Goal: Task Accomplishment & Management: Manage account settings

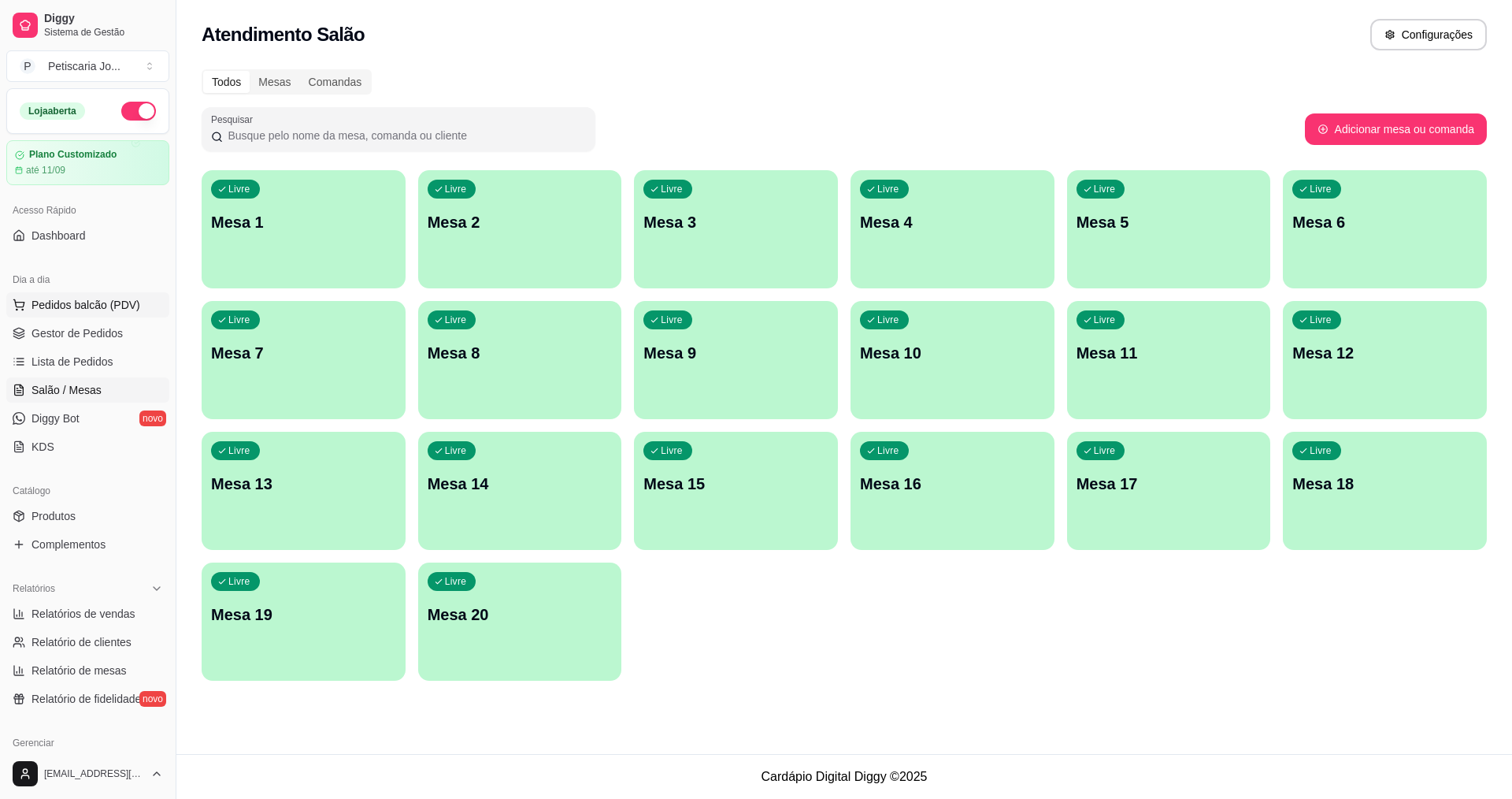
click at [81, 298] on span "Pedidos balcão (PDV)" at bounding box center [86, 304] width 109 height 16
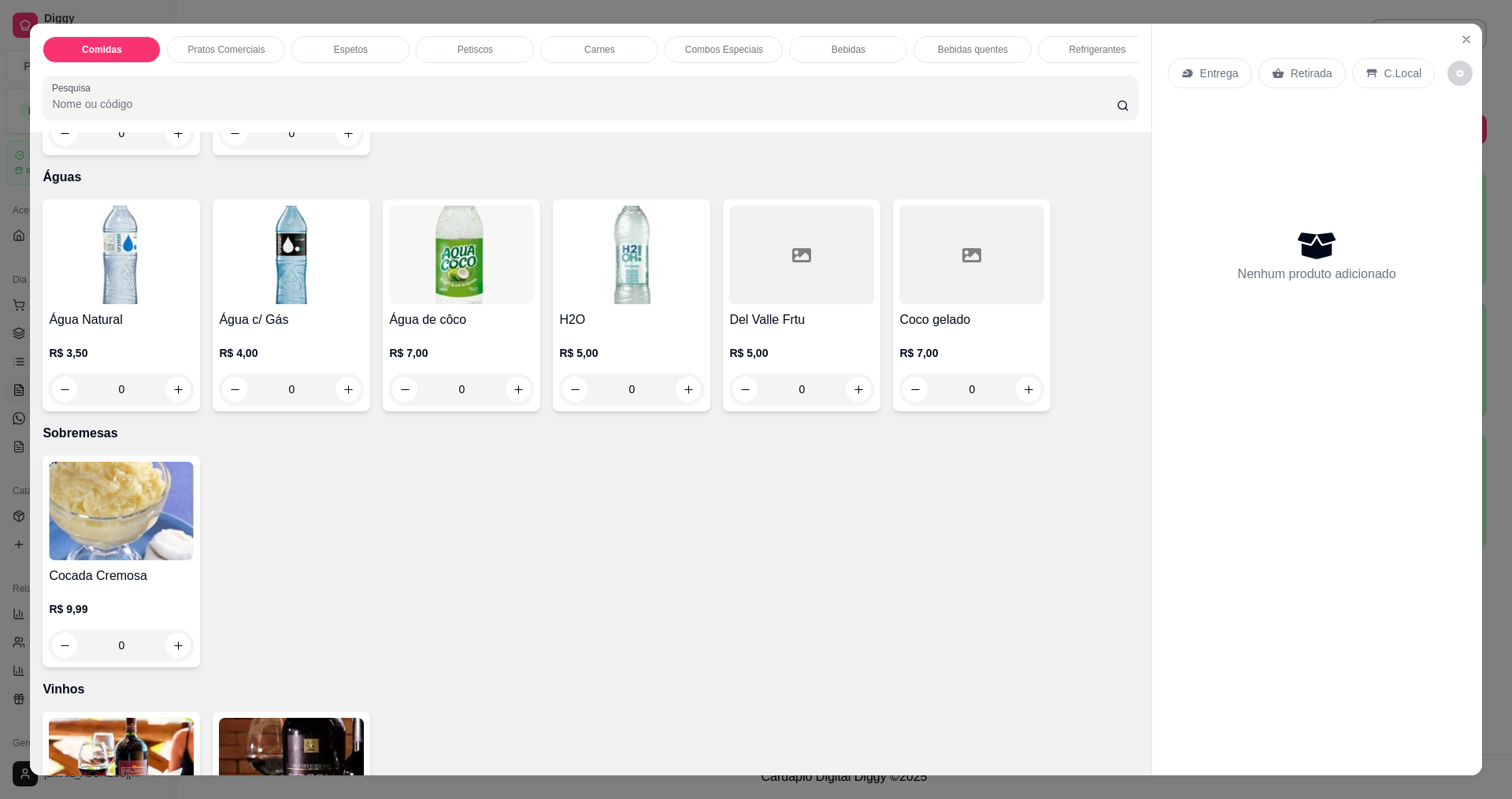
scroll to position [3072, 0]
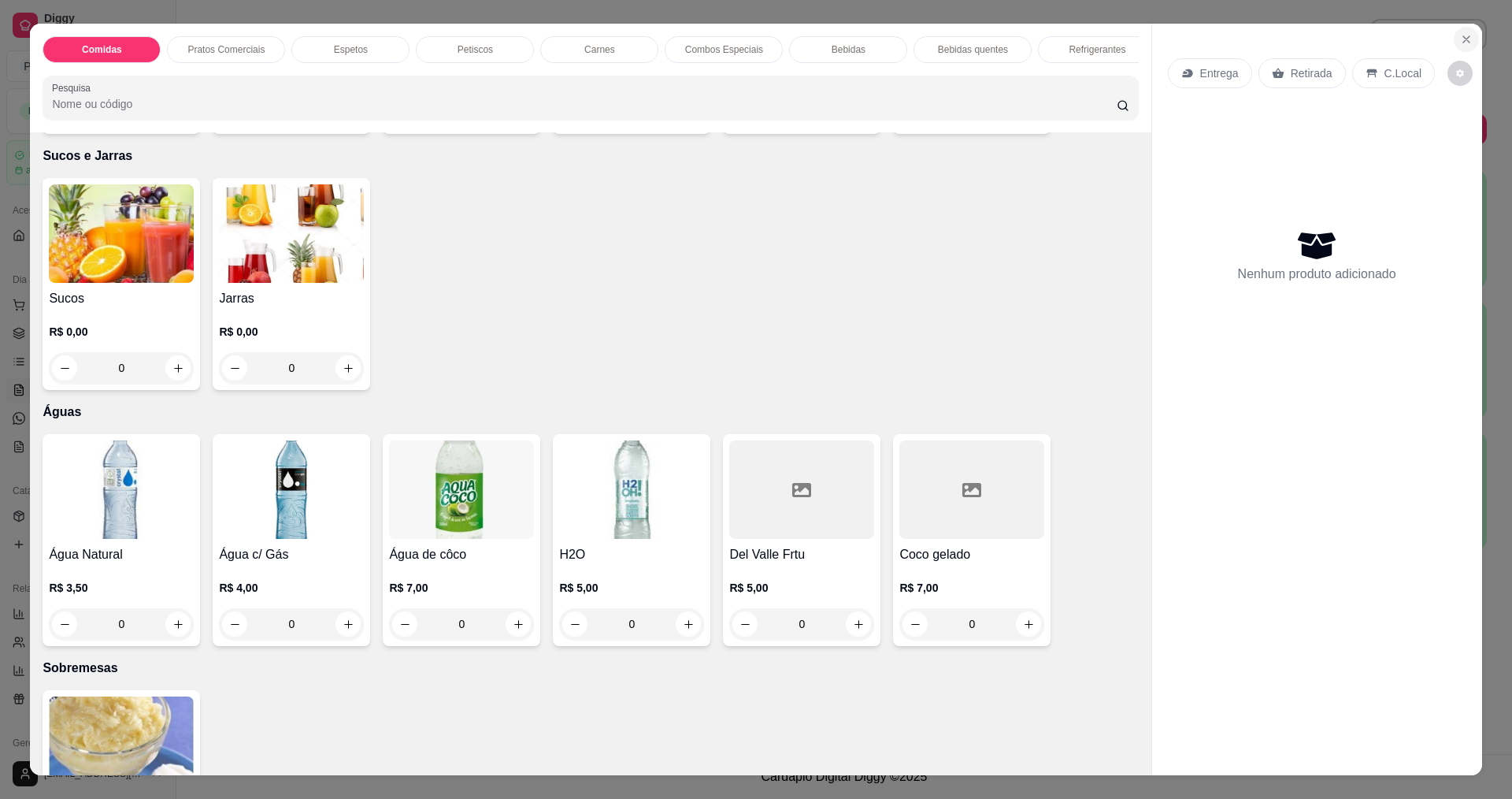
click at [1465, 37] on icon "Close" at bounding box center [1465, 39] width 12 height 12
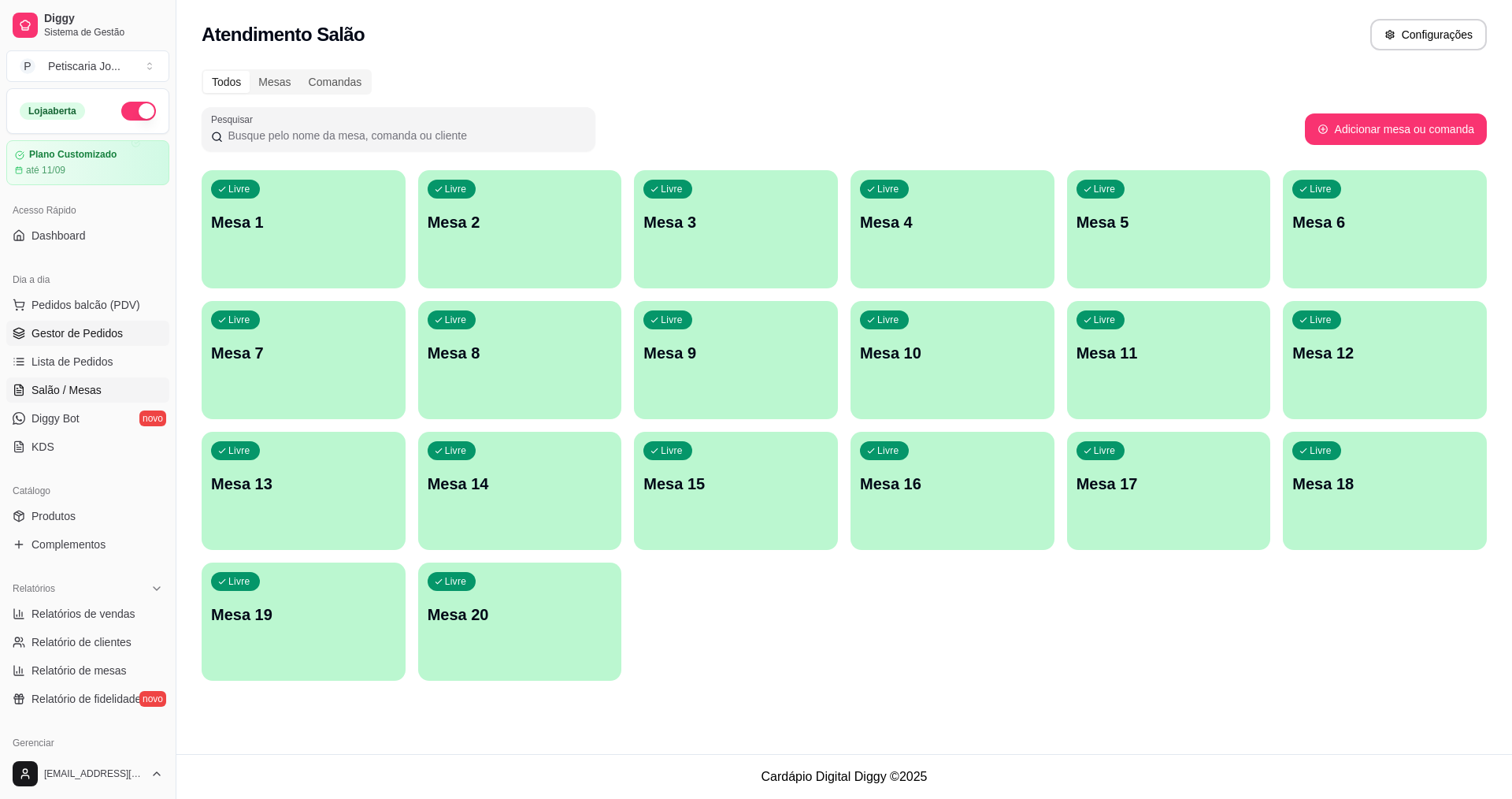
click at [77, 331] on span "Gestor de Pedidos" at bounding box center [77, 333] width 92 height 16
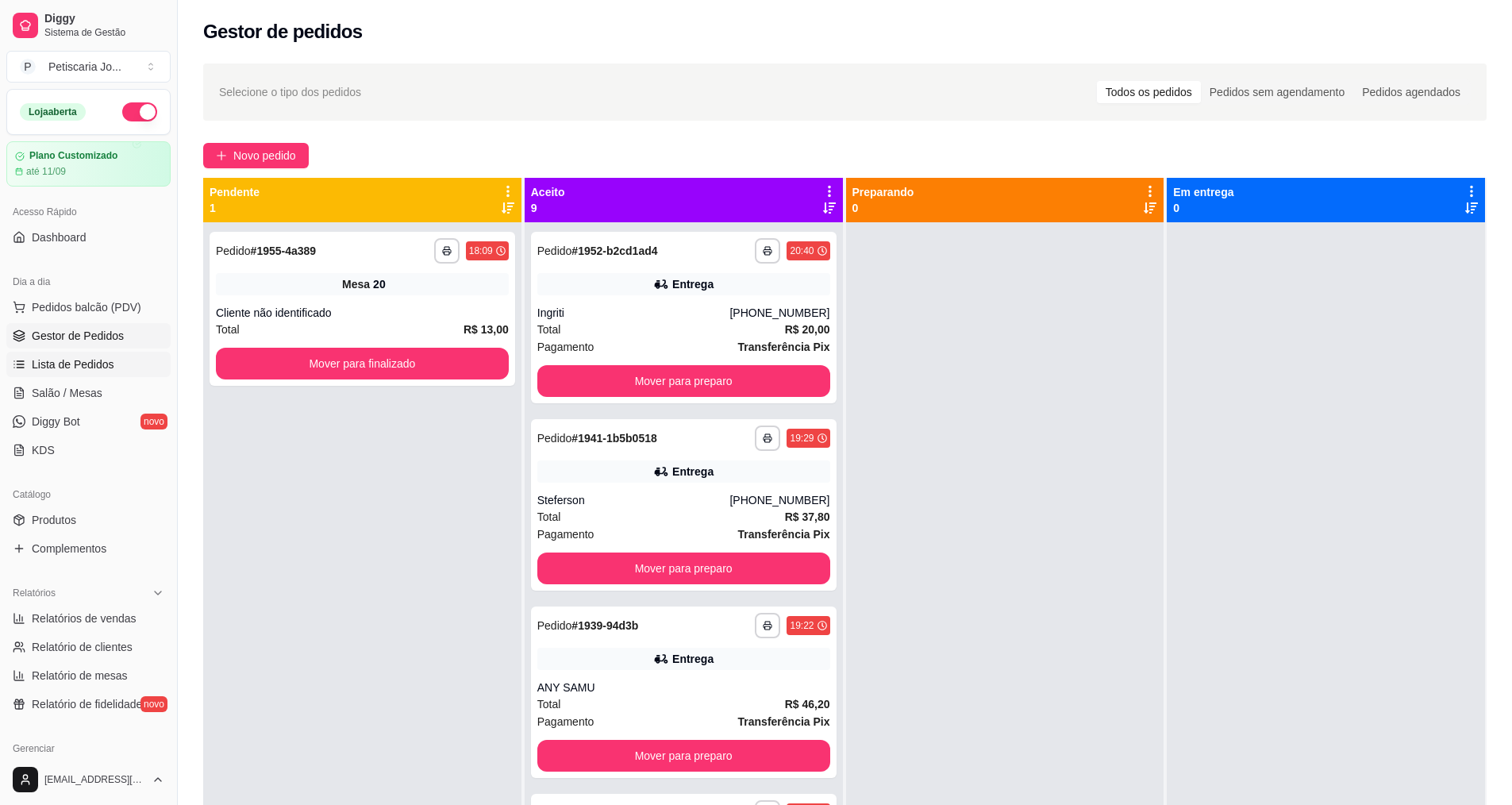
click at [76, 355] on link "Lista de Pedidos" at bounding box center [88, 364] width 164 height 25
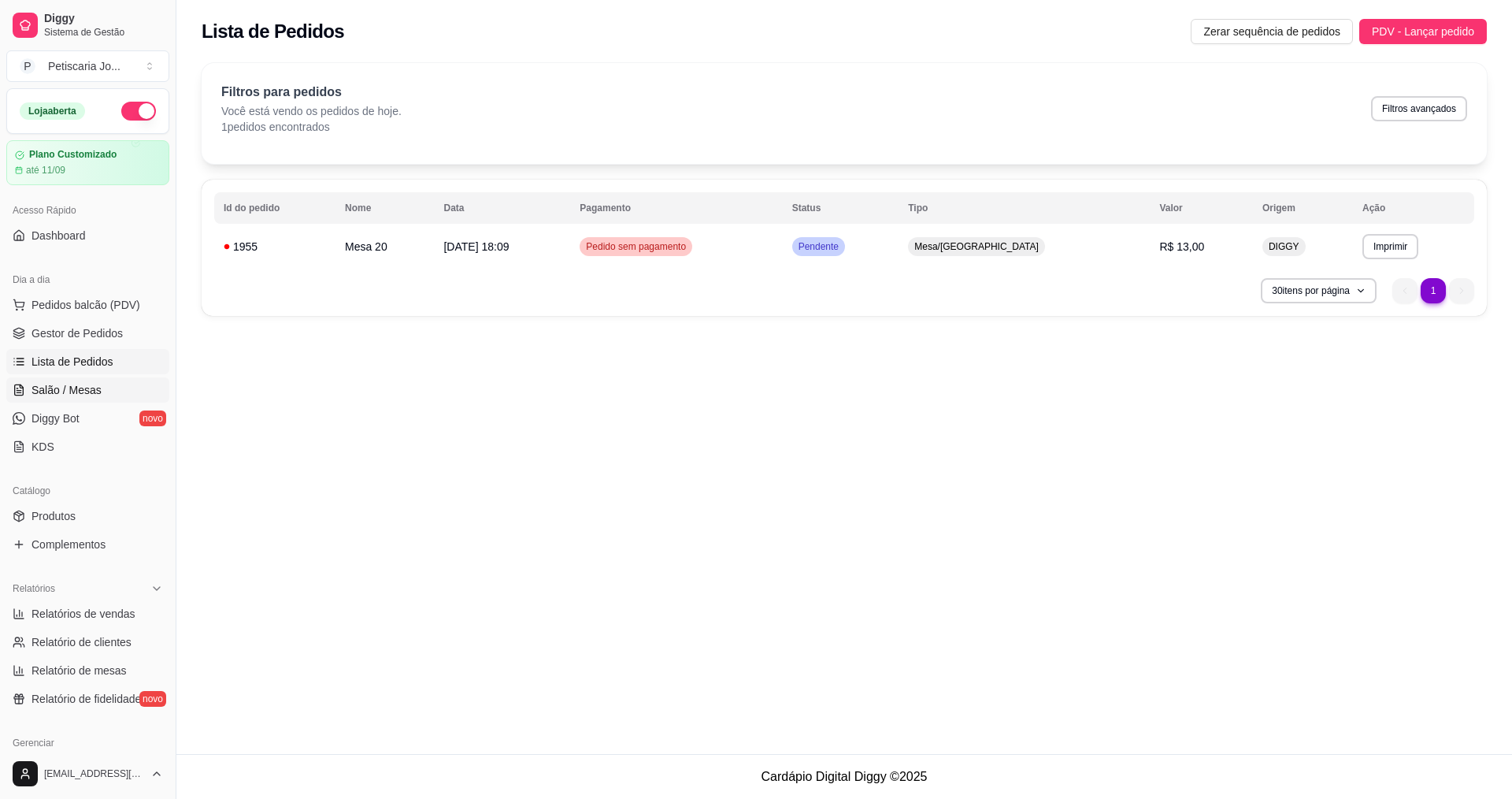
click at [61, 393] on span "Salão / Mesas" at bounding box center [67, 390] width 71 height 16
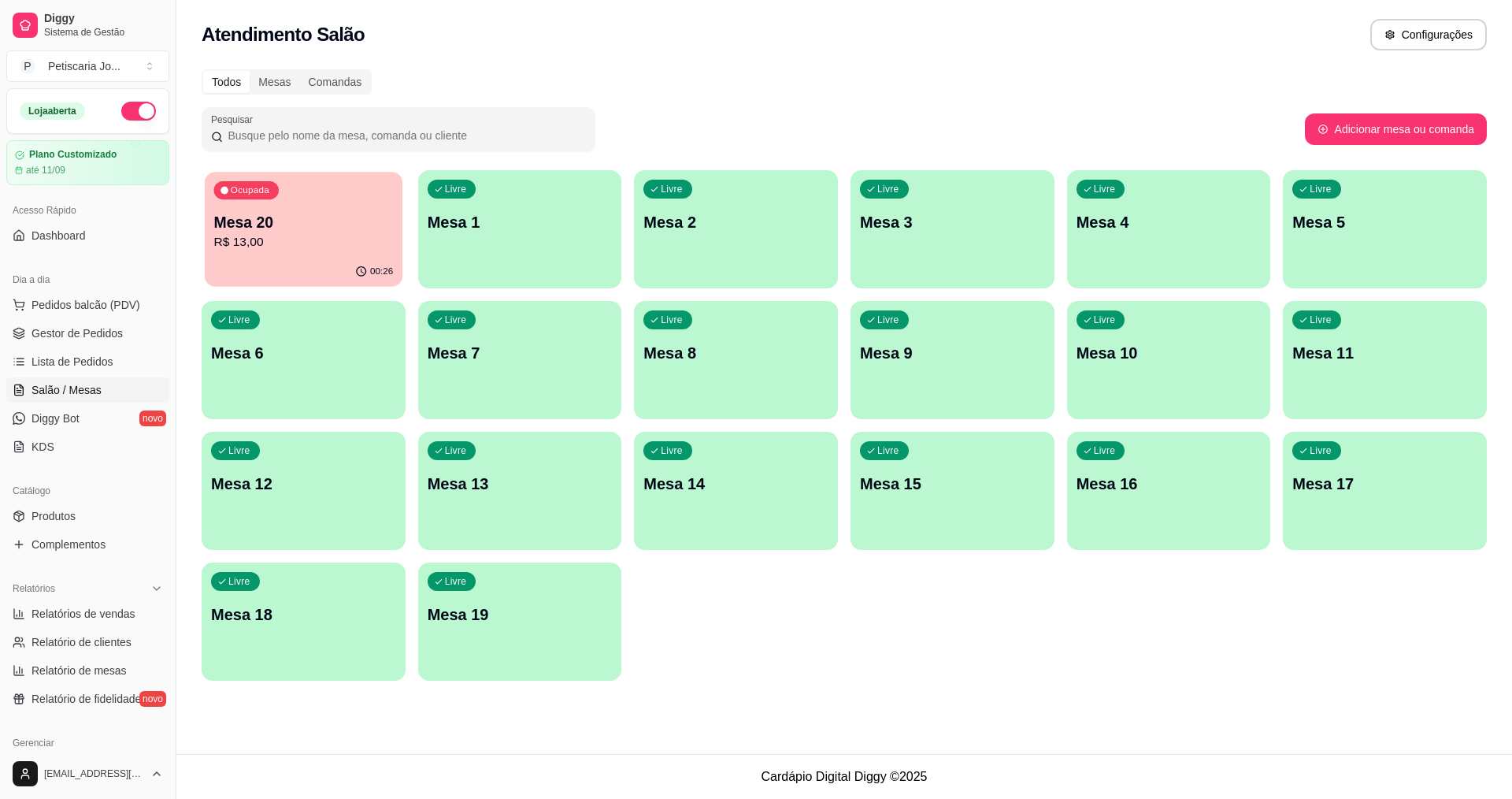
click at [396, 189] on div "Ocupada Mesa 20 R$ 13,00" at bounding box center [303, 214] width 197 height 85
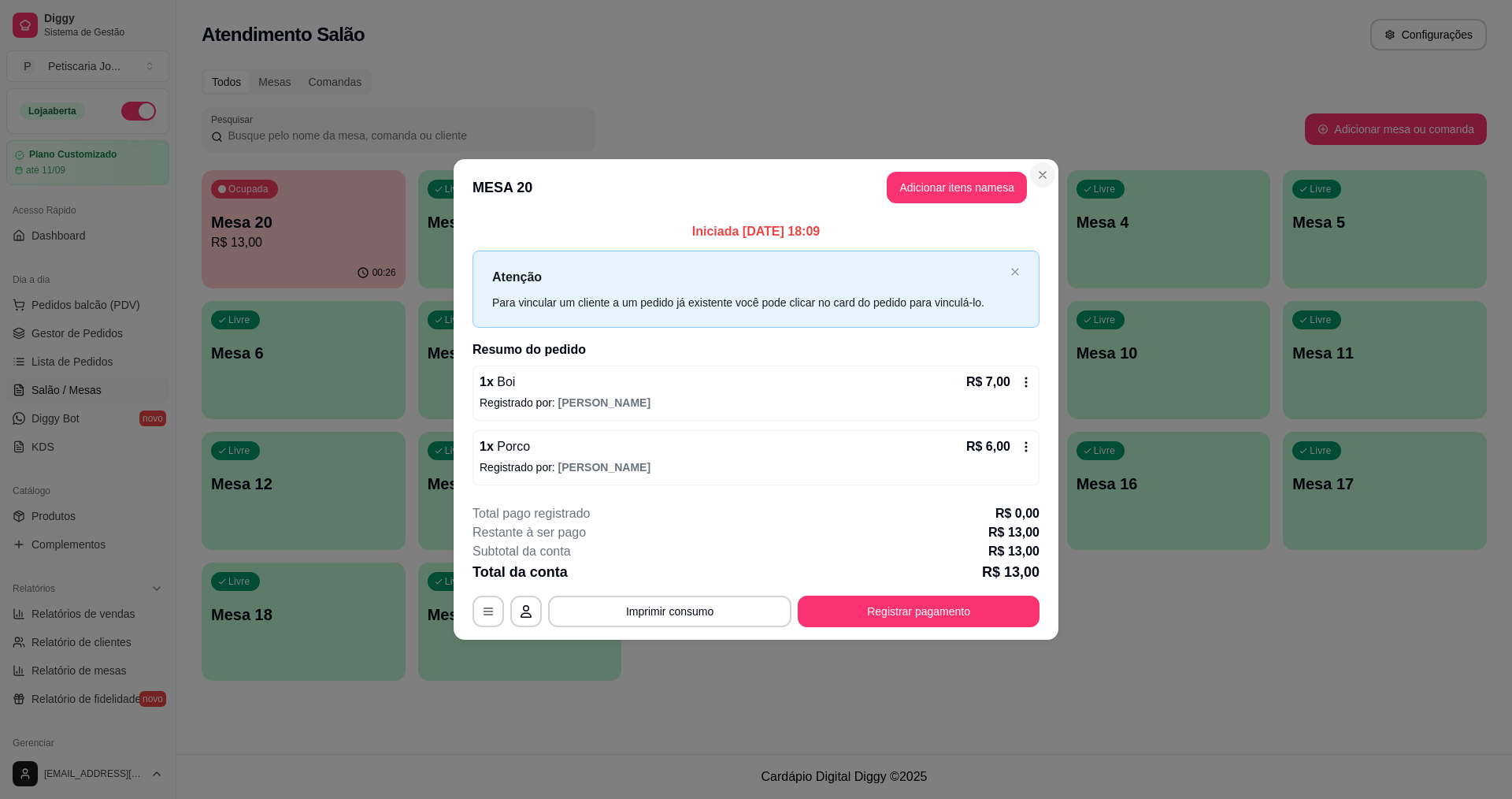
drag, startPoint x: 1031, startPoint y: 182, endPoint x: 1044, endPoint y: 176, distance: 14.3
click at [1032, 181] on section "**********" at bounding box center [756, 399] width 604 height 480
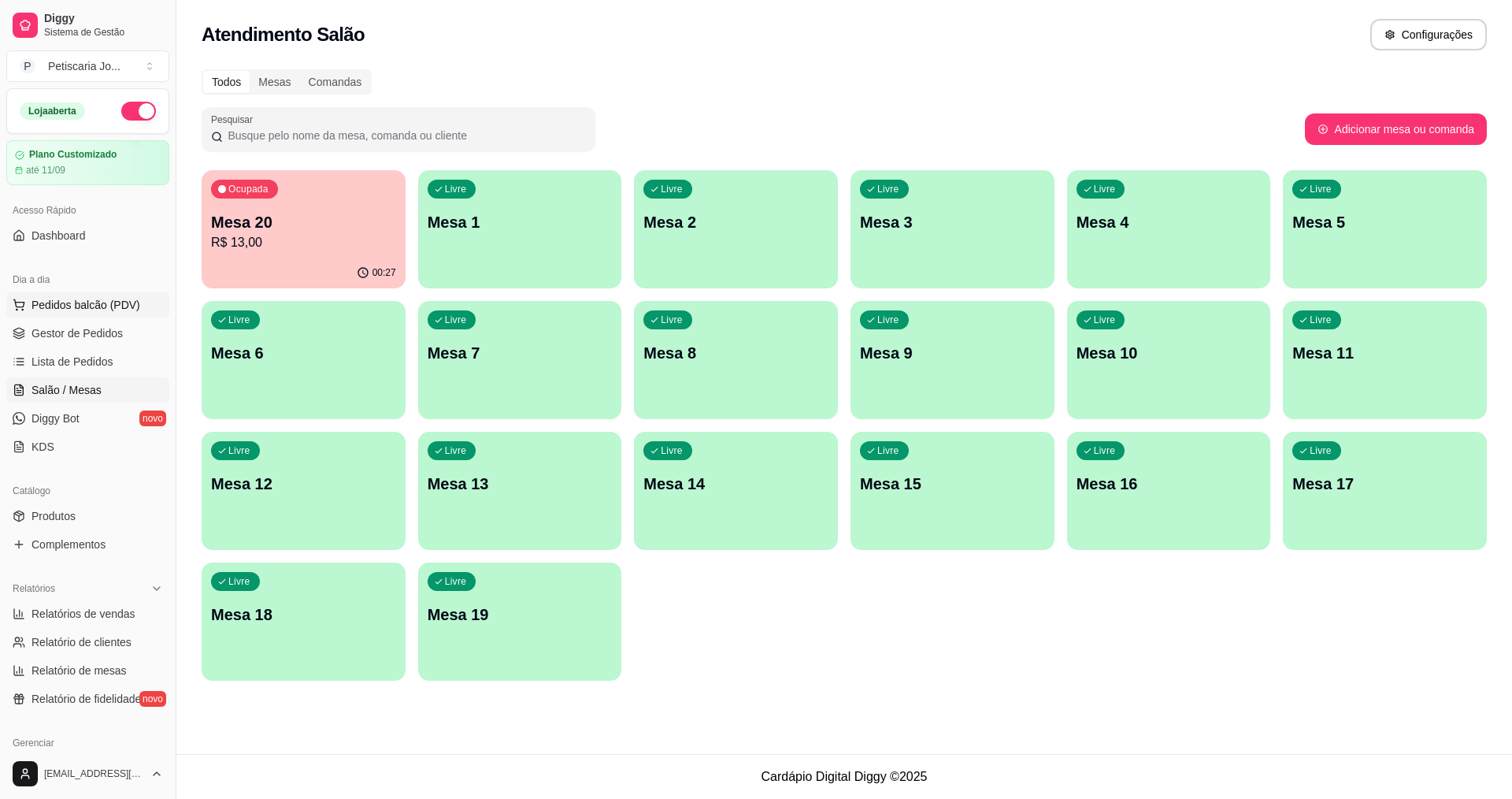
click at [66, 315] on button "Pedidos balcão (PDV)" at bounding box center [88, 304] width 163 height 25
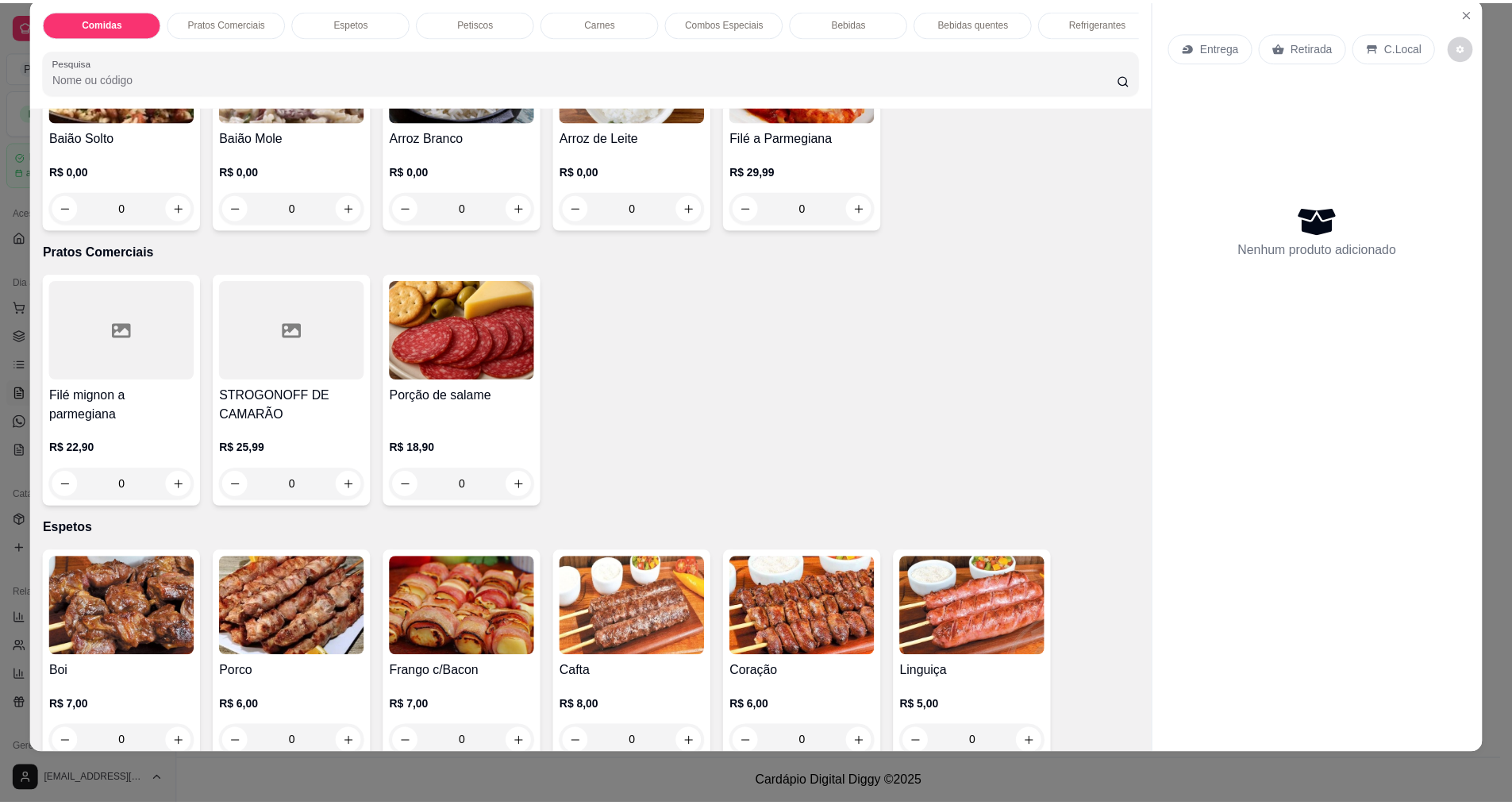
scroll to position [238, 0]
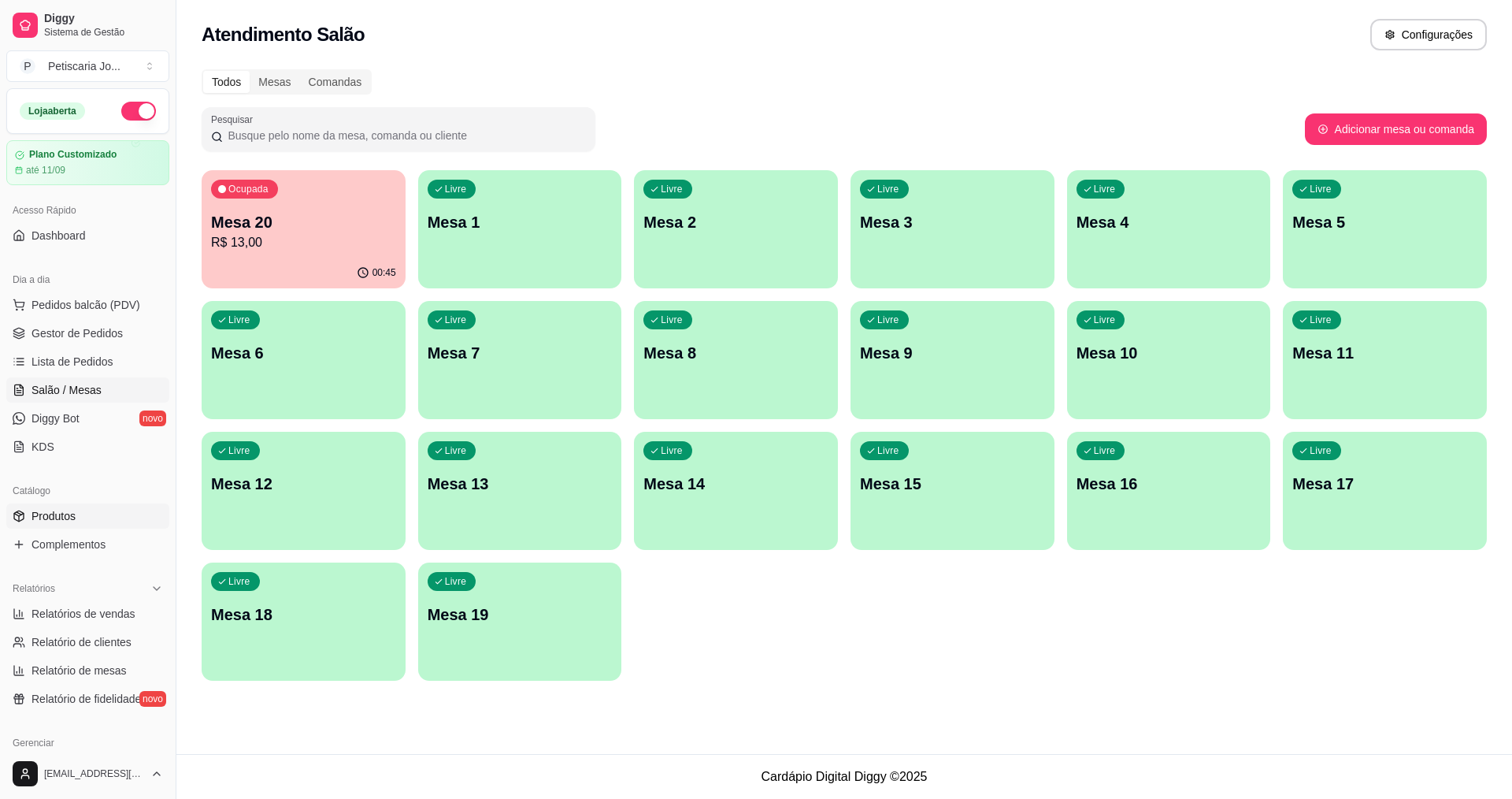
click at [63, 526] on link "Produtos" at bounding box center [88, 516] width 163 height 25
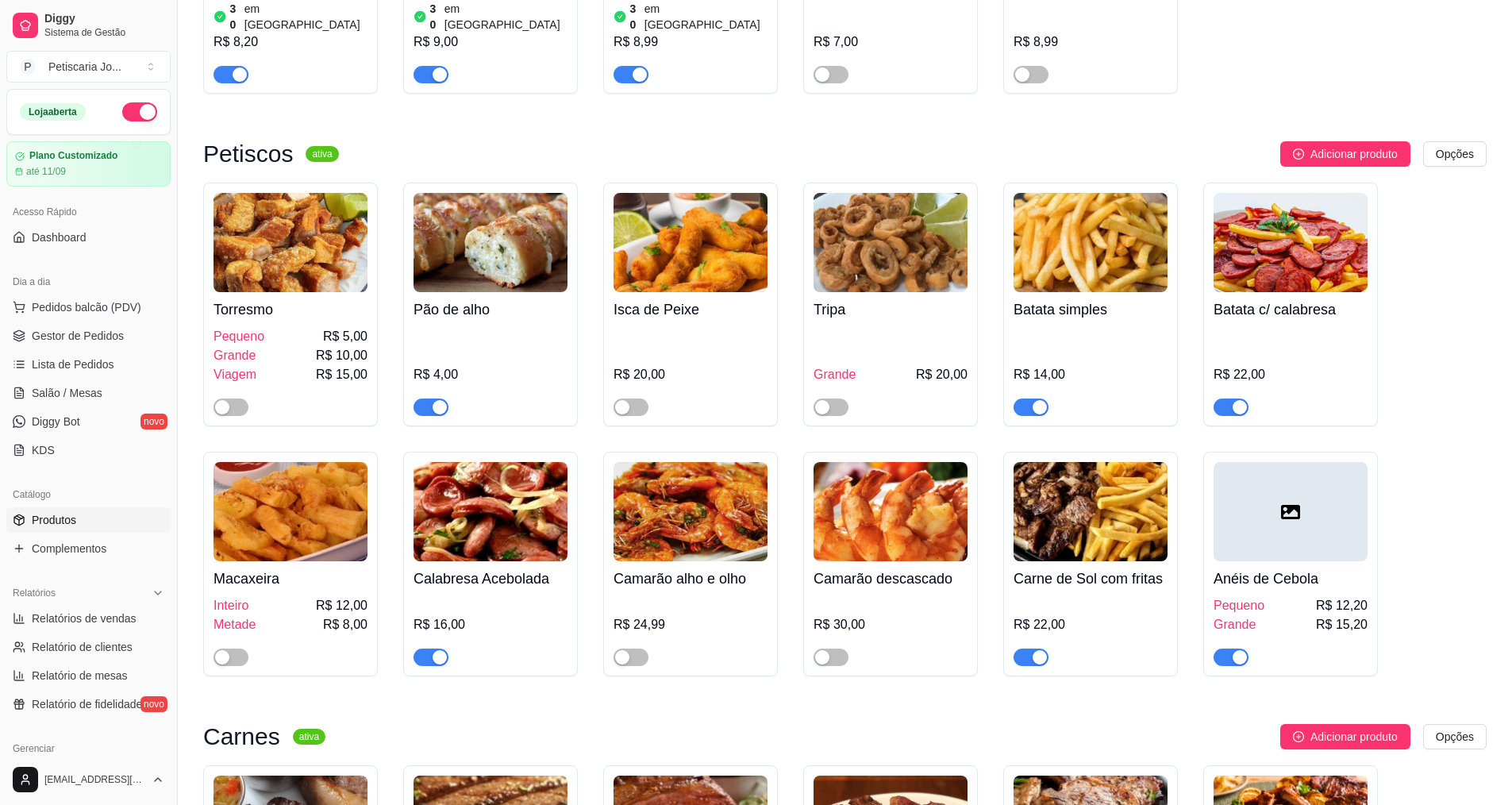
scroll to position [1825, 0]
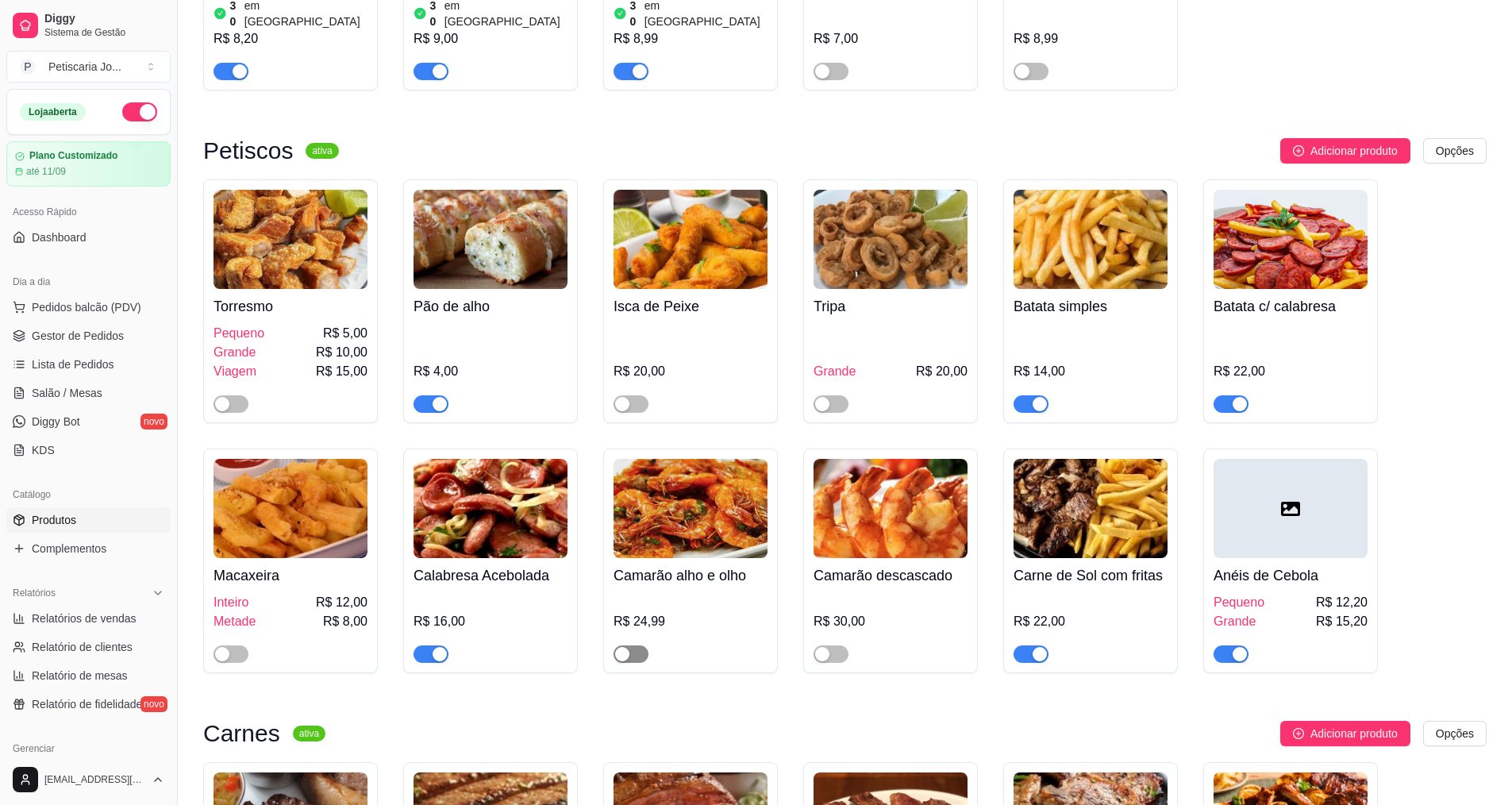
click at [636, 646] on span "button" at bounding box center [631, 654] width 35 height 17
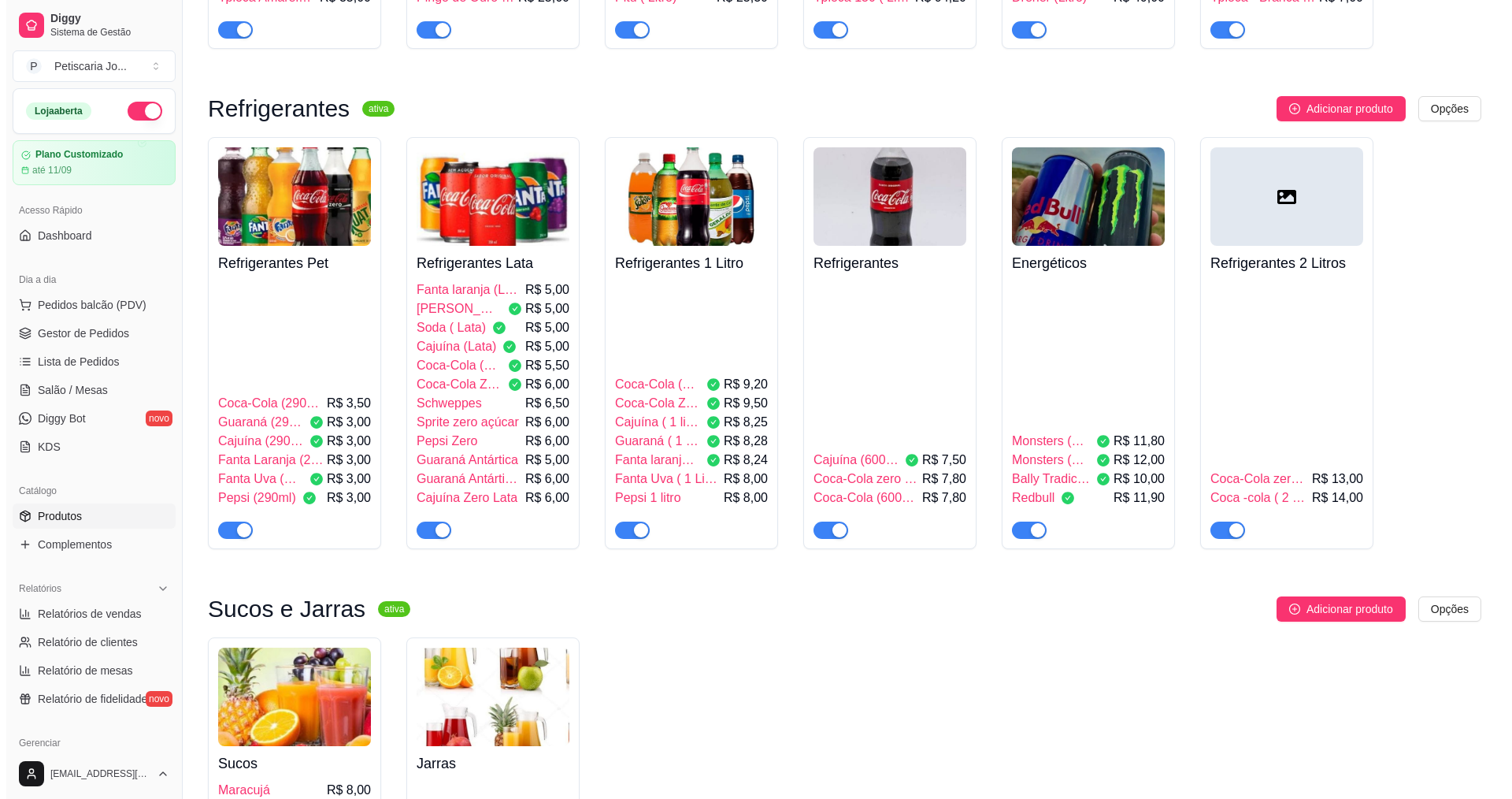
scroll to position [3938, 0]
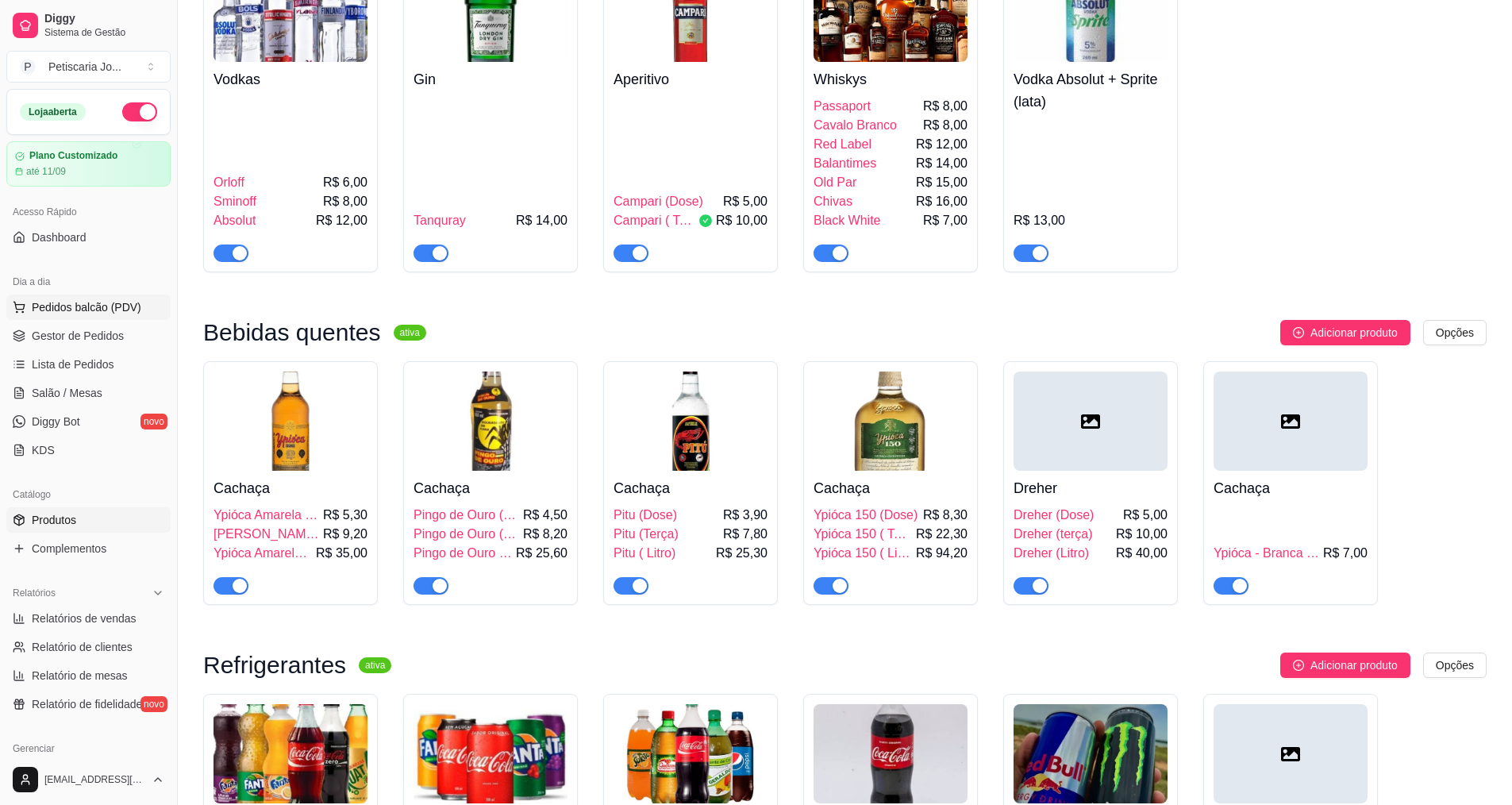
click at [47, 296] on button "Pedidos balcão (PDV)" at bounding box center [88, 306] width 164 height 25
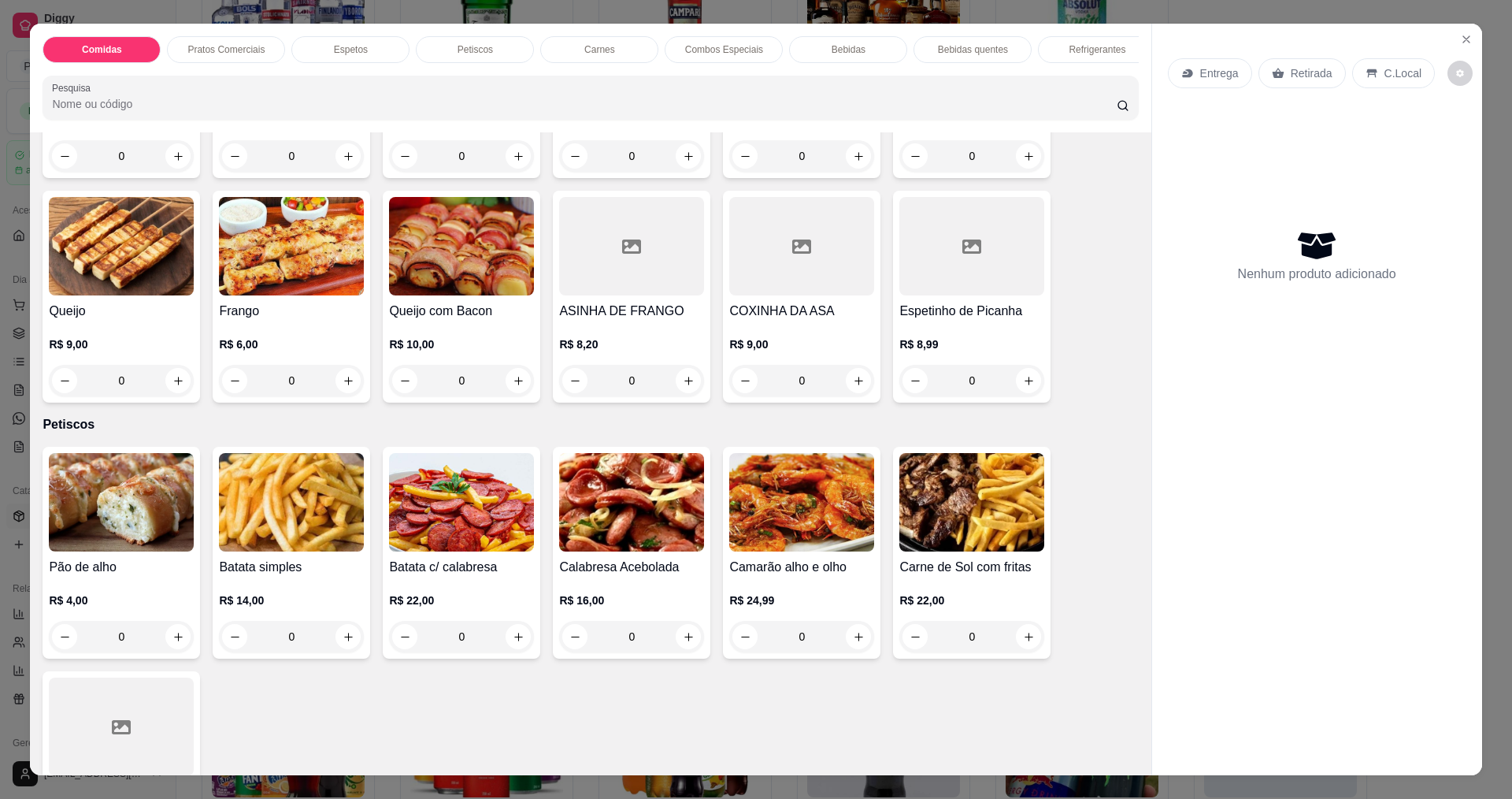
scroll to position [945, 0]
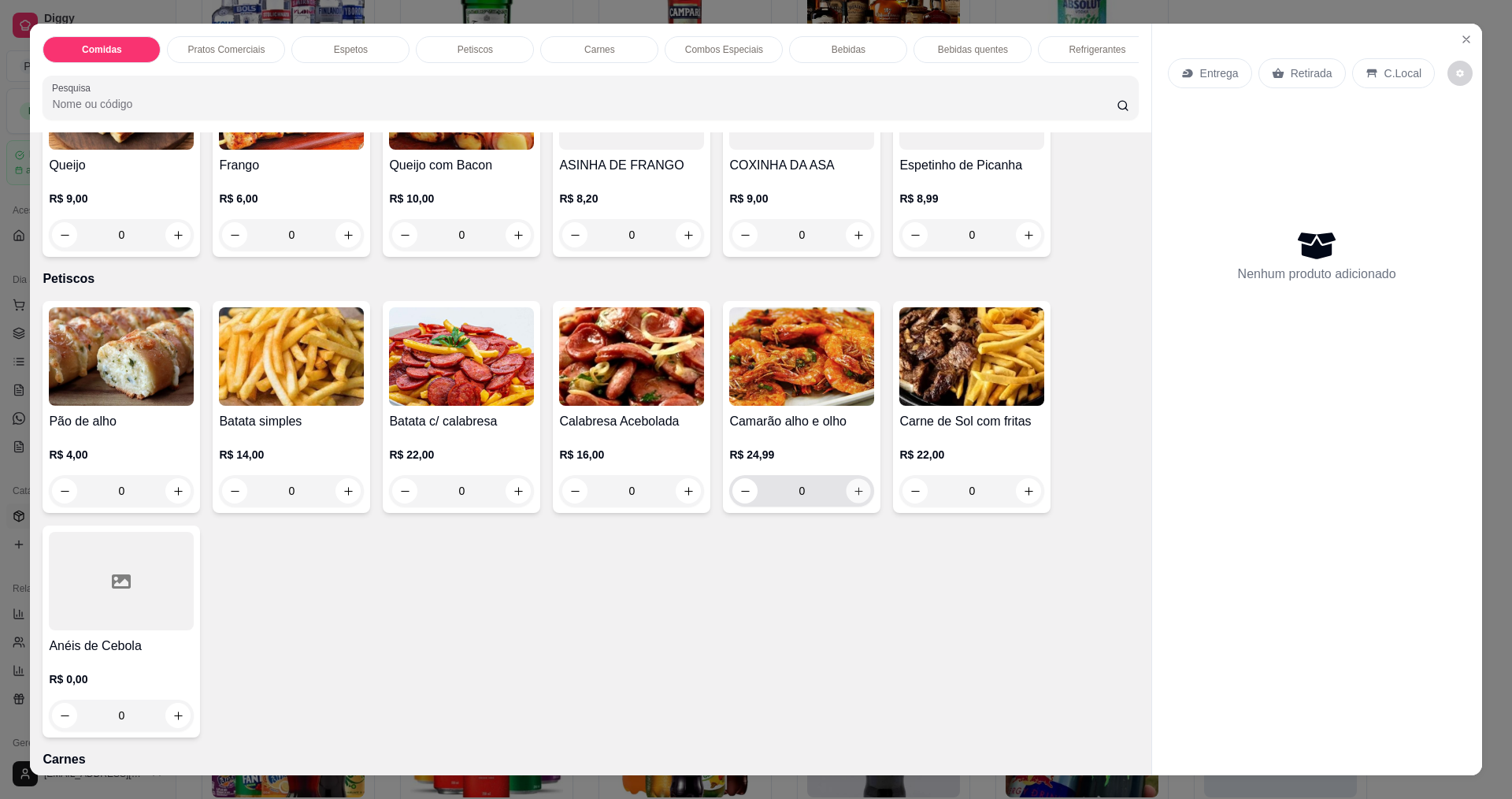
click at [853, 503] on button "increase-product-quantity" at bounding box center [859, 491] width 25 height 25
type input "1"
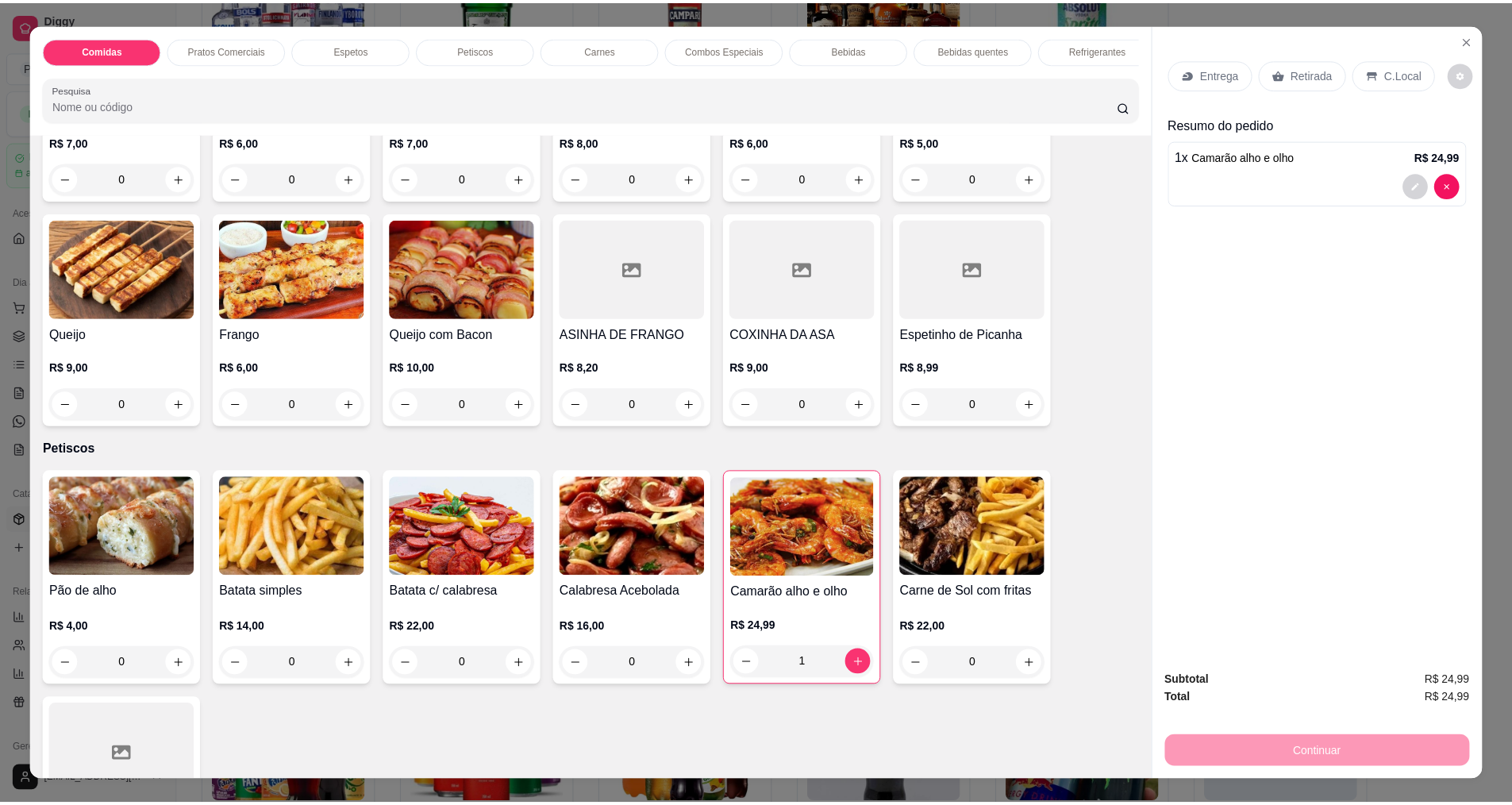
scroll to position [714, 0]
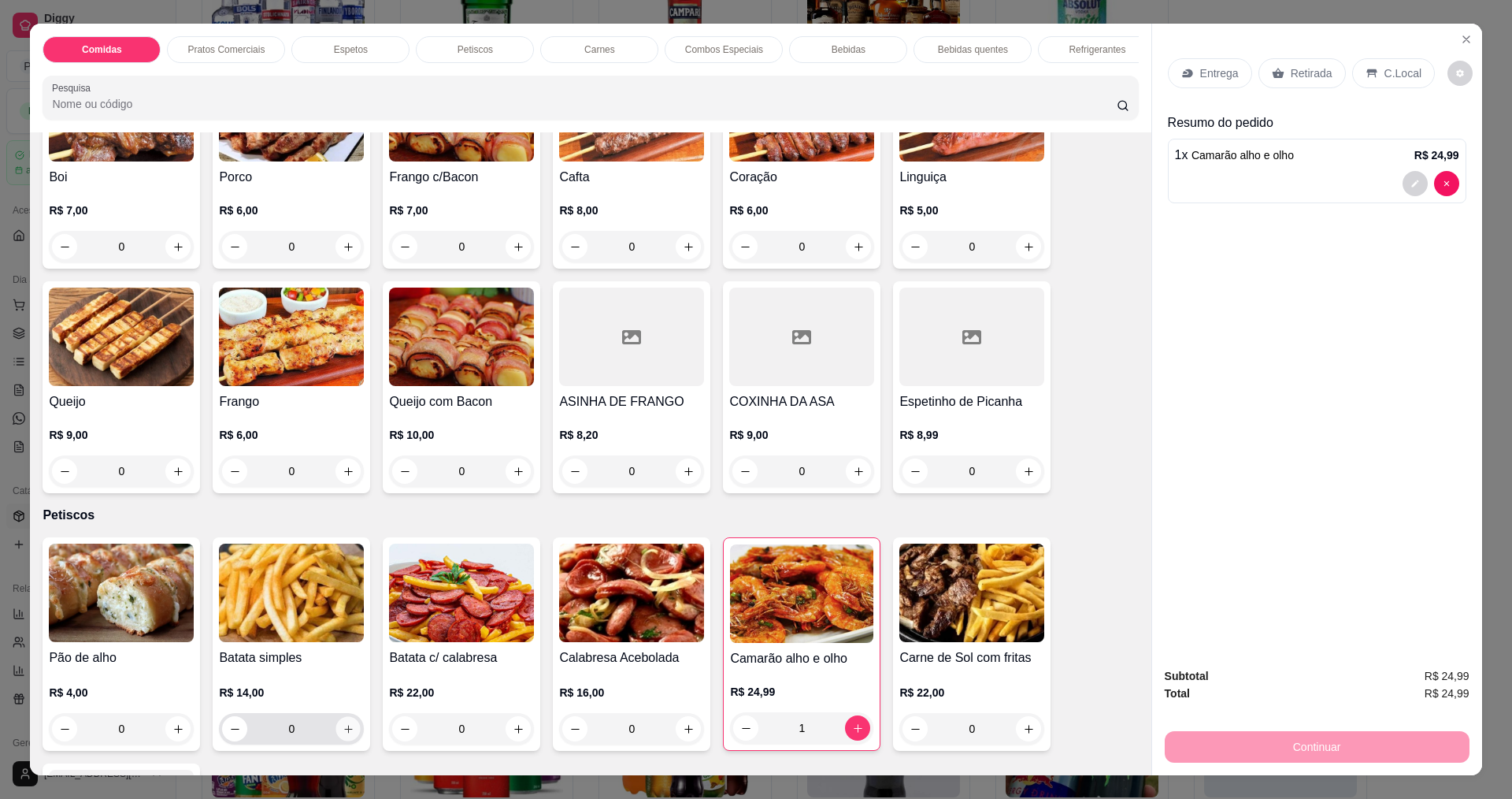
click at [344, 732] on icon "increase-product-quantity" at bounding box center [348, 728] width 8 height 8
type input "1"
click at [1182, 73] on icon at bounding box center [1184, 72] width 5 height 3
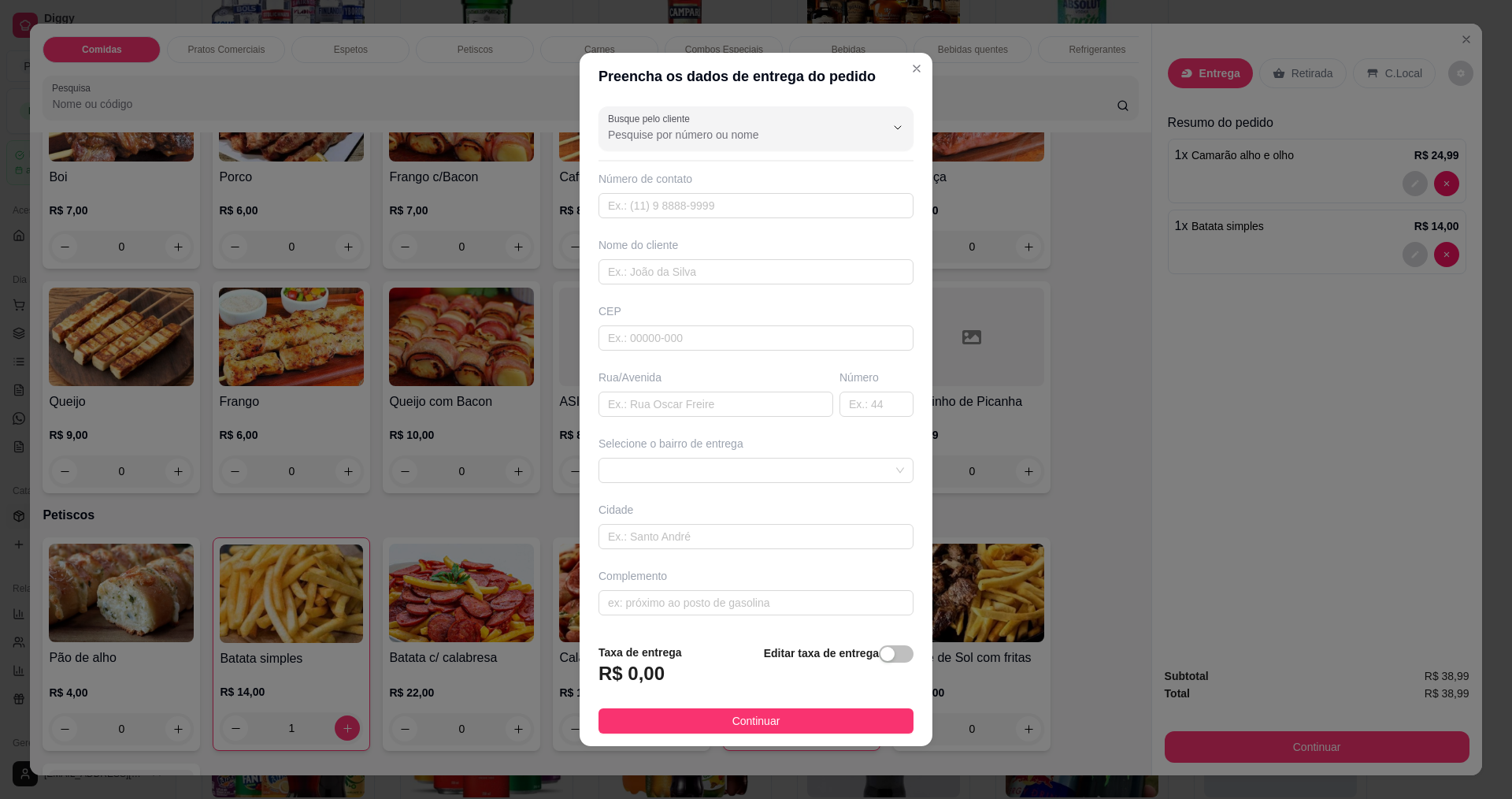
click at [637, 256] on div "Nome do cliente" at bounding box center [755, 261] width 321 height 48
drag, startPoint x: 637, startPoint y: 265, endPoint x: 636, endPoint y: 281, distance: 16.0
click at [637, 266] on input "text" at bounding box center [756, 272] width 315 height 25
type input "roberta"
click at [743, 713] on span "Continuar" at bounding box center [756, 721] width 48 height 17
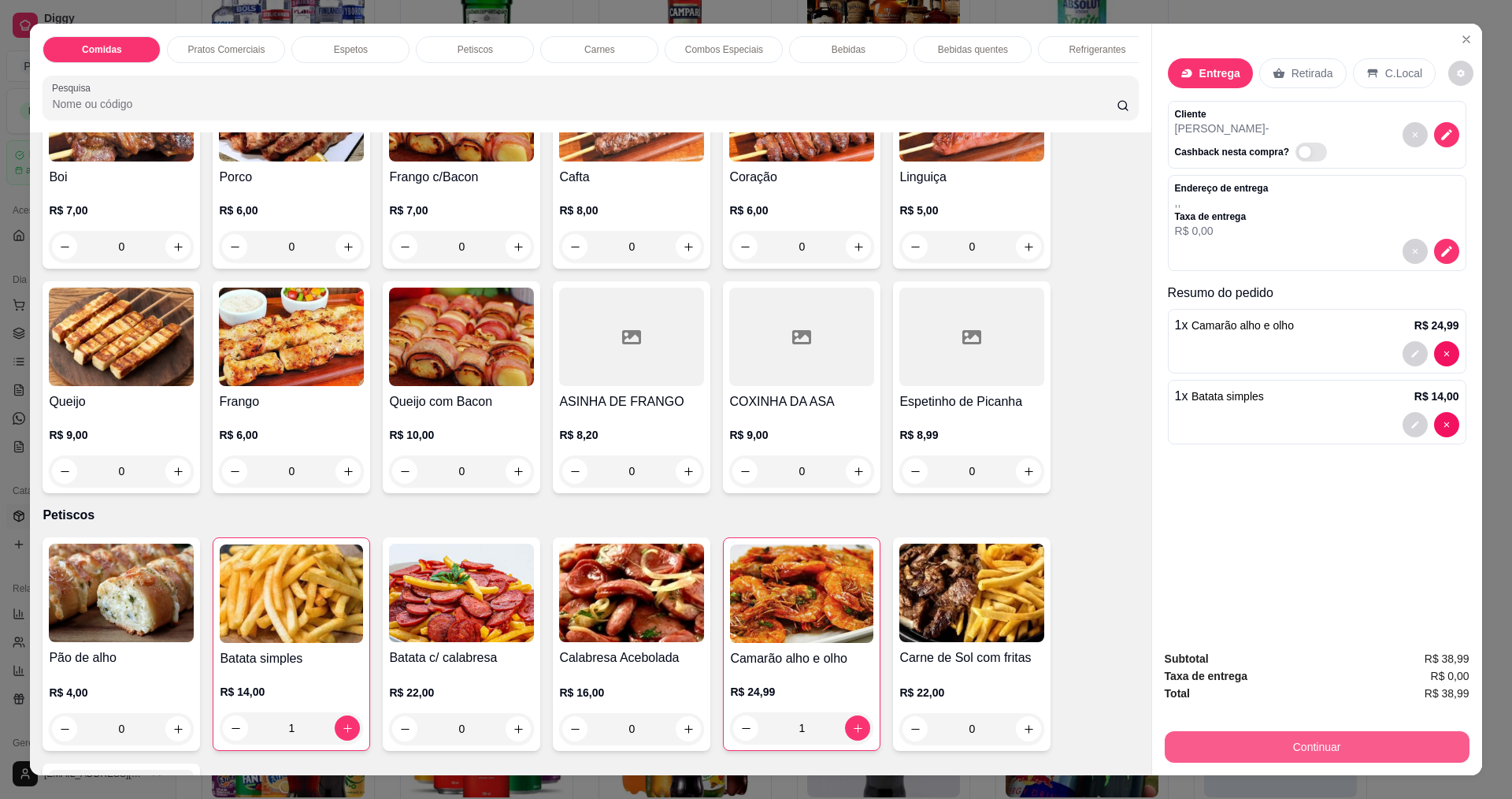
click at [1324, 744] on button "Continuar" at bounding box center [1318, 747] width 305 height 31
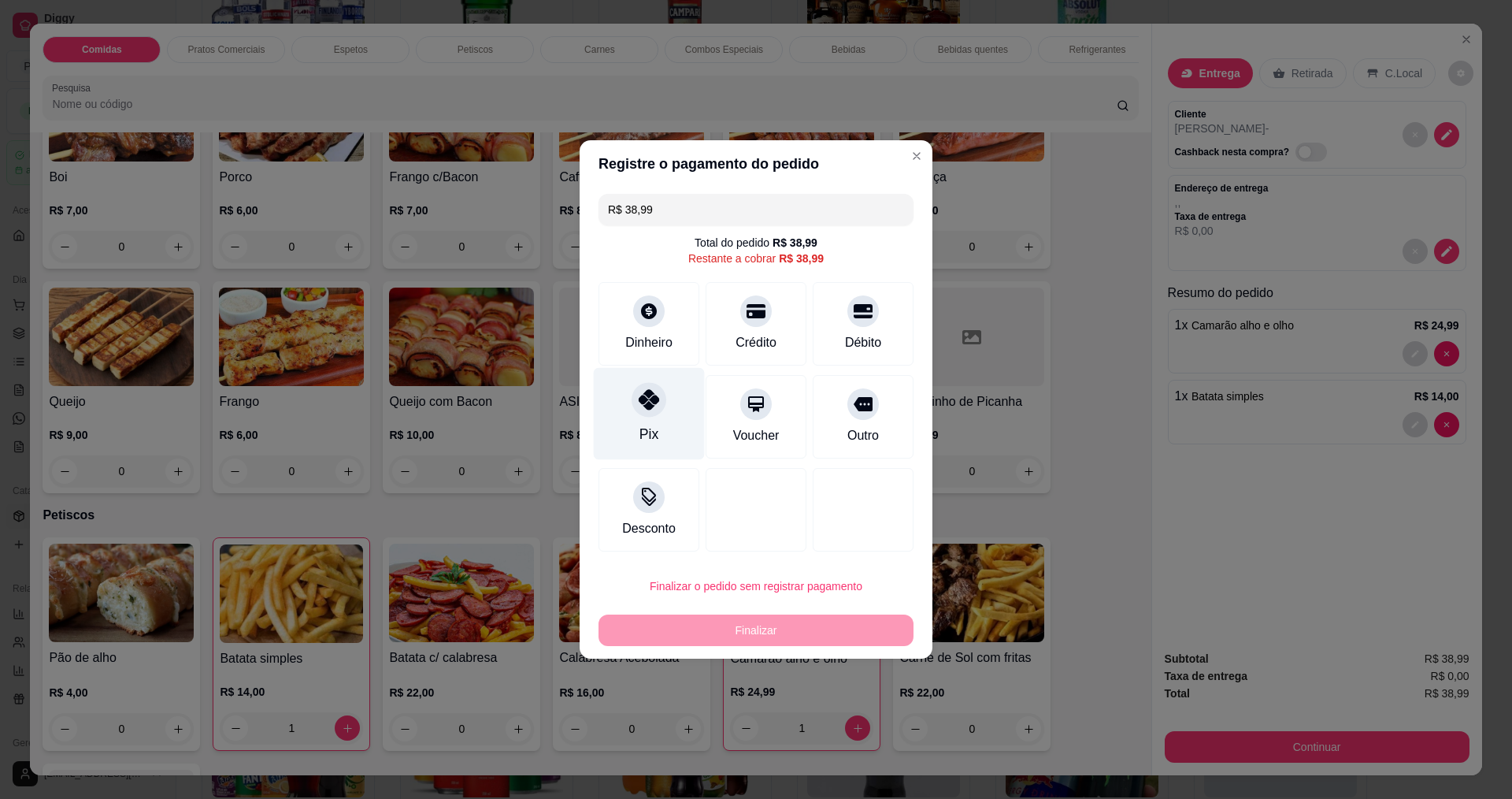
click at [647, 400] on icon at bounding box center [648, 399] width 20 height 20
type input "R$ 0,00"
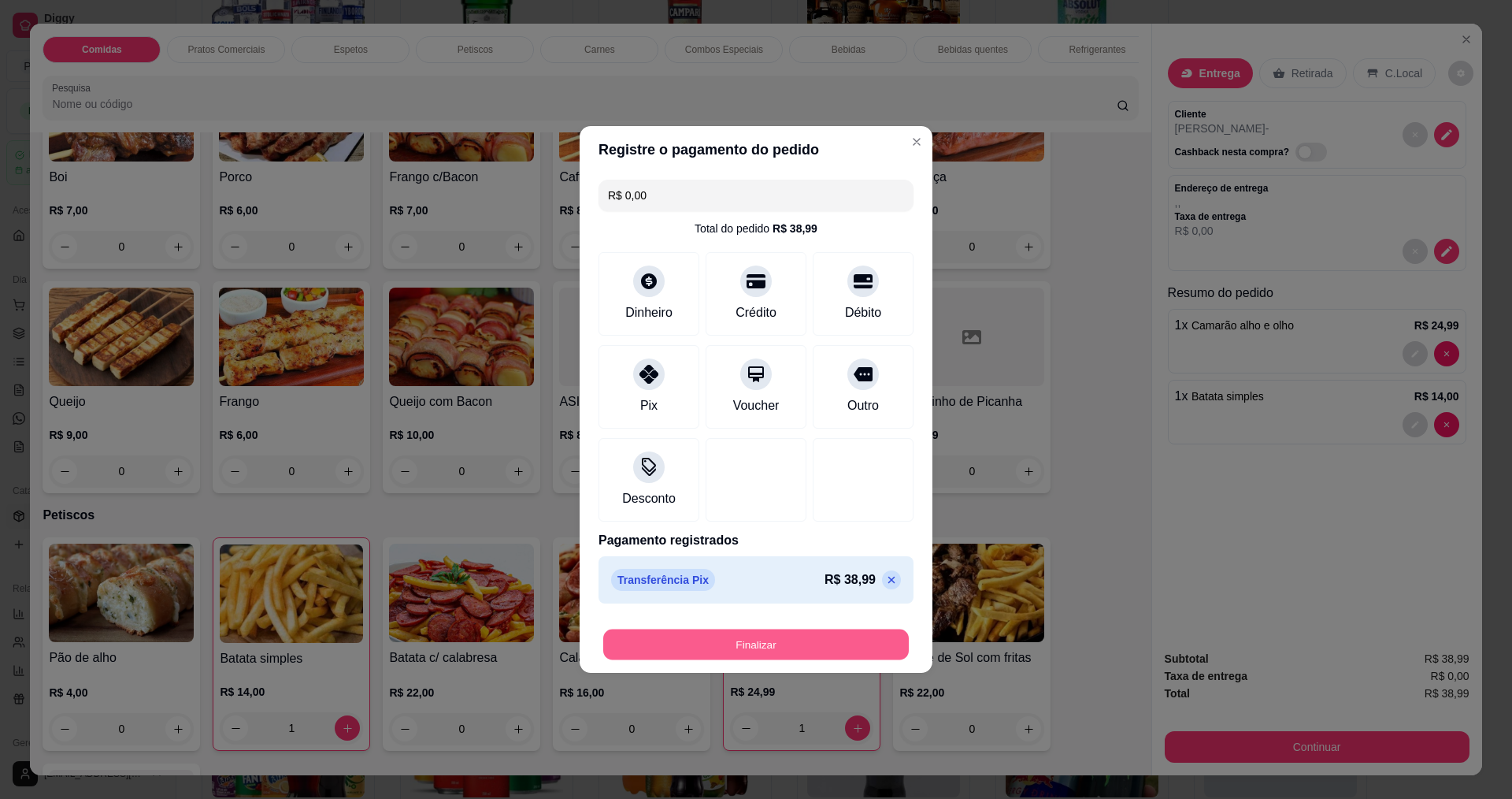
click at [718, 654] on button "Finalizar" at bounding box center [756, 645] width 306 height 31
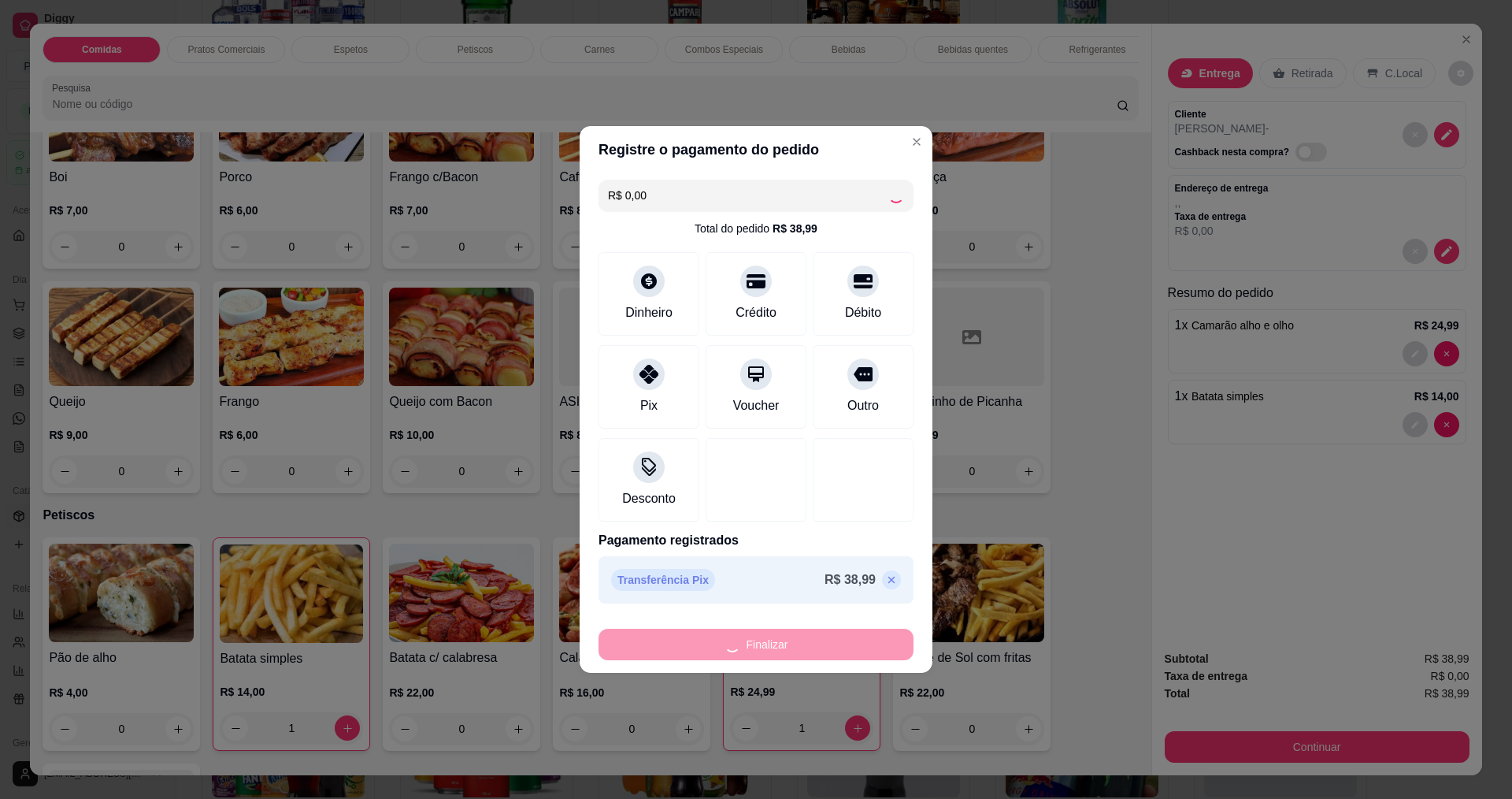
type input "0"
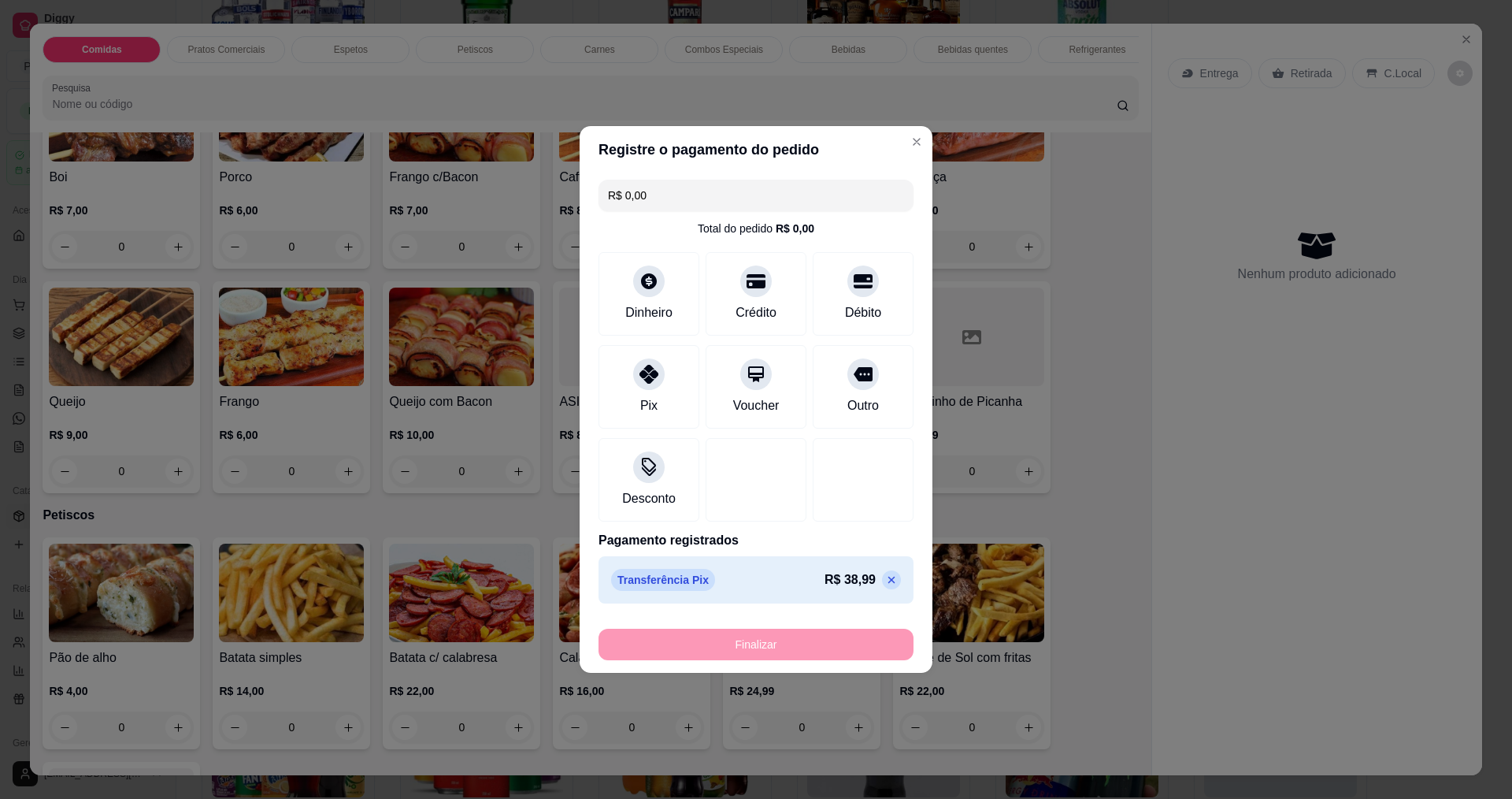
type input "-R$ 38,99"
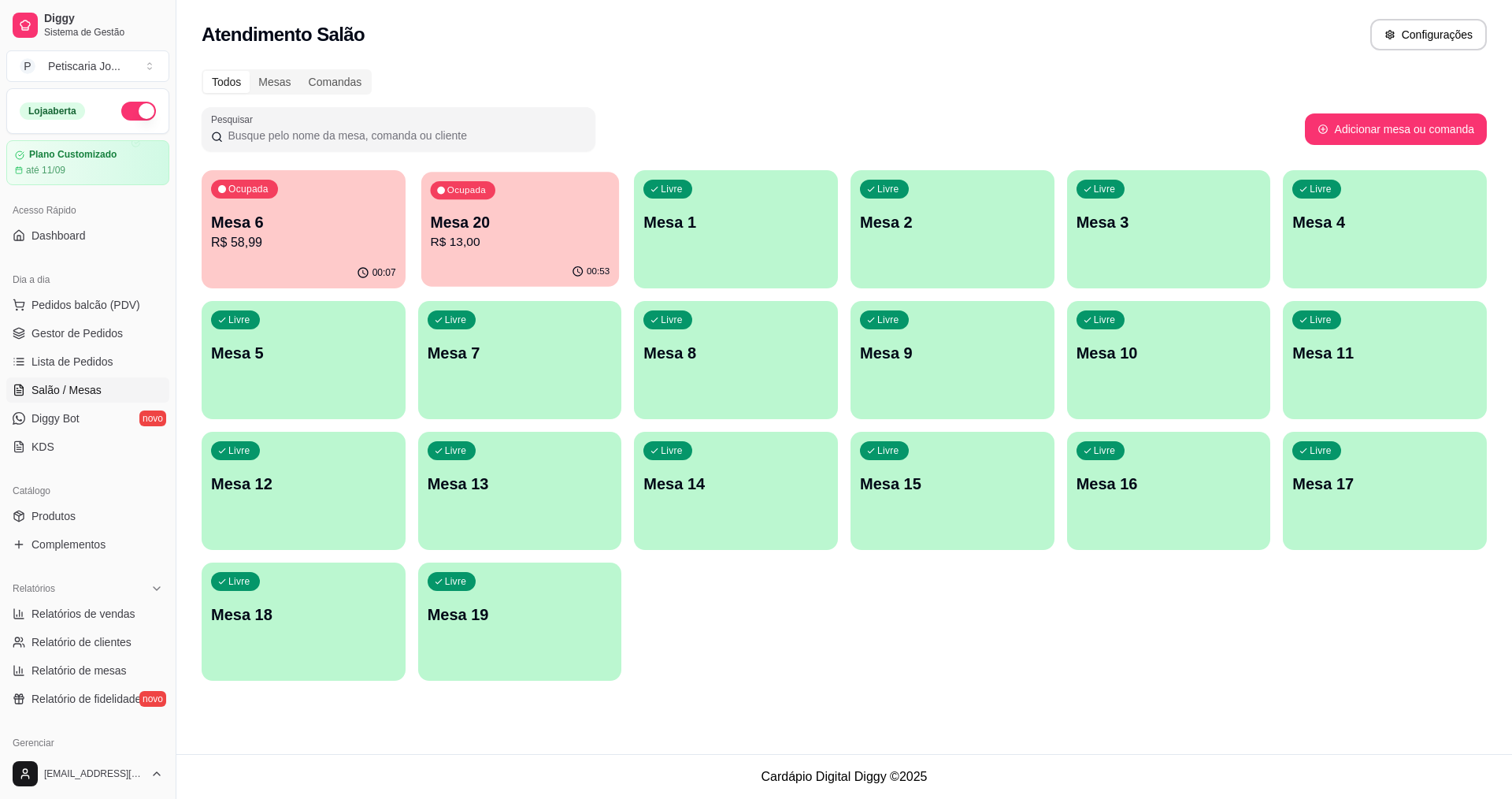
click at [496, 216] on p "Mesa 20" at bounding box center [520, 222] width 179 height 21
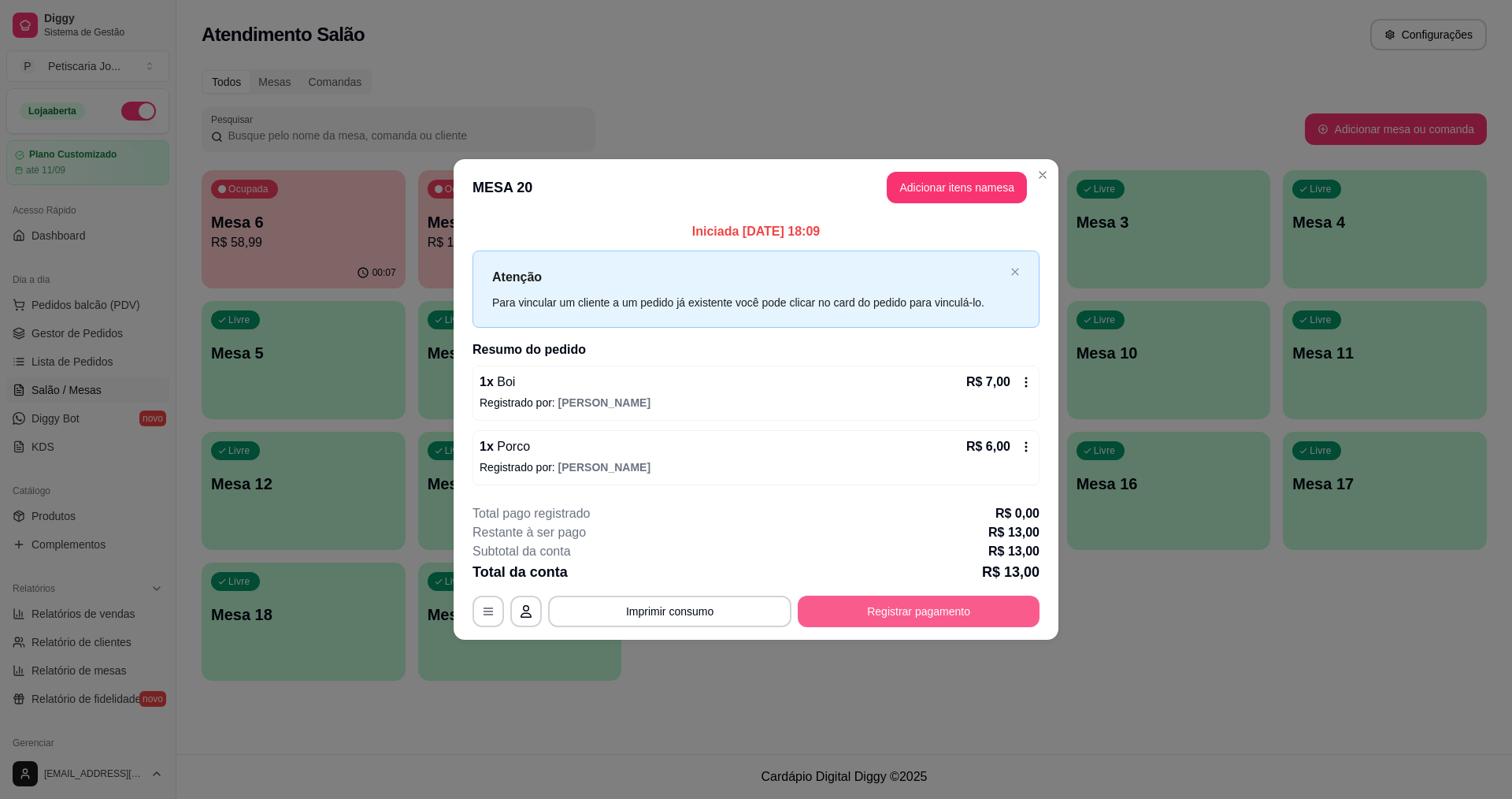
click at [830, 606] on button "Registrar pagamento" at bounding box center [919, 610] width 242 height 31
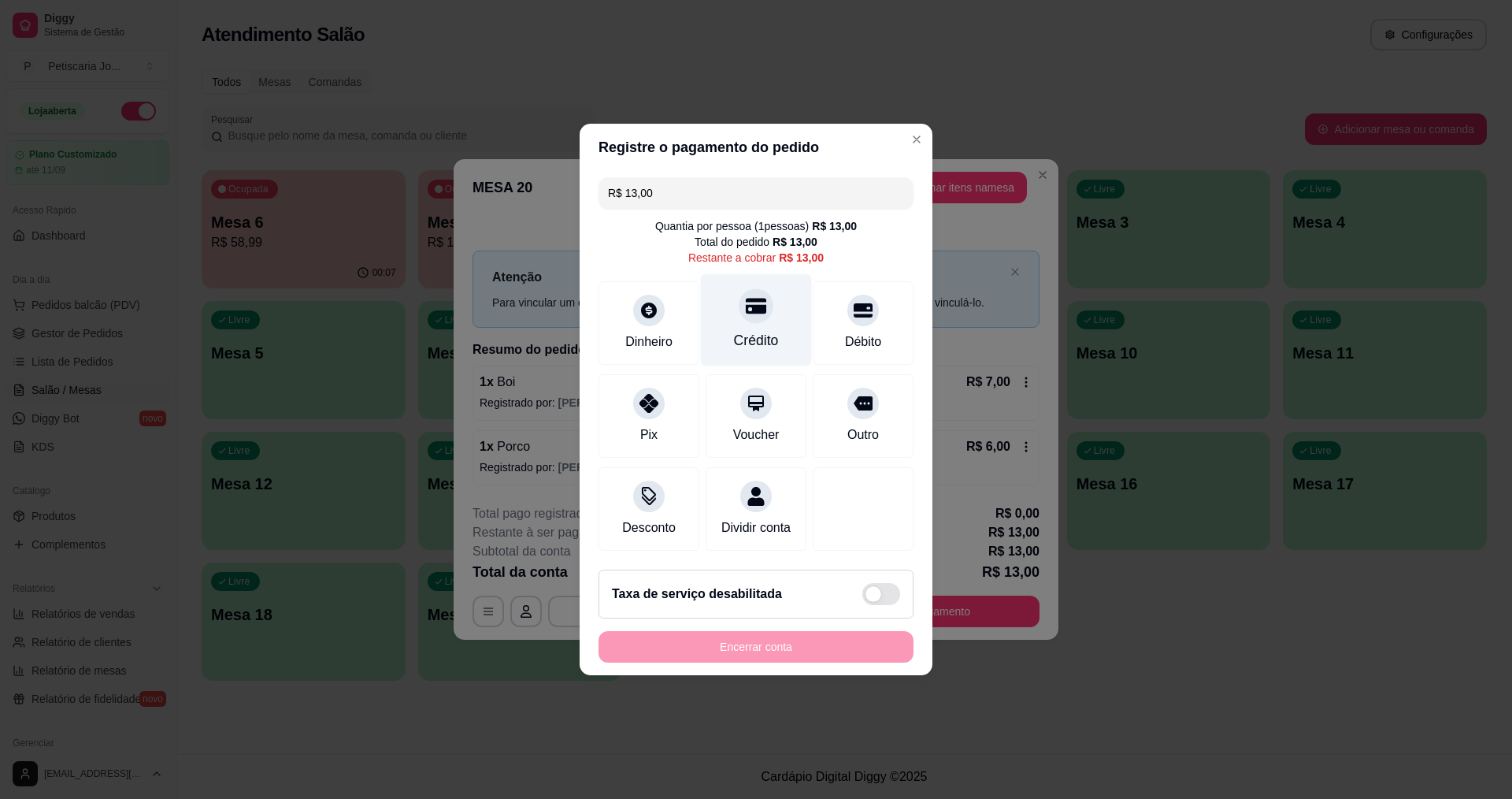
click at [771, 314] on div "Crédito" at bounding box center [756, 319] width 111 height 92
type input "R$ 0,00"
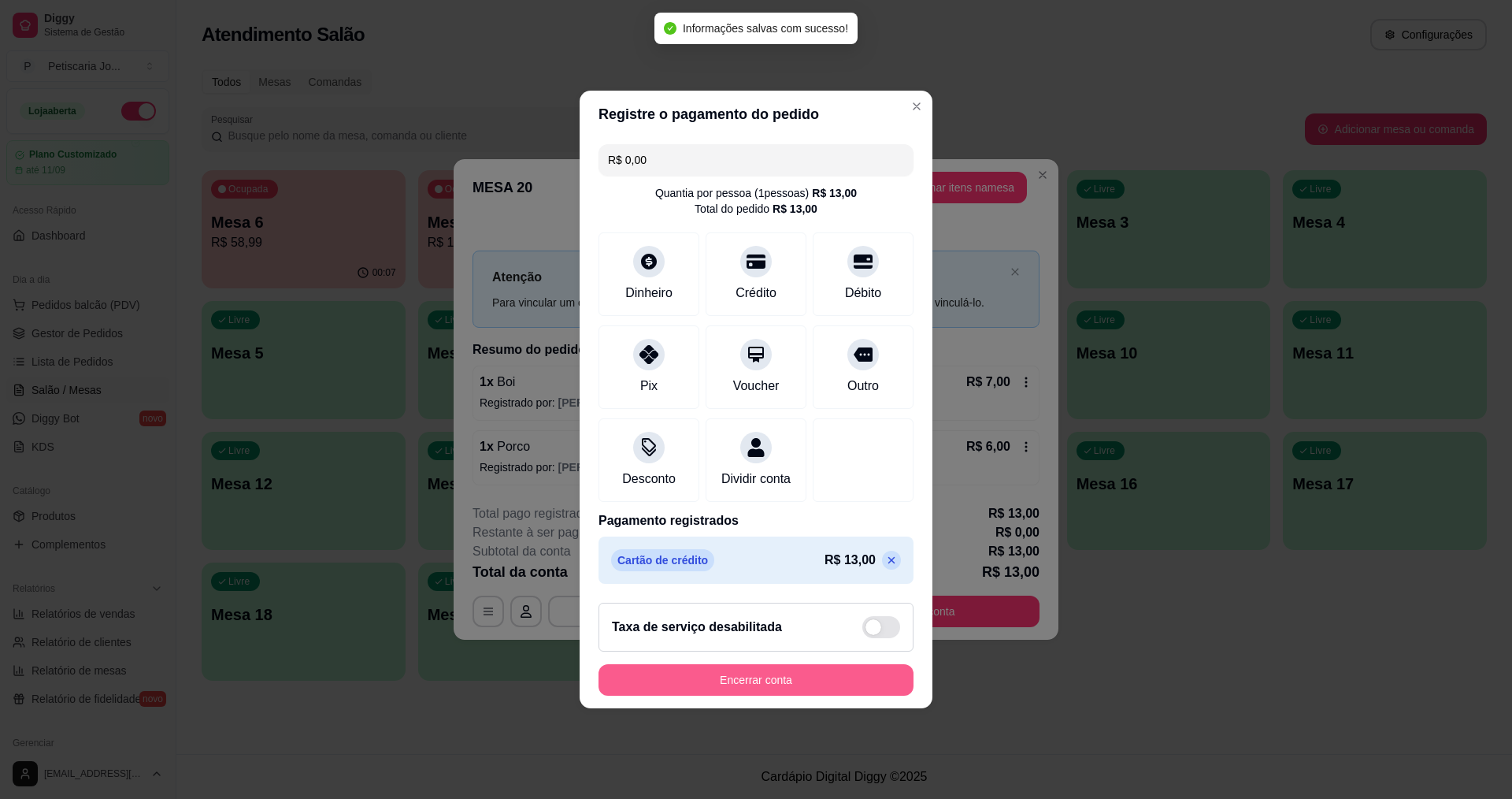
click at [723, 686] on button "Encerrar conta" at bounding box center [756, 679] width 315 height 31
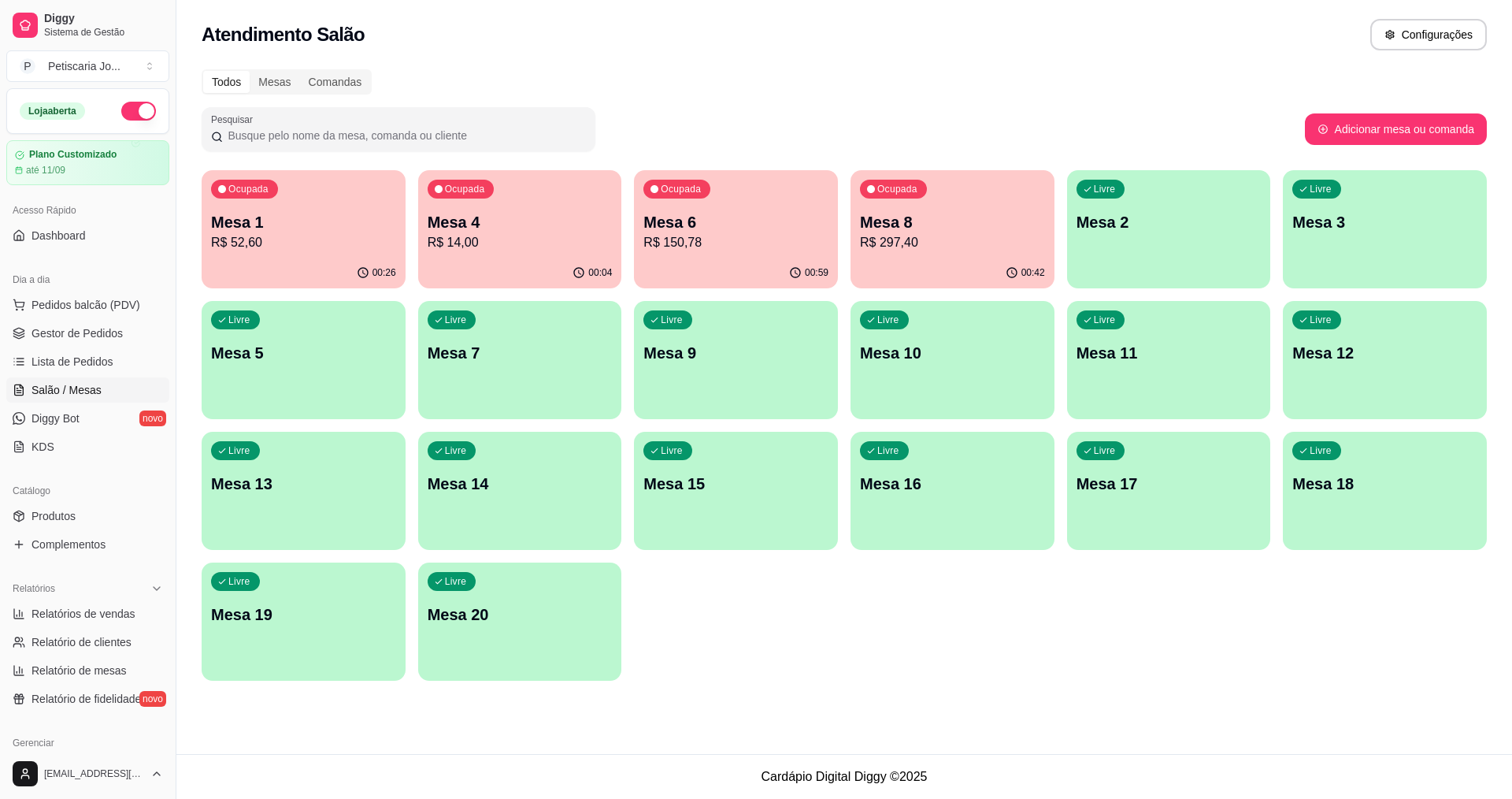
click at [955, 247] on p "R$ 297,40" at bounding box center [952, 243] width 185 height 19
click at [786, 222] on p "Mesa 6" at bounding box center [736, 221] width 185 height 22
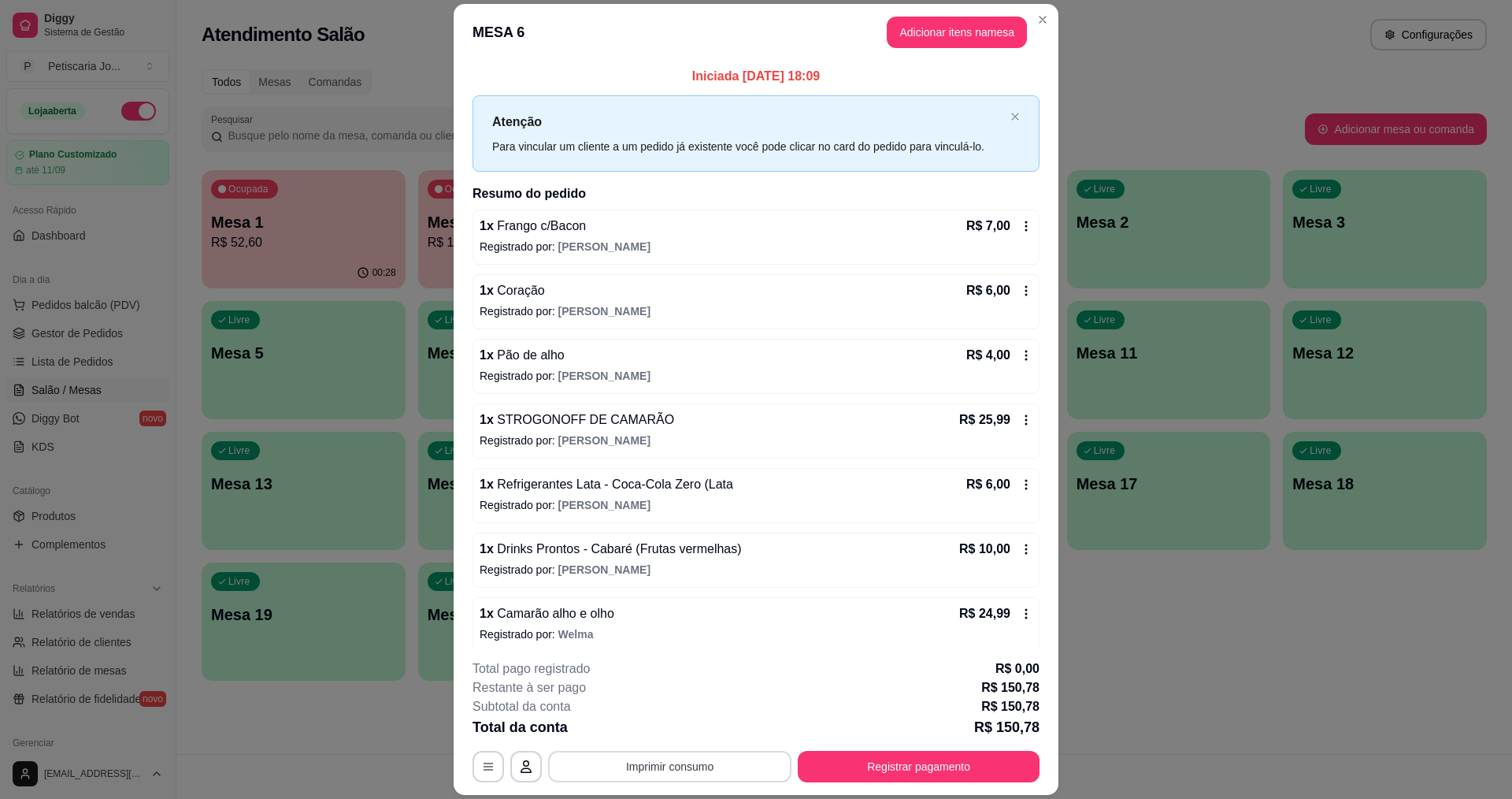
click at [721, 750] on button "Imprimir consumo" at bounding box center [669, 766] width 243 height 31
click at [698, 736] on button "IMPRESSORA" at bounding box center [668, 730] width 111 height 25
click at [860, 756] on button "Registrar pagamento" at bounding box center [919, 767] width 235 height 31
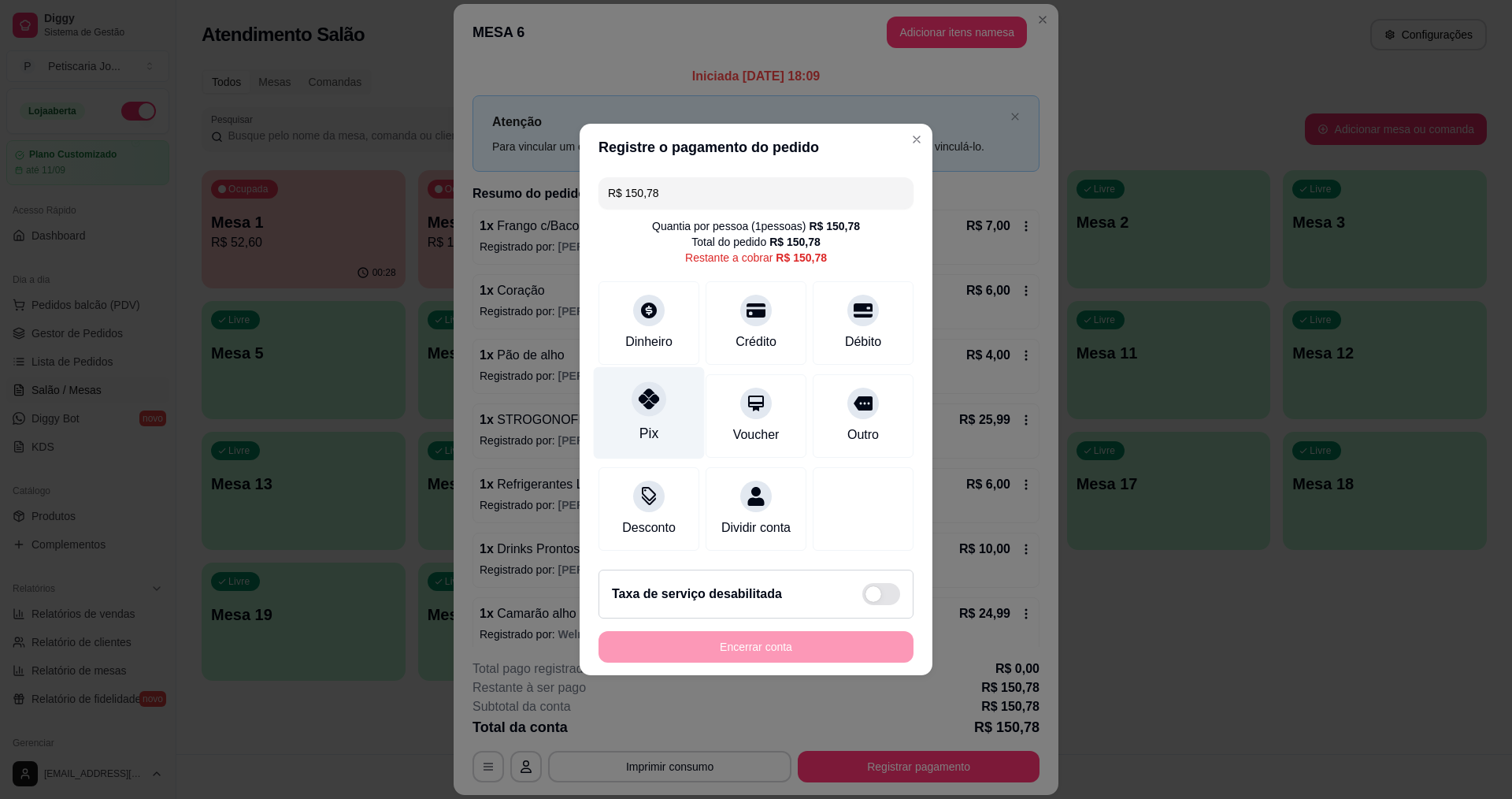
click at [654, 423] on div "Pix" at bounding box center [649, 433] width 19 height 20
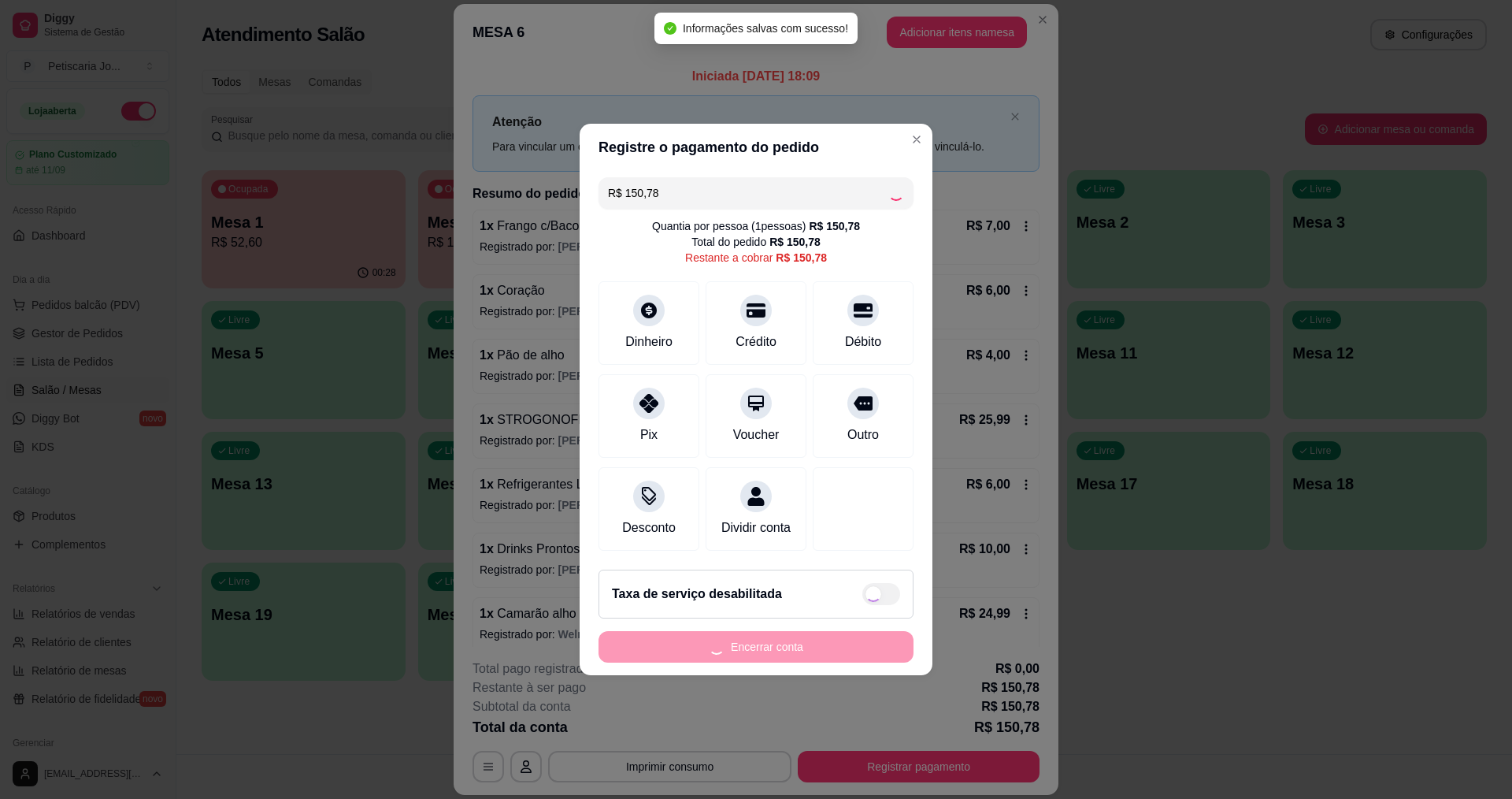
type input "R$ 0,00"
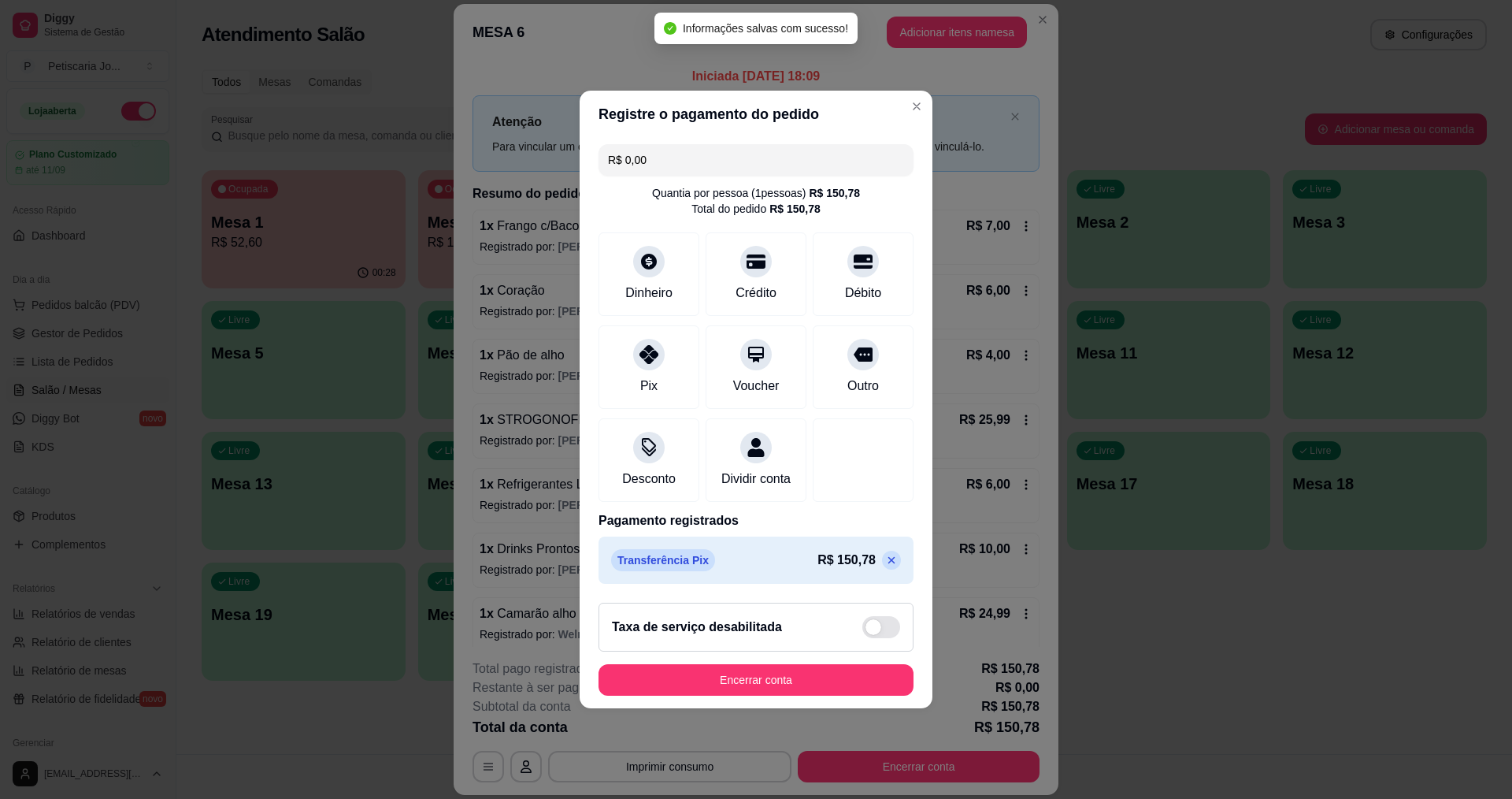
click at [746, 670] on footer "Taxa de serviço desabilitada Encerrar conta" at bounding box center [756, 649] width 353 height 118
click at [746, 682] on button "Encerrar conta" at bounding box center [756, 680] width 306 height 31
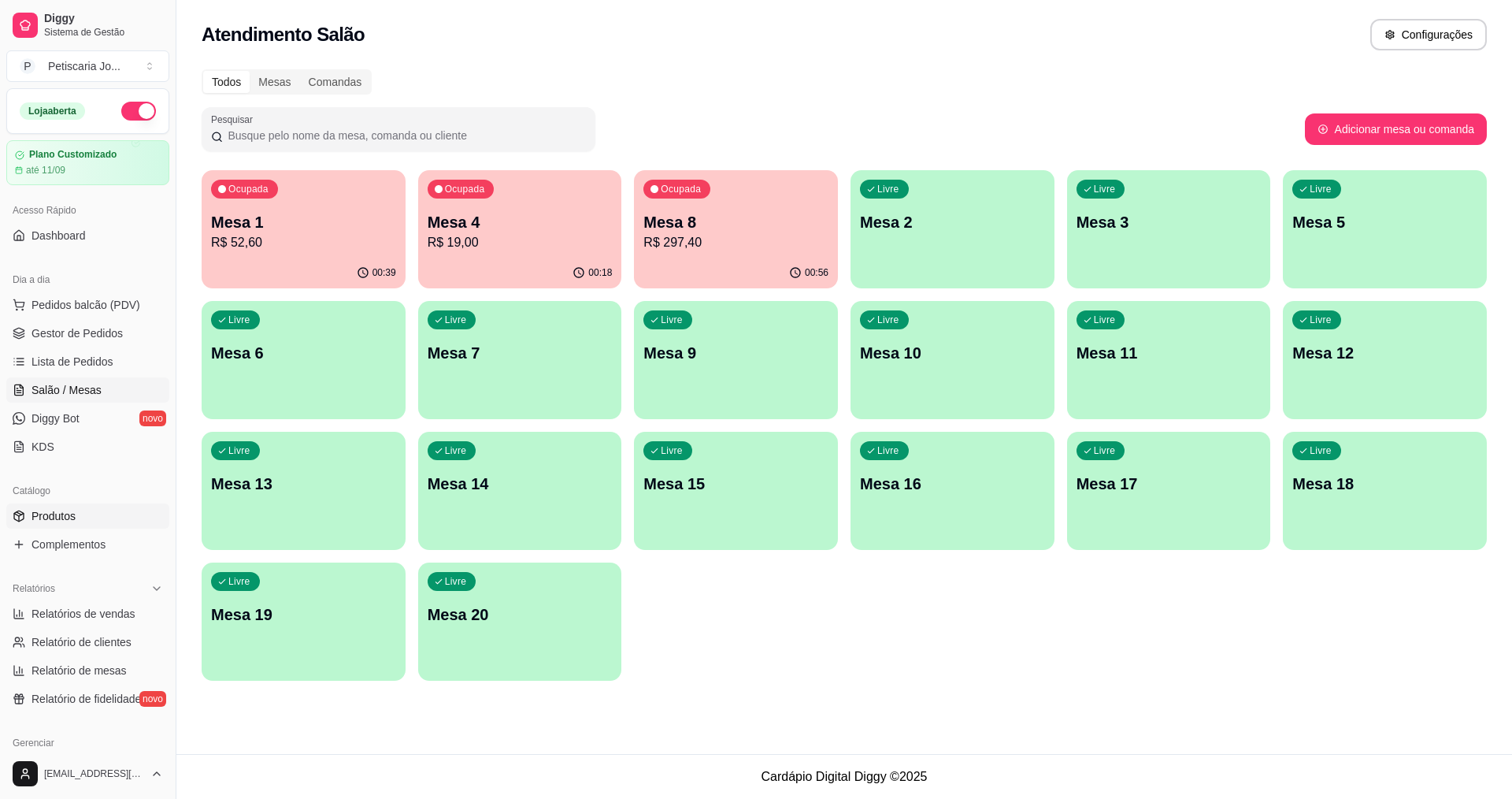
click at [44, 517] on span "Produtos" at bounding box center [53, 516] width 44 height 16
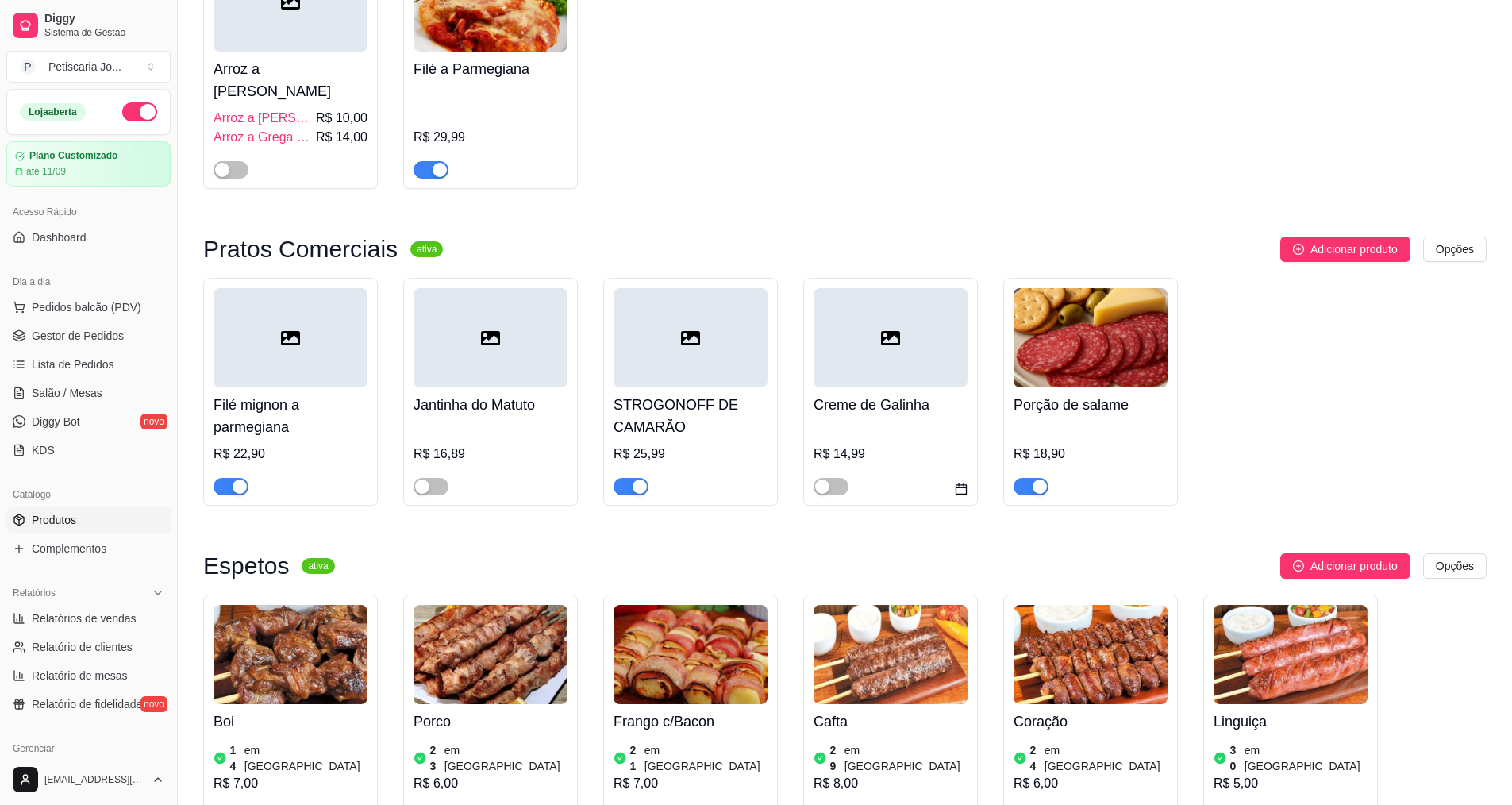
scroll to position [555, 0]
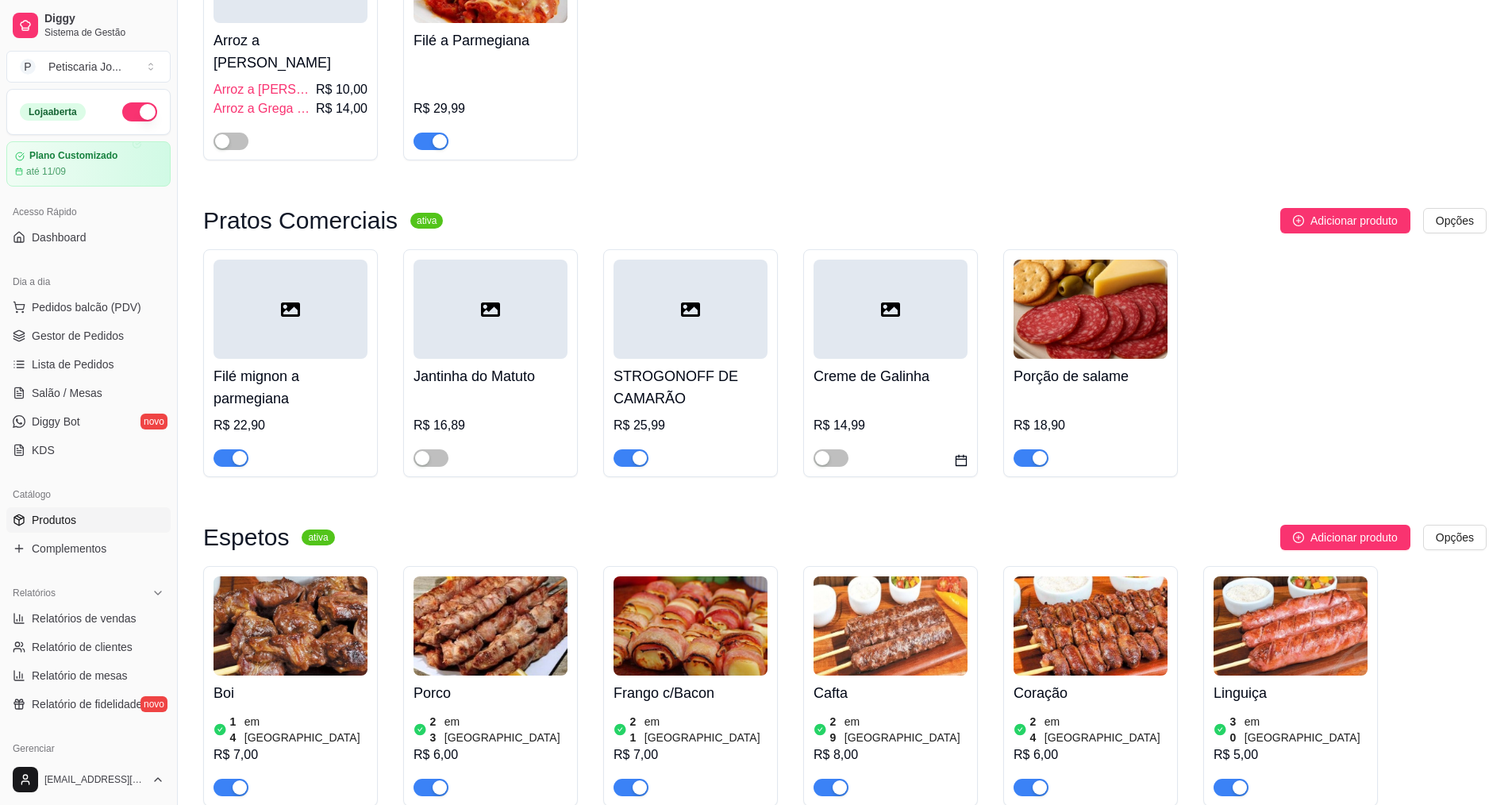
click at [627, 450] on span "button" at bounding box center [631, 458] width 35 height 17
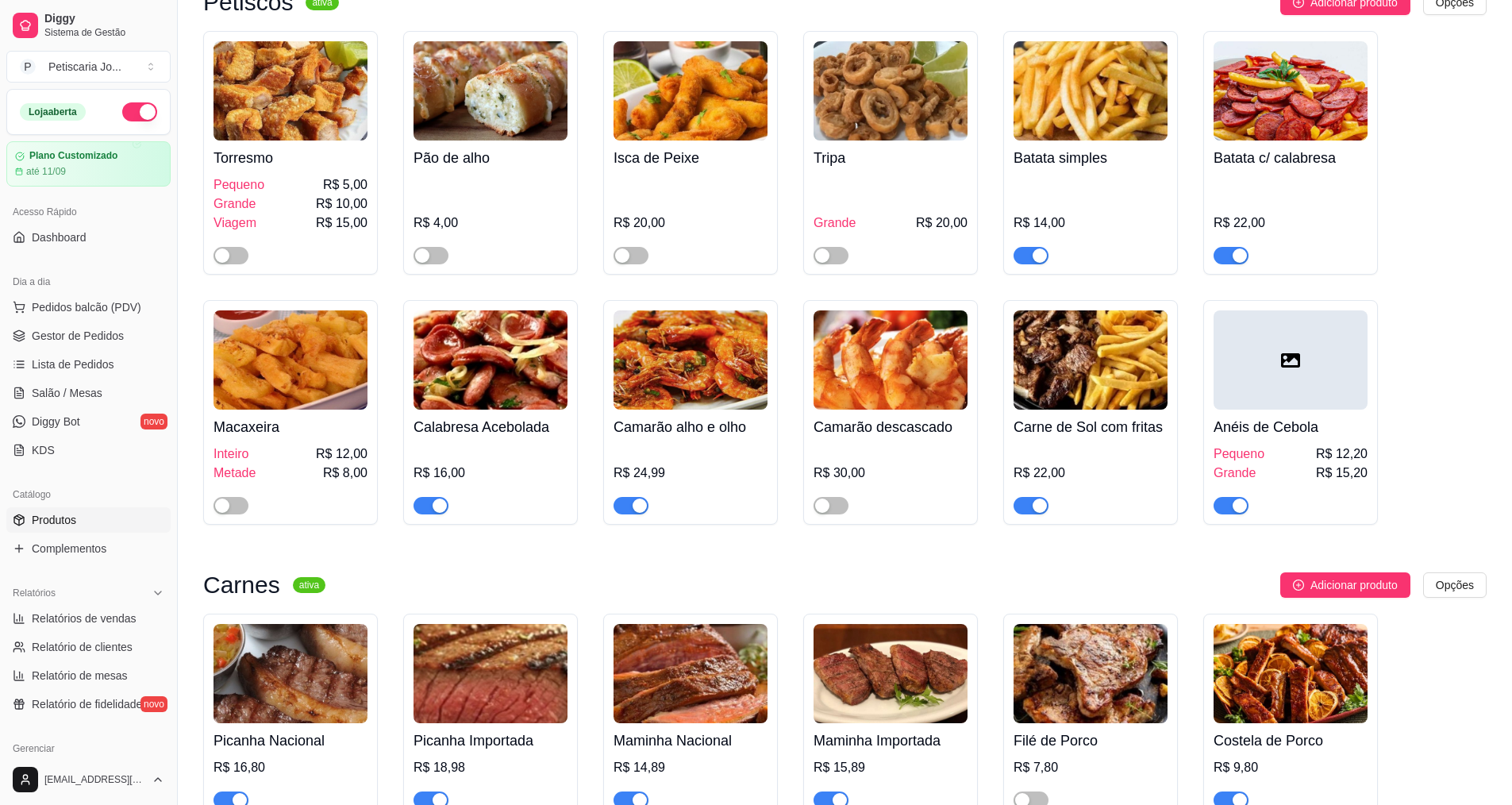
scroll to position [1984, 0]
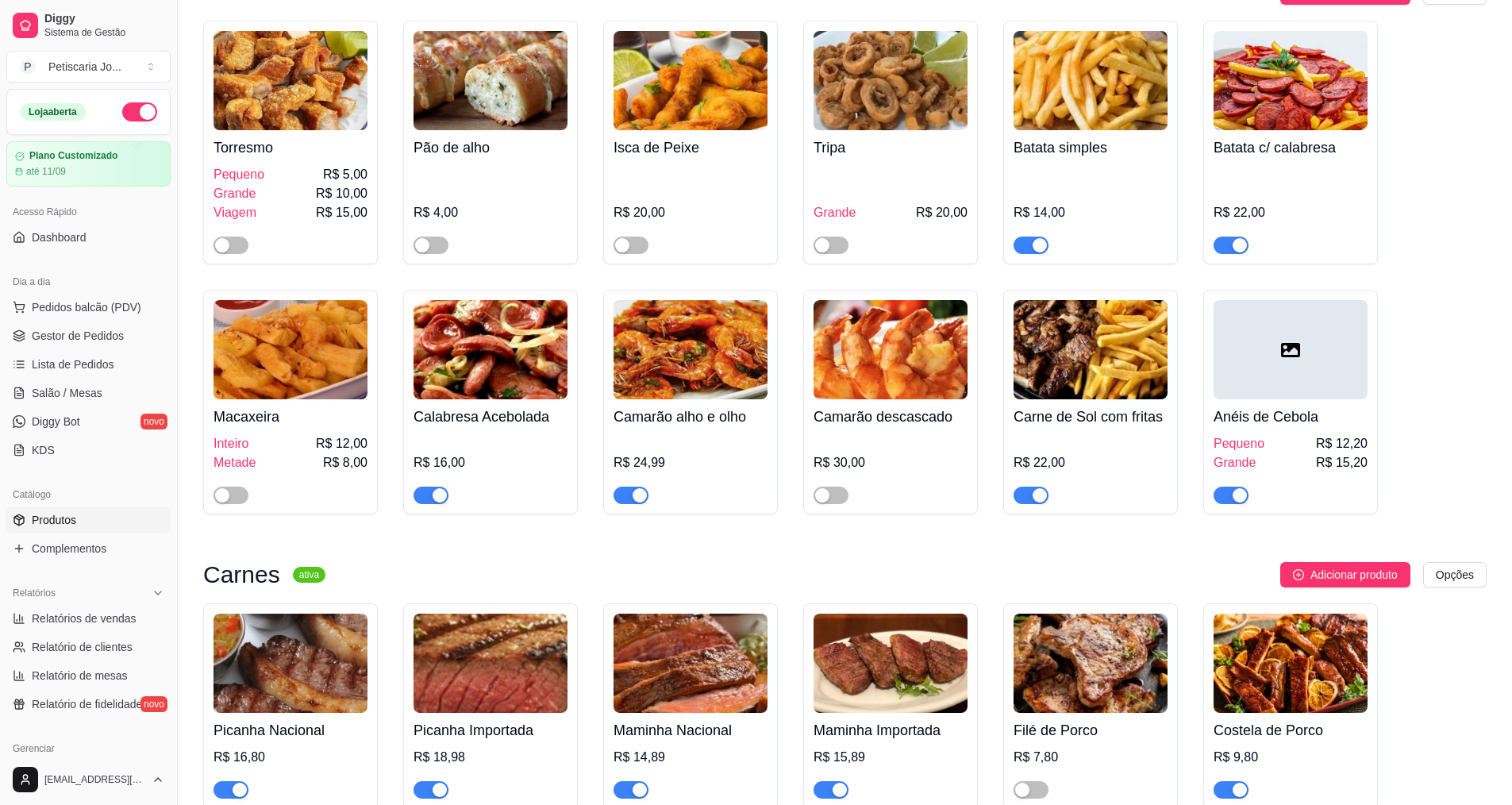
click at [627, 486] on span "button" at bounding box center [631, 495] width 35 height 17
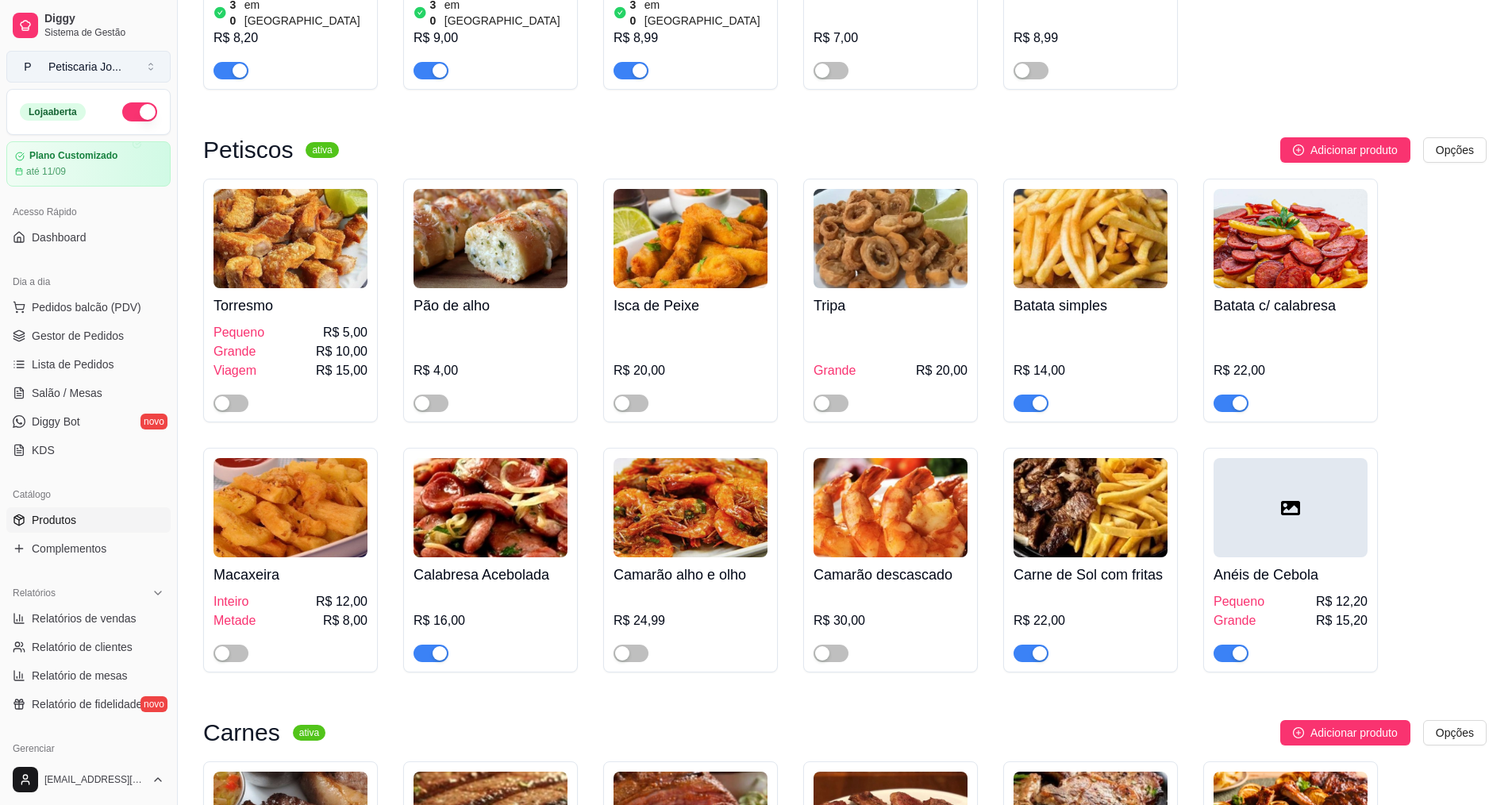
scroll to position [1825, 0]
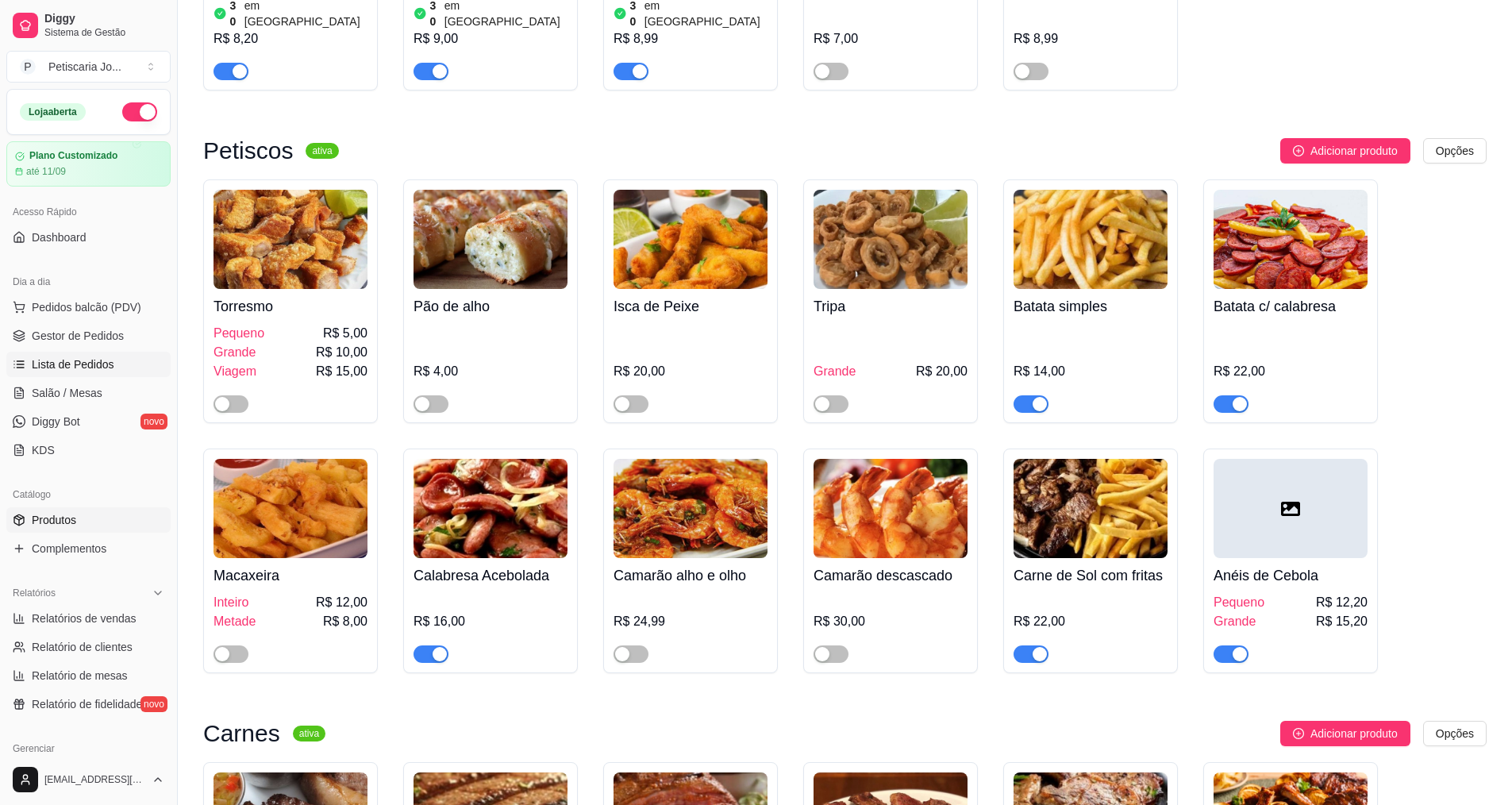
click at [75, 364] on span "Lista de Pedidos" at bounding box center [73, 364] width 83 height 16
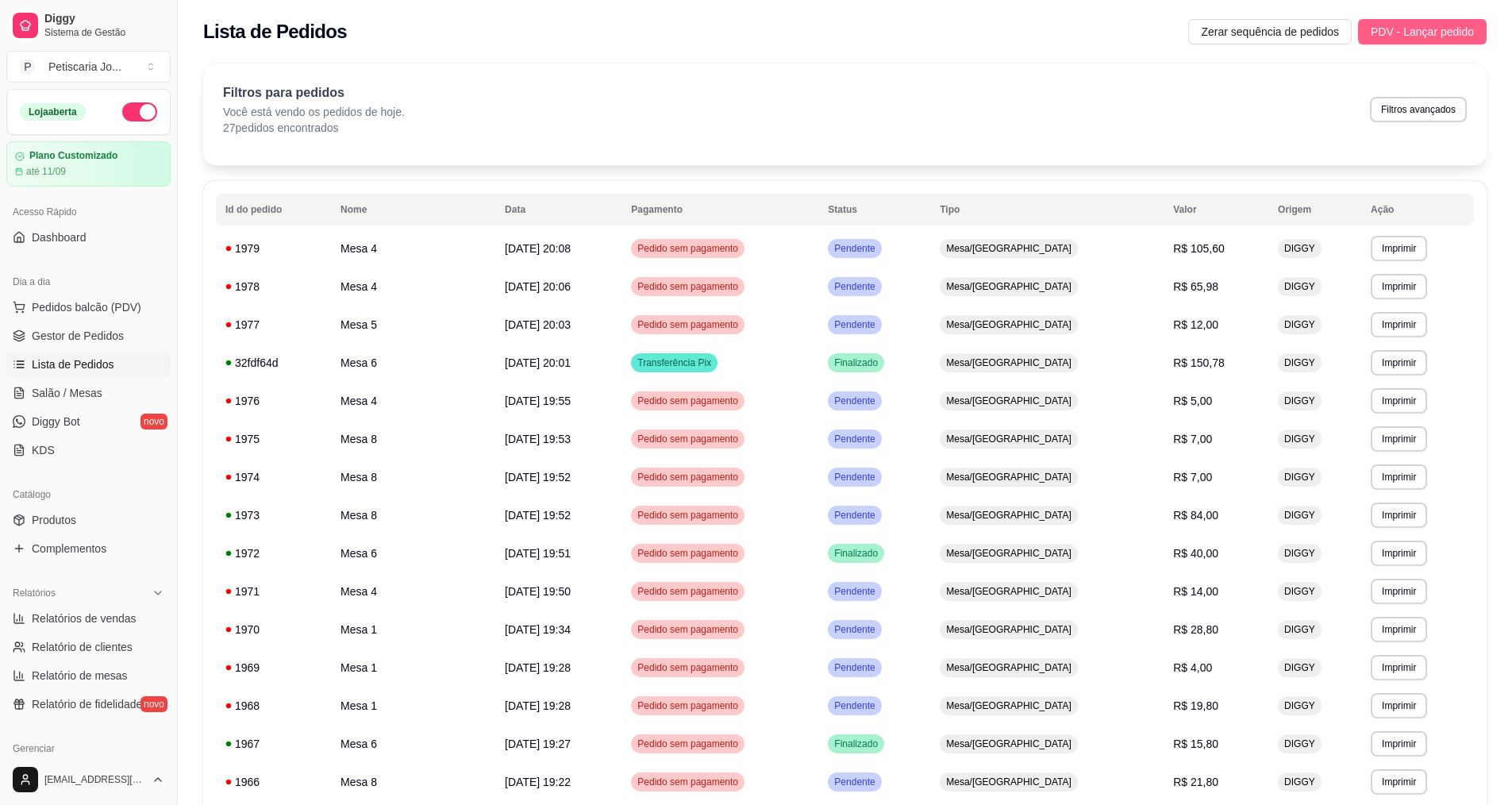
click at [1428, 27] on span "PDV - Lançar pedido" at bounding box center [1422, 32] width 103 height 17
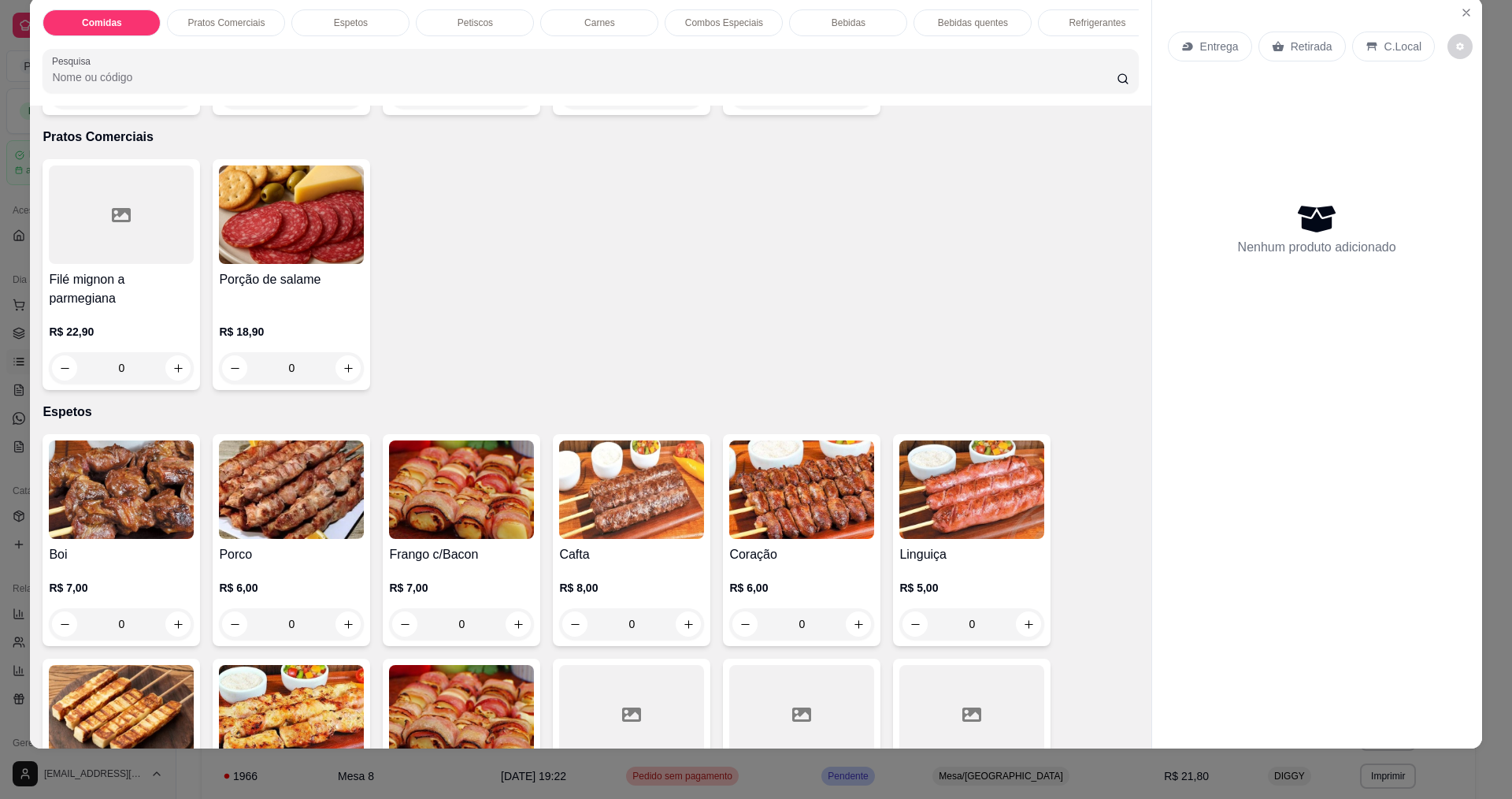
scroll to position [315, 0]
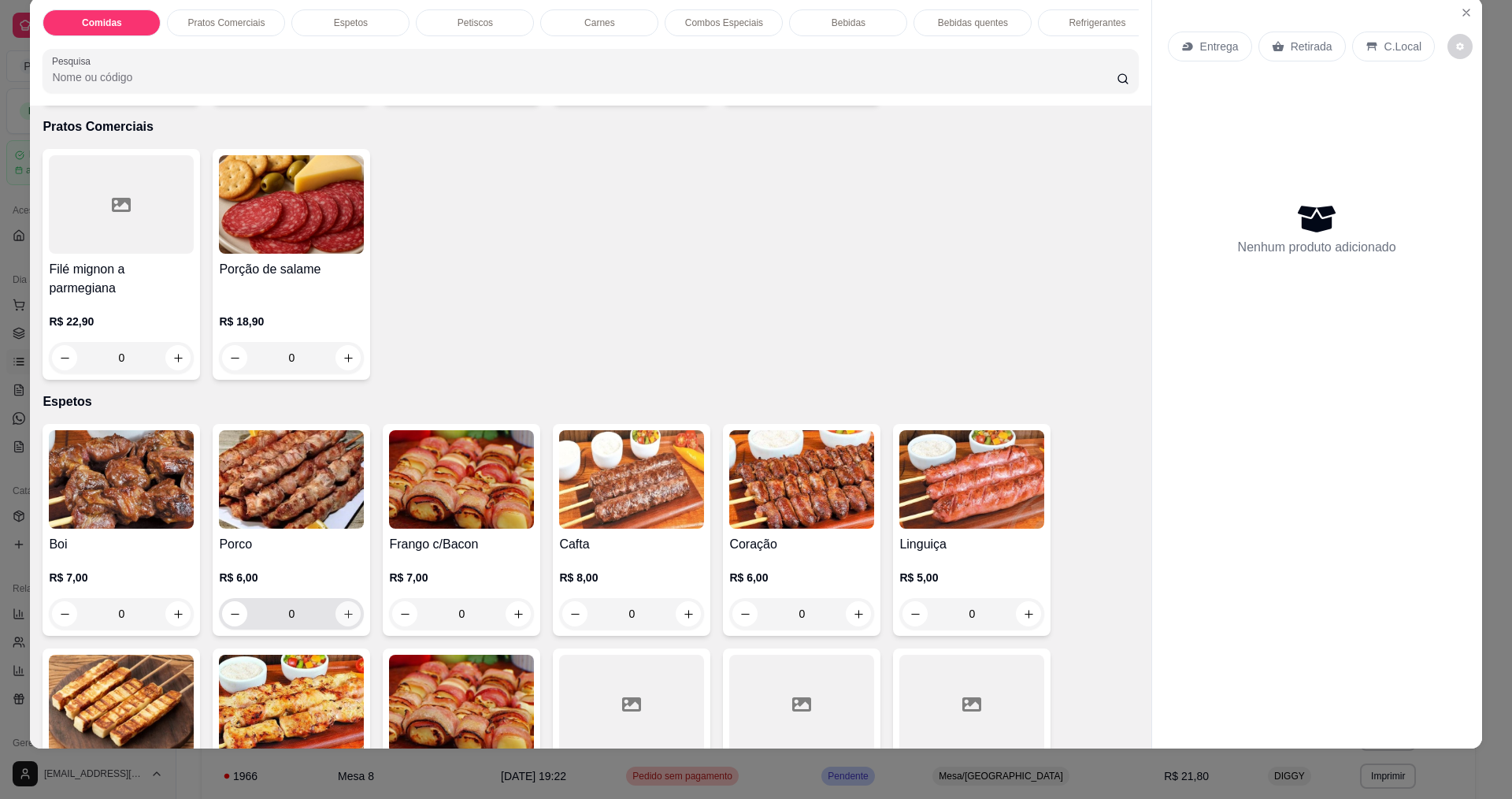
click at [342, 611] on icon "increase-product-quantity" at bounding box center [348, 614] width 11 height 11
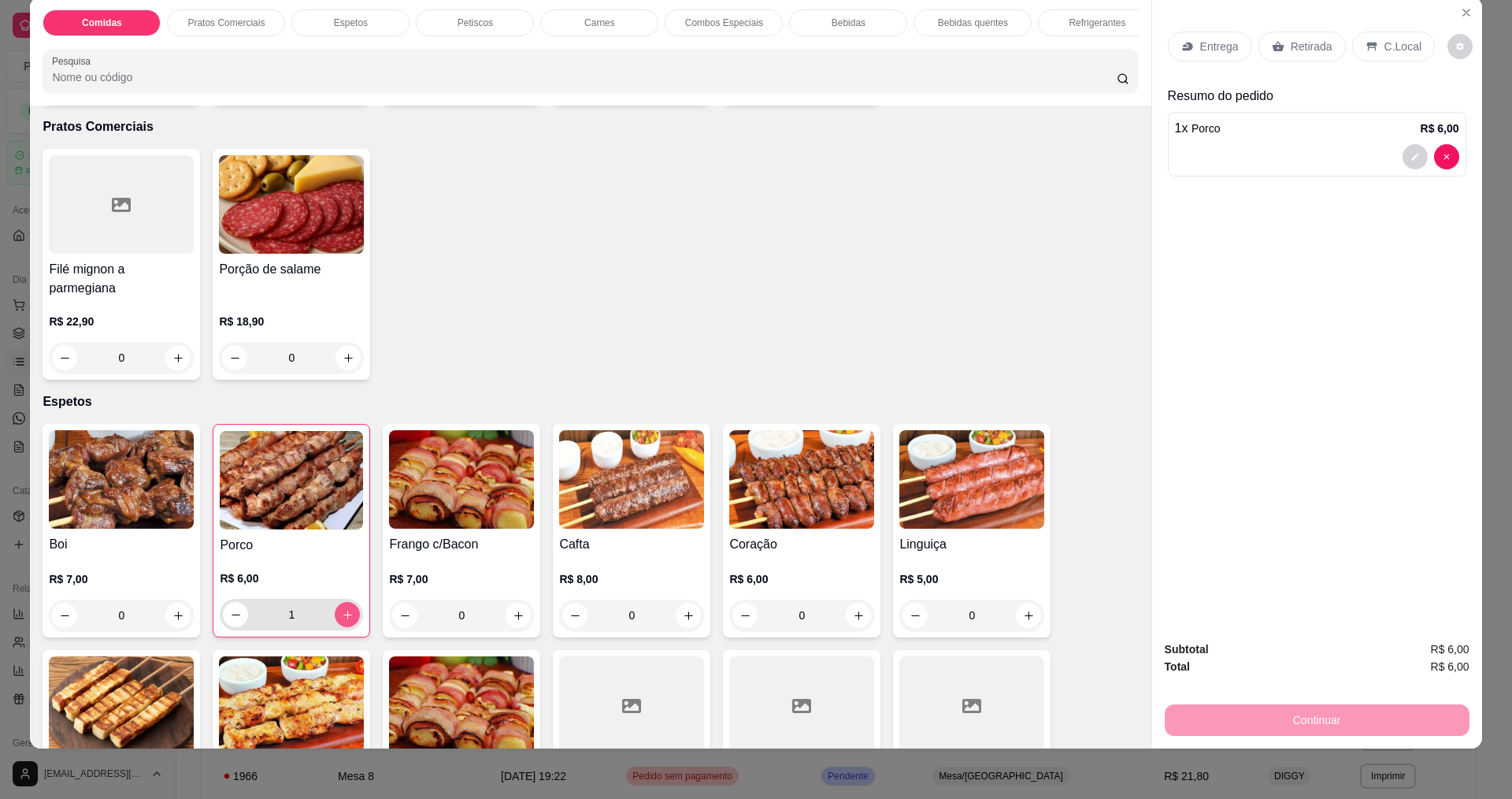
click at [341, 611] on icon "increase-product-quantity" at bounding box center [347, 615] width 11 height 11
type input "2"
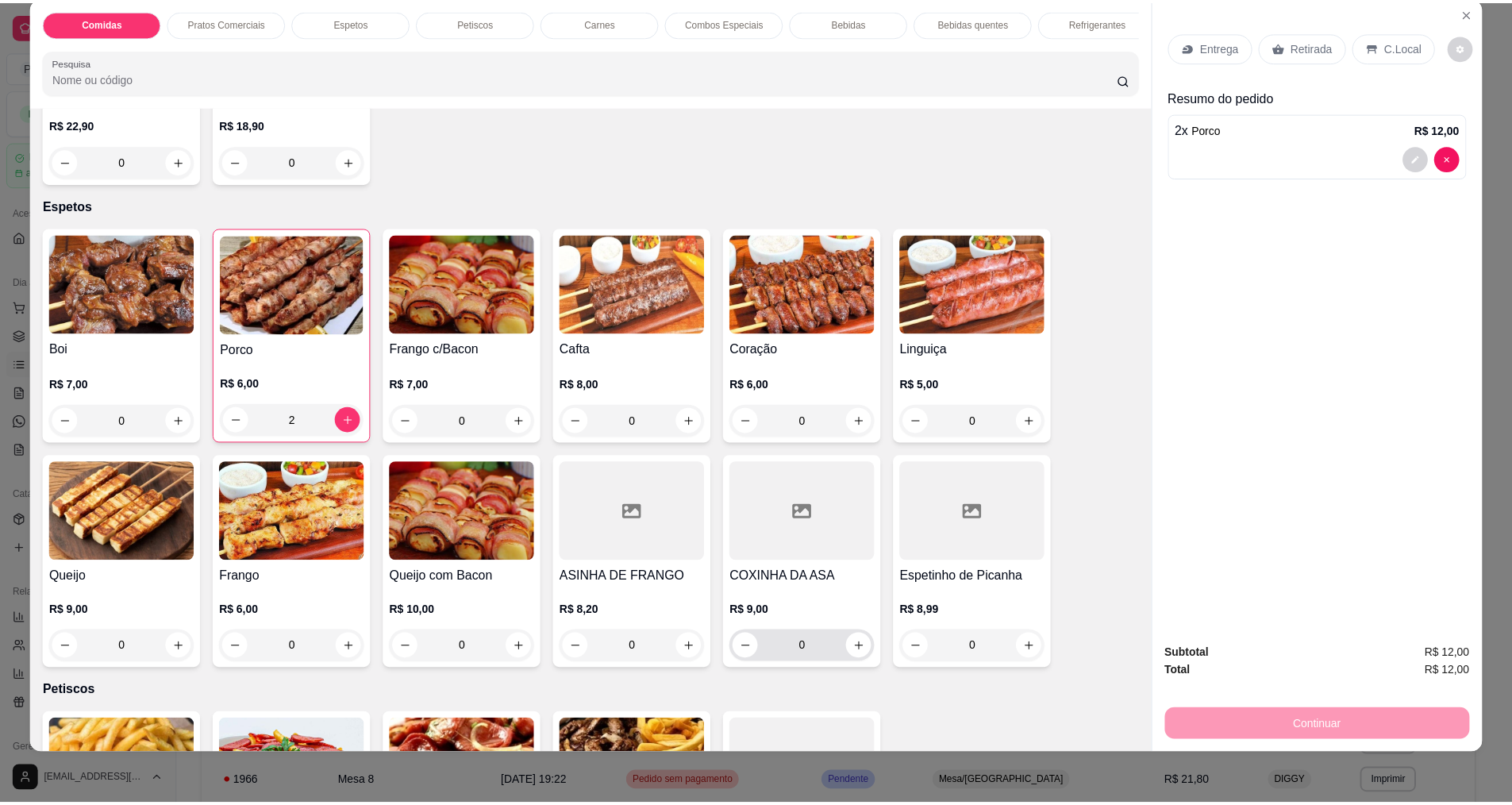
scroll to position [555, 0]
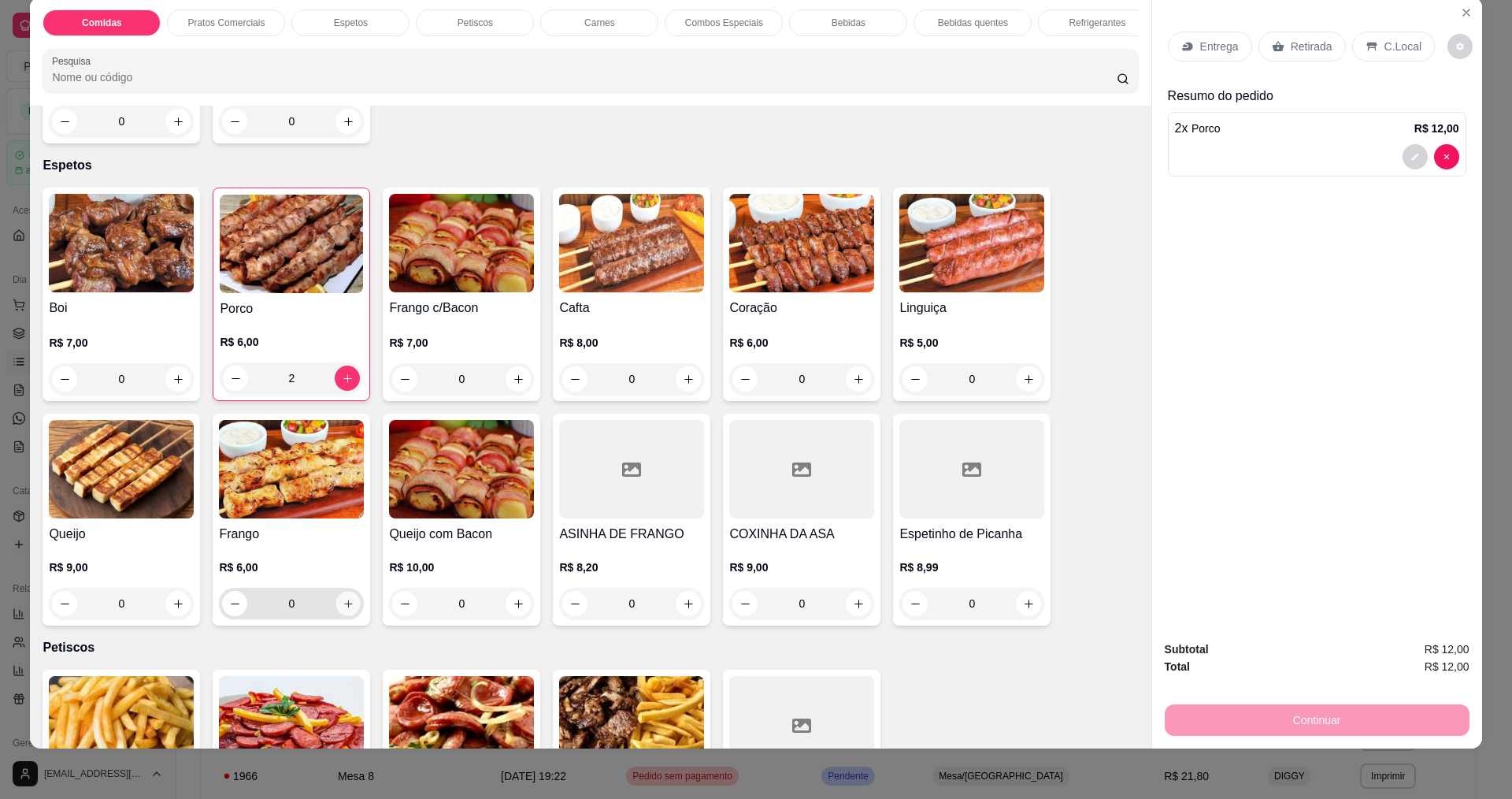
click at [342, 598] on icon "increase-product-quantity" at bounding box center [348, 604] width 11 height 11
type input "1"
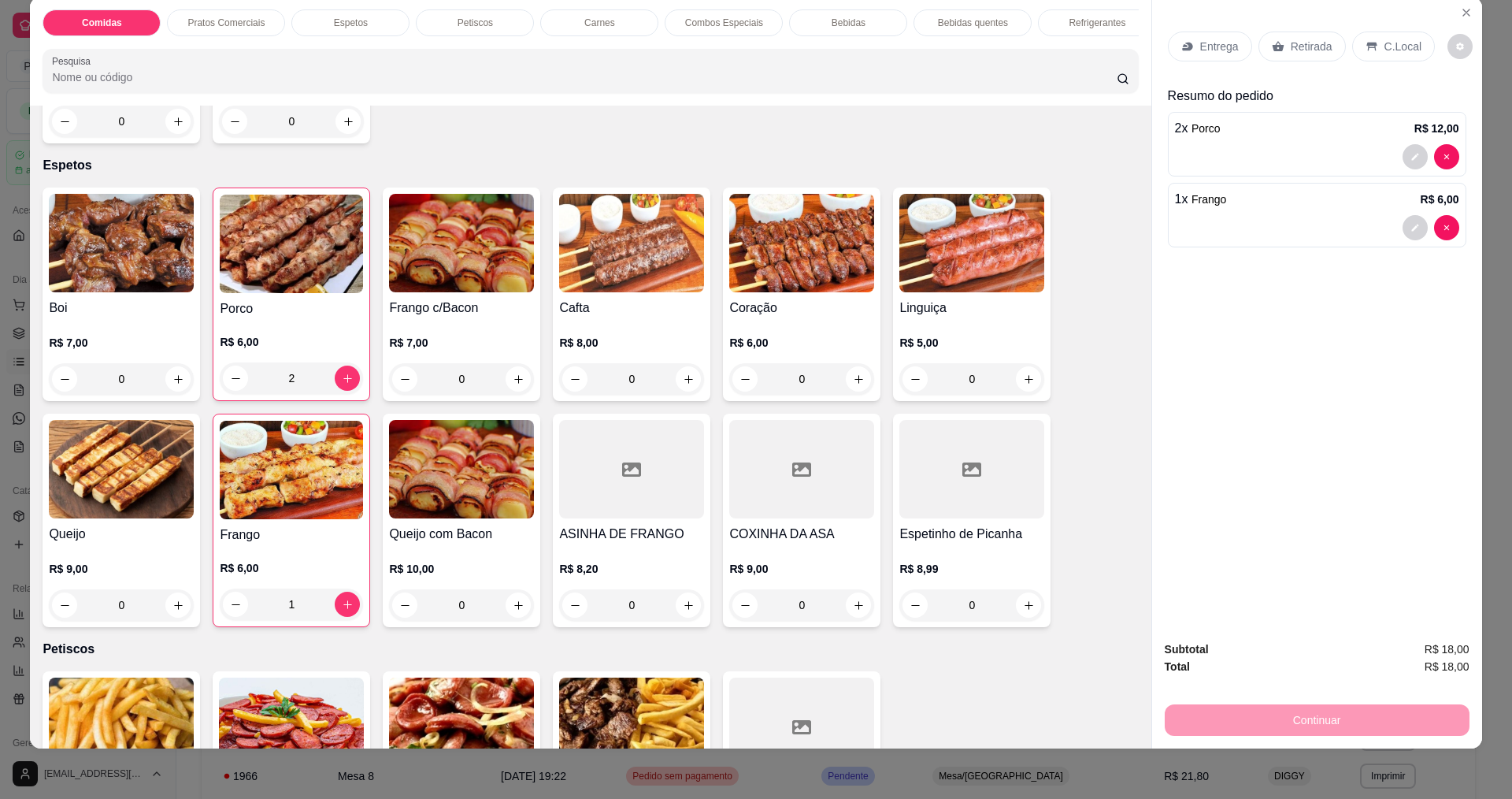
click at [1169, 47] on div "Entrega" at bounding box center [1210, 46] width 84 height 30
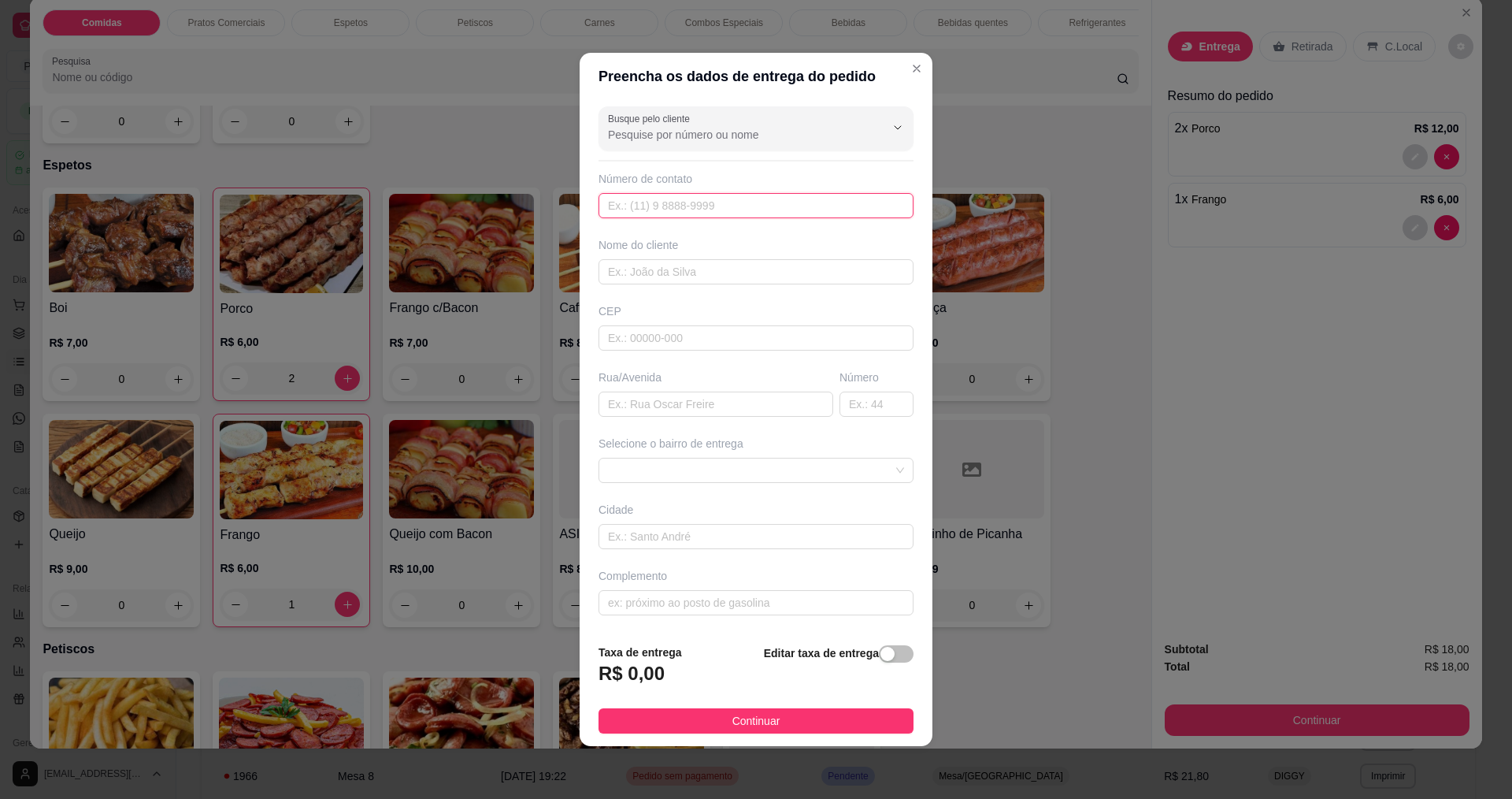
click at [676, 205] on input "text" at bounding box center [756, 205] width 315 height 25
type input "888"
click at [686, 256] on div "Nome do cliente" at bounding box center [755, 261] width 321 height 48
click at [686, 266] on input "text" at bounding box center [756, 272] width 315 height 25
type input "NATIELLY"
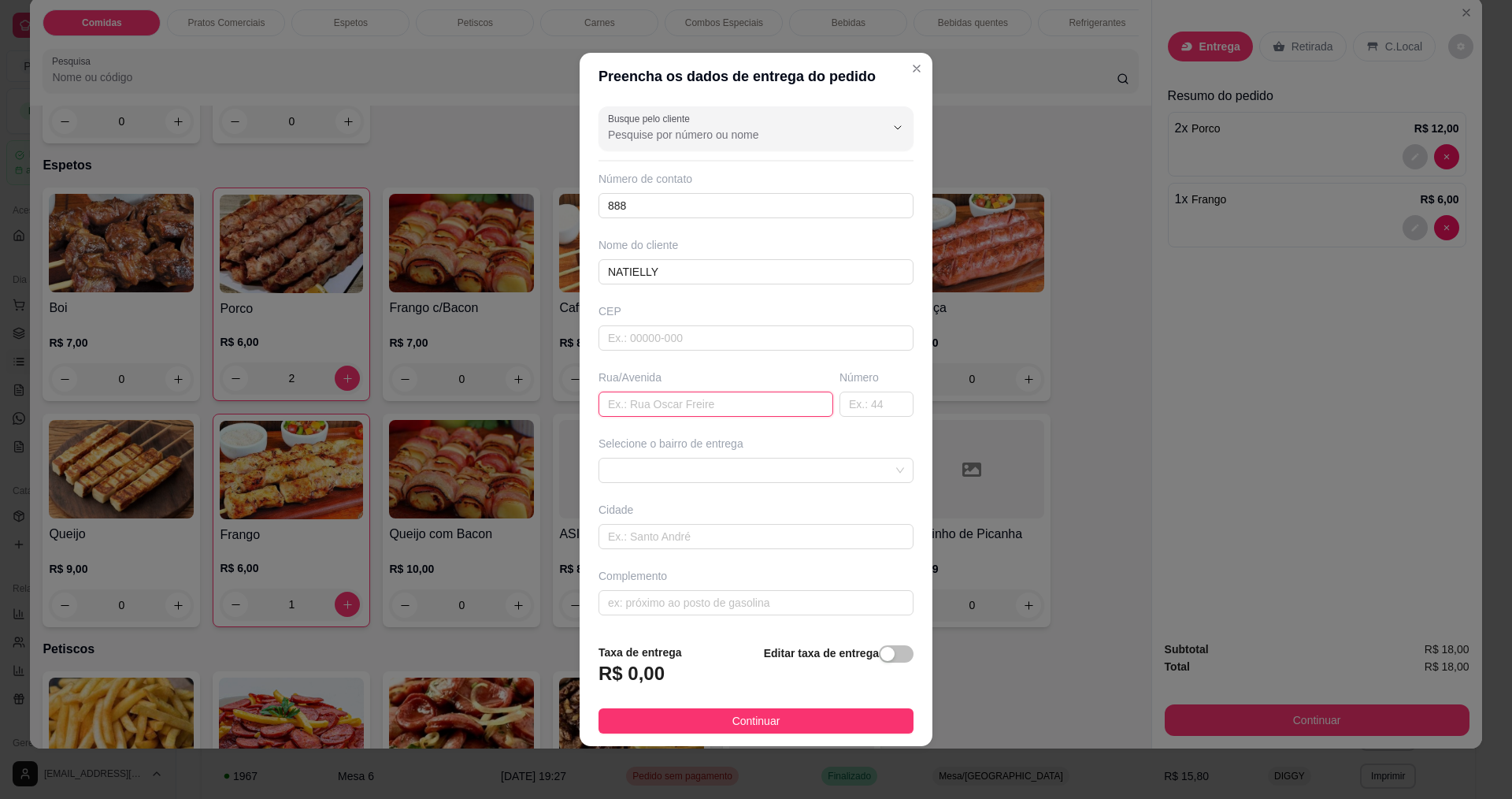
click at [650, 414] on input "text" at bounding box center [716, 404] width 235 height 25
type input "TRV. JANOCA MARIA"
click at [875, 409] on input "text" at bounding box center [877, 404] width 74 height 25
type input "14"
click at [781, 718] on button "Continuar" at bounding box center [756, 721] width 315 height 25
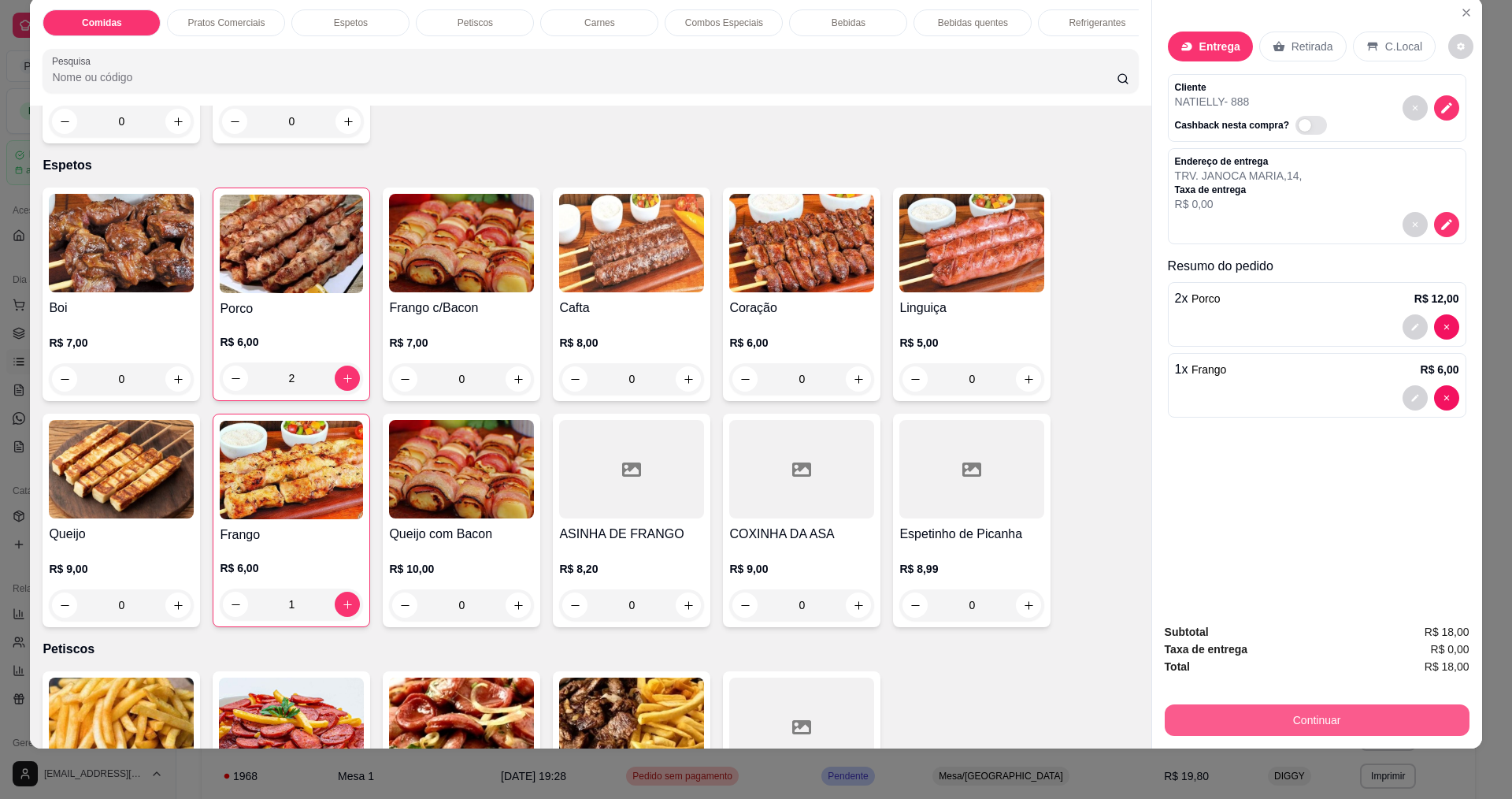
click at [1270, 722] on button "Continuar" at bounding box center [1318, 719] width 305 height 31
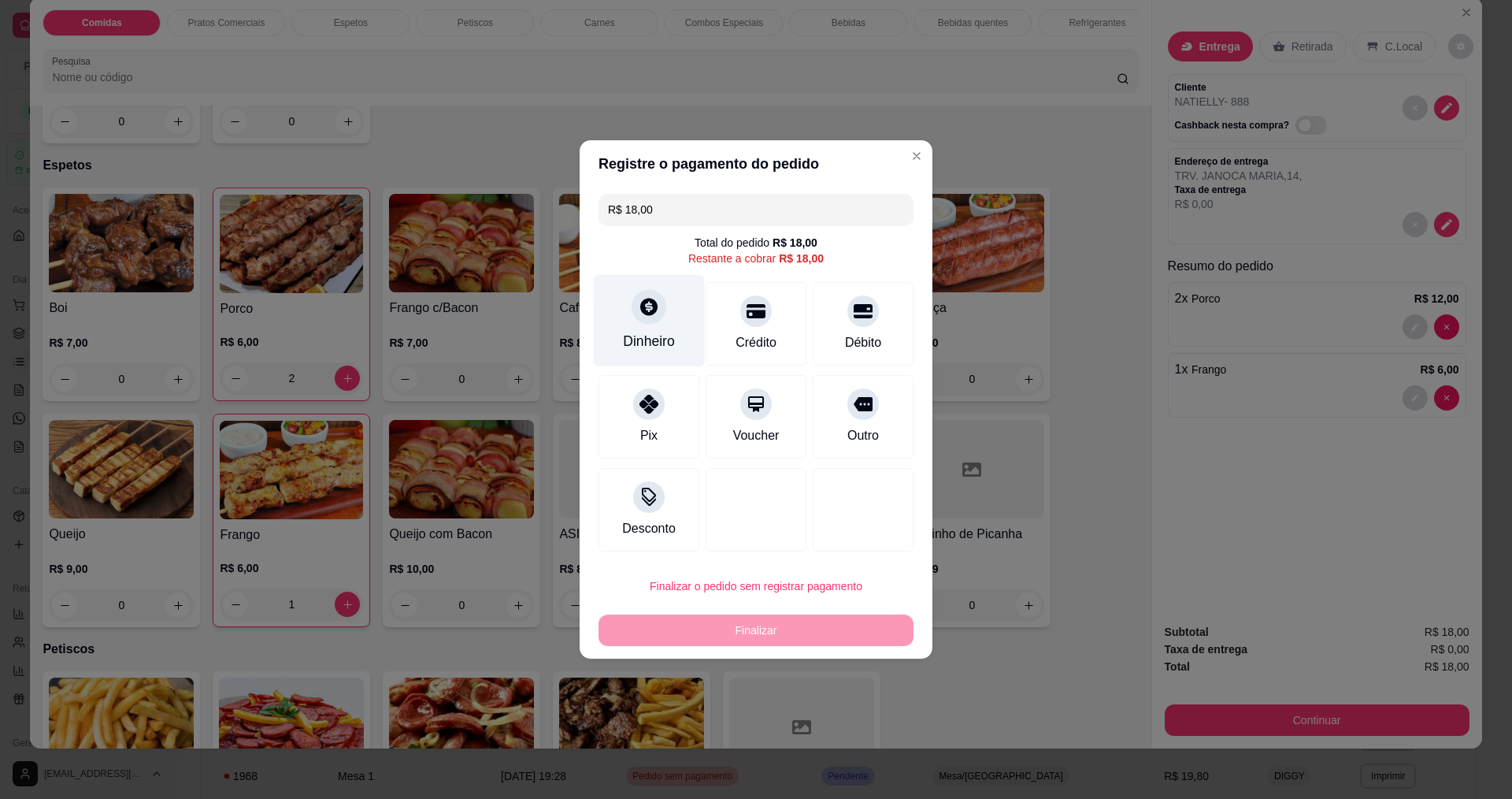
click at [643, 321] on div at bounding box center [648, 306] width 34 height 34
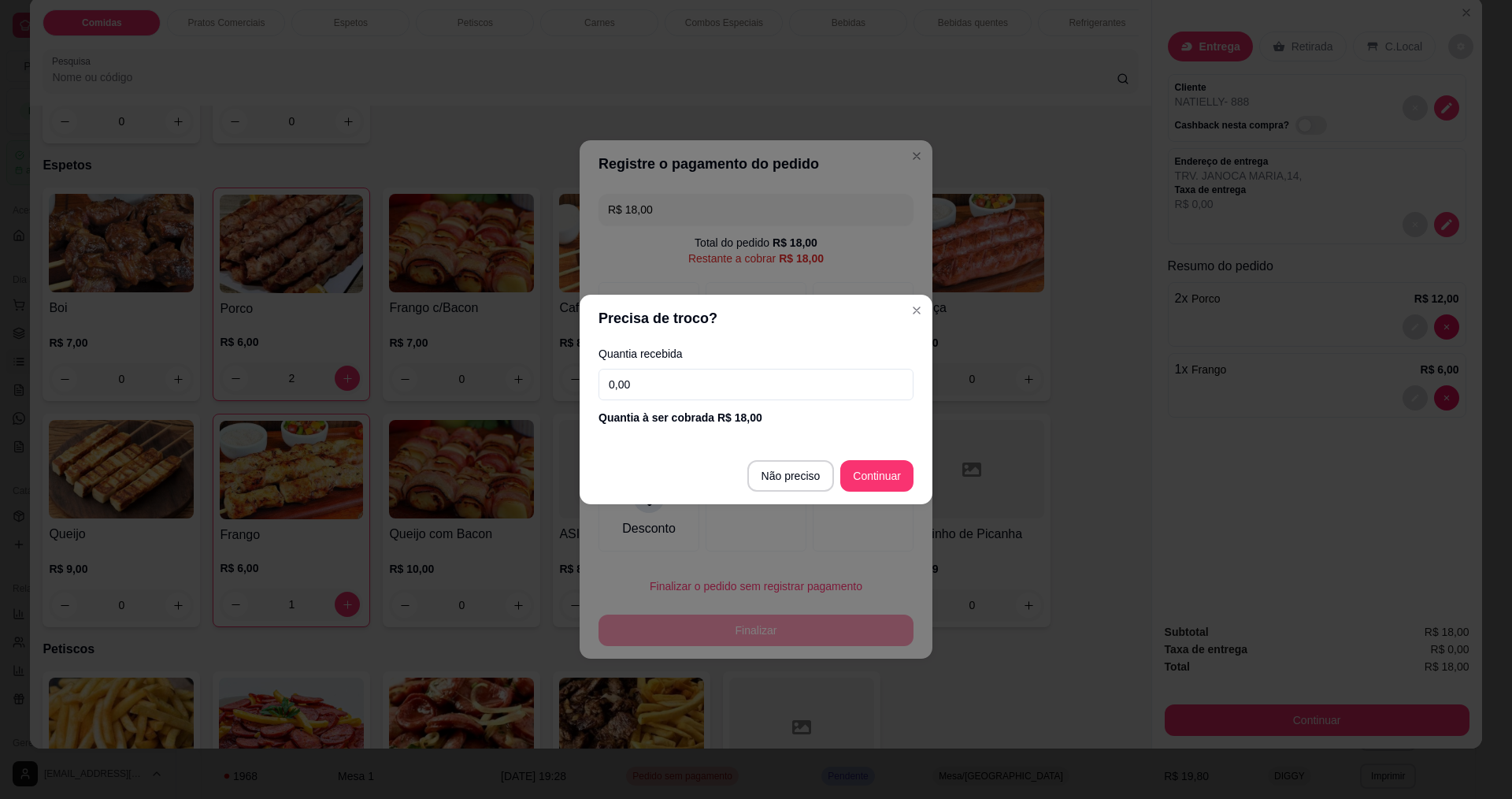
click at [669, 399] on input "0,00" at bounding box center [756, 384] width 315 height 31
type input "18,00"
type input "R$ 0,00"
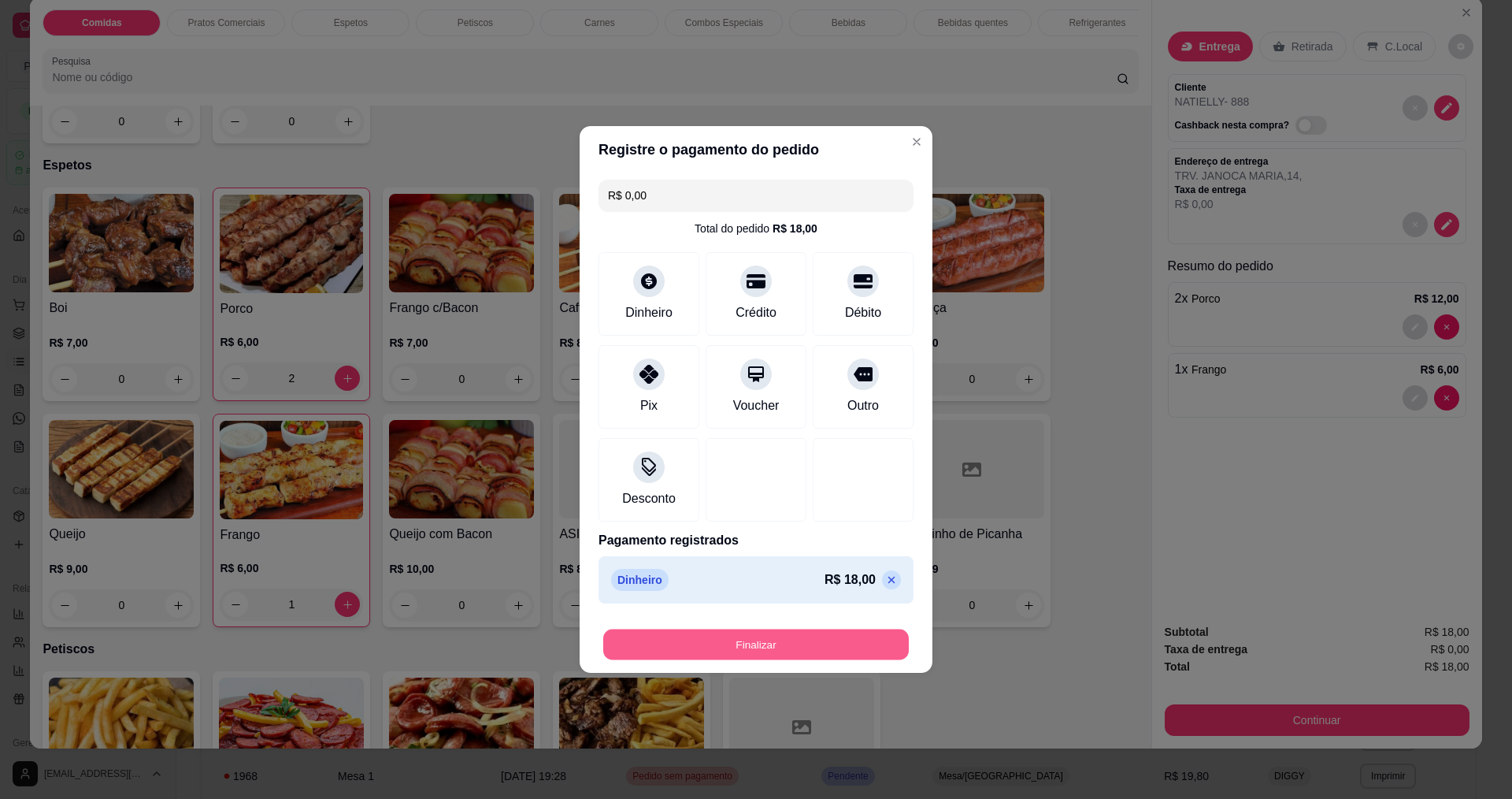
click at [804, 645] on button "Finalizar" at bounding box center [756, 645] width 306 height 31
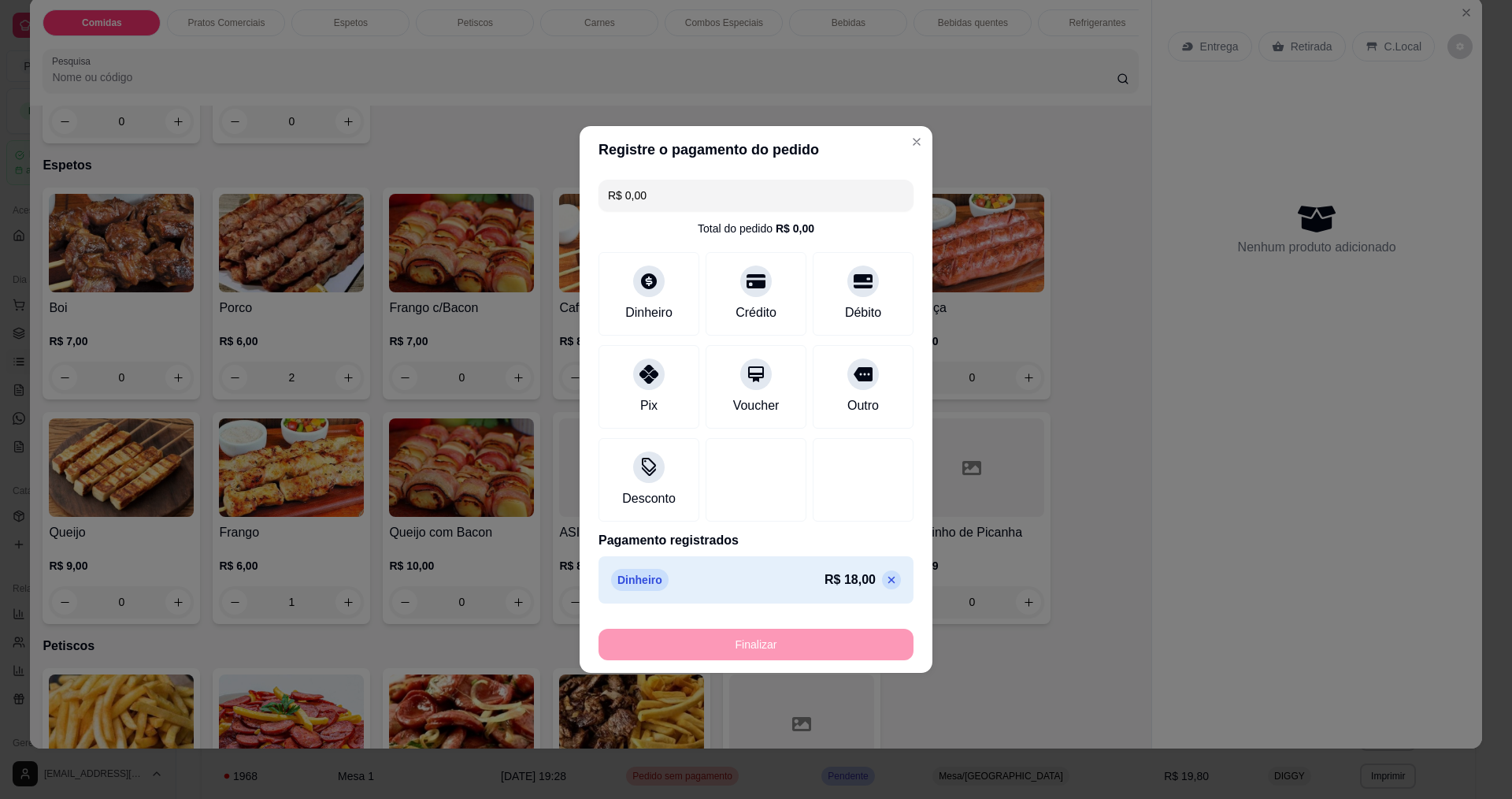
type input "0"
type input "-R$ 18,00"
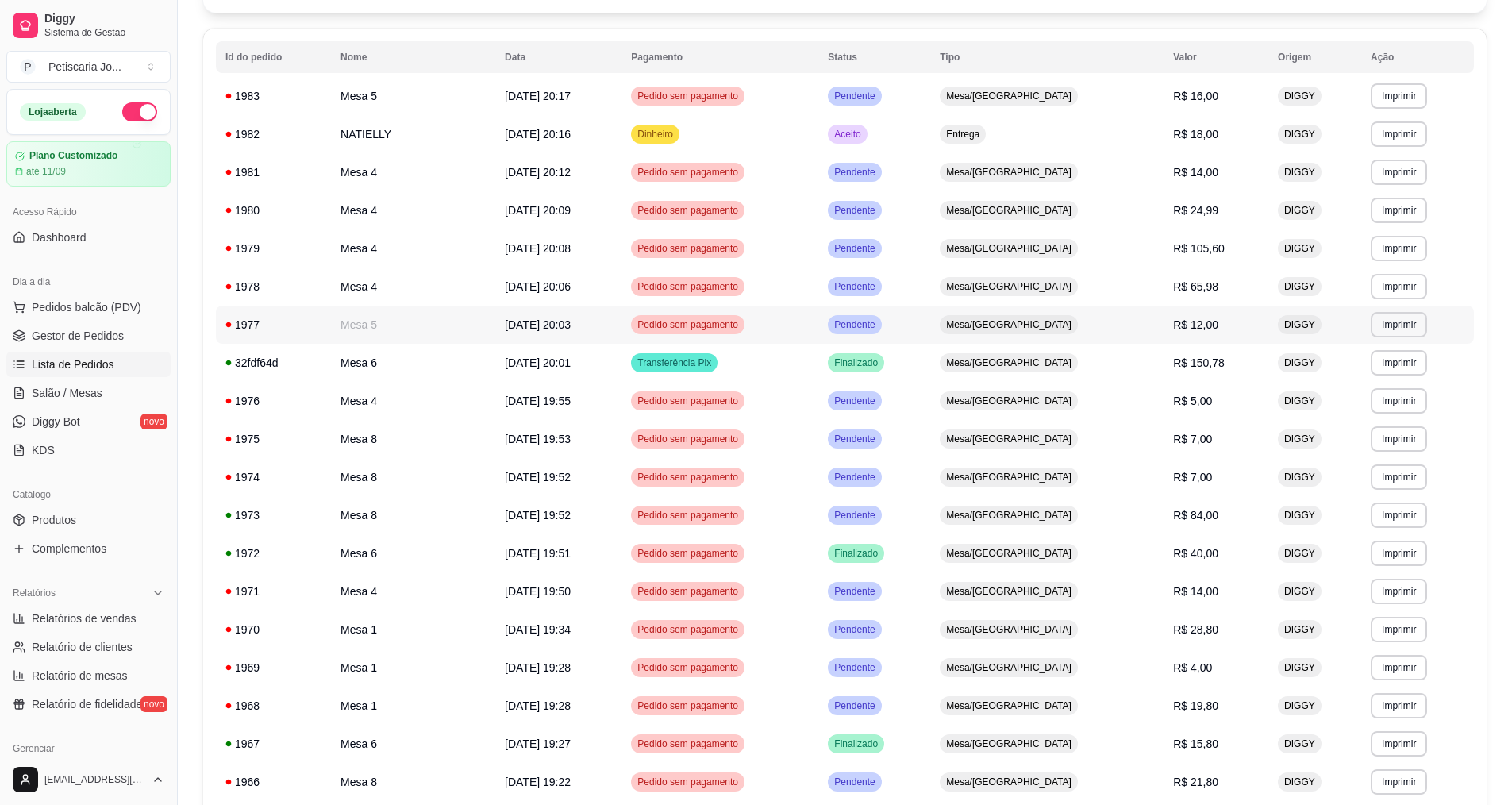
scroll to position [159, 0]
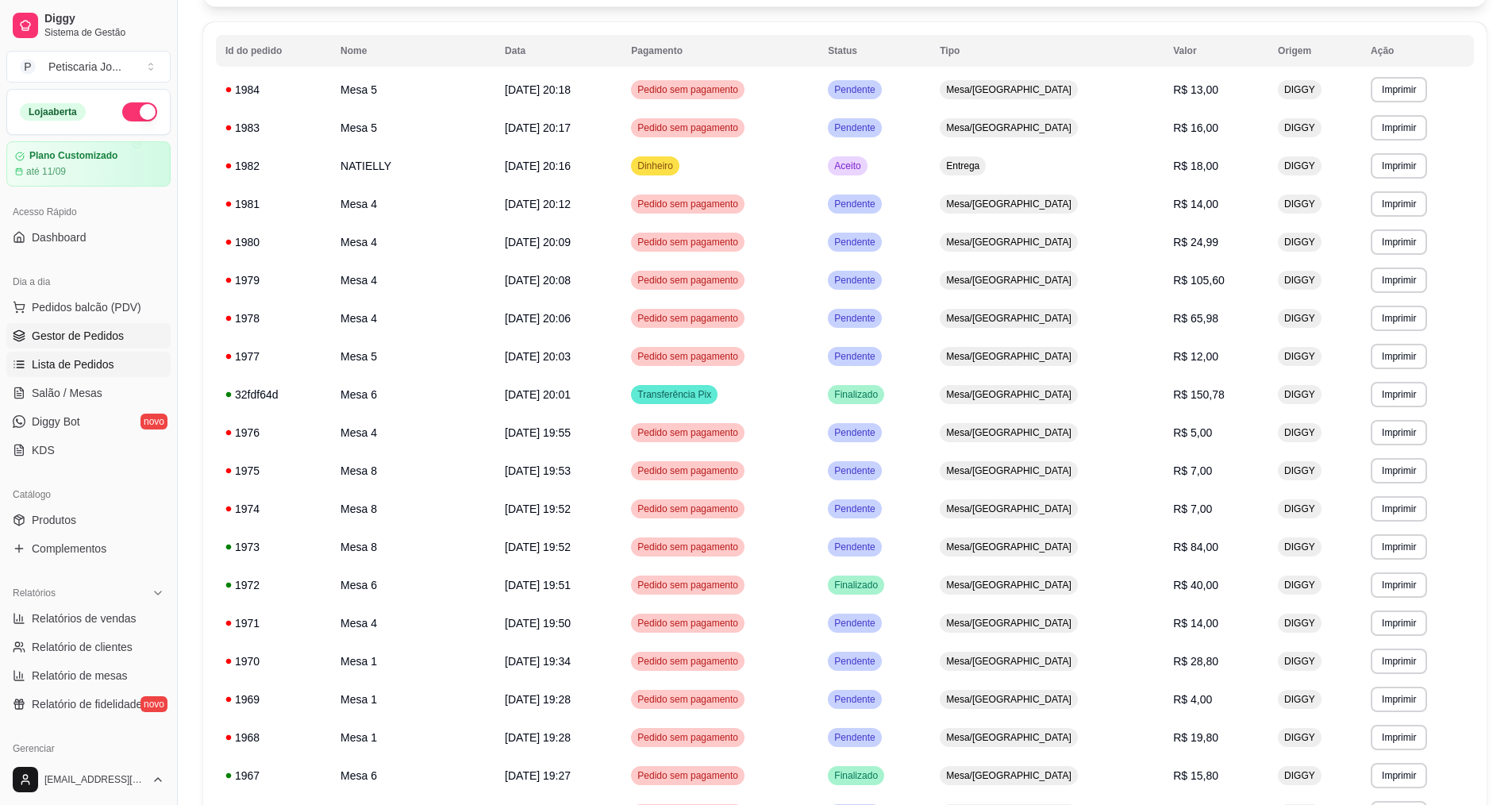
click at [61, 330] on span "Gestor de Pedidos" at bounding box center [78, 335] width 92 height 16
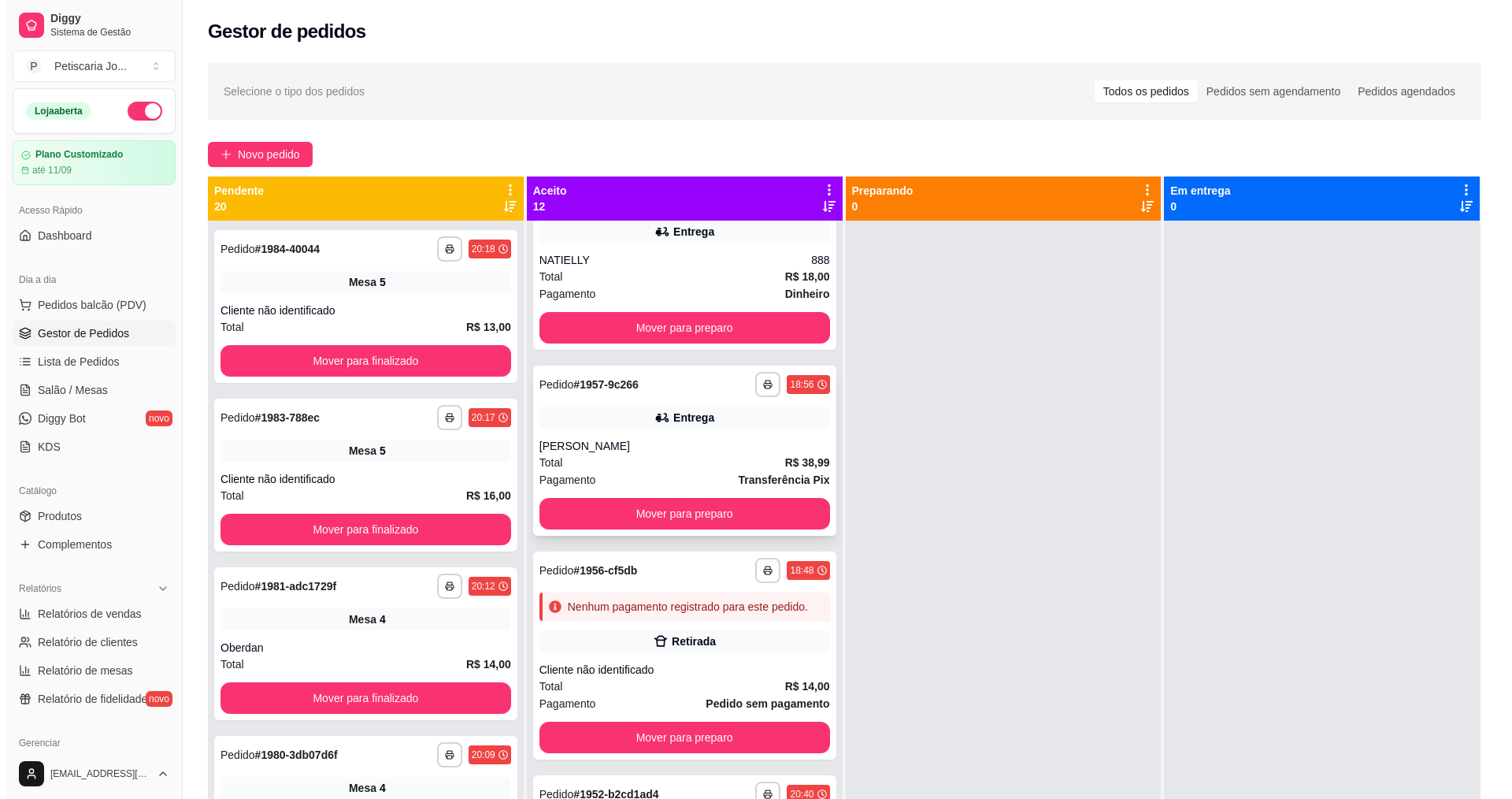
scroll to position [79, 0]
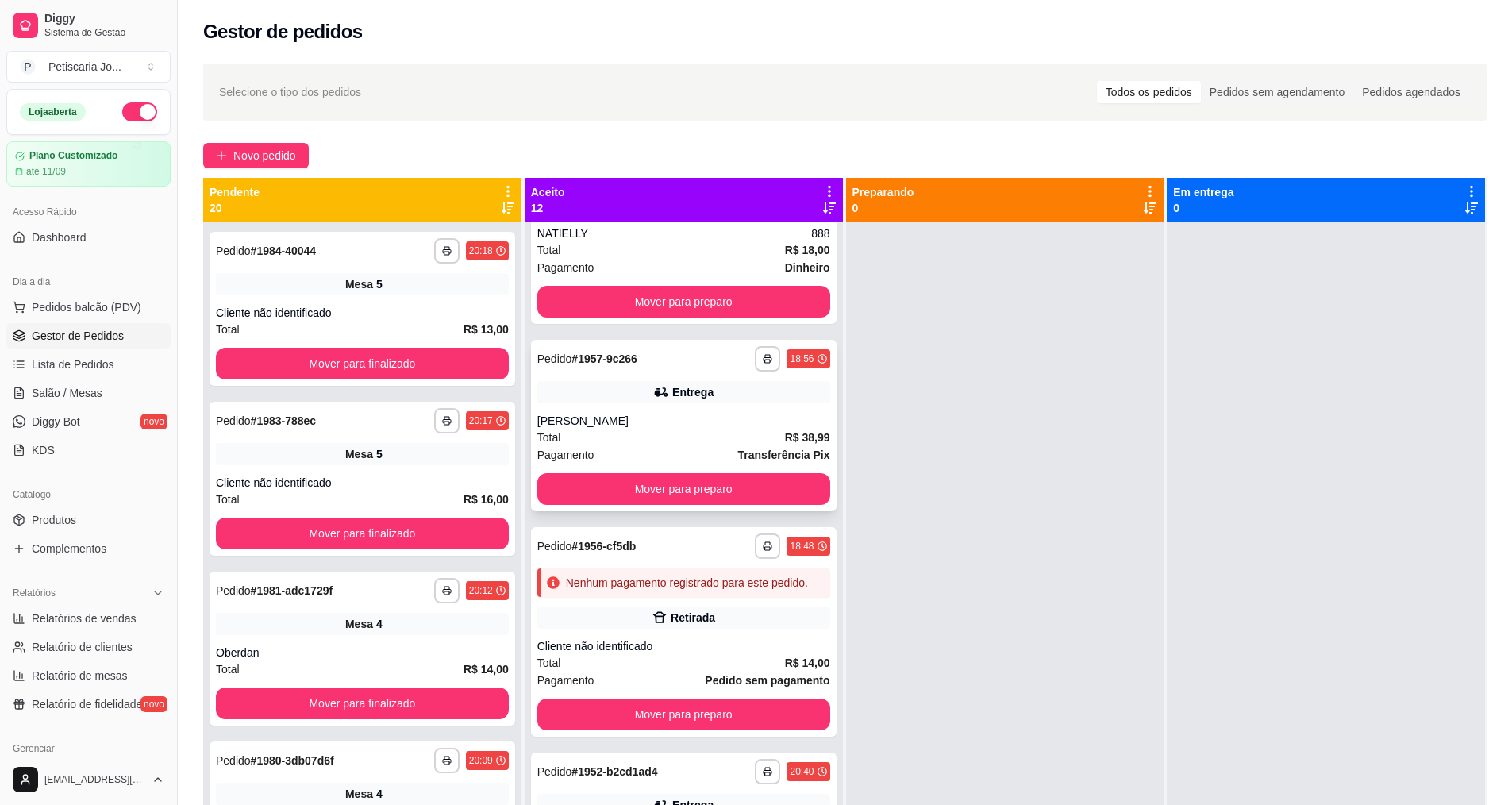
click at [700, 434] on div "Total R$ 38,99" at bounding box center [683, 437] width 293 height 17
click at [571, 431] on div "Total R$ 38,99" at bounding box center [683, 437] width 293 height 17
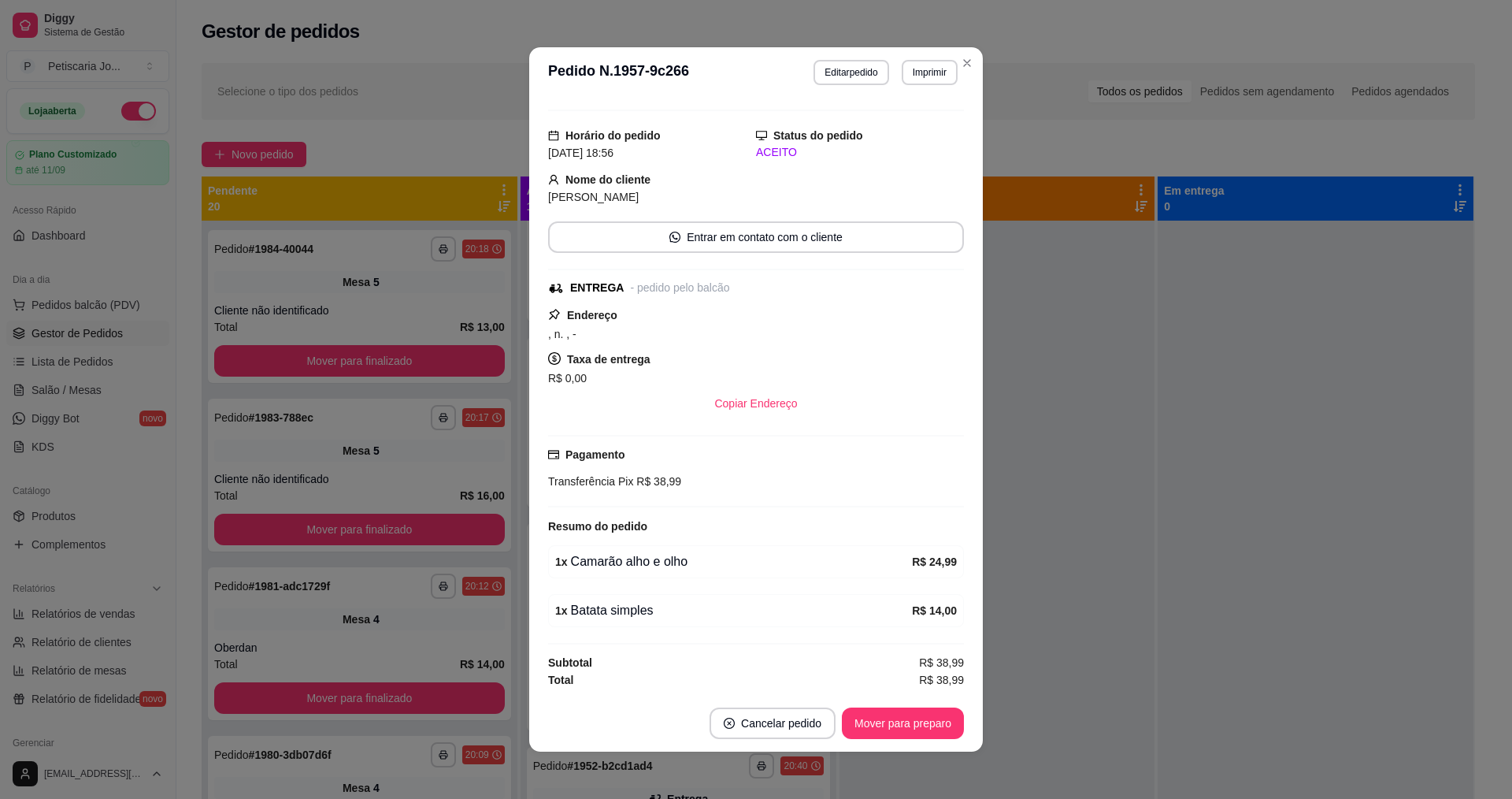
scroll to position [3, 0]
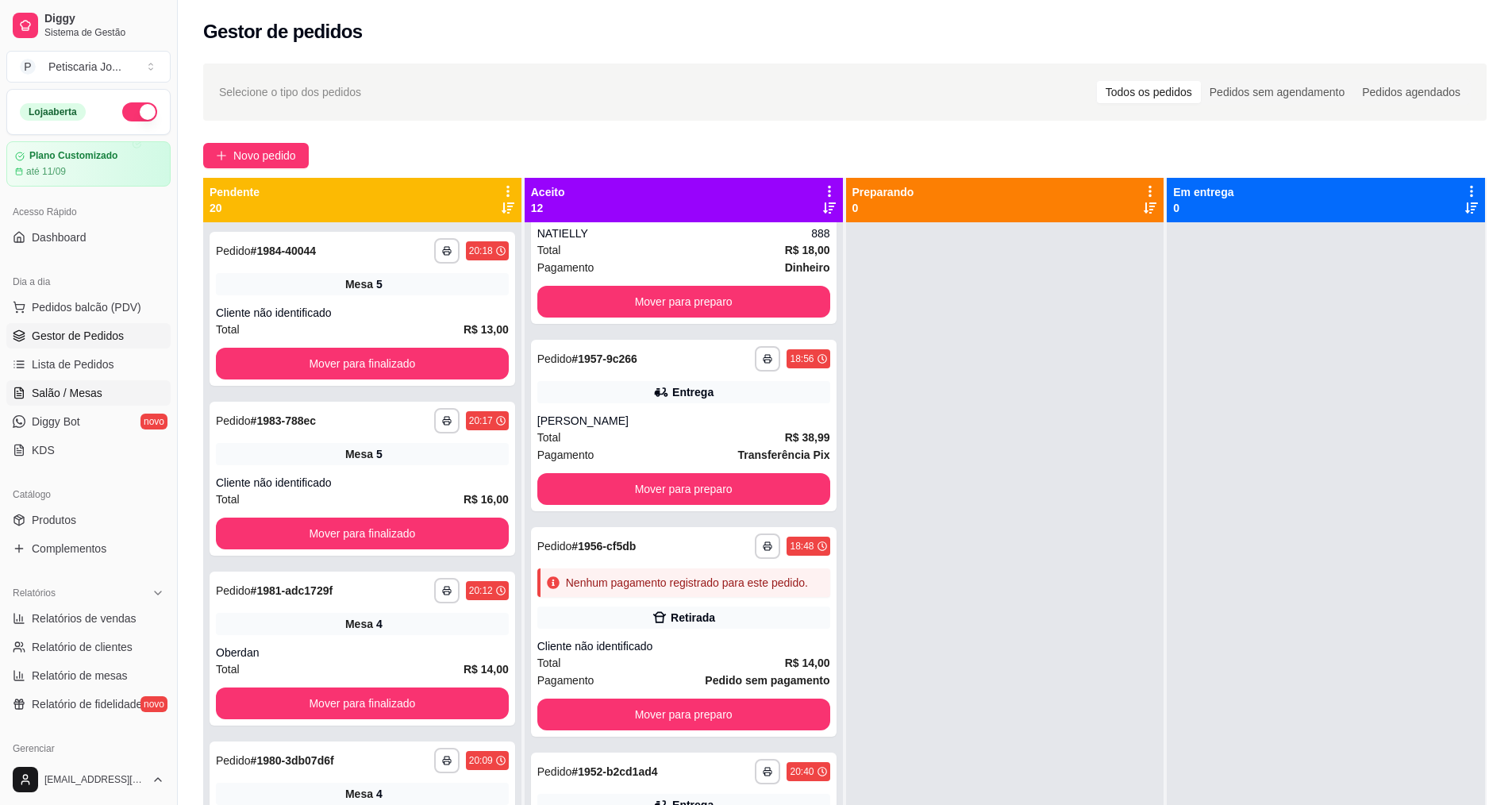
click at [75, 392] on span "Salão / Mesas" at bounding box center [67, 393] width 71 height 16
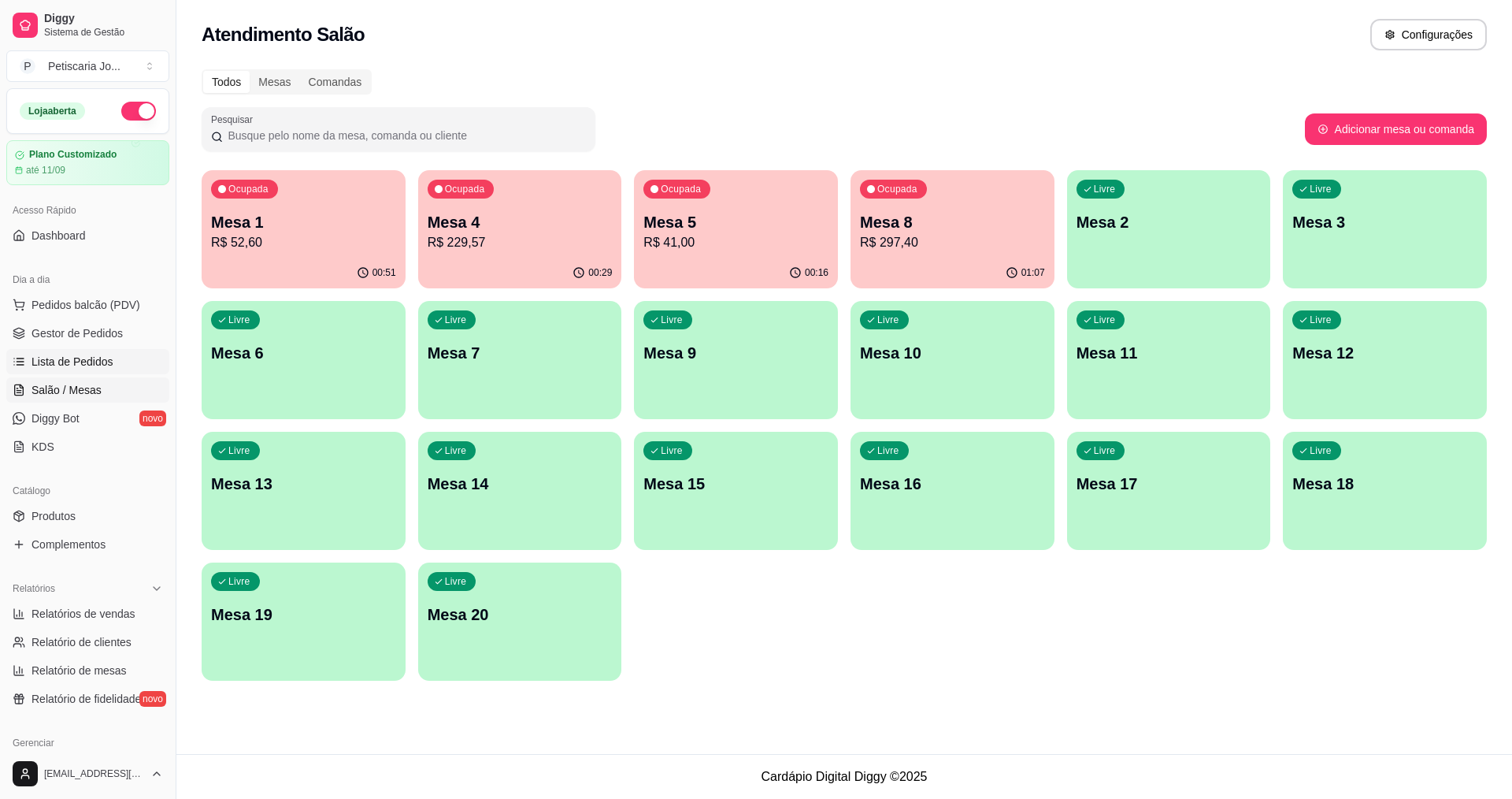
click at [51, 365] on span "Lista de Pedidos" at bounding box center [72, 361] width 82 height 16
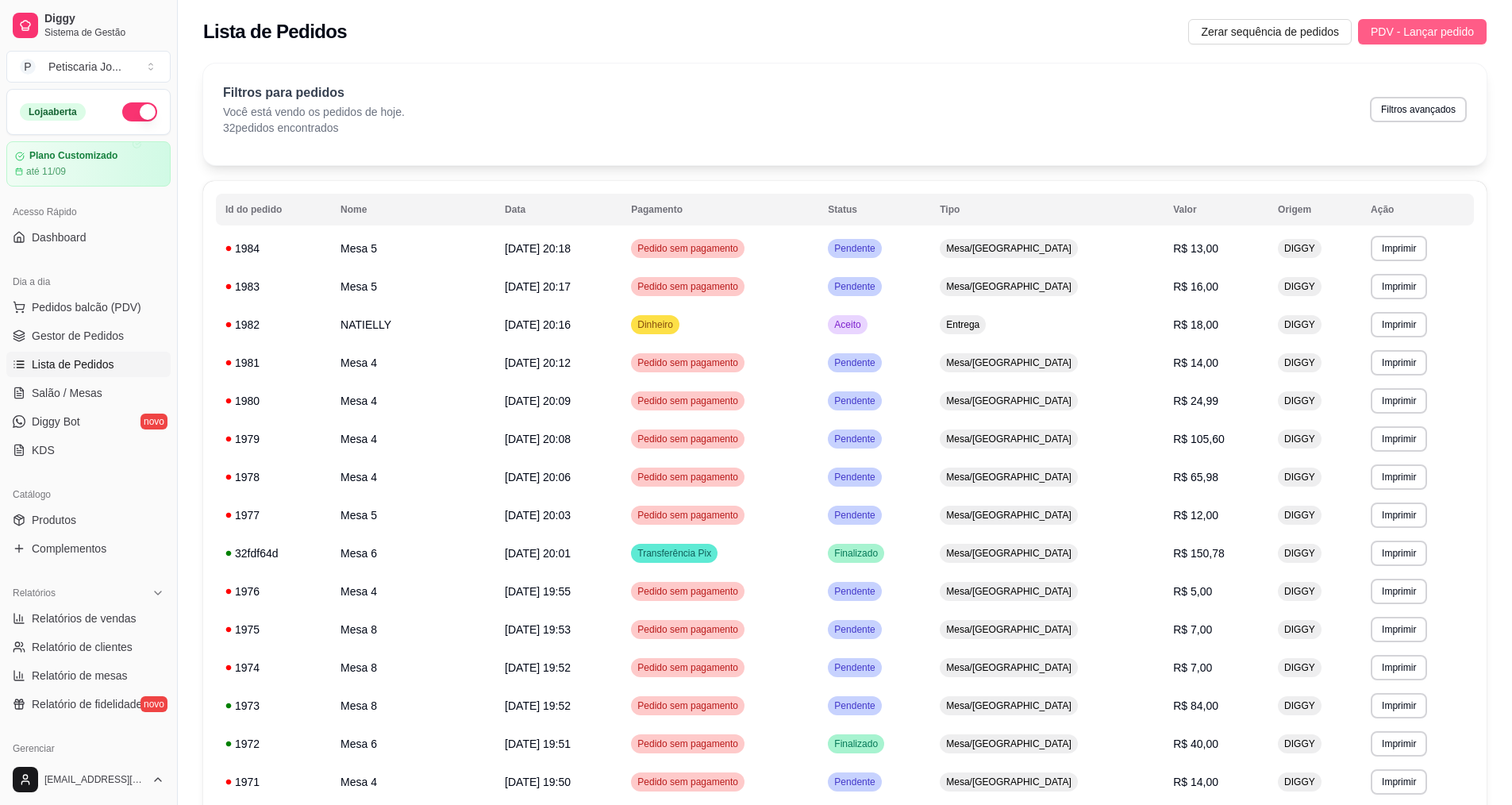
click at [1407, 20] on button "PDV - Lançar pedido" at bounding box center [1422, 32] width 129 height 25
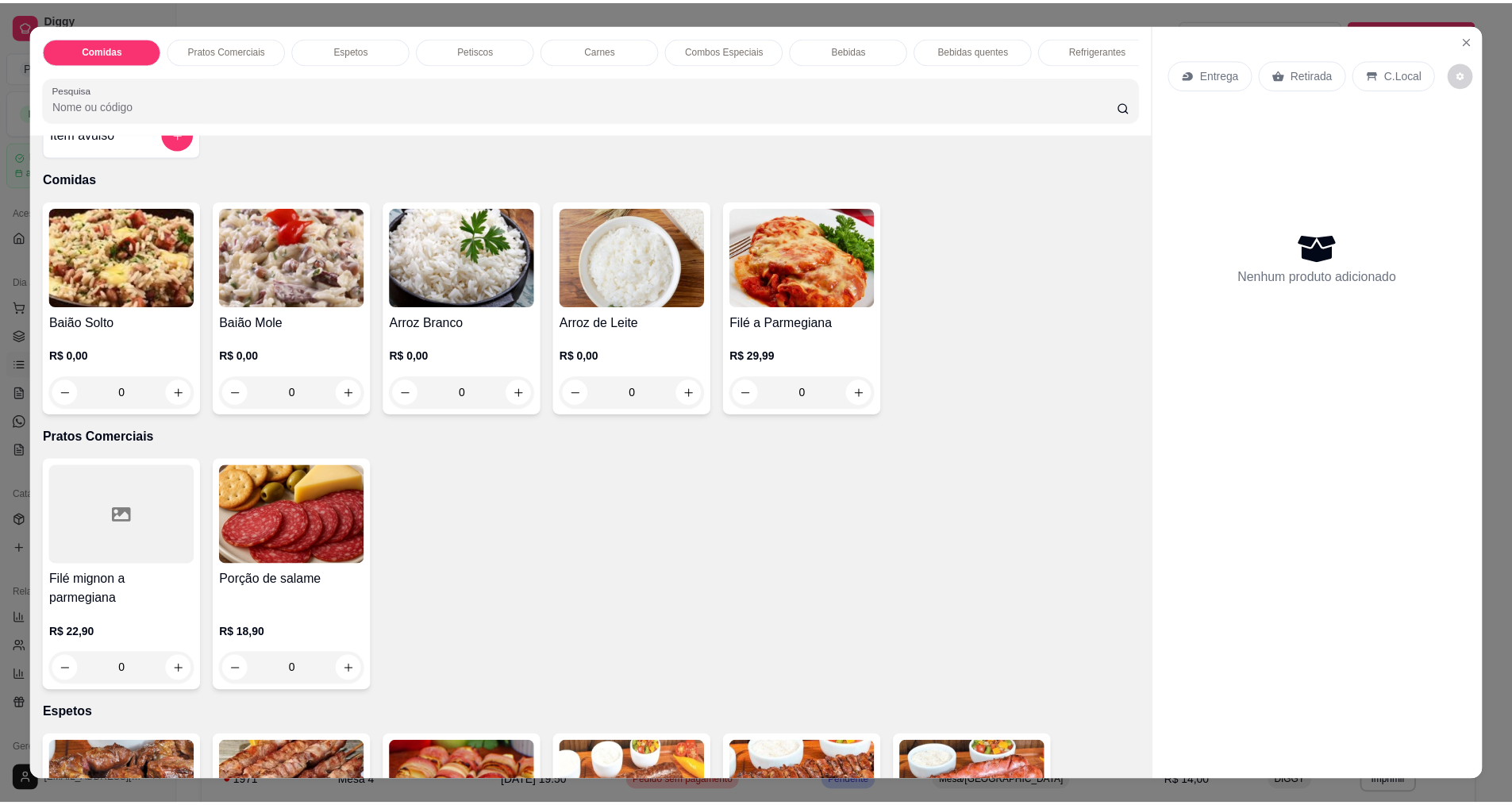
scroll to position [238, 0]
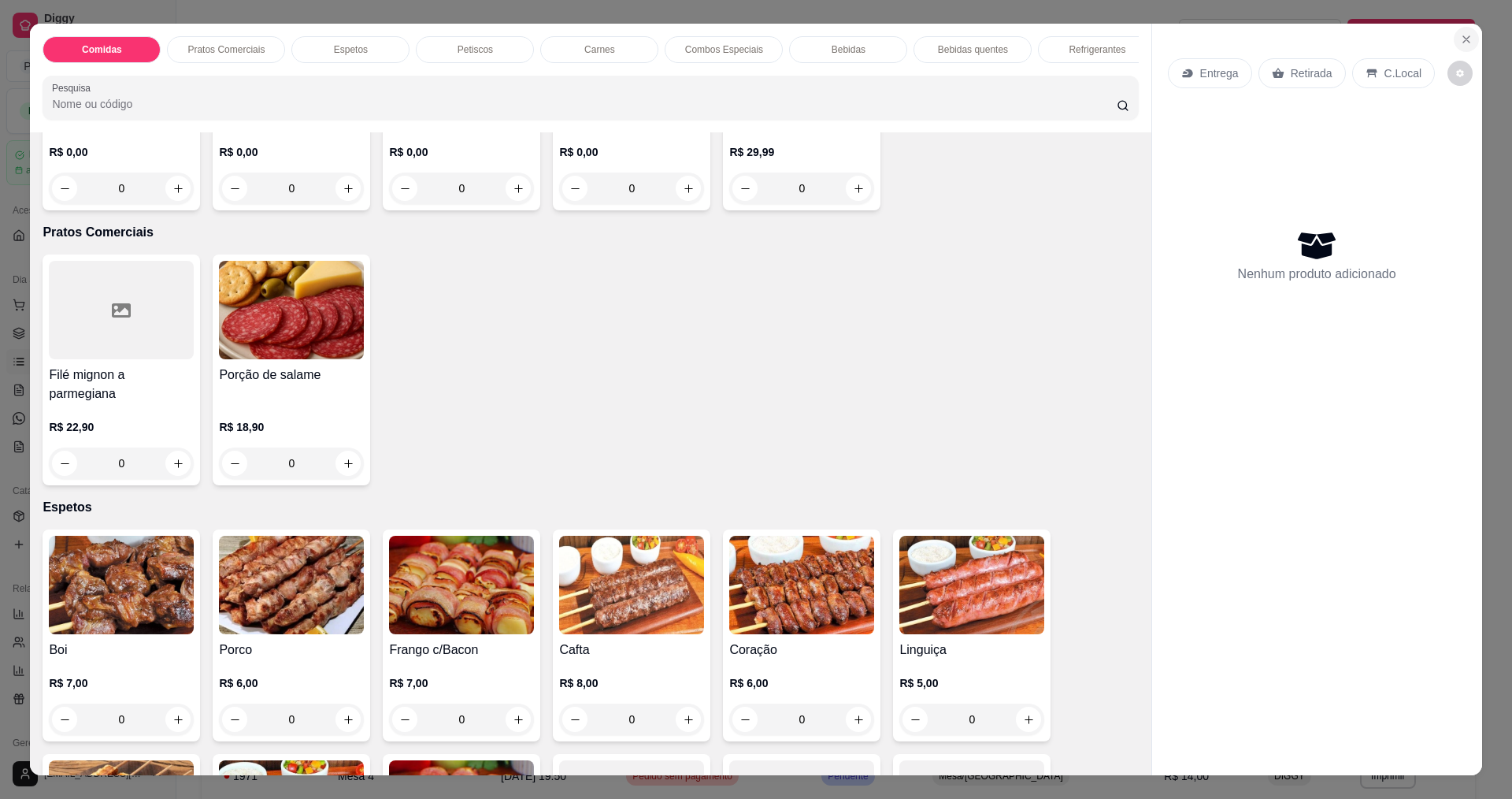
click at [1459, 31] on button "Close" at bounding box center [1466, 39] width 25 height 25
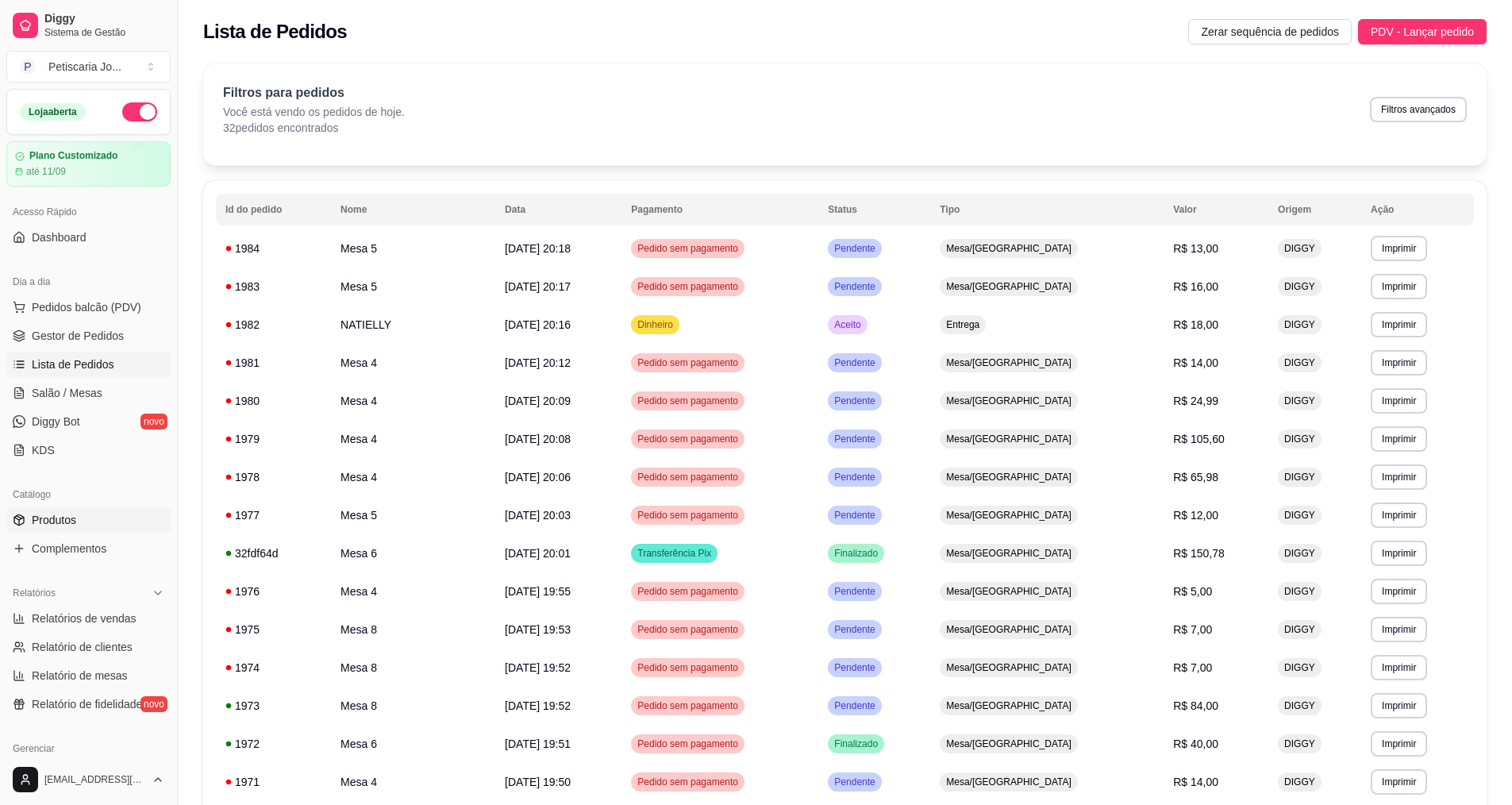
click at [43, 513] on span "Produtos" at bounding box center [54, 520] width 44 height 16
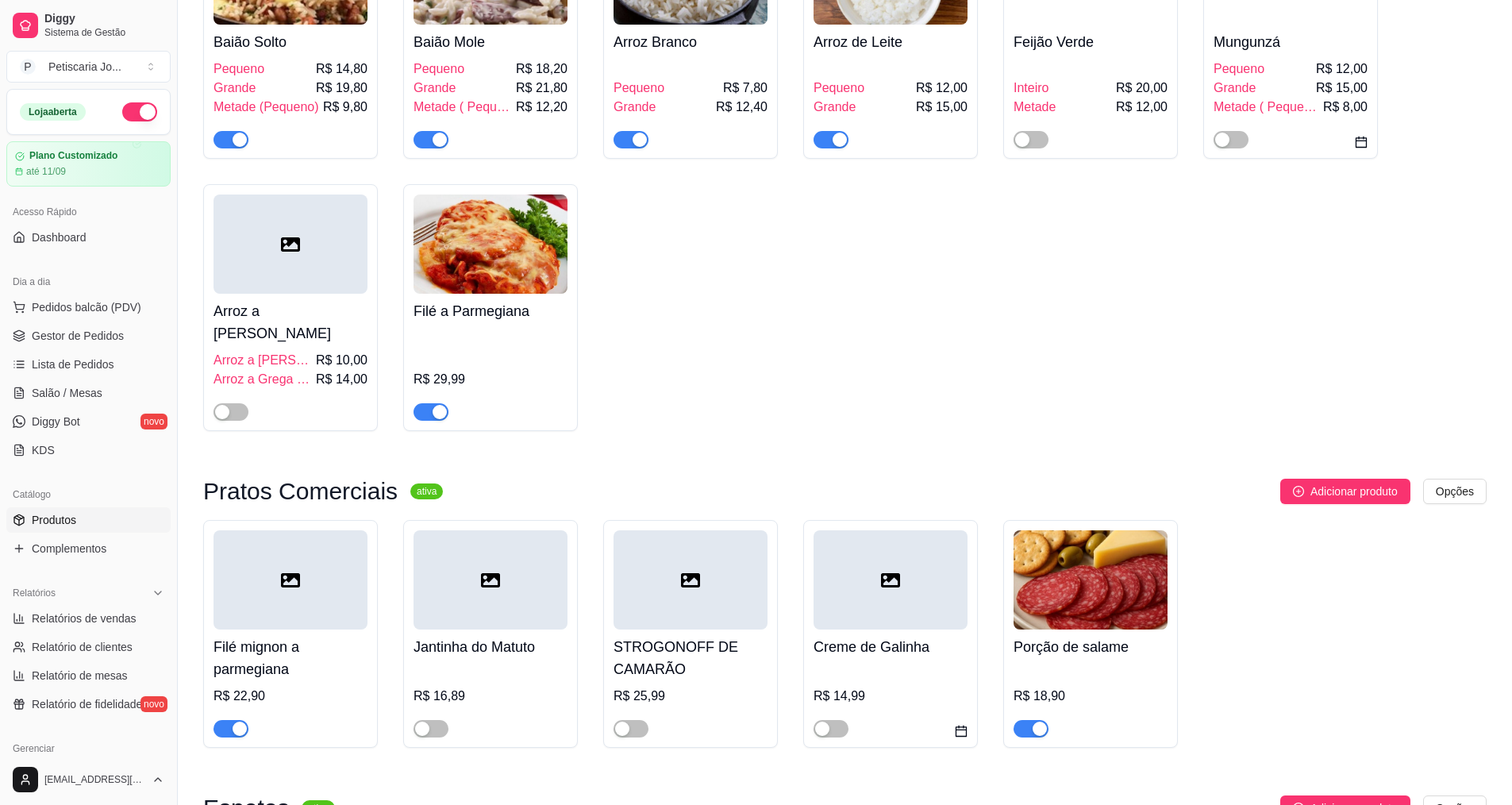
scroll to position [238, 0]
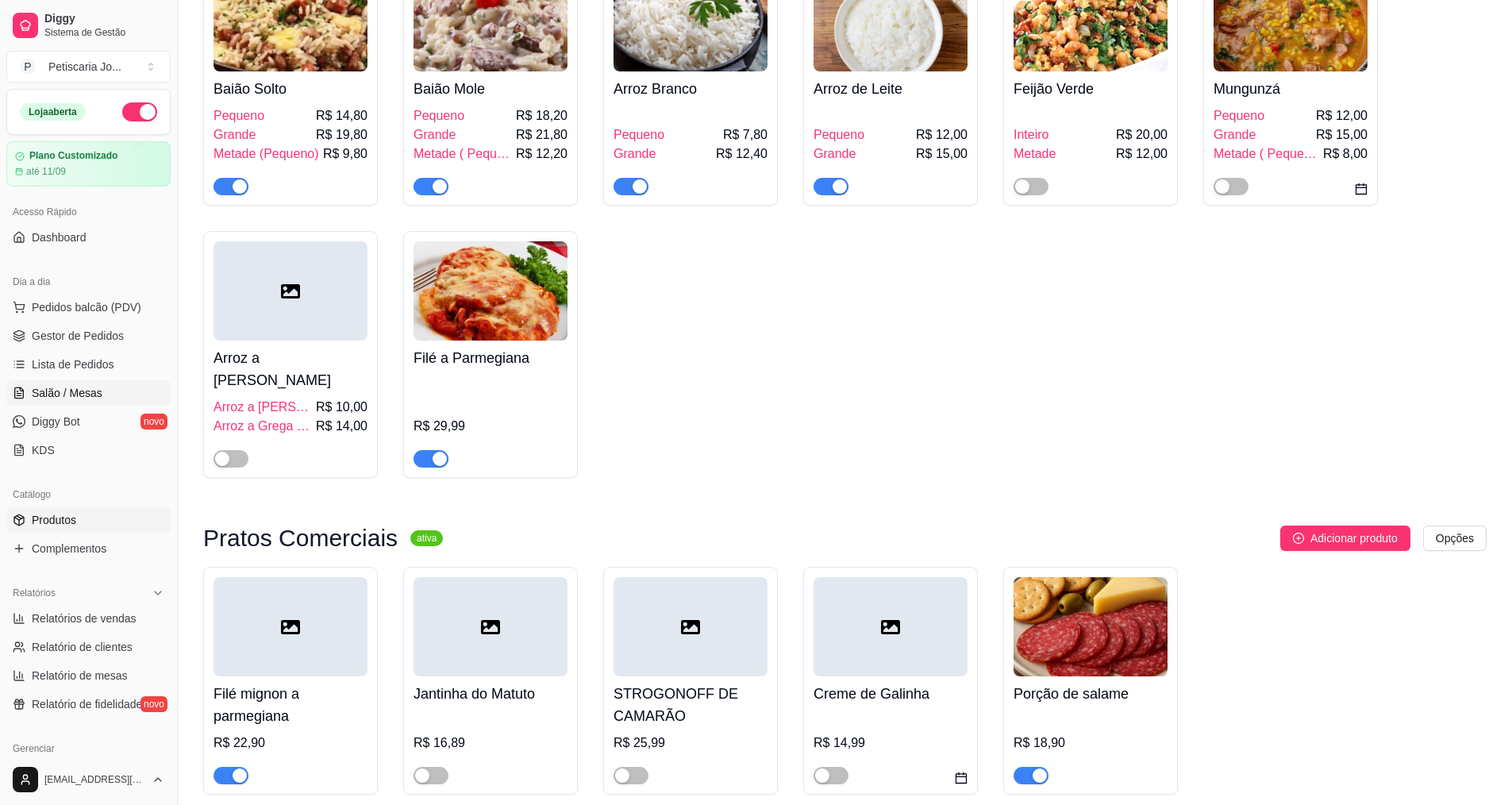
click at [68, 393] on span "Salão / Mesas" at bounding box center [67, 393] width 71 height 16
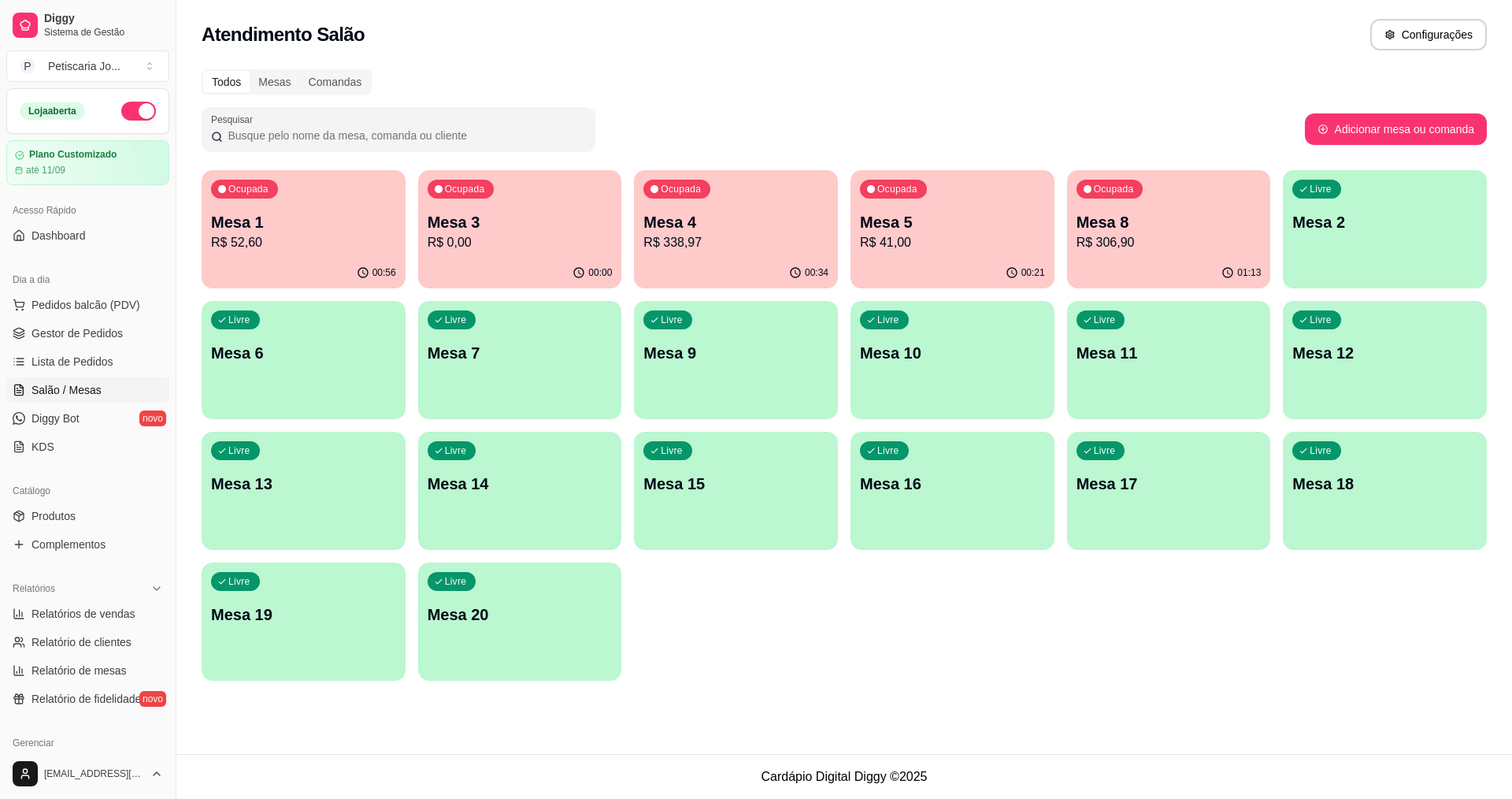
click at [706, 210] on div "Ocupada Mesa 4 R$ 338,97" at bounding box center [736, 214] width 204 height 88
click at [708, 246] on p "R$ 338,97" at bounding box center [736, 243] width 185 height 19
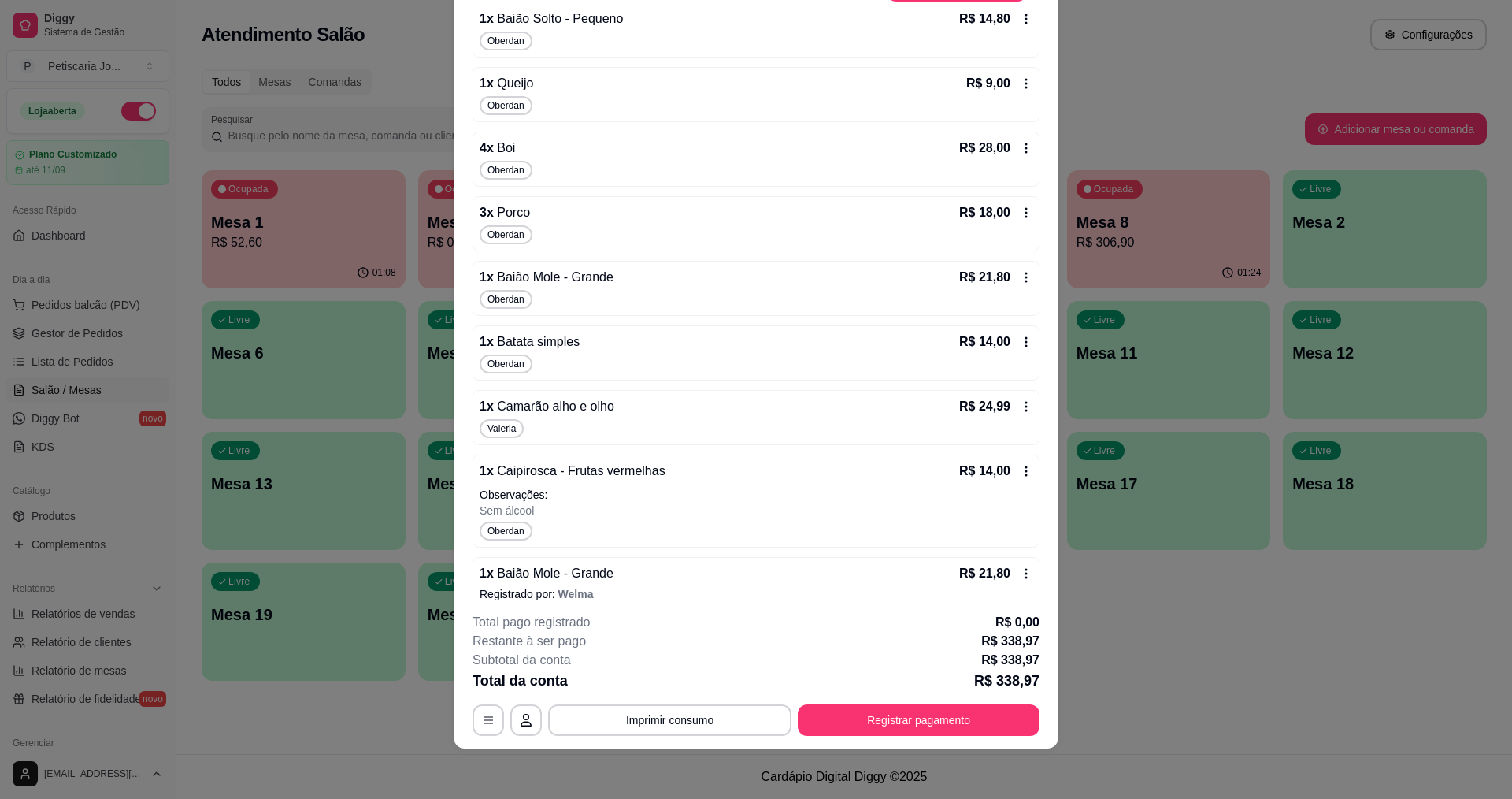
scroll to position [445, 0]
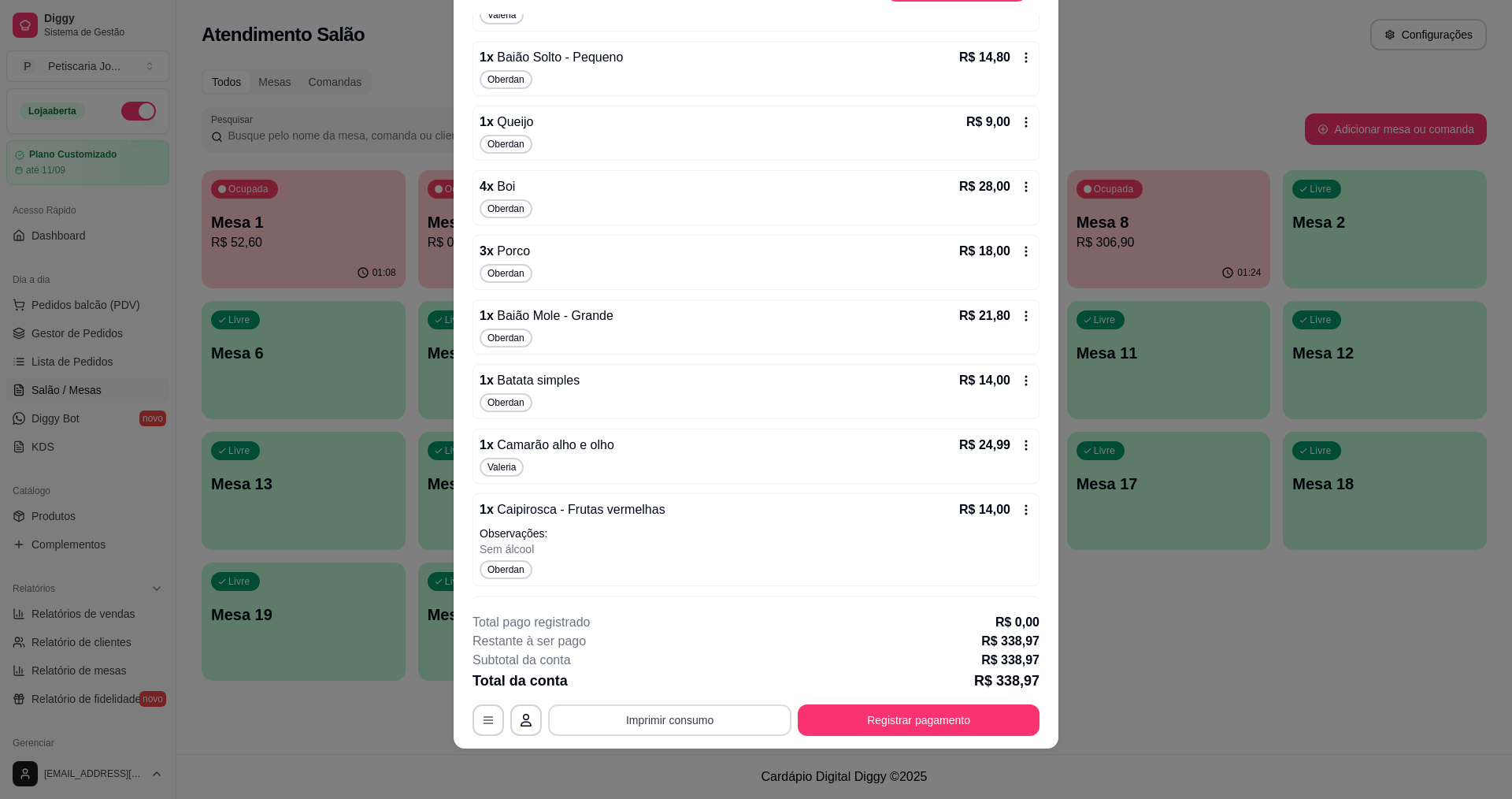
click at [642, 727] on button "Imprimir consumo" at bounding box center [669, 719] width 243 height 31
click at [652, 685] on button "IMPRESSORA" at bounding box center [669, 684] width 114 height 25
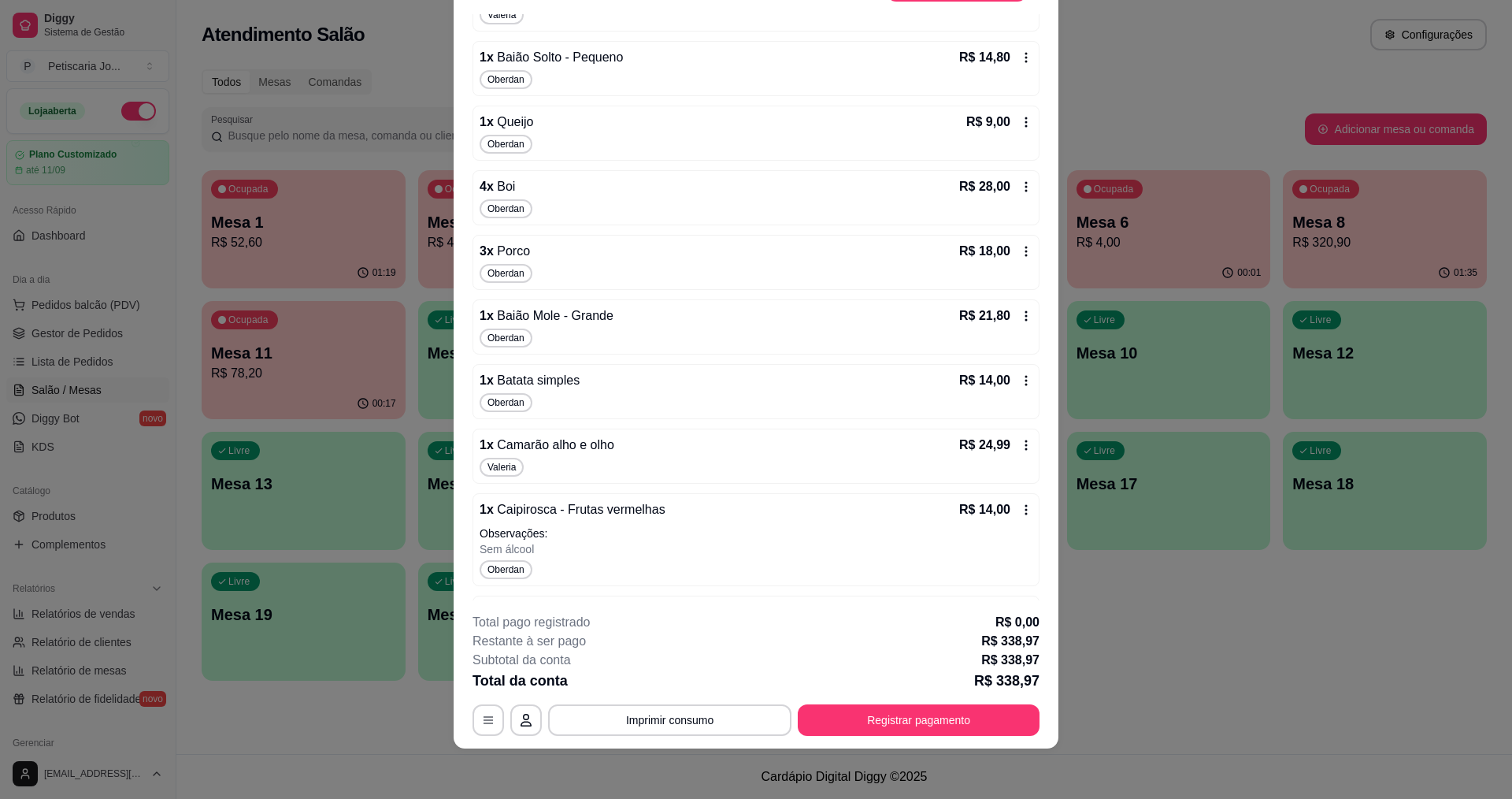
click at [1038, 22] on div "Iniciada 04/09/2025 às 19:09 Atenção Para vincular um cliente a um pedido já ex…" at bounding box center [756, 307] width 604 height 586
click at [1021, 15] on div "2 x STROGONOFF DE CAMARÃO R$ 51,98 Valeria" at bounding box center [756, 4] width 567 height 55
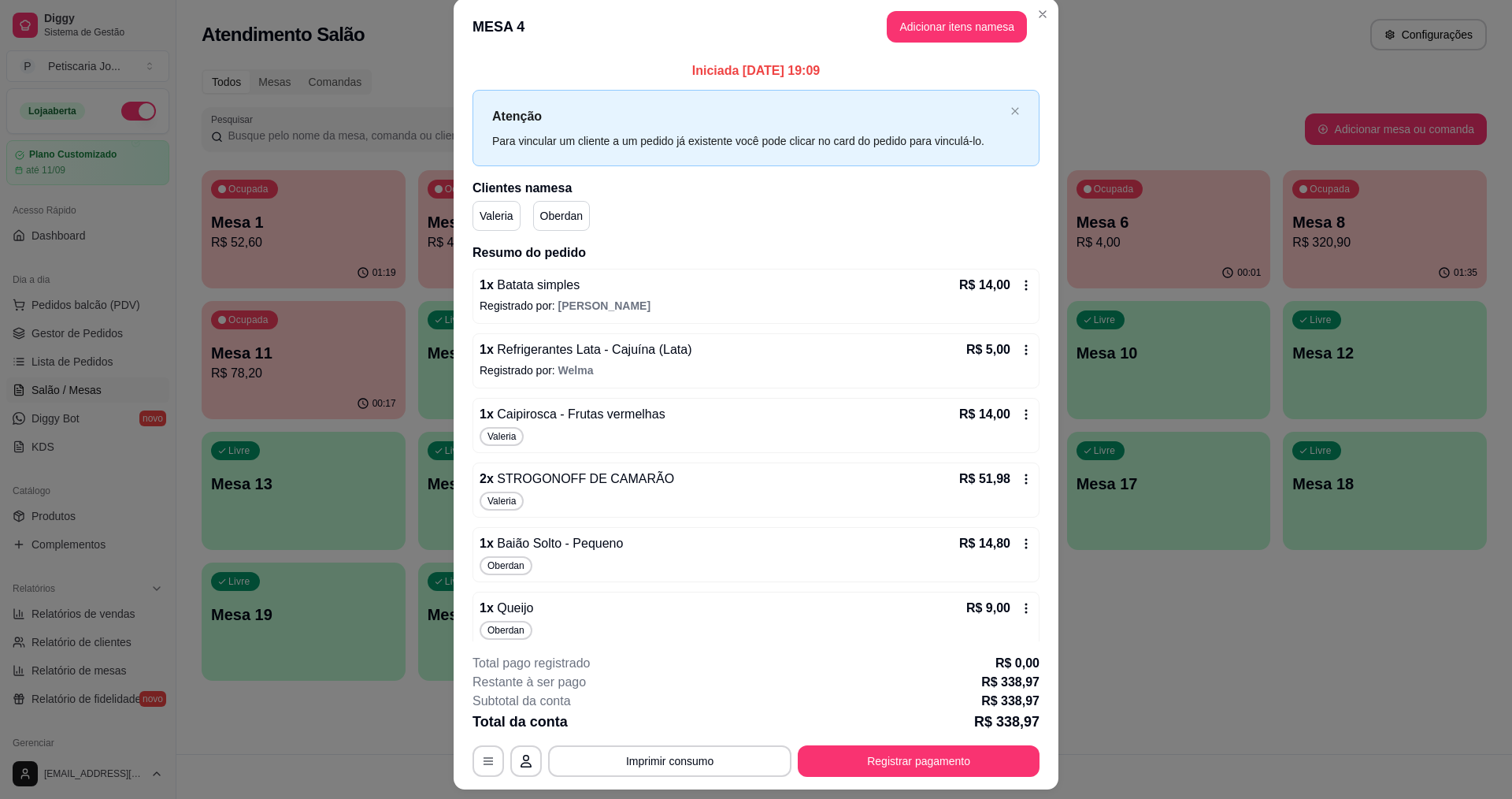
scroll to position [0, 0]
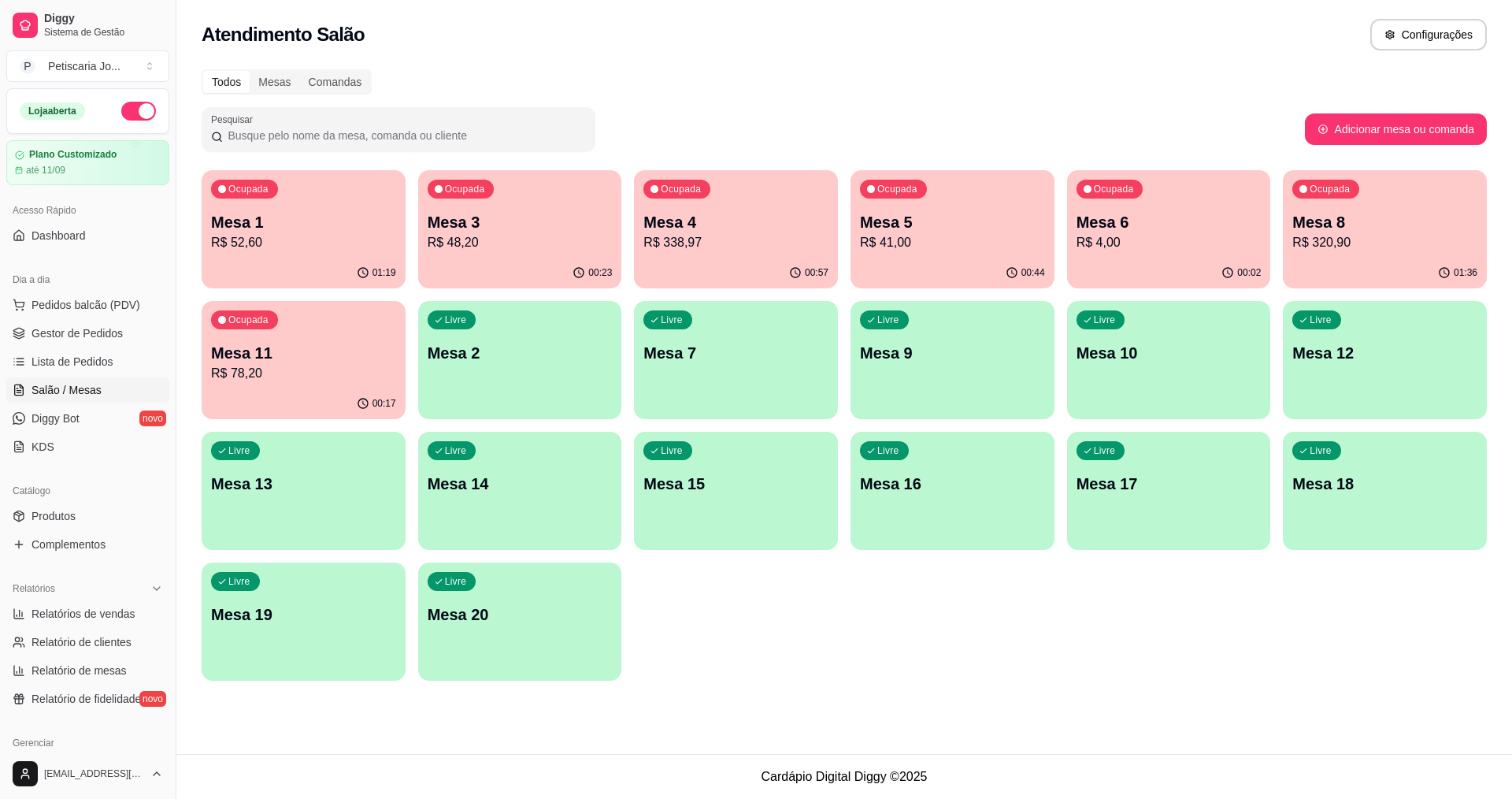
click at [321, 252] on div "Ocupada Mesa 1 R$ 52,60" at bounding box center [303, 214] width 204 height 88
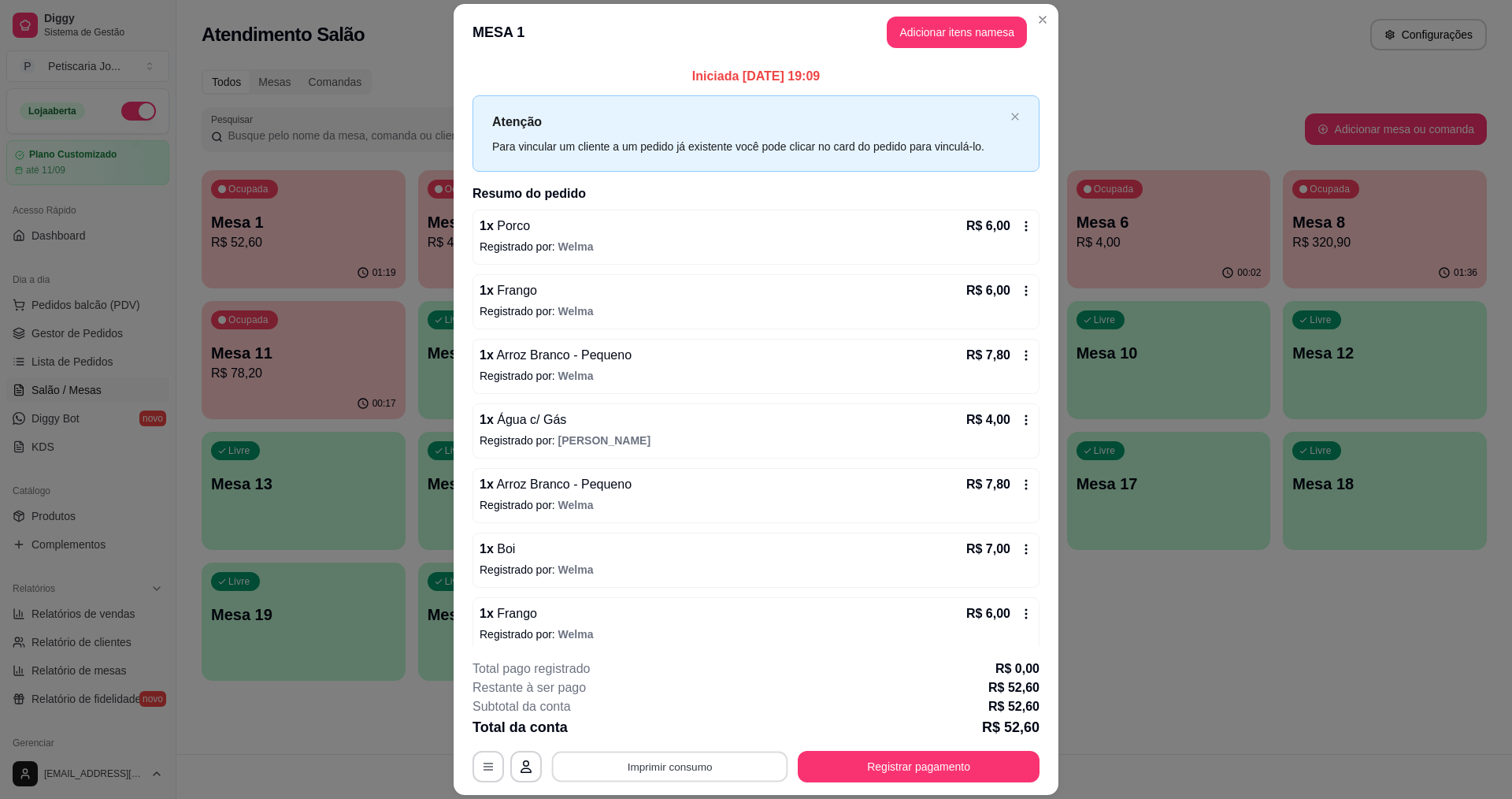
click at [586, 754] on button "Imprimir consumo" at bounding box center [670, 767] width 236 height 31
click at [645, 721] on button "IMPRESSORA" at bounding box center [668, 730] width 111 height 25
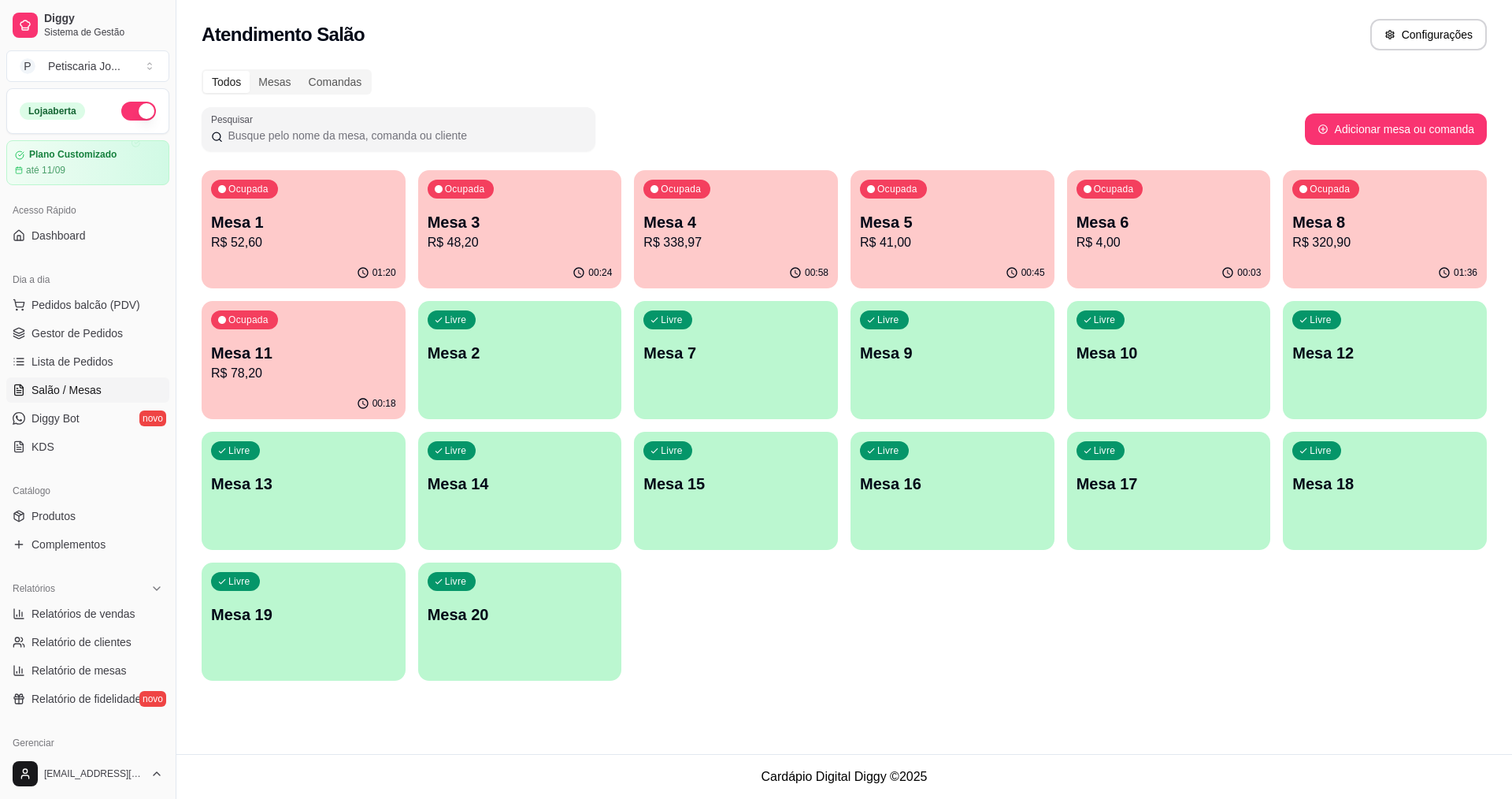
click at [718, 241] on p "R$ 338,97" at bounding box center [736, 243] width 185 height 19
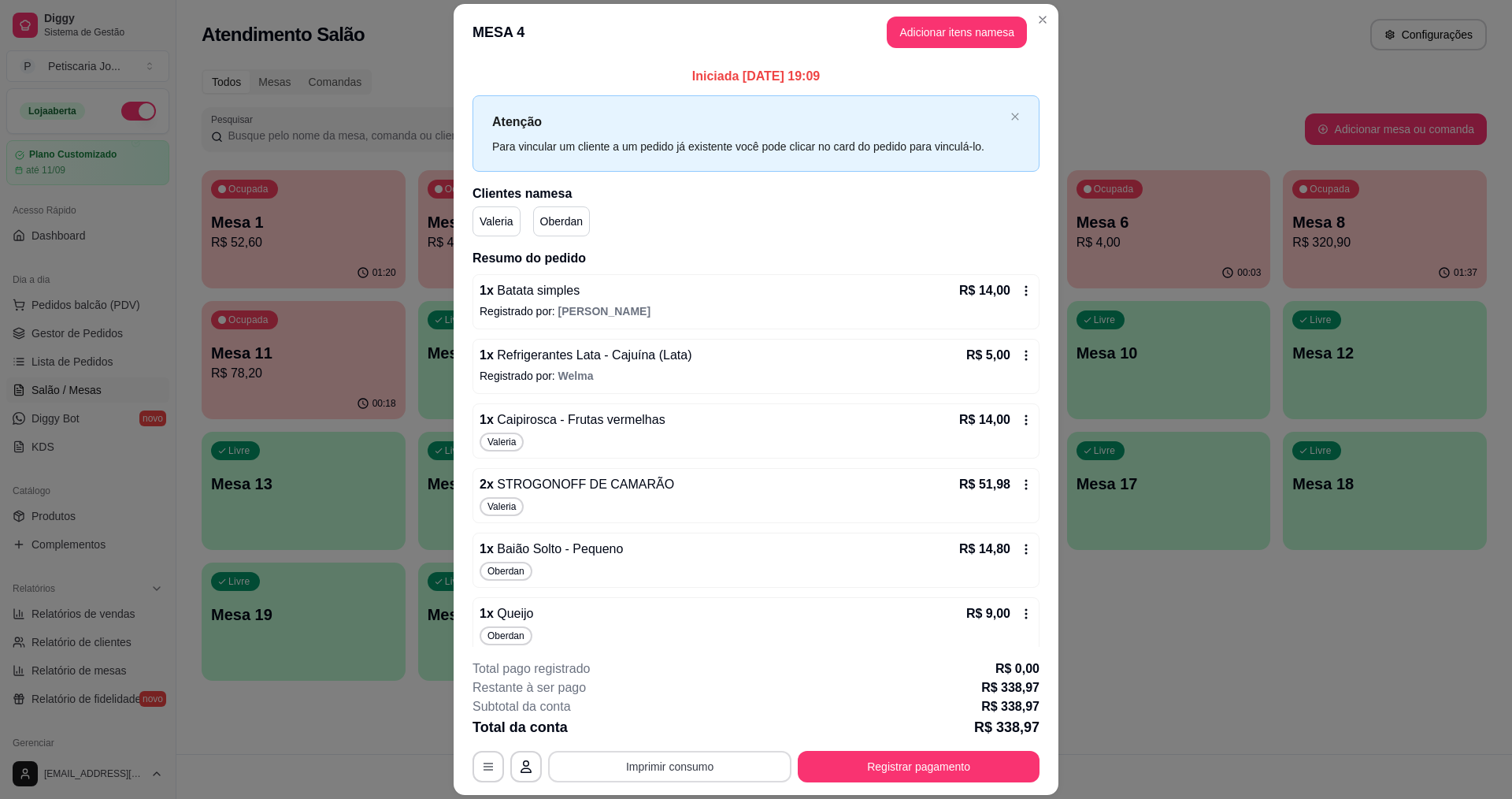
click at [722, 776] on button "Imprimir consumo" at bounding box center [669, 766] width 243 height 31
click at [675, 733] on button "IMPRESSORA" at bounding box center [668, 730] width 111 height 25
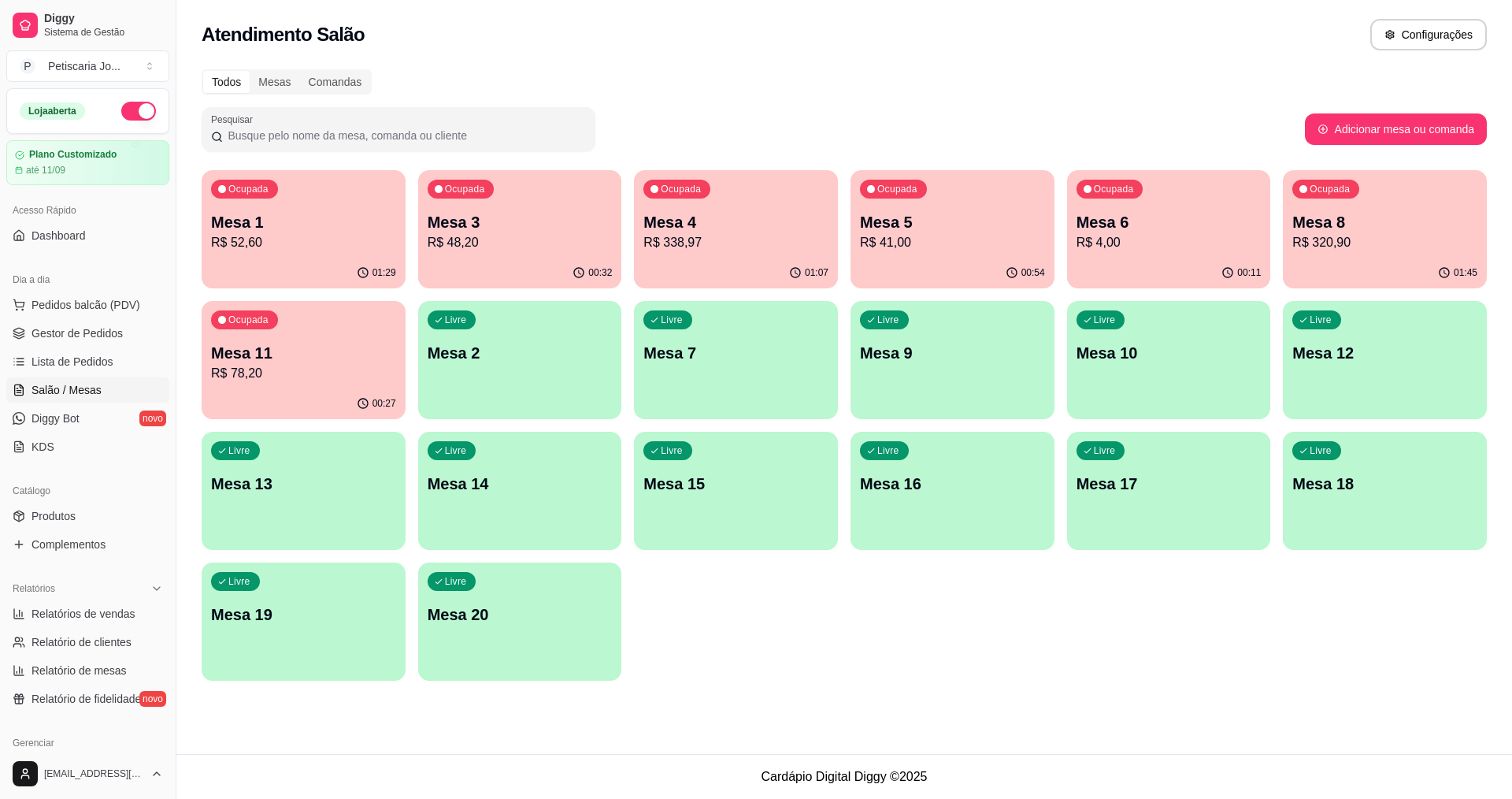
click at [234, 267] on div "01:29" at bounding box center [303, 273] width 204 height 31
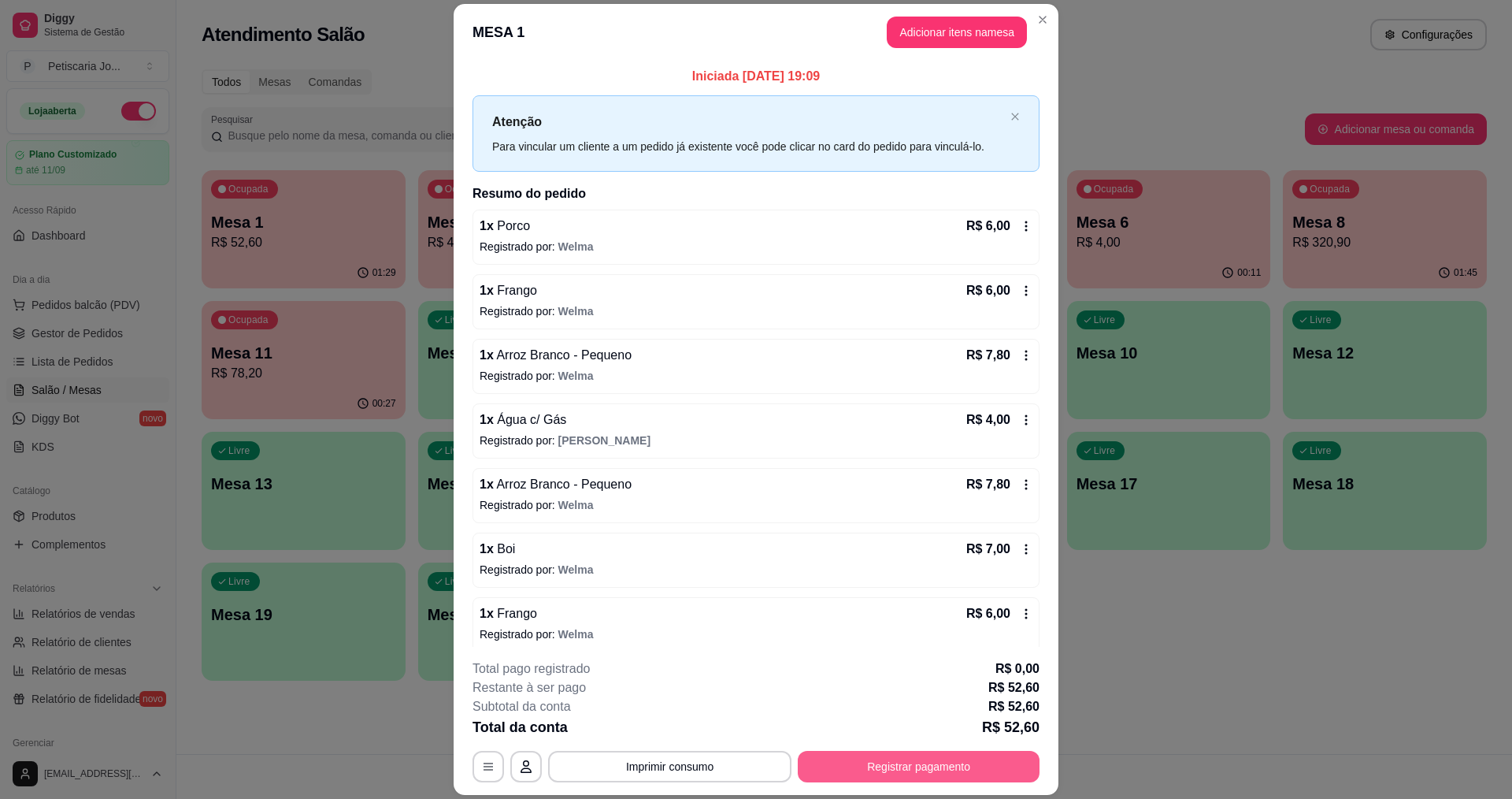
click at [912, 750] on button "Registrar pagamento" at bounding box center [919, 766] width 242 height 31
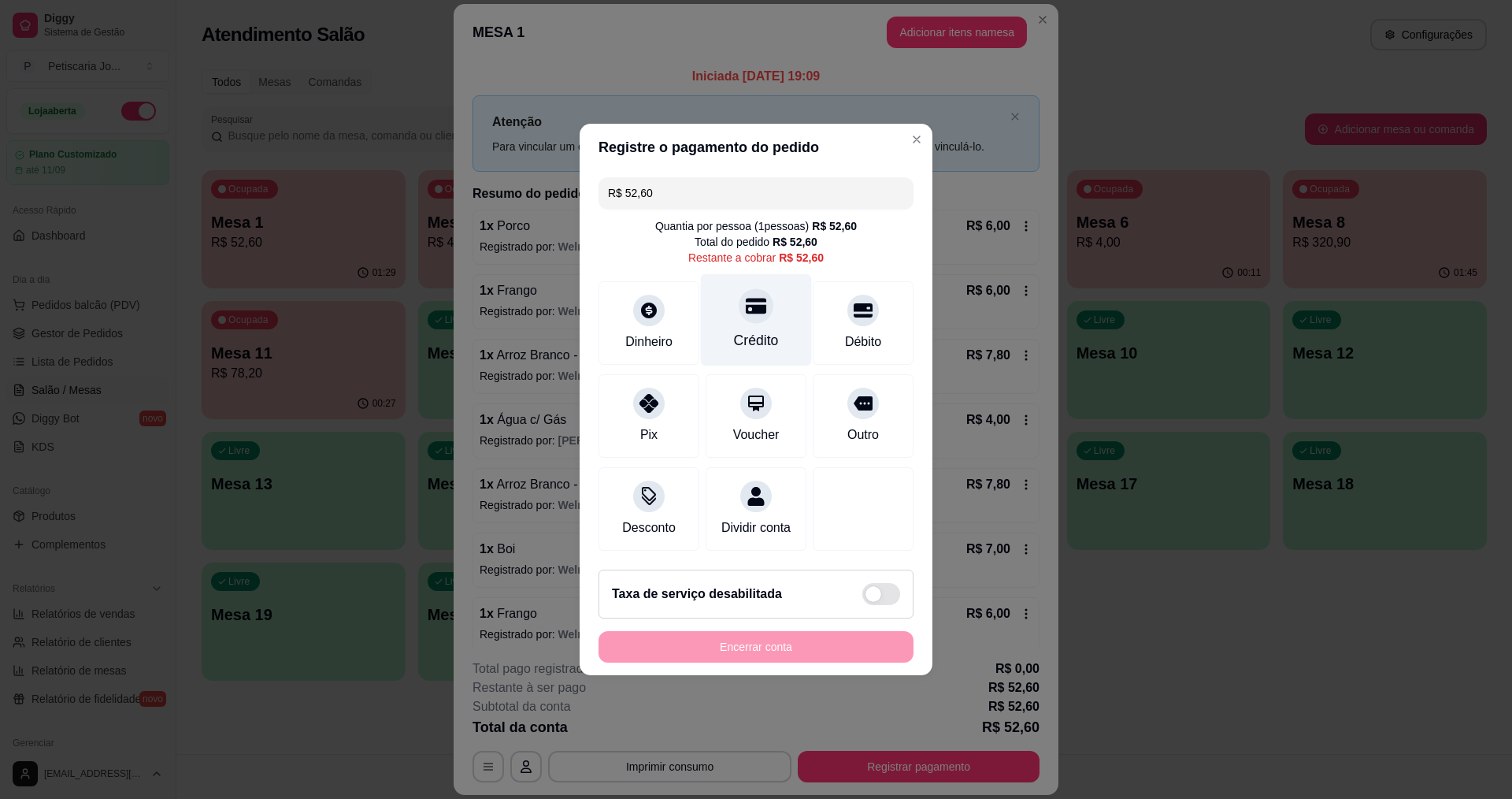
click at [746, 299] on icon at bounding box center [755, 306] width 20 height 16
type input "R$ 0,00"
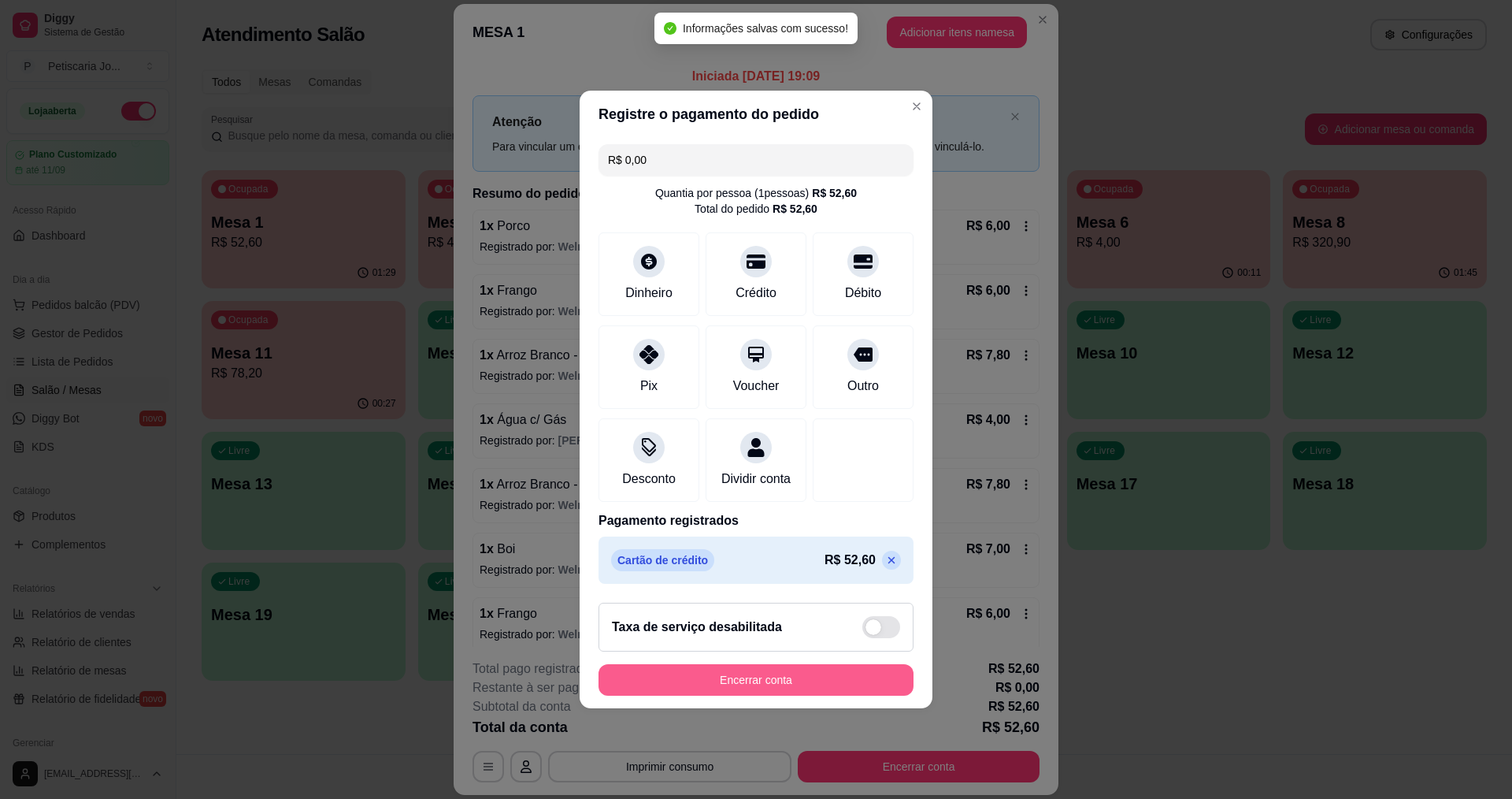
click at [773, 692] on button "Encerrar conta" at bounding box center [756, 679] width 315 height 31
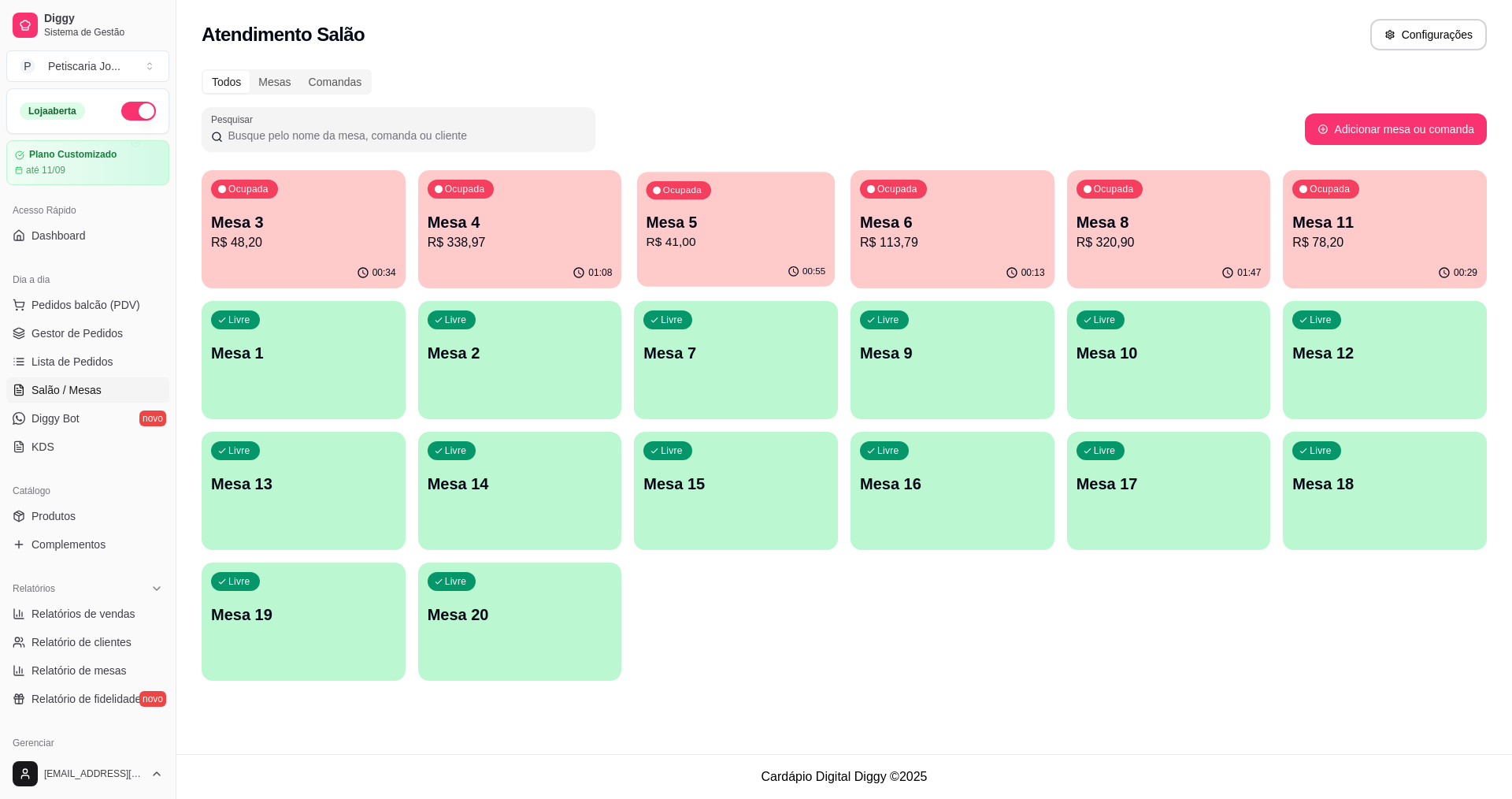
click at [778, 235] on p "R$ 41,00" at bounding box center [736, 242] width 179 height 18
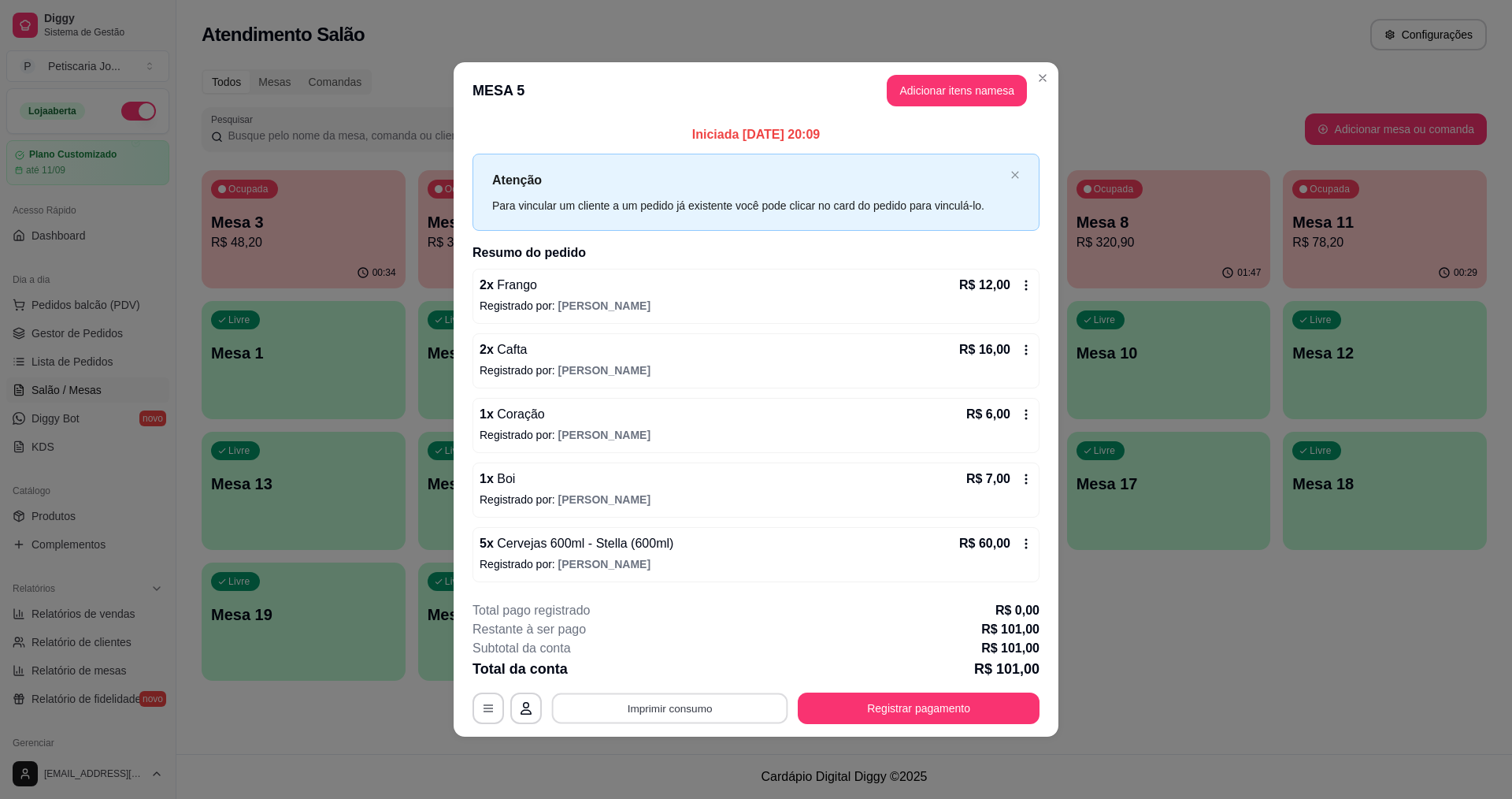
click at [670, 708] on button "Imprimir consumo" at bounding box center [670, 707] width 236 height 31
click at [657, 677] on button "IMPRESSORA" at bounding box center [675, 671] width 111 height 25
click at [947, 704] on button "Registrar pagamento" at bounding box center [919, 707] width 235 height 31
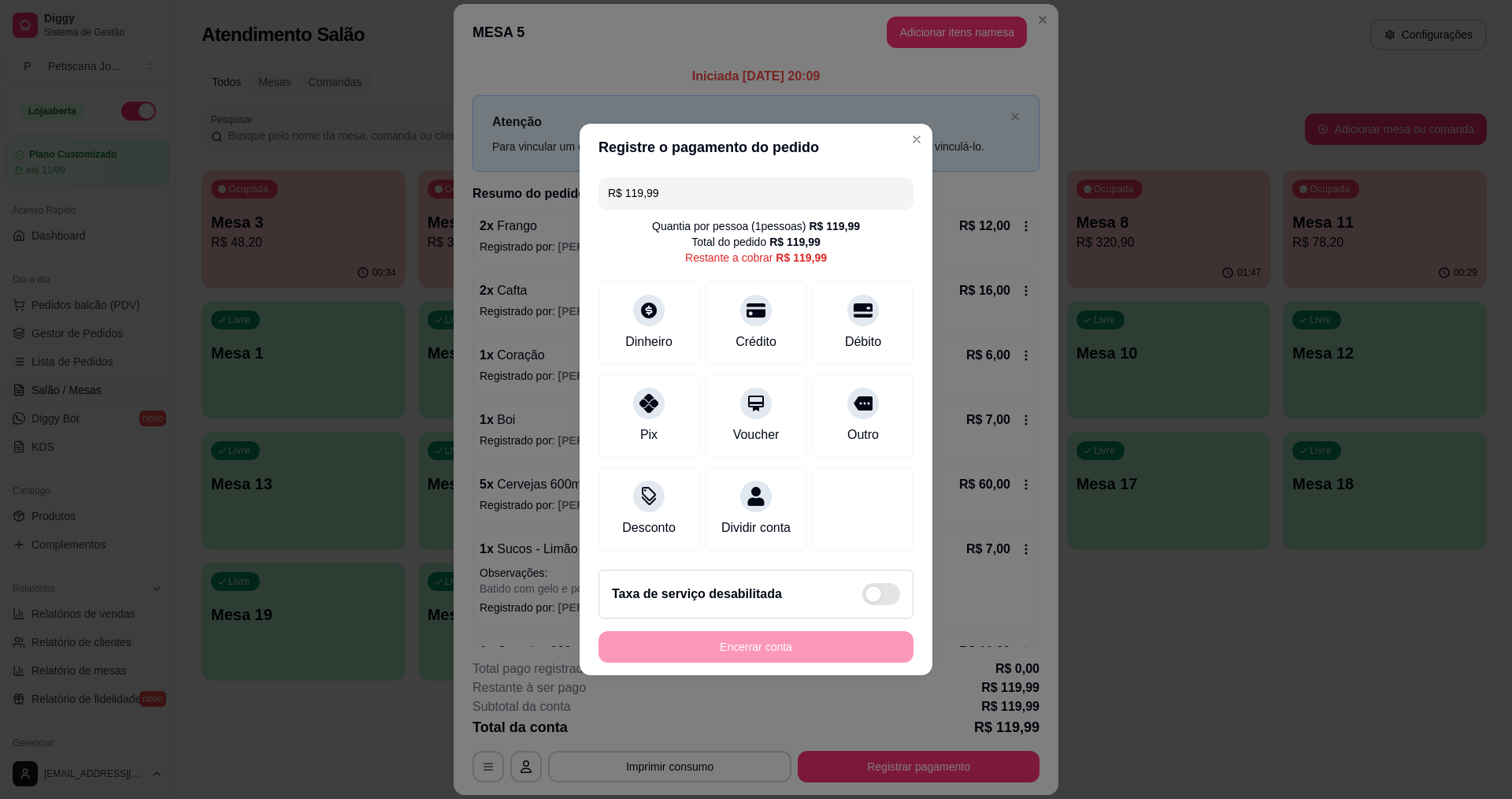
click at [711, 177] on input "R$ 119,99" at bounding box center [756, 193] width 296 height 31
drag, startPoint x: 674, startPoint y: 192, endPoint x: 576, endPoint y: 184, distance: 98.3
click at [578, 184] on div "Registre o pagamento do pedido R$ 119,99 Quantia por pessoa ( 1 pessoas) R$ 119…" at bounding box center [756, 400] width 1512 height 799
click at [848, 330] on div "Débito" at bounding box center [864, 339] width 40 height 20
type input "R$ 18,99"
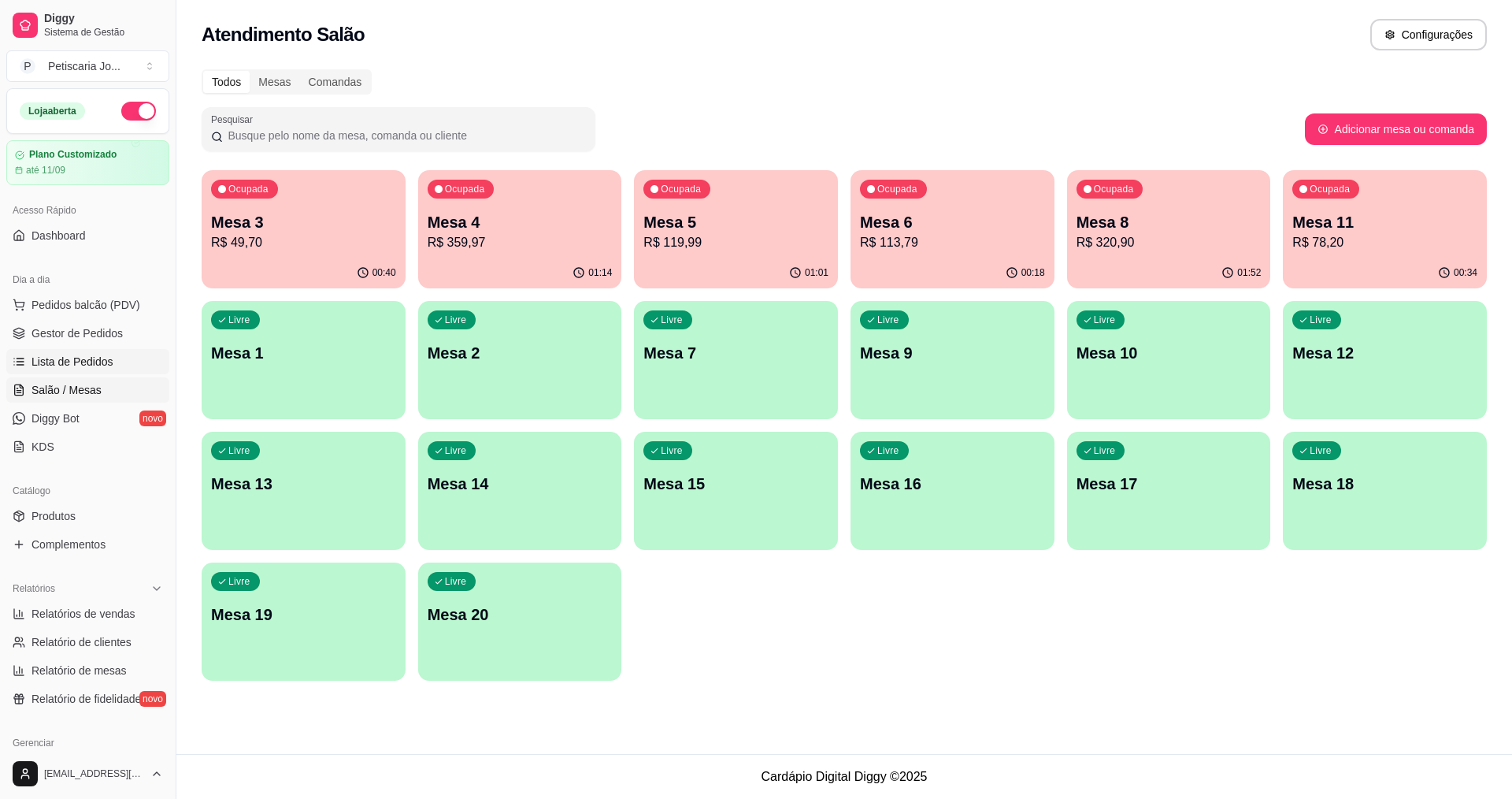
click at [99, 359] on span "Lista de Pedidos" at bounding box center [72, 361] width 82 height 16
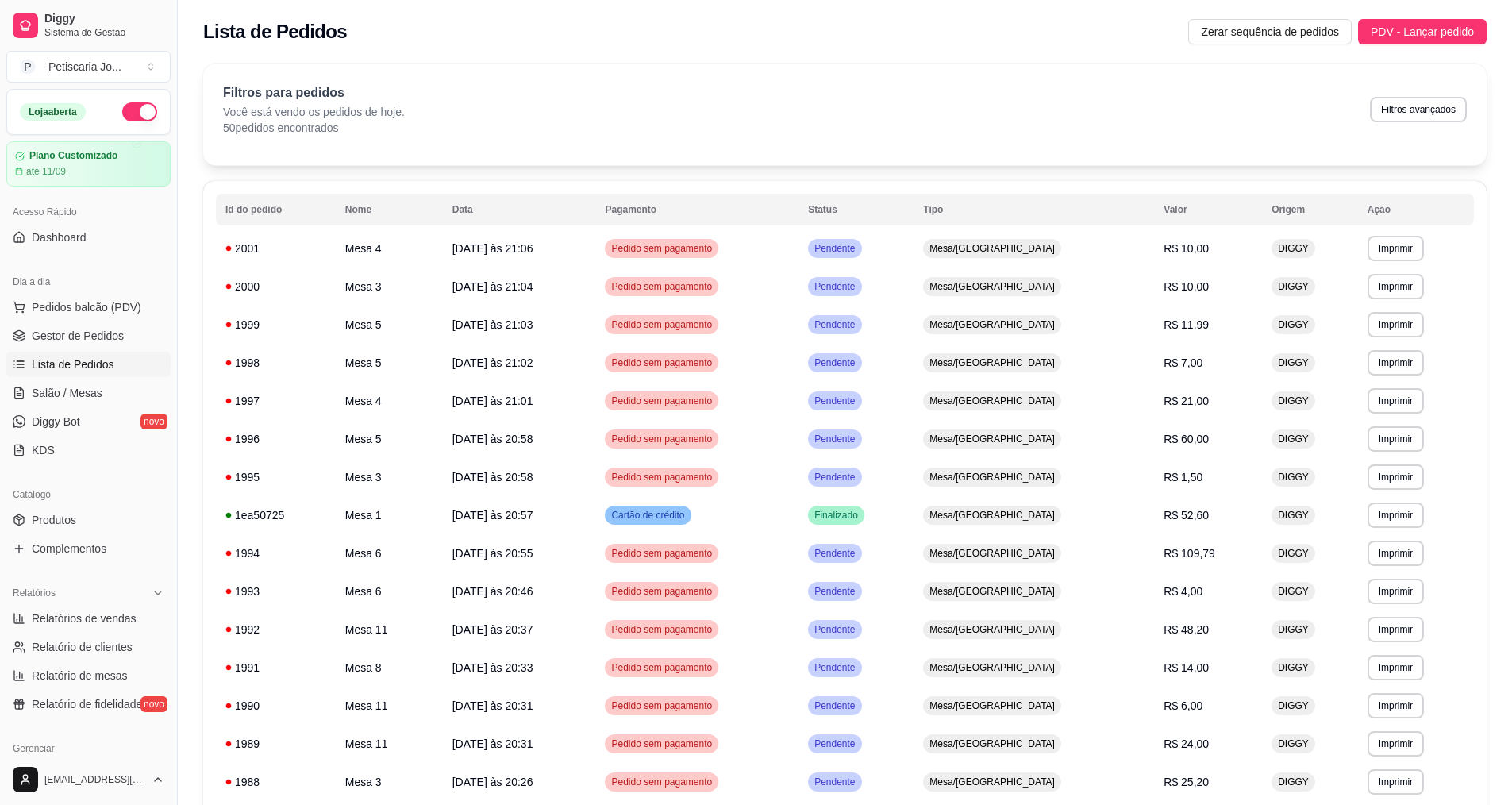
click at [1424, 46] on div "Lista de Pedidos Zerar sequência de pedidos PDV - Lançar pedido" at bounding box center [844, 27] width 1334 height 54
click at [1427, 30] on span "PDV - Lançar pedido" at bounding box center [1422, 32] width 103 height 17
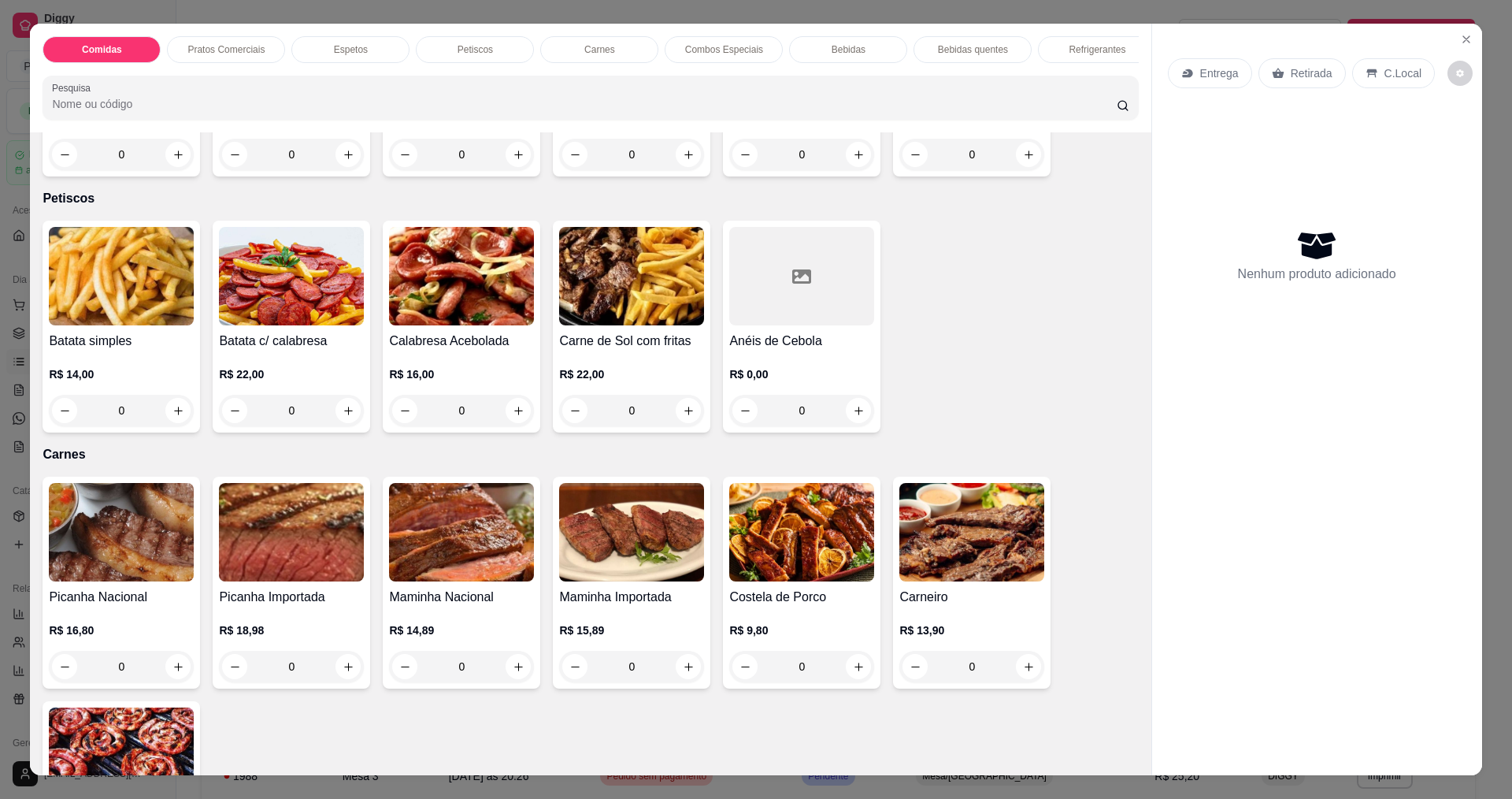
scroll to position [1102, 0]
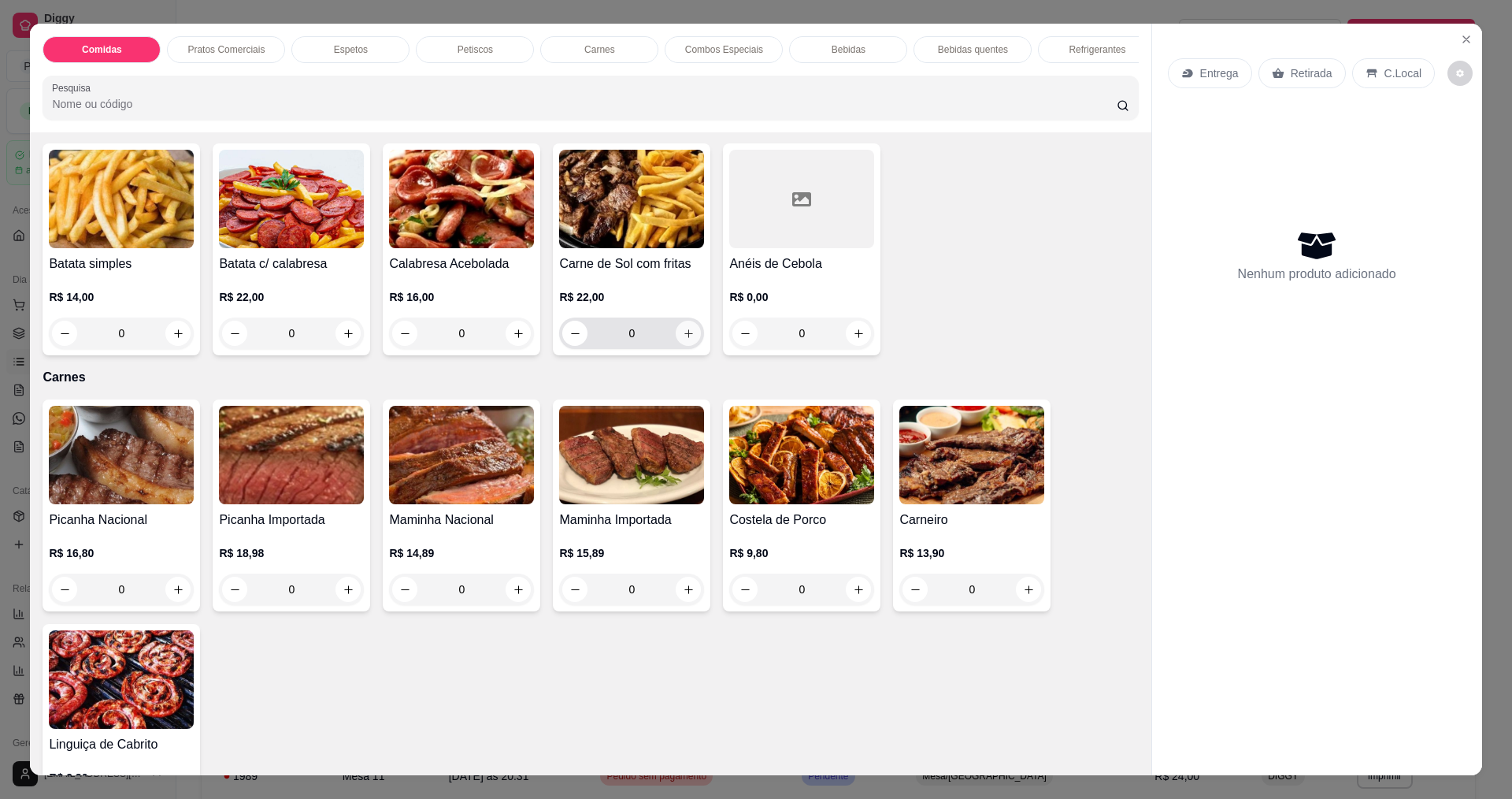
click at [683, 328] on icon "increase-product-quantity" at bounding box center [688, 334] width 11 height 11
type input "1"
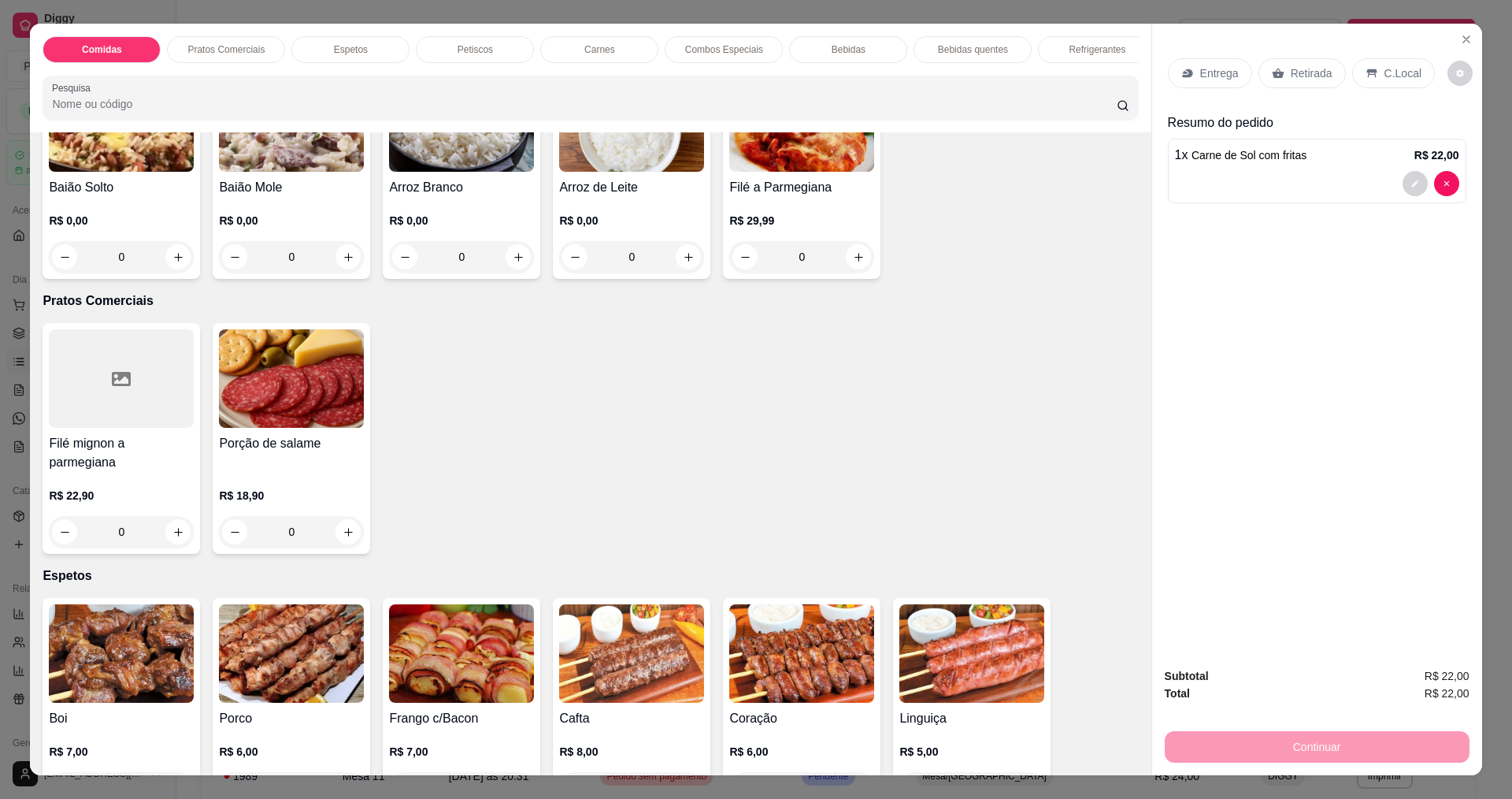
scroll to position [0, 0]
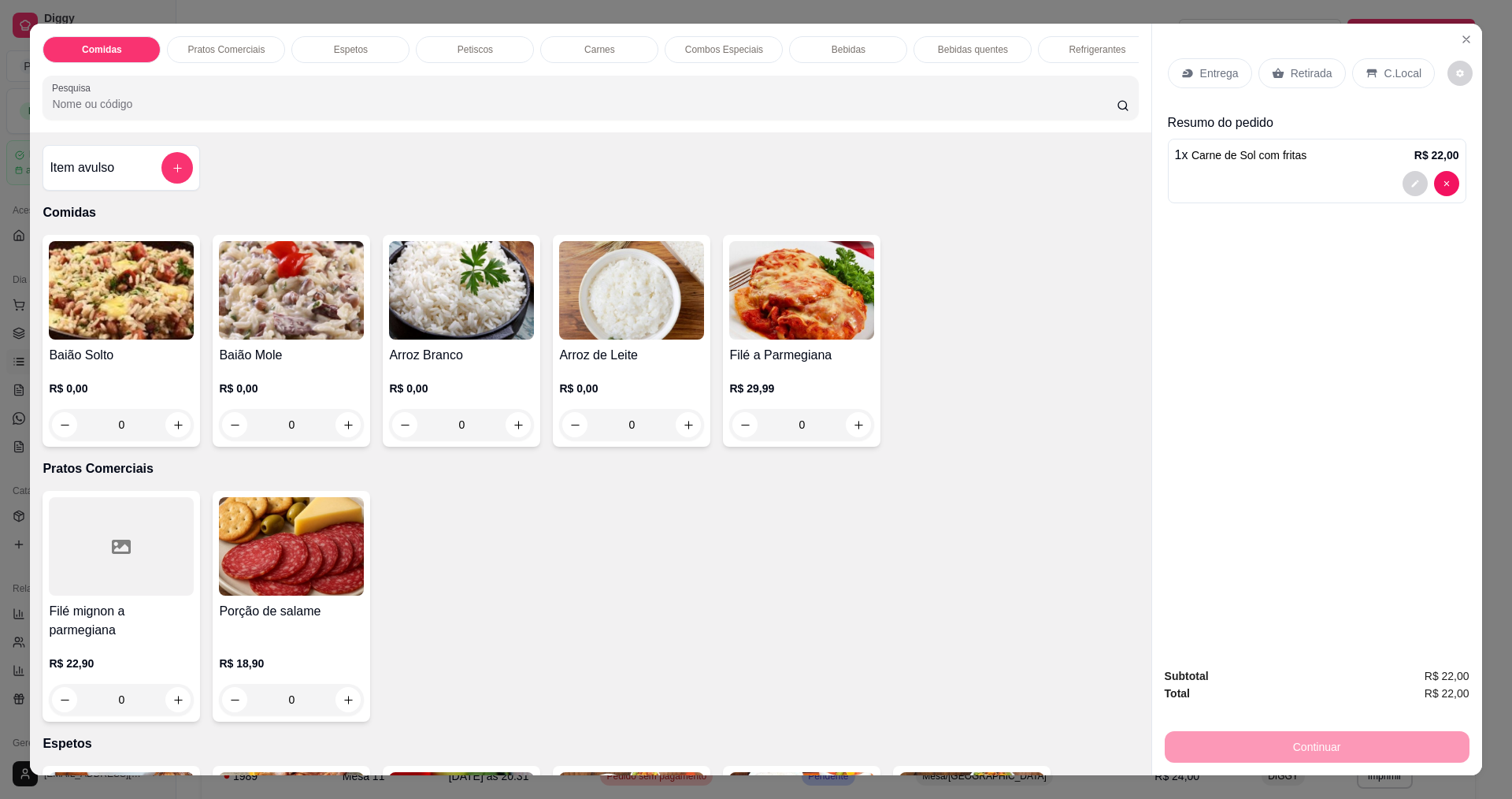
click at [337, 434] on div "0" at bounding box center [292, 424] width 145 height 31
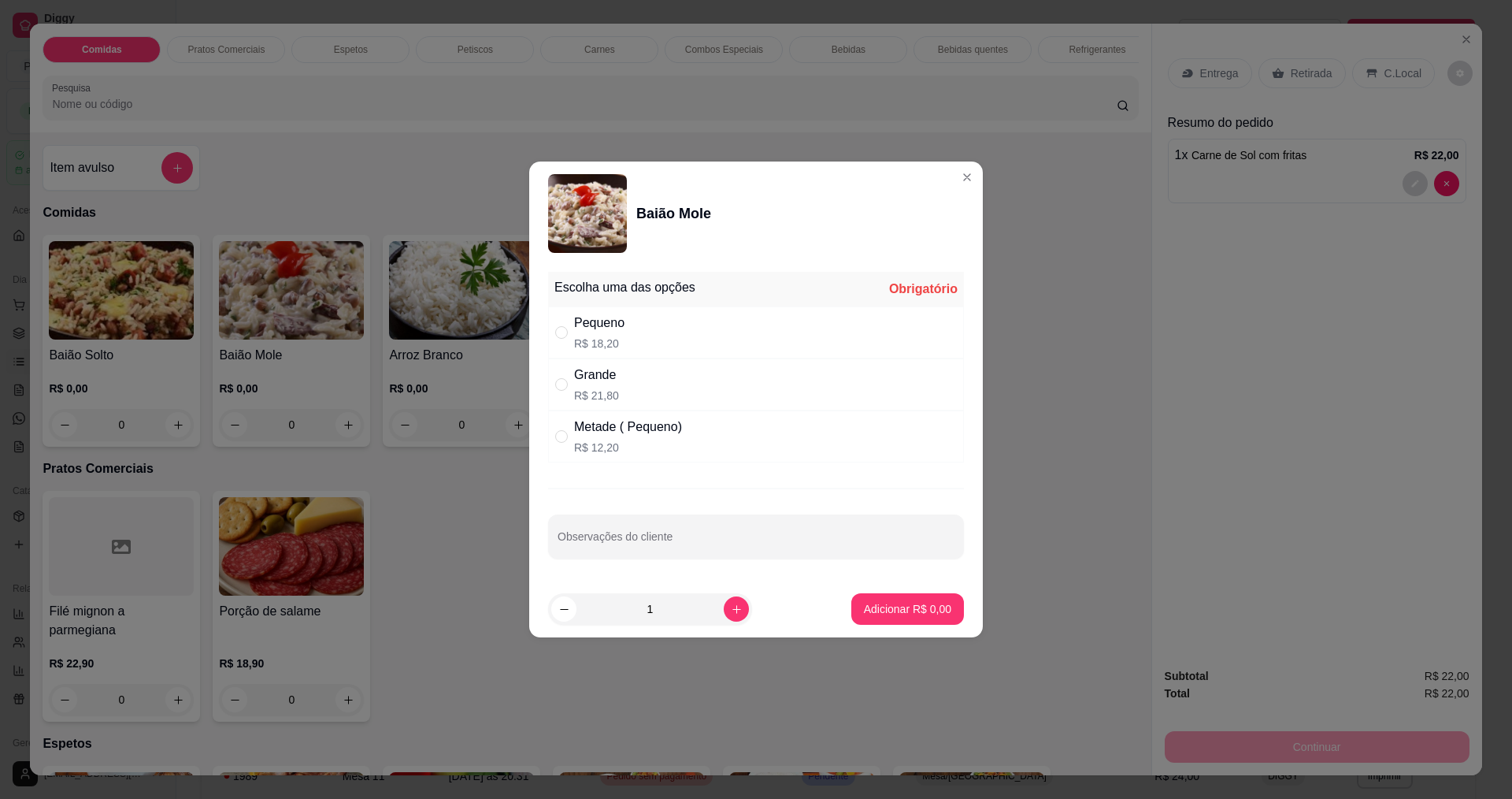
click at [594, 396] on p "R$ 21,80" at bounding box center [596, 395] width 45 height 16
radio input "true"
click at [913, 608] on p "Adicionar R$ 21,80" at bounding box center [905, 608] width 93 height 16
type input "1"
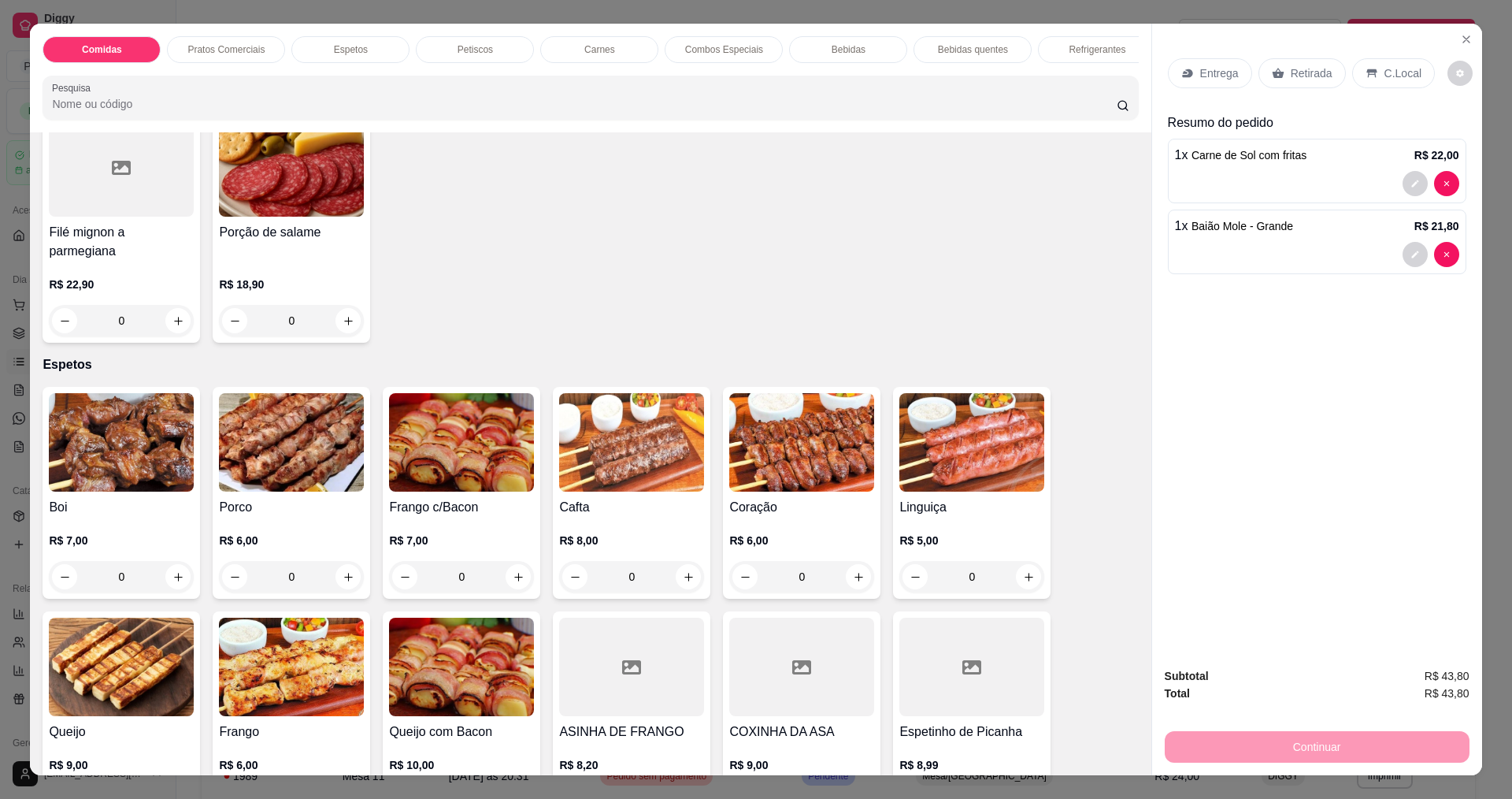
scroll to position [394, 0]
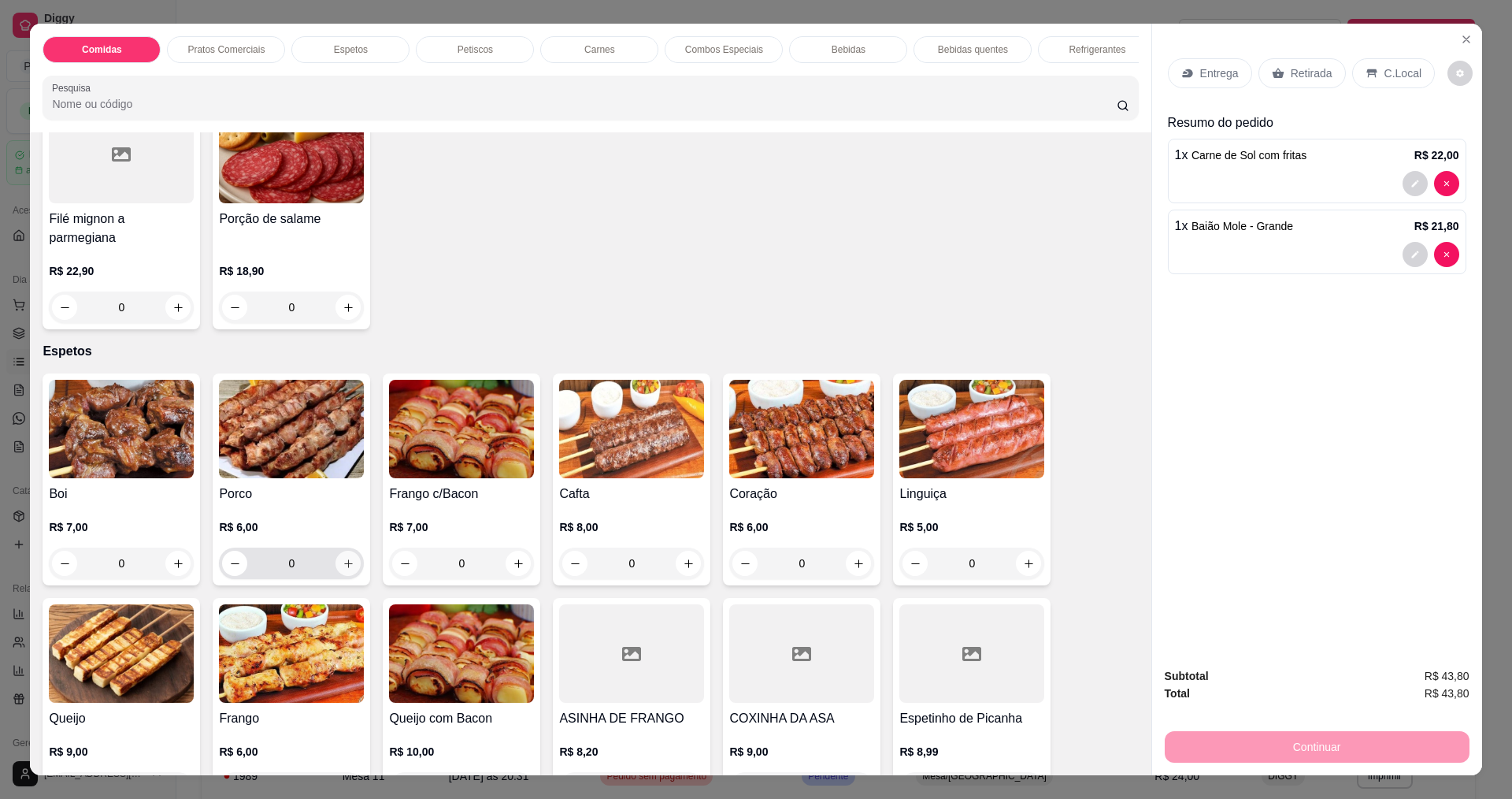
click at [336, 563] on button "increase-product-quantity" at bounding box center [348, 563] width 25 height 25
type input "1"
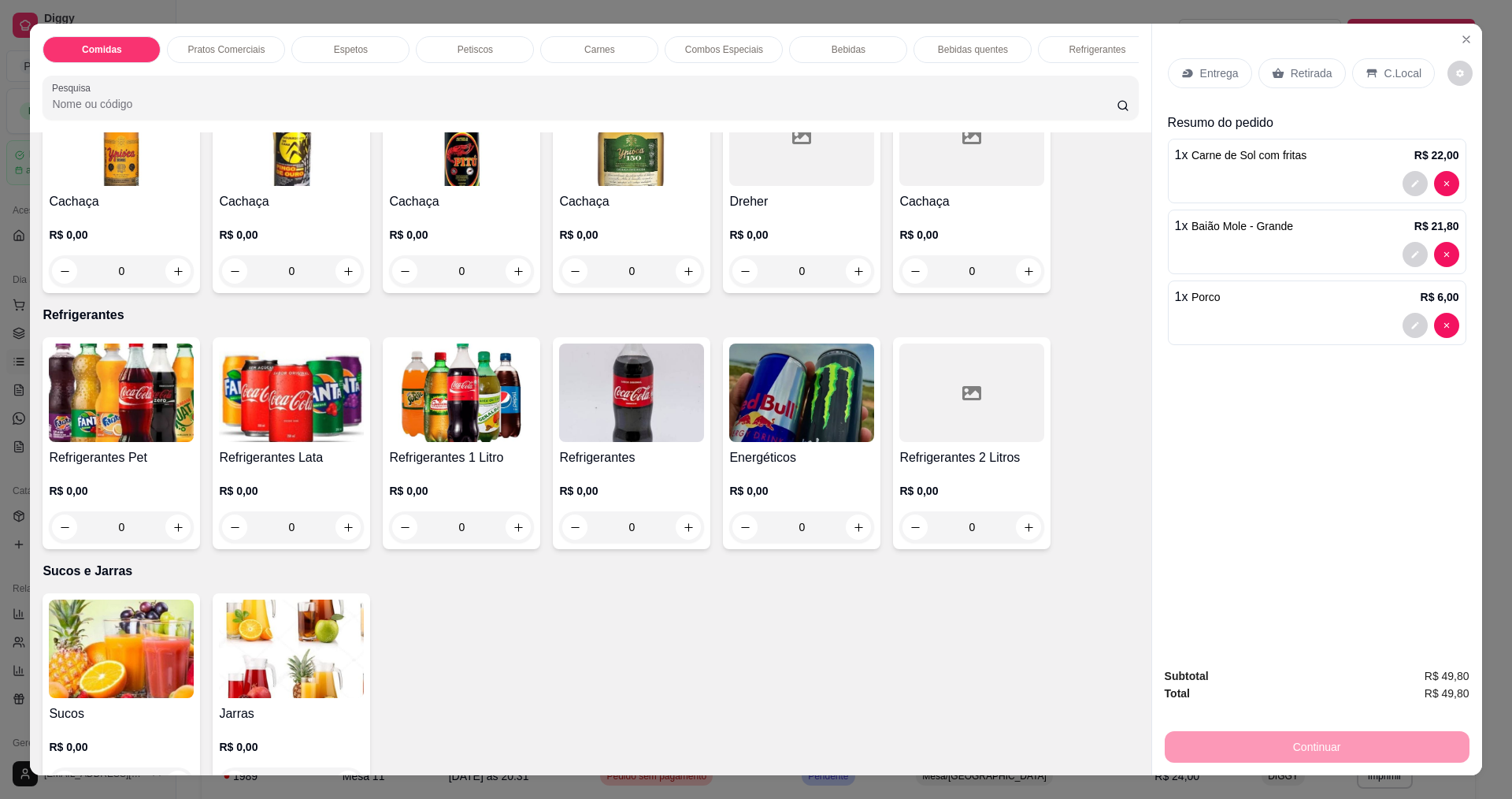
scroll to position [2678, 0]
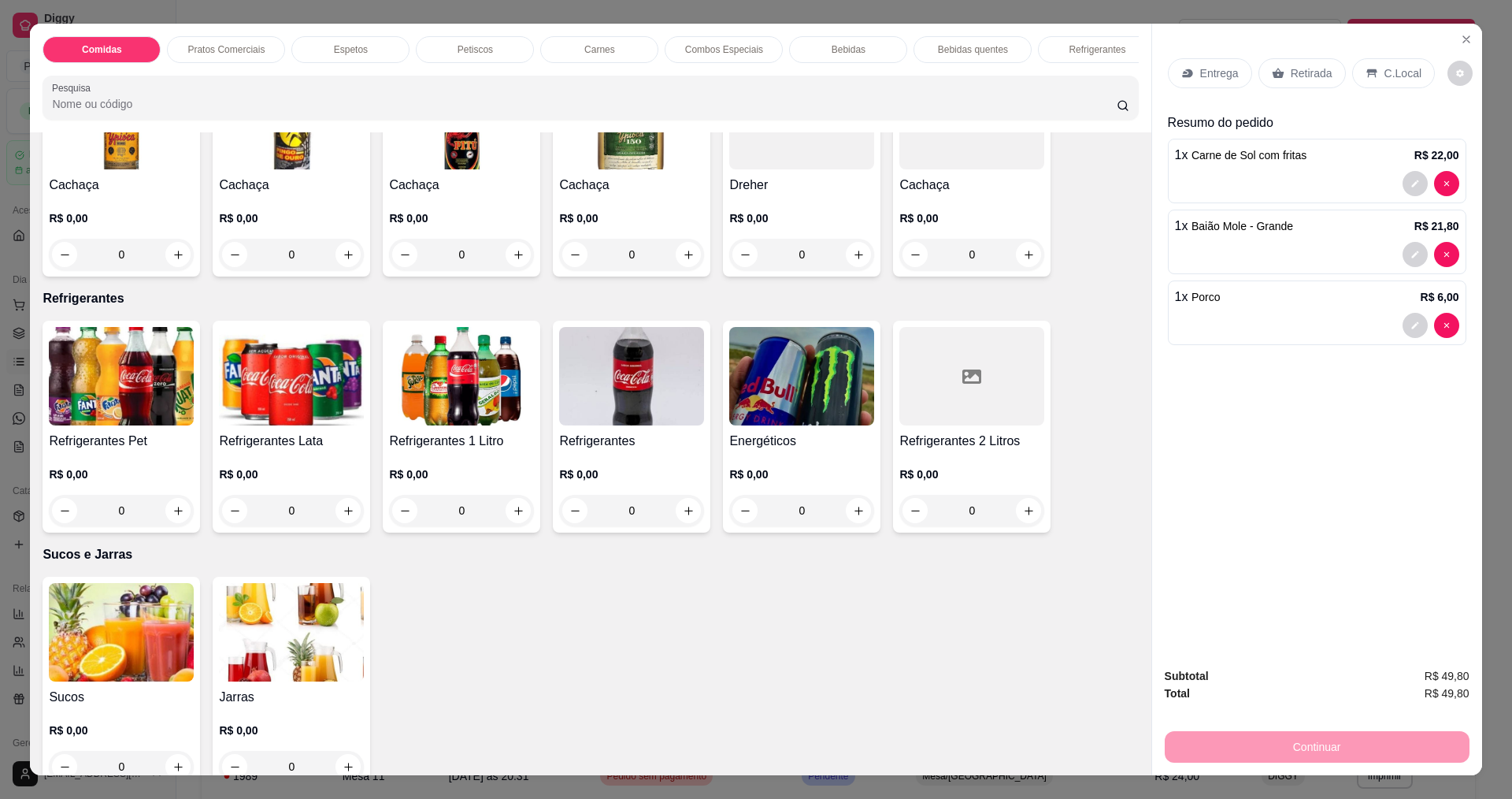
click at [469, 433] on h4 "Refrigerantes 1 Litro" at bounding box center [461, 441] width 145 height 19
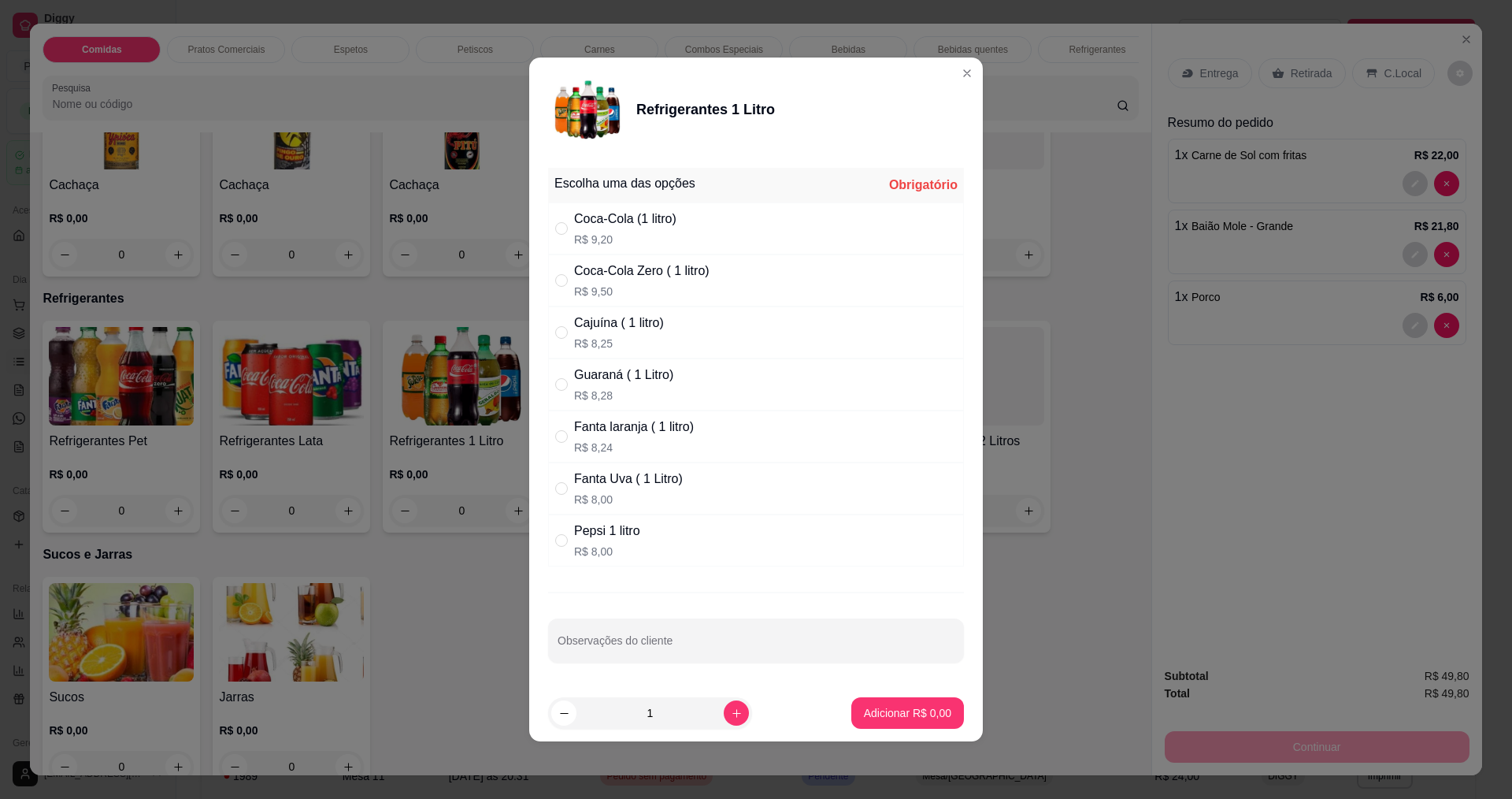
click at [616, 219] on div "Coca-Cola (1 litro)" at bounding box center [624, 219] width 102 height 19
radio input "true"
click at [891, 722] on button "Adicionar R$ 9,20" at bounding box center [908, 713] width 110 height 31
type input "1"
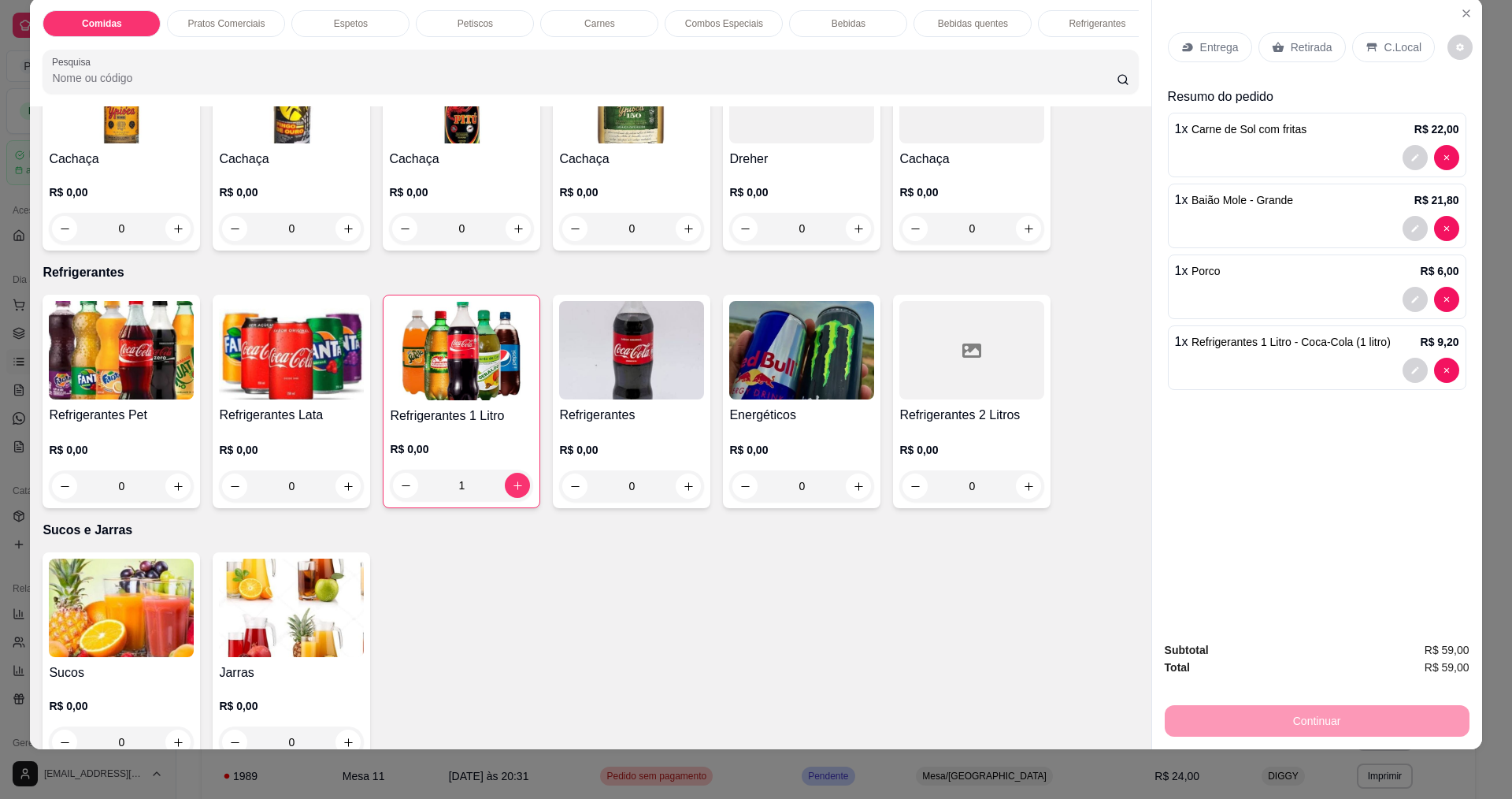
scroll to position [27, 0]
click at [1202, 57] on div "Entrega" at bounding box center [1210, 46] width 84 height 30
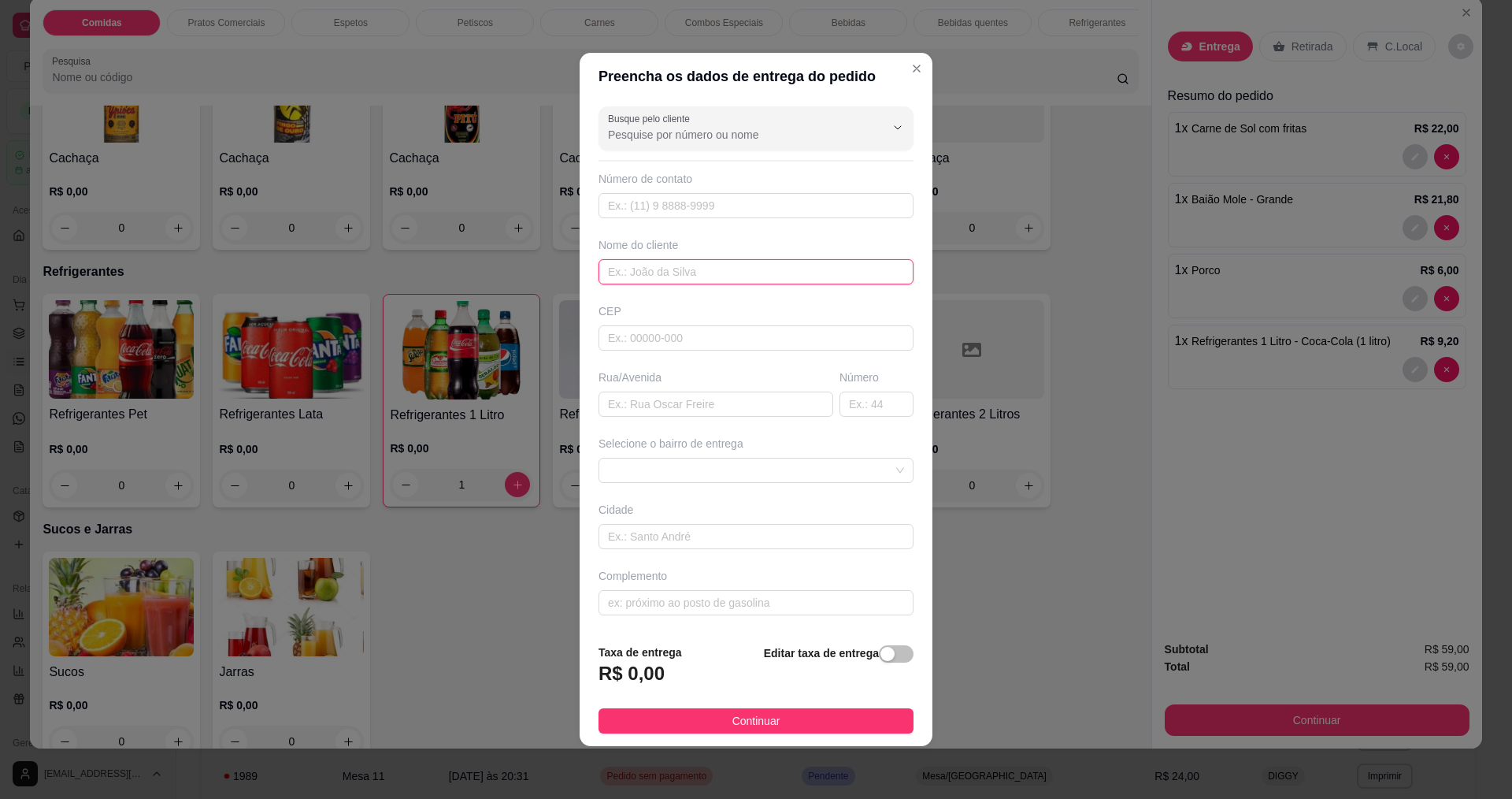
click at [688, 272] on input "text" at bounding box center [756, 272] width 315 height 25
type input "MAIARA"
click at [672, 410] on input "text" at bounding box center [716, 404] width 235 height 25
click at [669, 584] on div "Complemento" at bounding box center [755, 592] width 321 height 48
click at [664, 600] on input "text" at bounding box center [756, 603] width 315 height 25
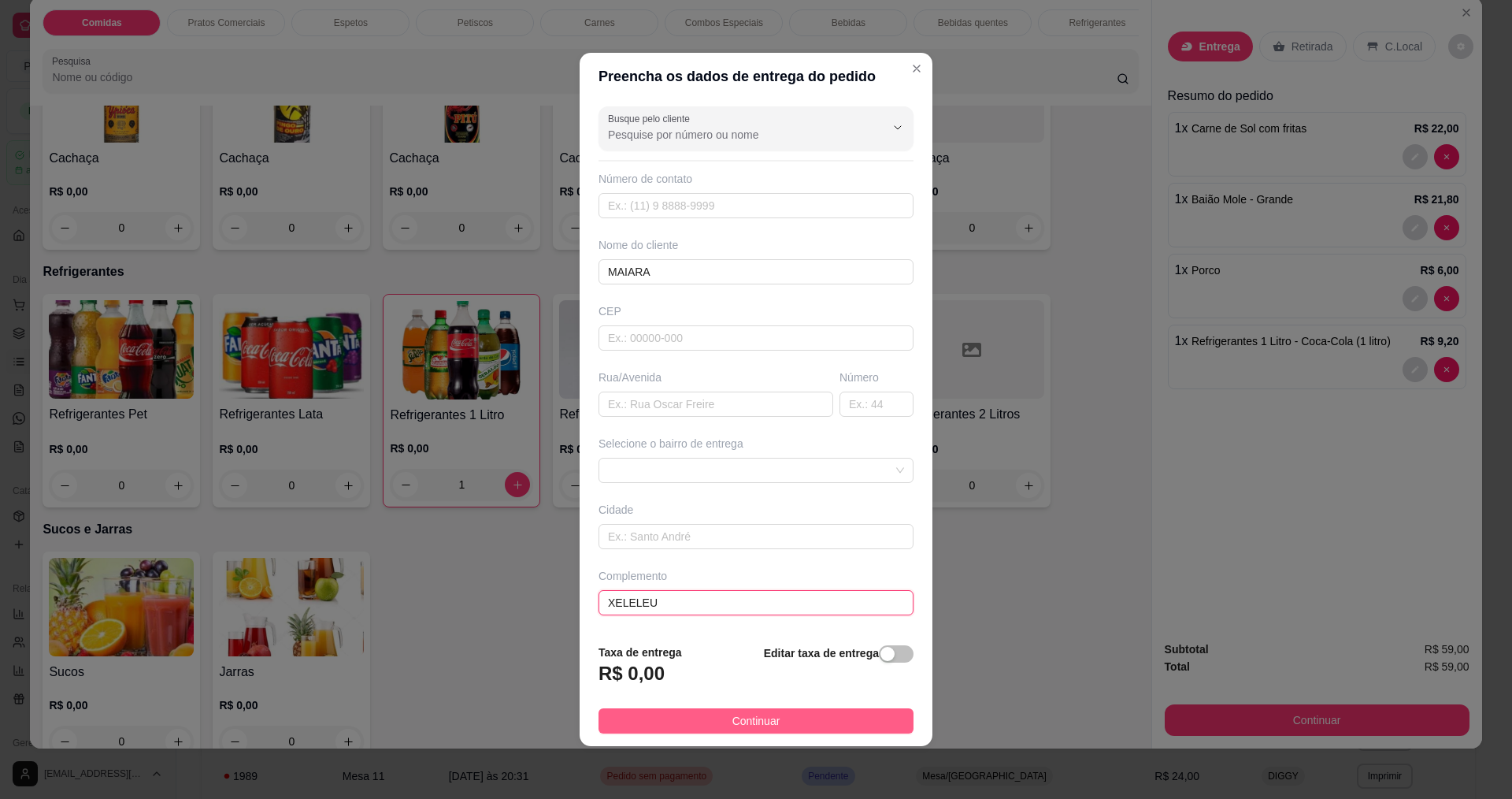
type input "XELELEU"
click at [799, 715] on button "Continuar" at bounding box center [756, 721] width 315 height 25
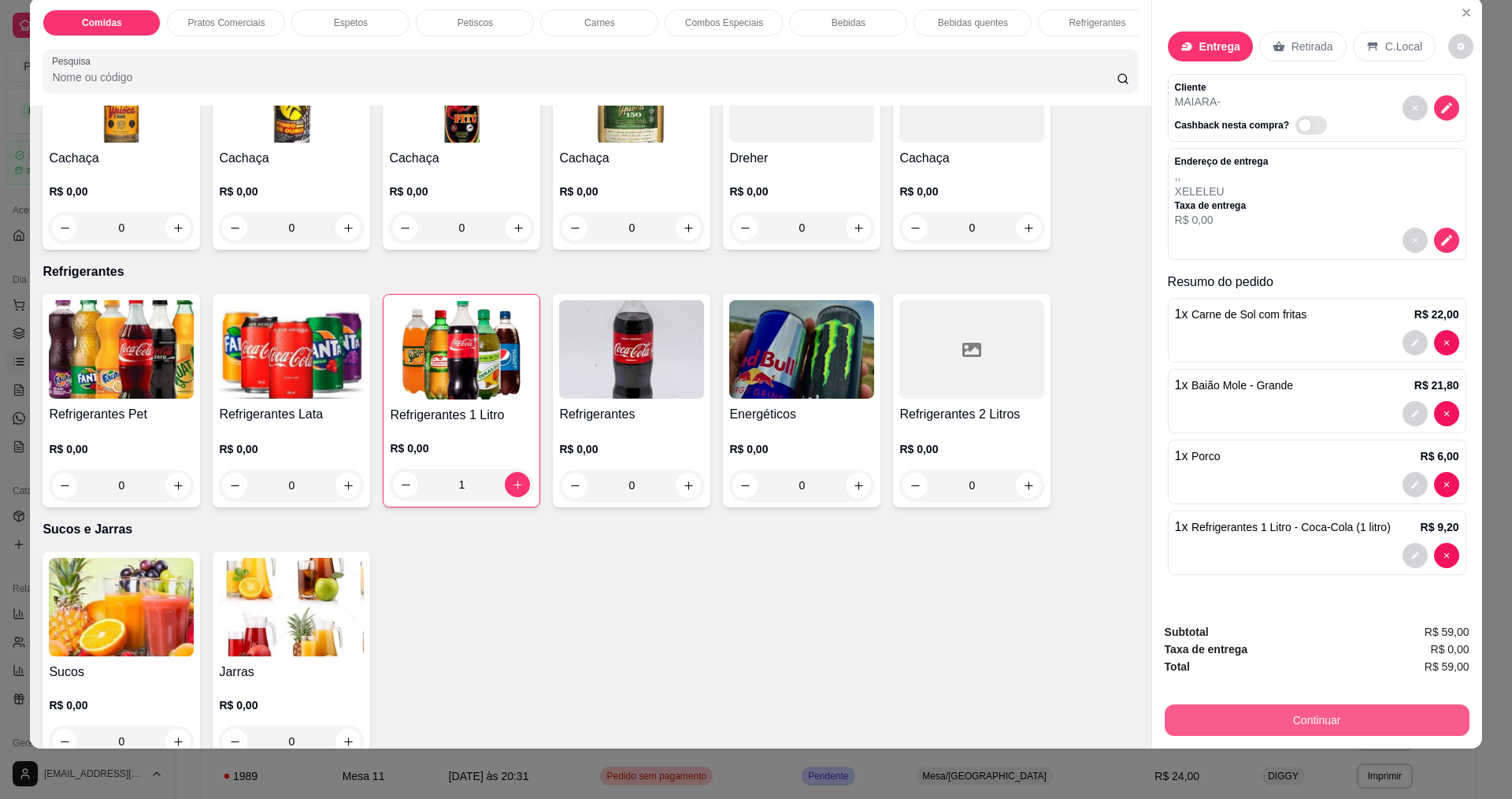
click at [1327, 719] on button "Continuar" at bounding box center [1318, 719] width 305 height 31
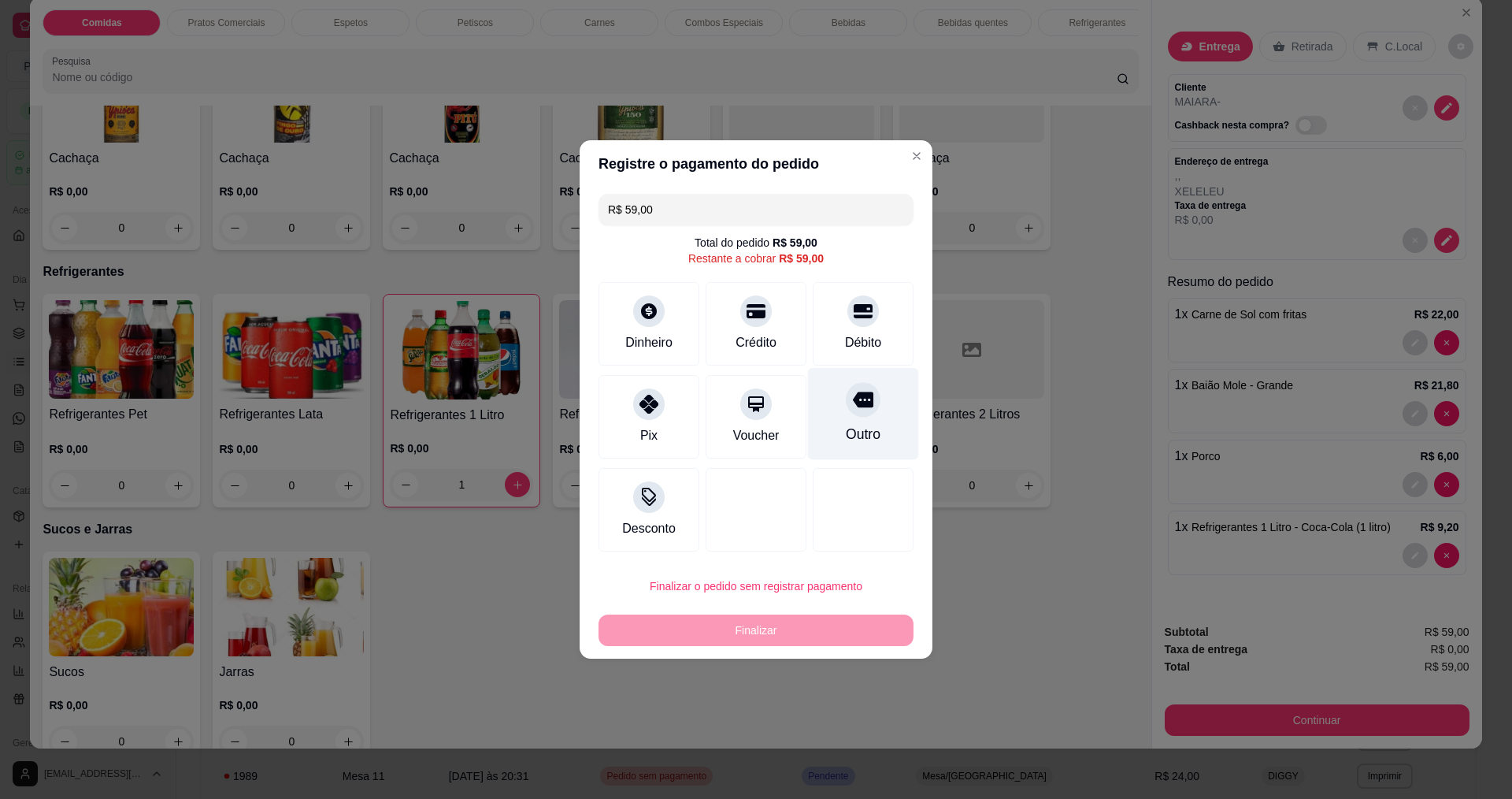
click at [846, 424] on div "Outro" at bounding box center [863, 433] width 34 height 20
type input "R$ 0,00"
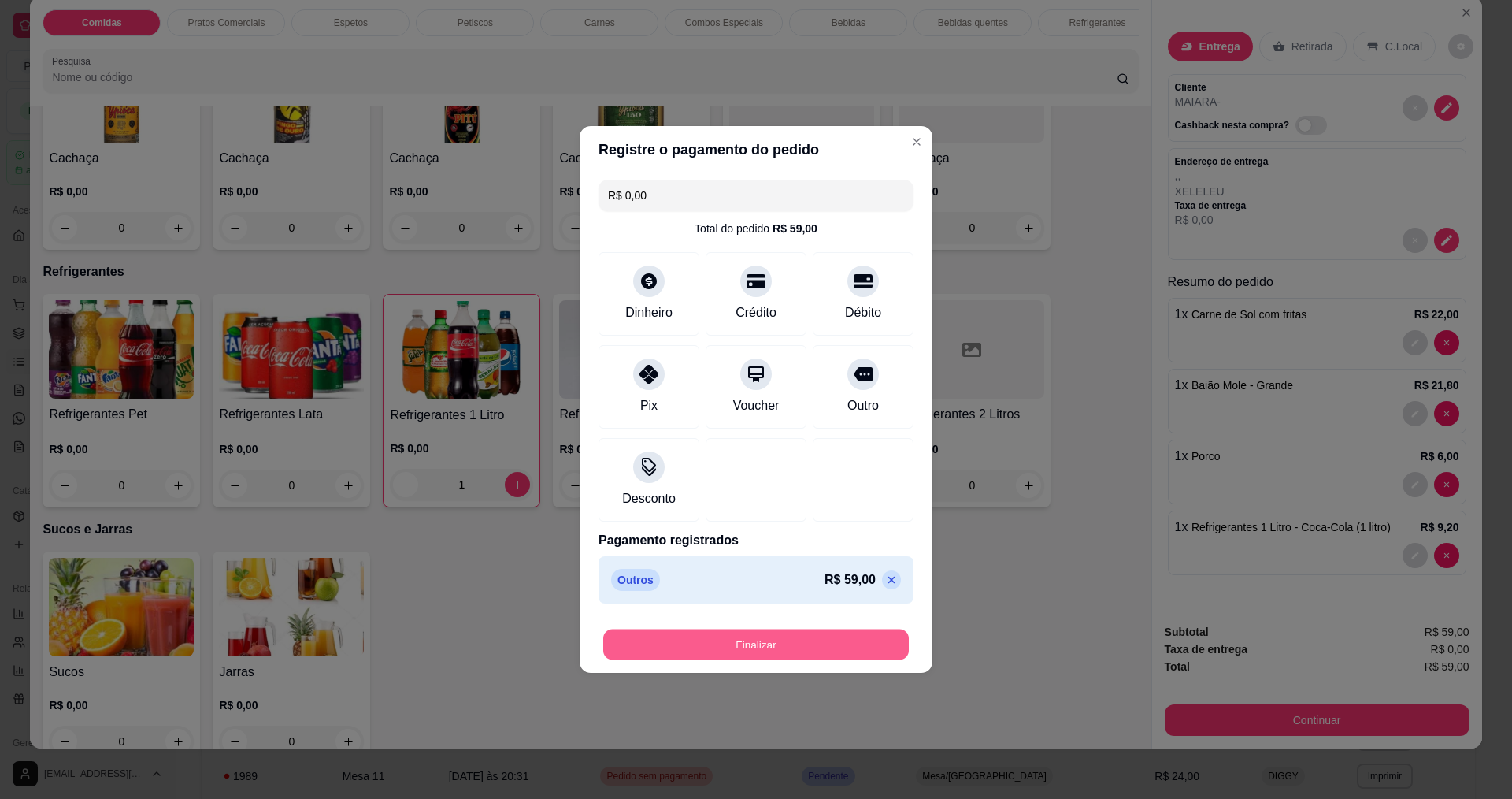
click at [764, 653] on button "Finalizar" at bounding box center [756, 645] width 306 height 31
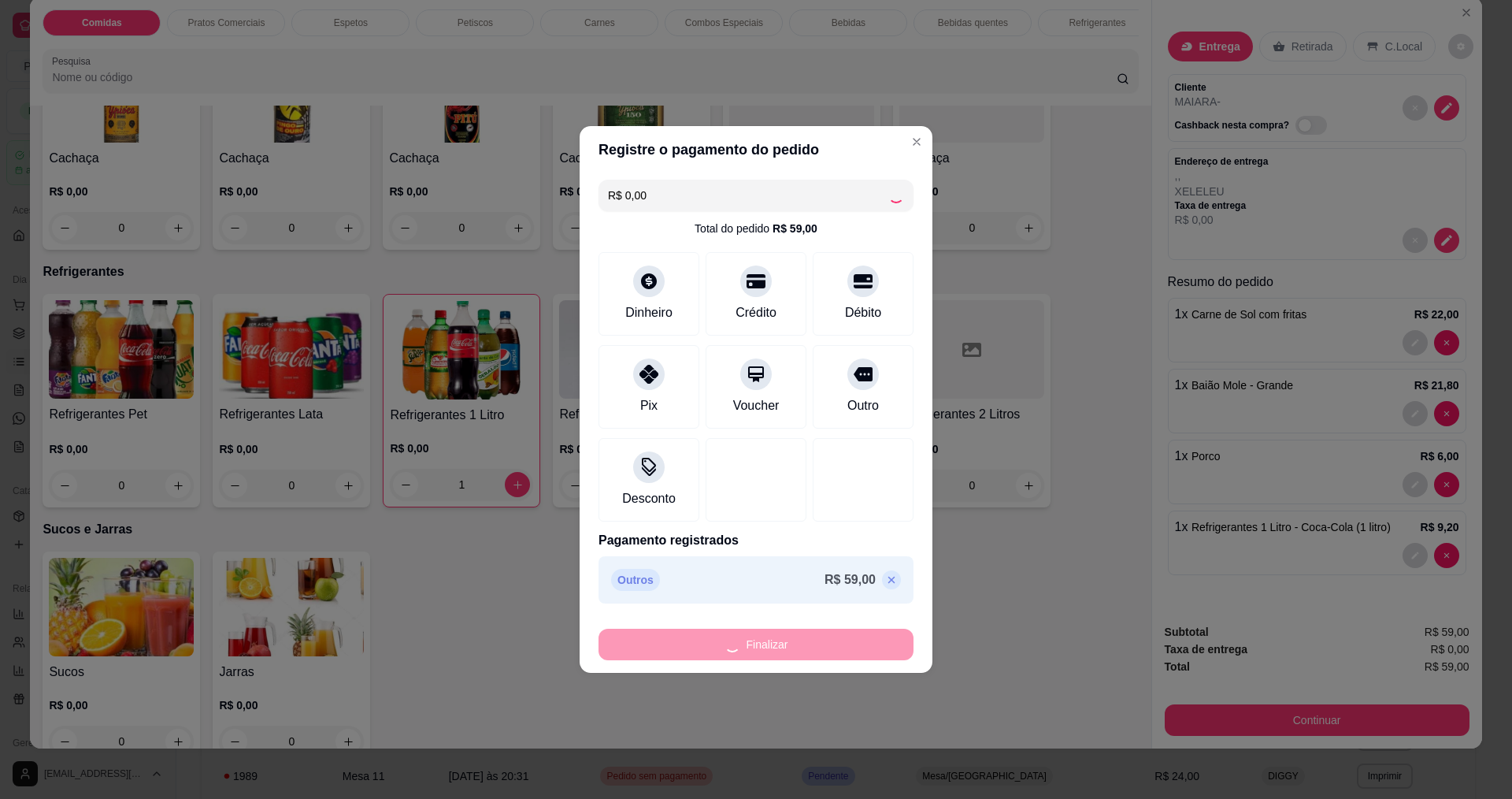
type input "0"
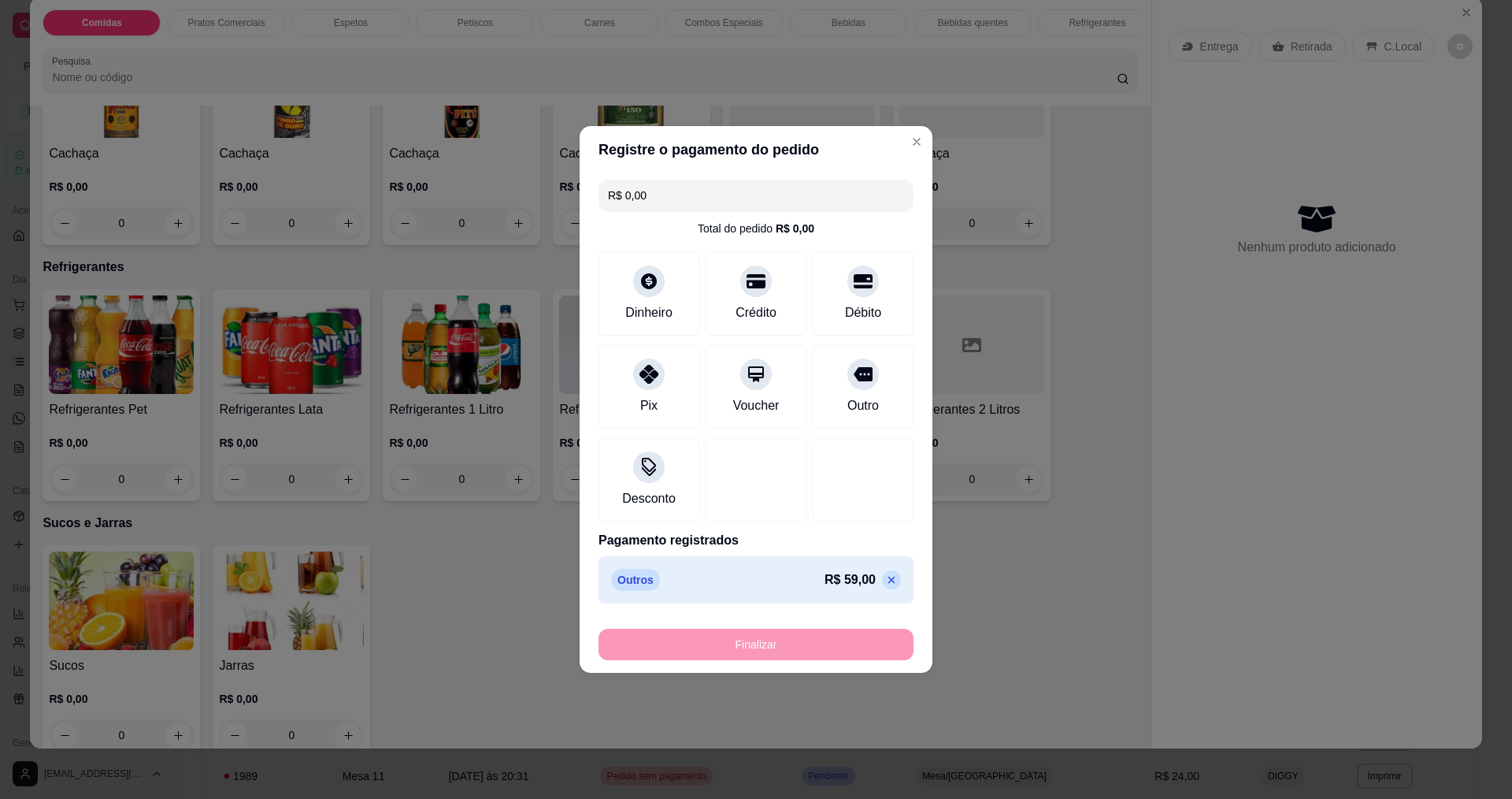
type input "-R$ 59,00"
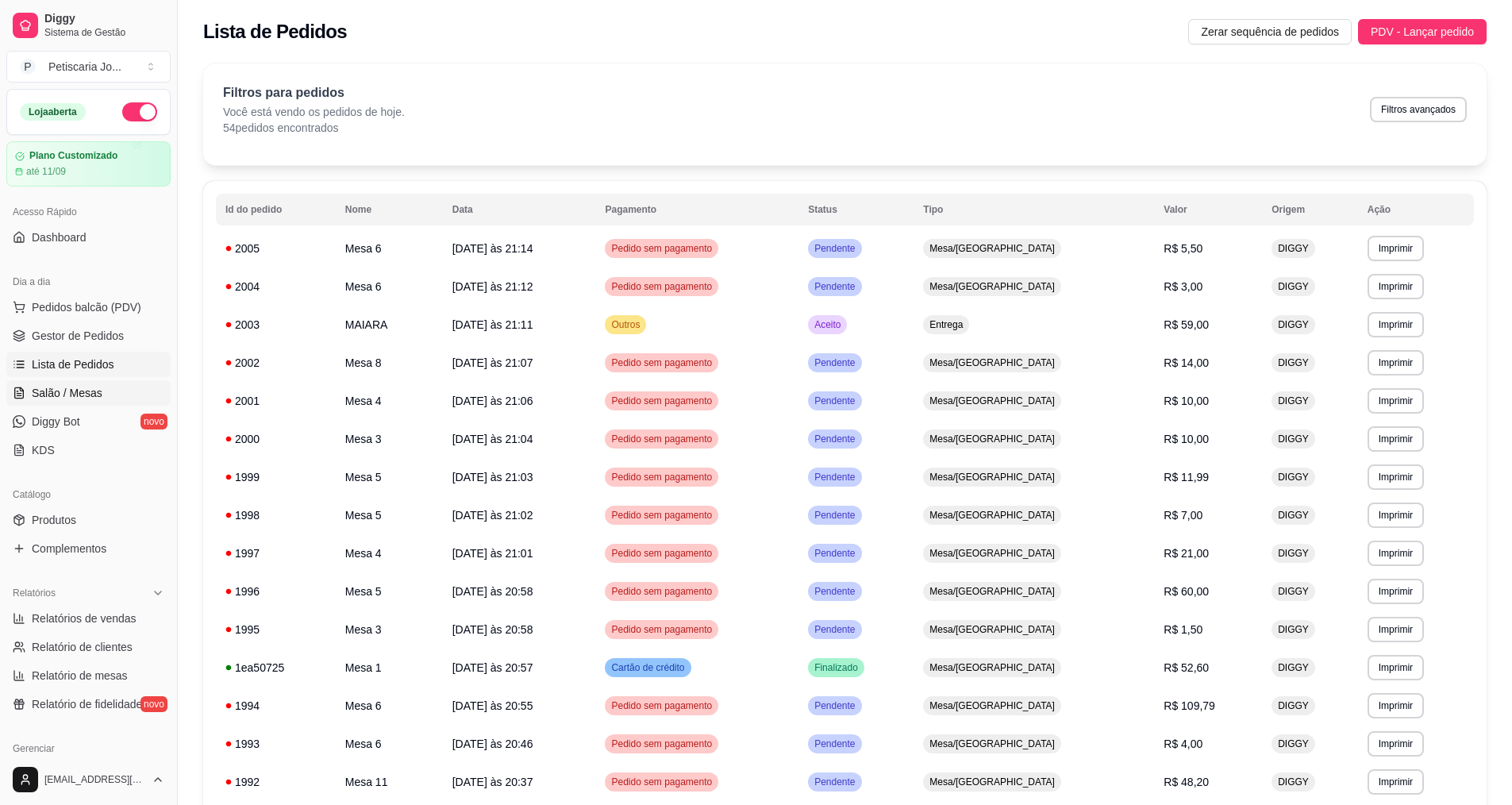
click at [25, 403] on link "Salão / Mesas" at bounding box center [88, 393] width 164 height 25
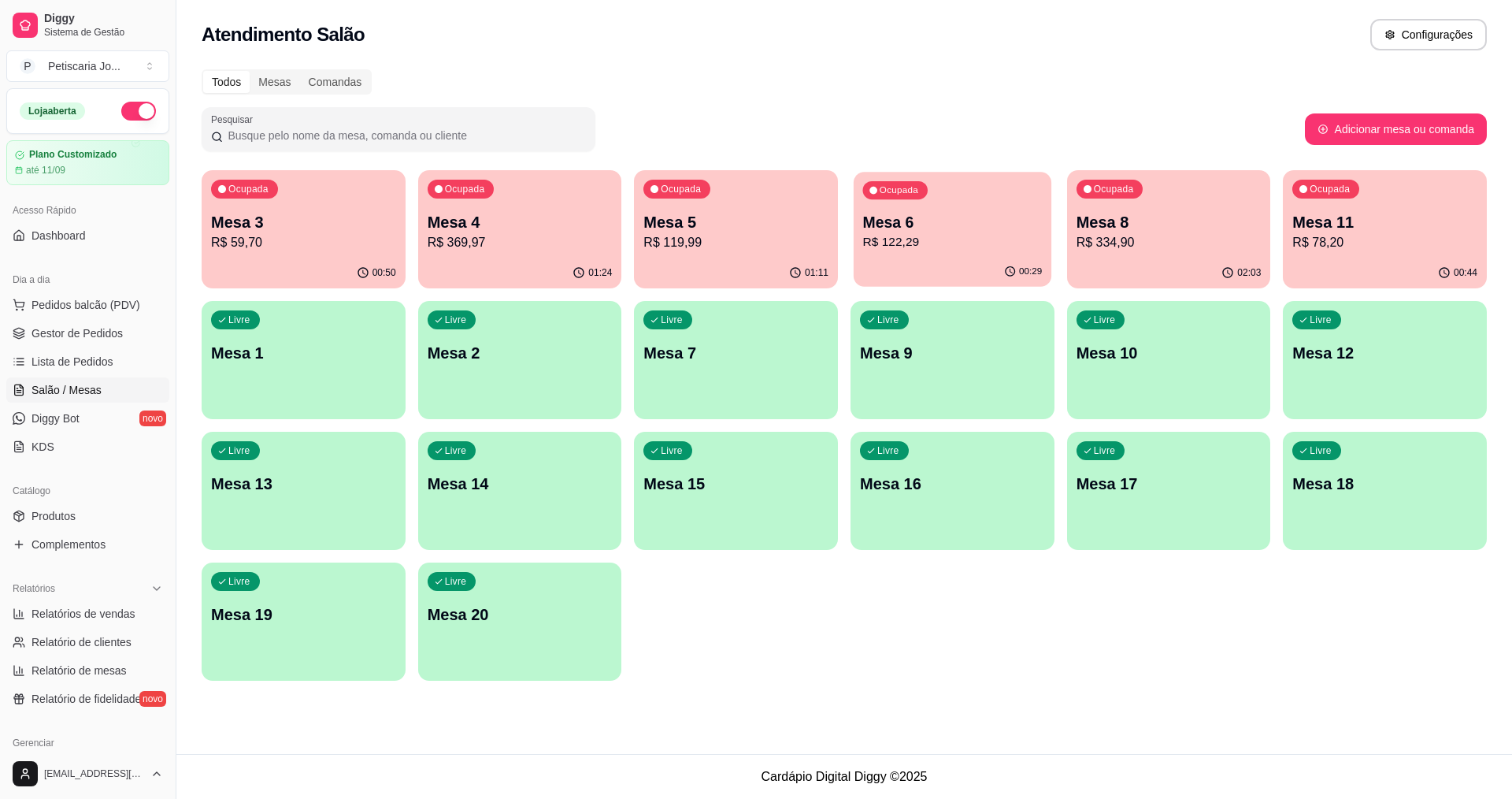
click at [923, 241] on p "R$ 122,29" at bounding box center [952, 242] width 179 height 18
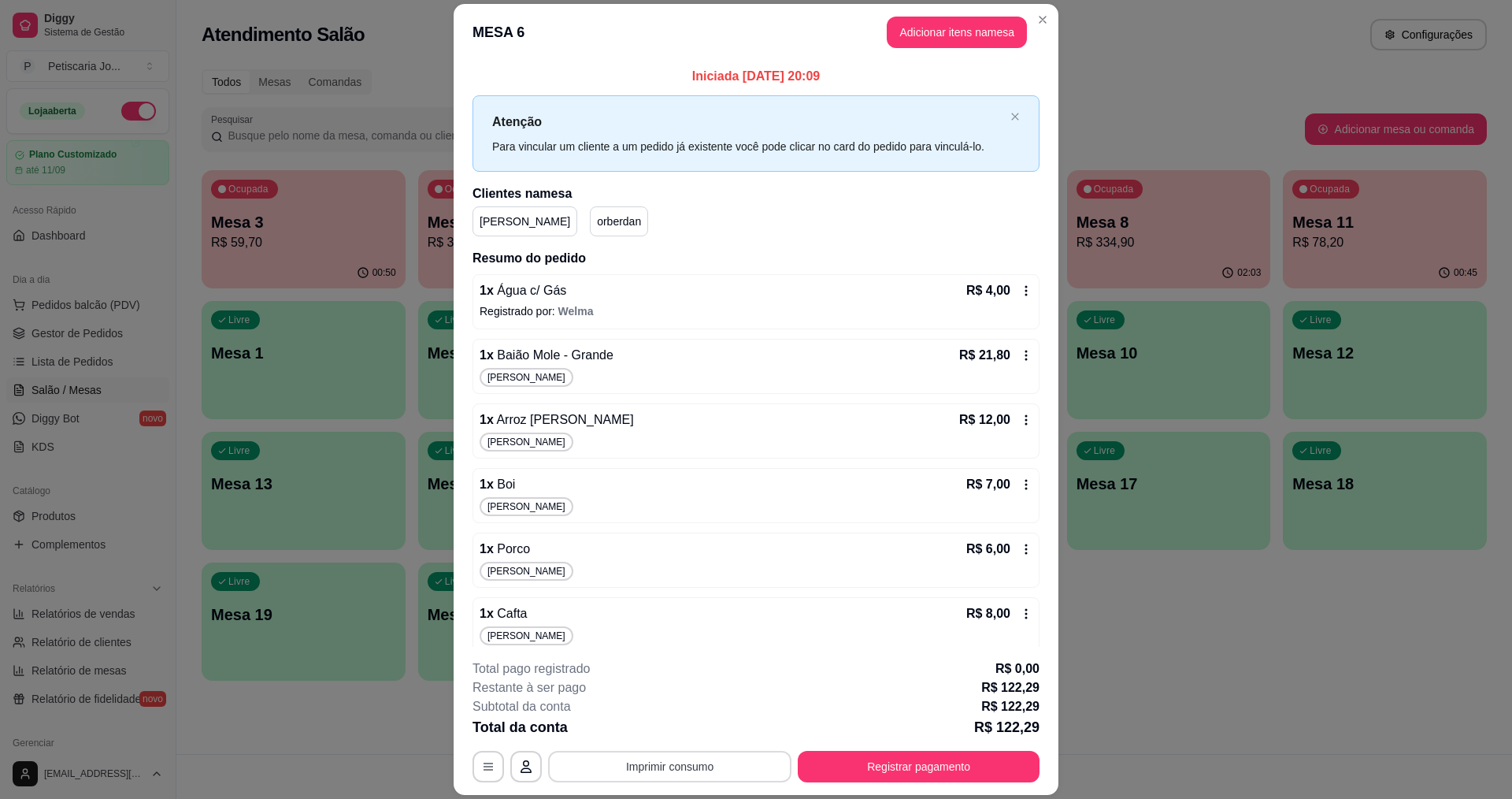
click at [613, 758] on button "Imprimir consumo" at bounding box center [669, 766] width 243 height 31
click at [664, 721] on button "IMPRESSORA" at bounding box center [669, 730] width 114 height 25
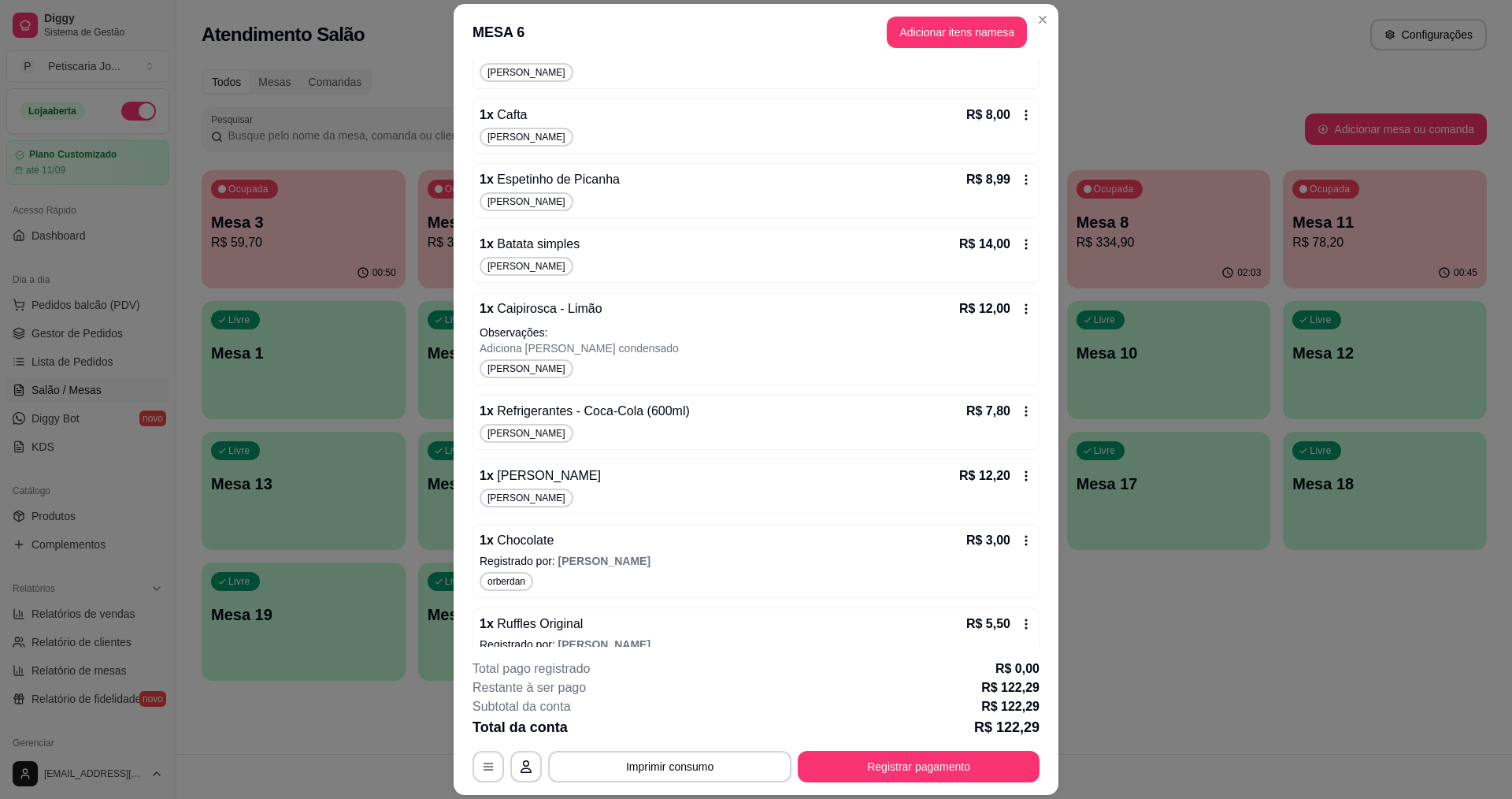
scroll to position [521, 0]
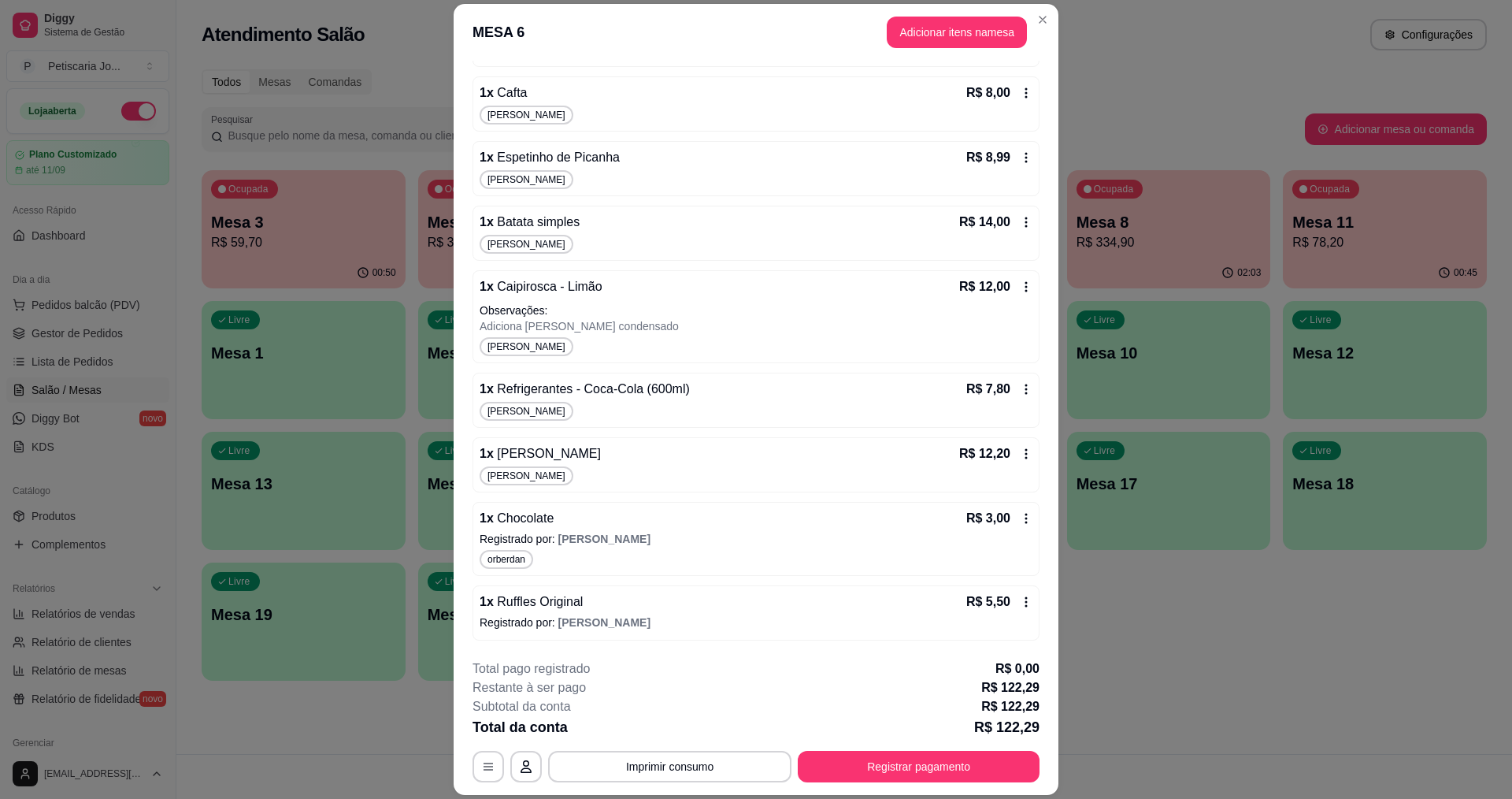
click at [1020, 515] on icon at bounding box center [1026, 518] width 12 height 12
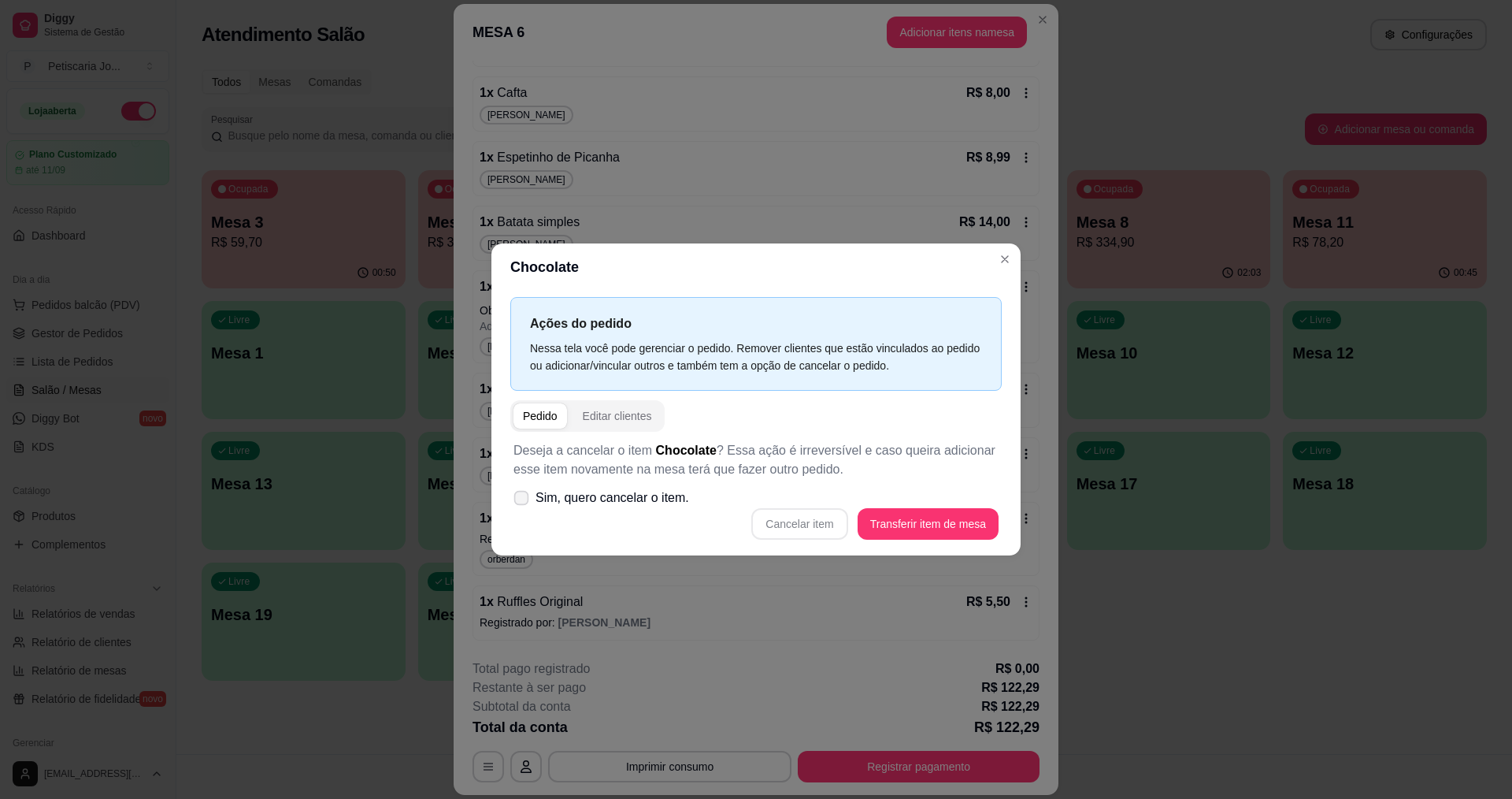
click at [534, 504] on label "Sim, quero cancelar o item." at bounding box center [601, 498] width 188 height 31
click at [522, 504] on input "Sim, quero cancelar o item." at bounding box center [518, 505] width 10 height 10
checkbox input "true"
click at [826, 529] on button "Cancelar item" at bounding box center [800, 524] width 93 height 31
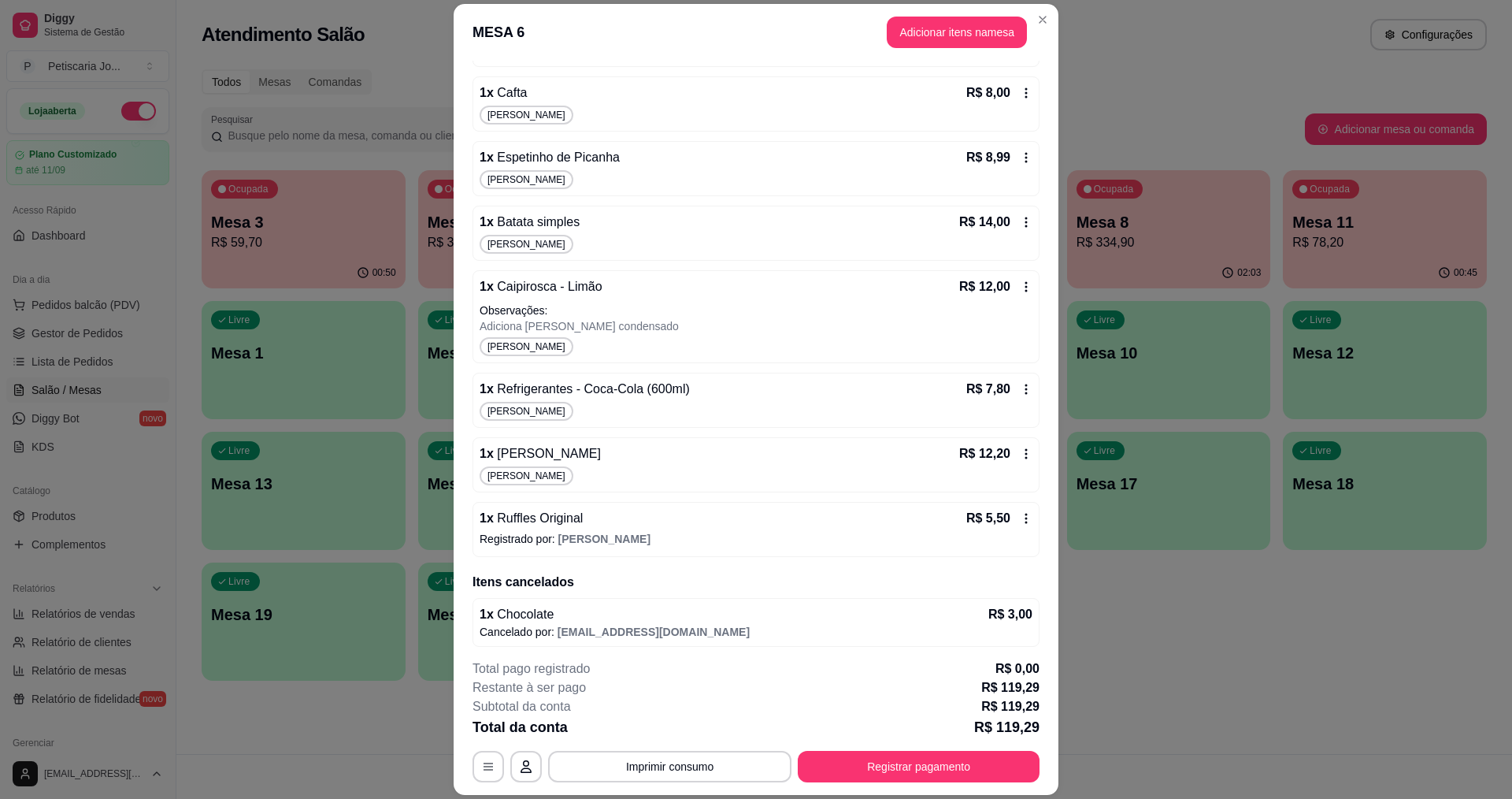
click at [1020, 516] on icon at bounding box center [1026, 518] width 12 height 12
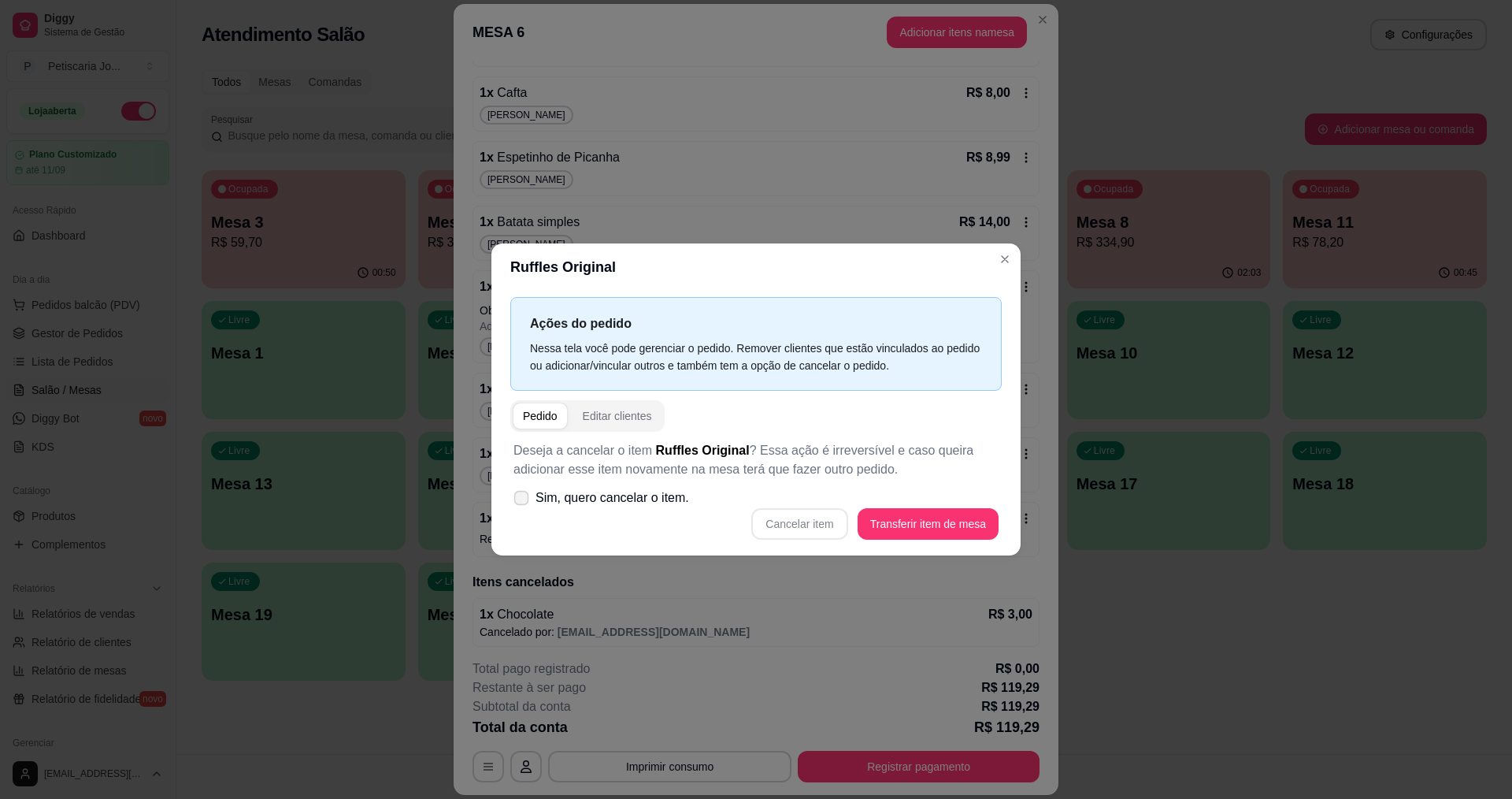
click at [537, 502] on span "Sim, quero cancelar o item." at bounding box center [612, 498] width 153 height 19
click at [522, 502] on input "Sim, quero cancelar o item." at bounding box center [518, 505] width 10 height 10
checkbox input "true"
click at [825, 529] on button "Cancelar item" at bounding box center [799, 523] width 96 height 31
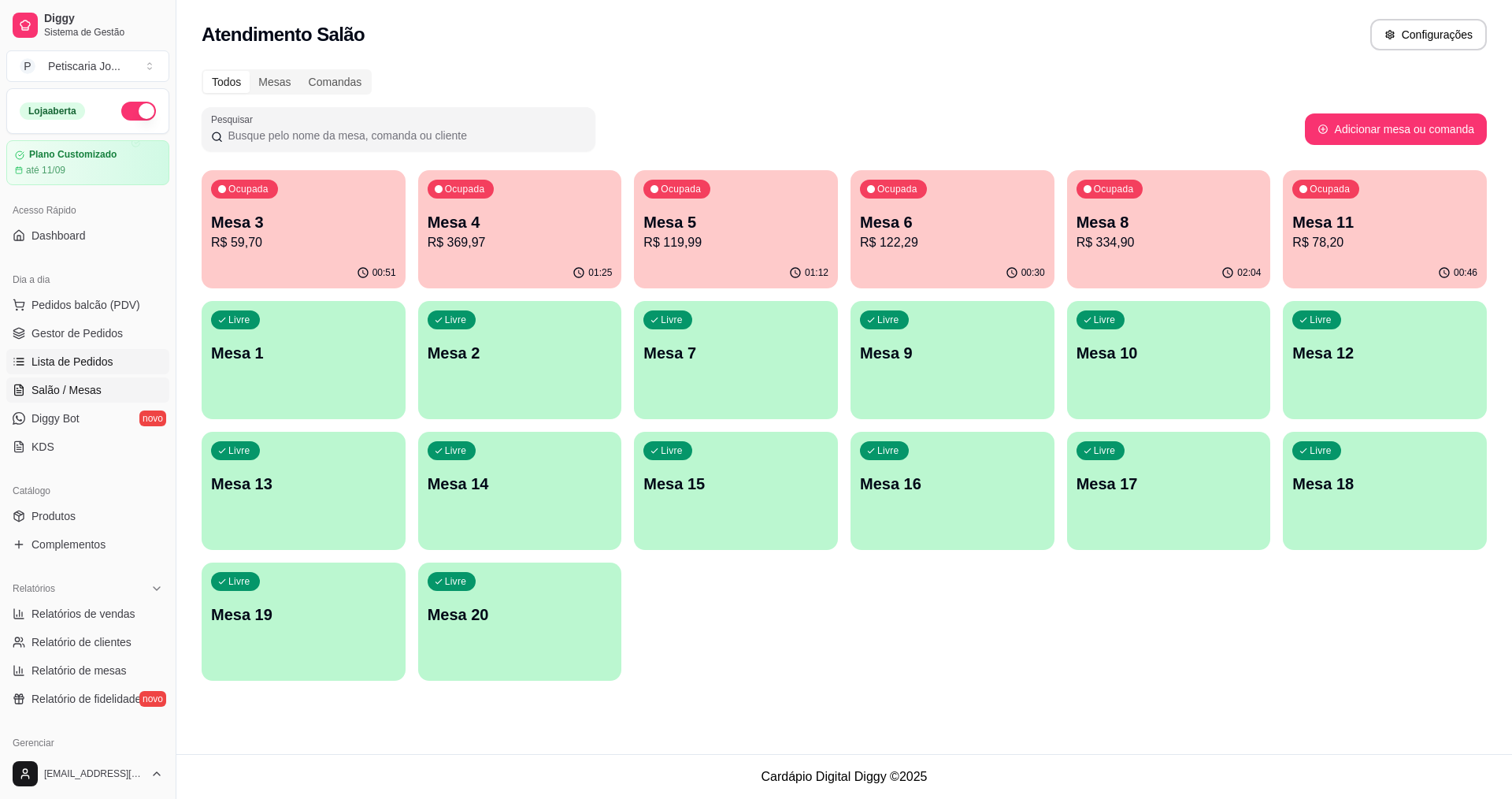
click at [37, 363] on span "Lista de Pedidos" at bounding box center [72, 361] width 82 height 16
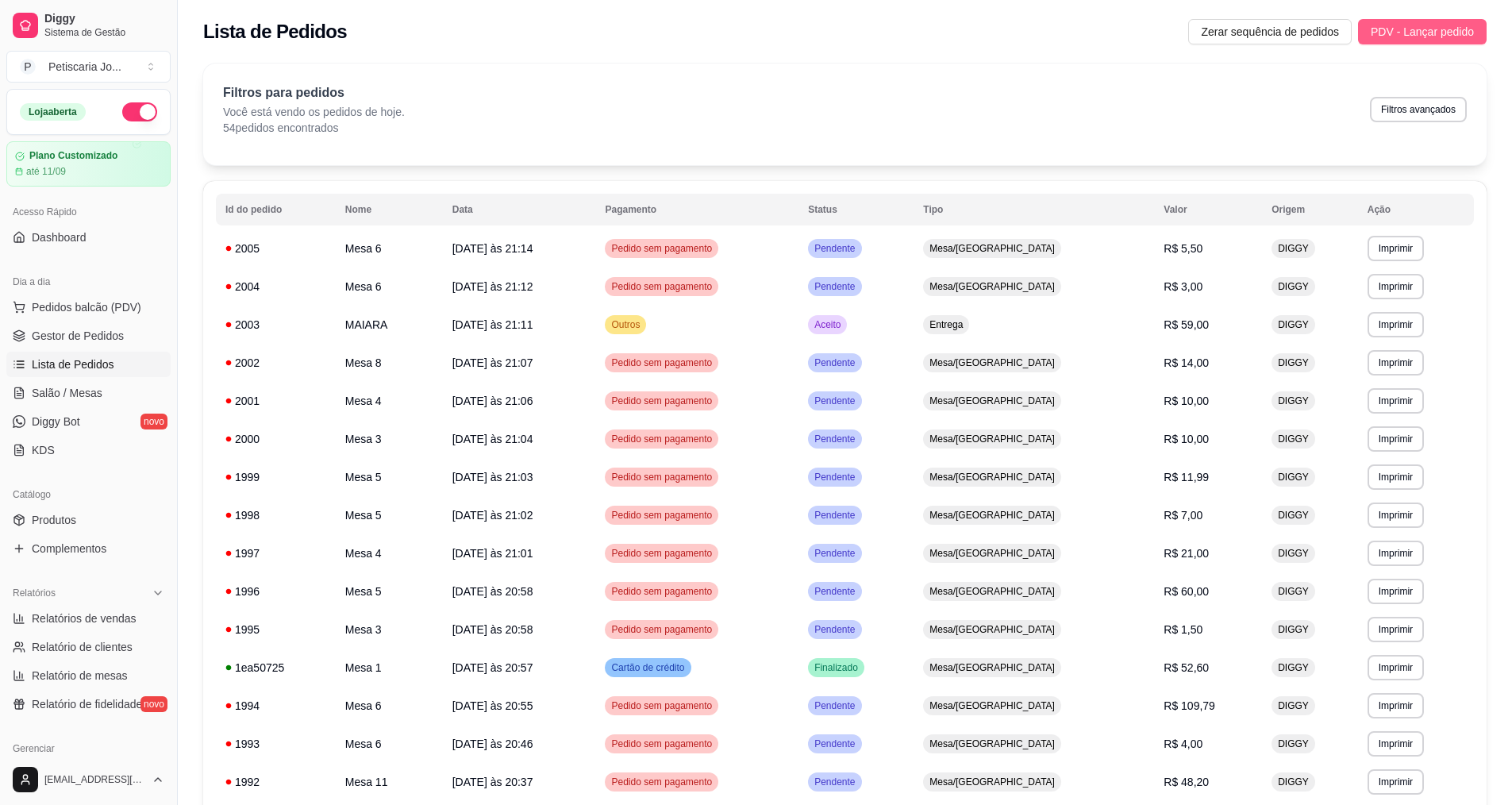
click at [1427, 26] on span "PDV - Lançar pedido" at bounding box center [1422, 32] width 103 height 17
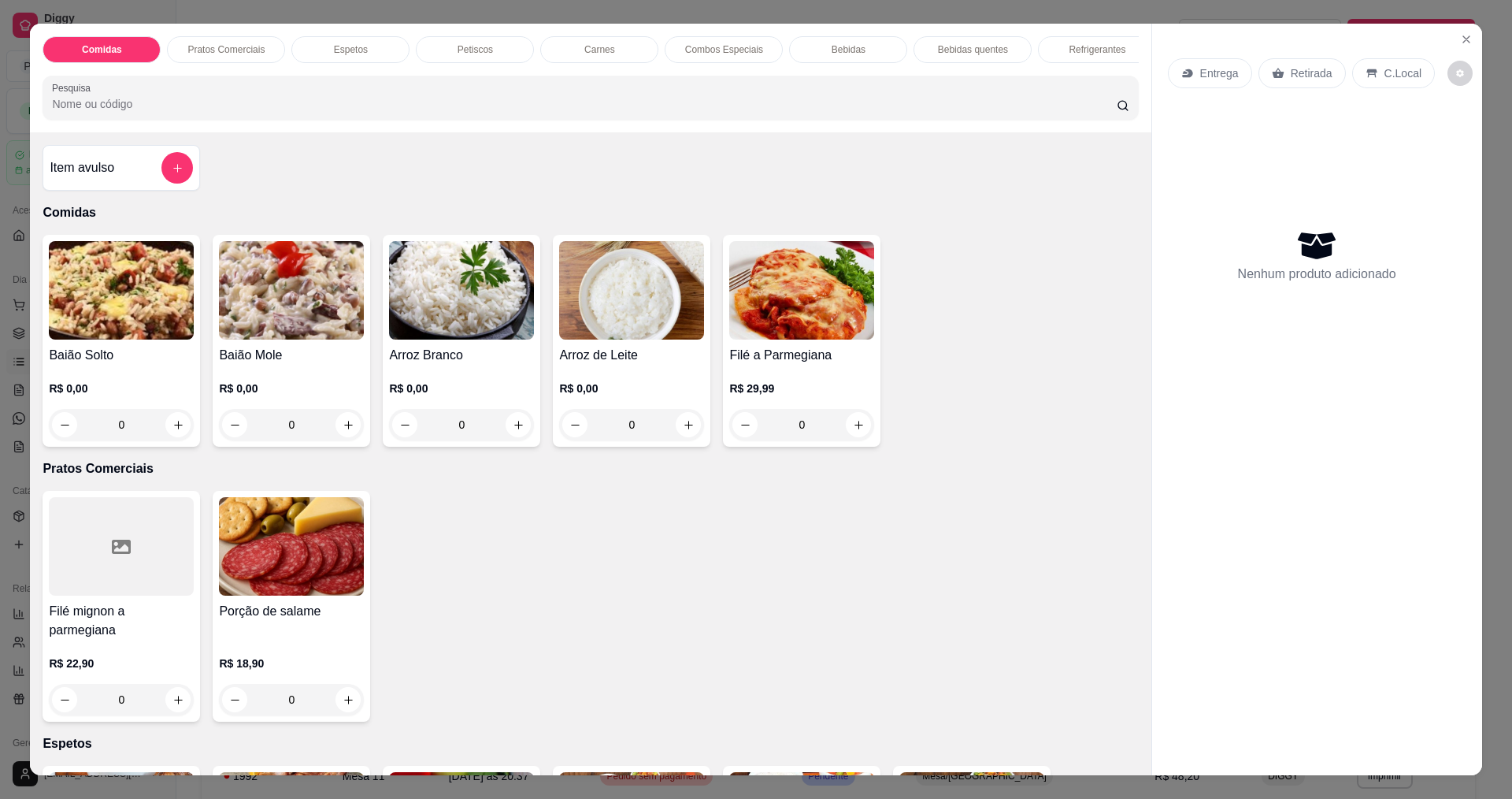
click at [183, 437] on div "0" at bounding box center [121, 424] width 145 height 31
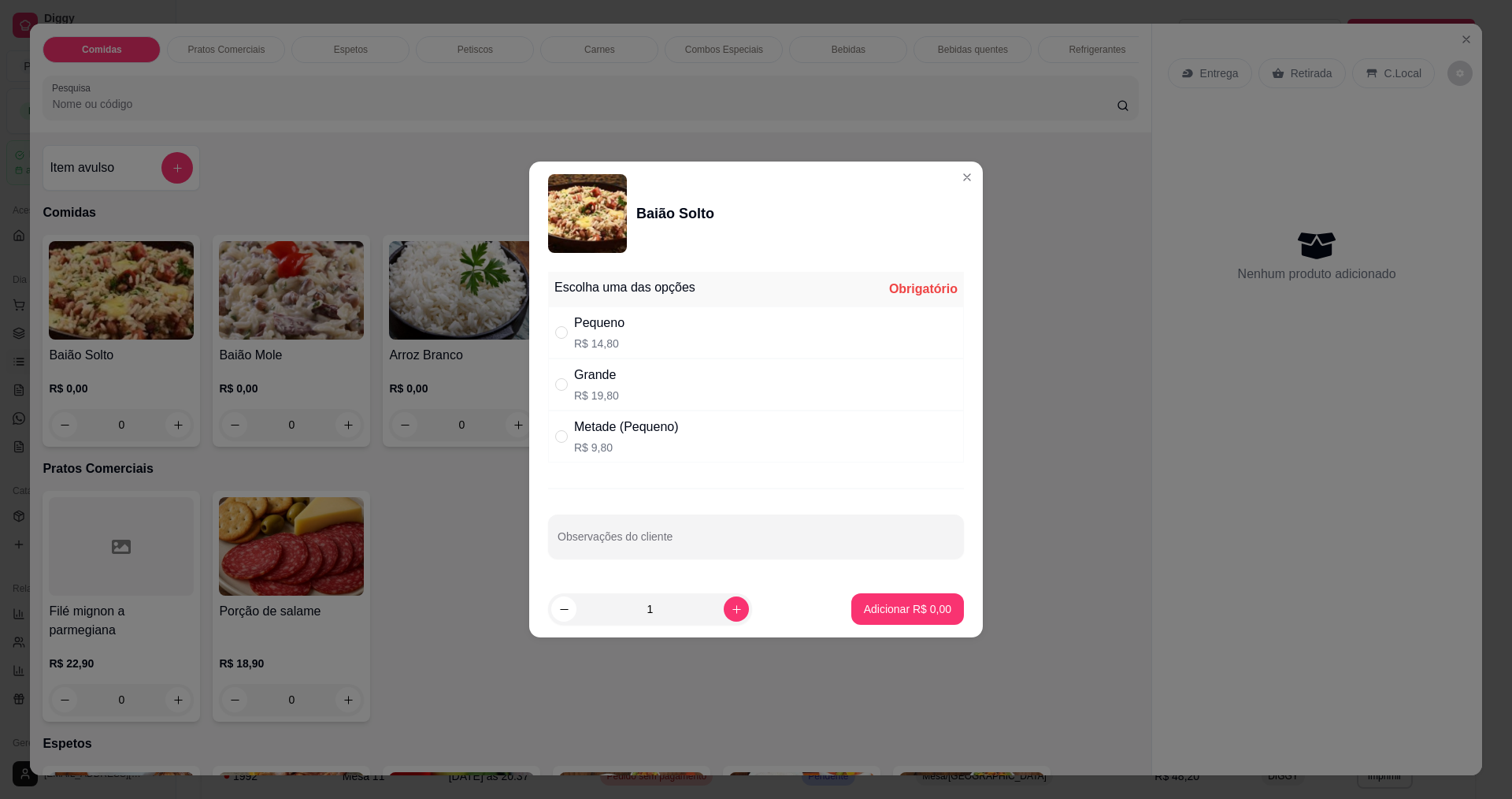
click at [606, 378] on div "Grande" at bounding box center [596, 375] width 45 height 19
radio input "true"
click at [884, 613] on p "Adicionar R$ 19,80" at bounding box center [905, 608] width 93 height 16
type input "1"
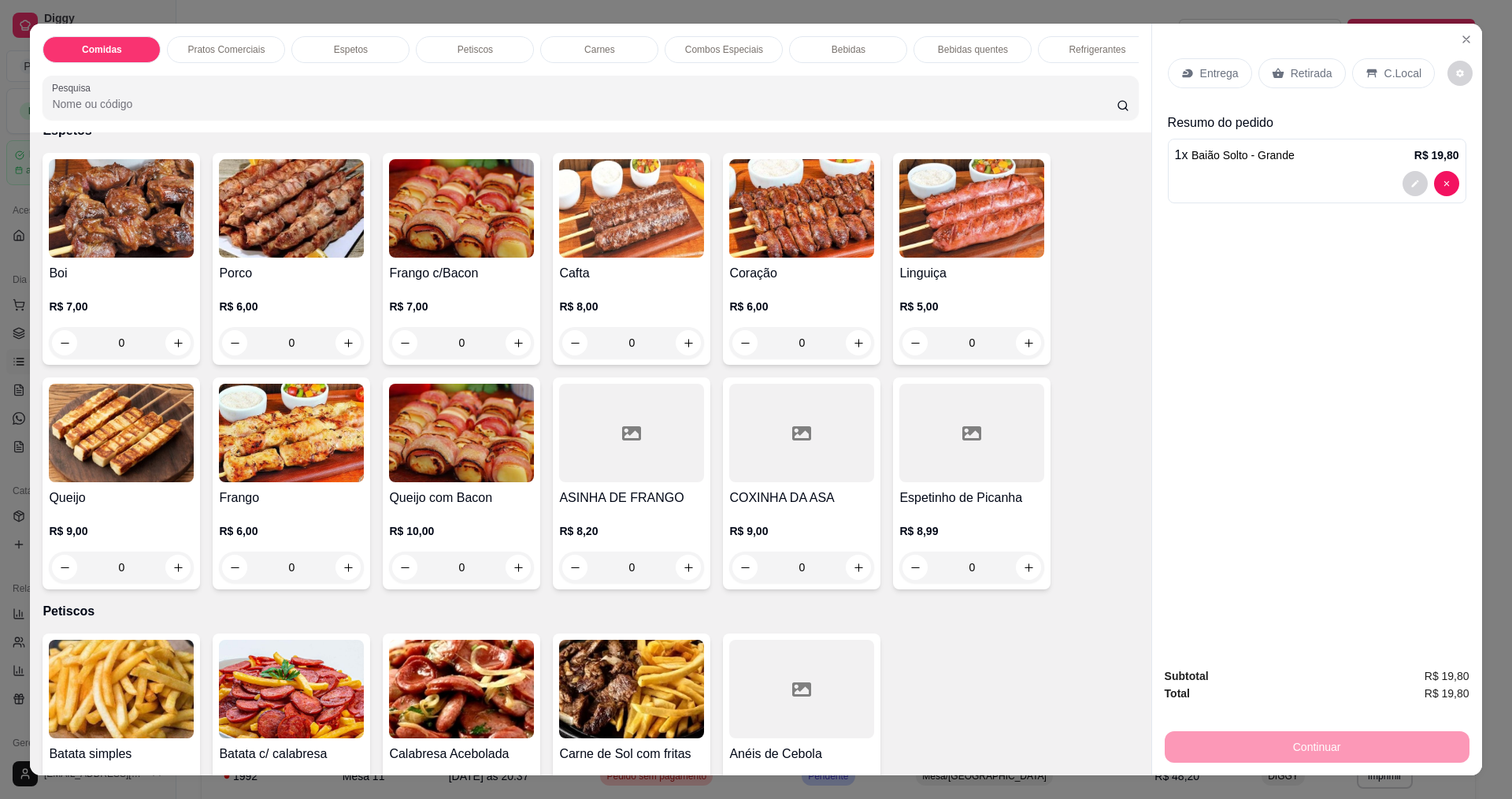
scroll to position [630, 0]
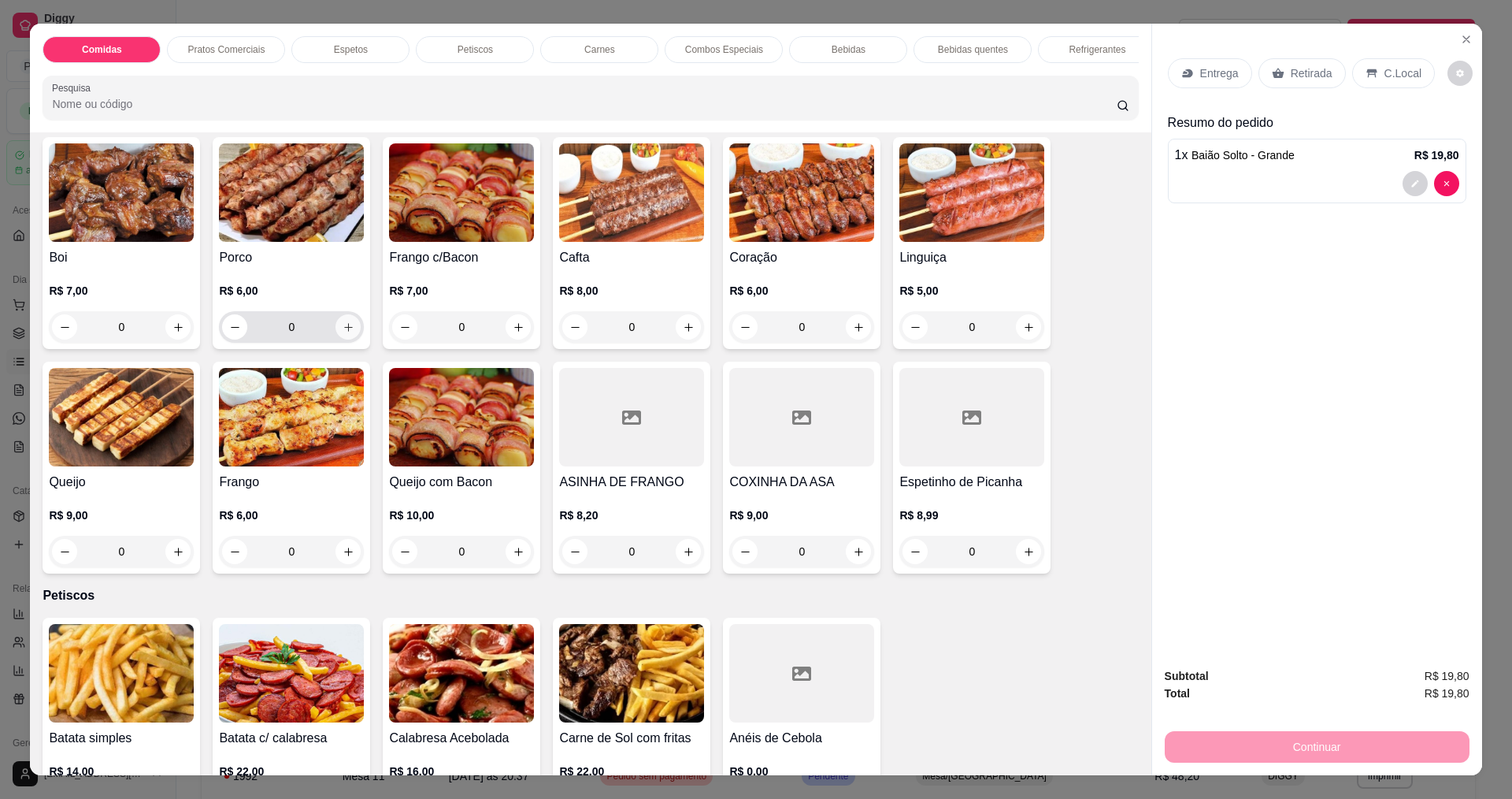
click at [347, 321] on icon "increase-product-quantity" at bounding box center [348, 327] width 11 height 11
type input "1"
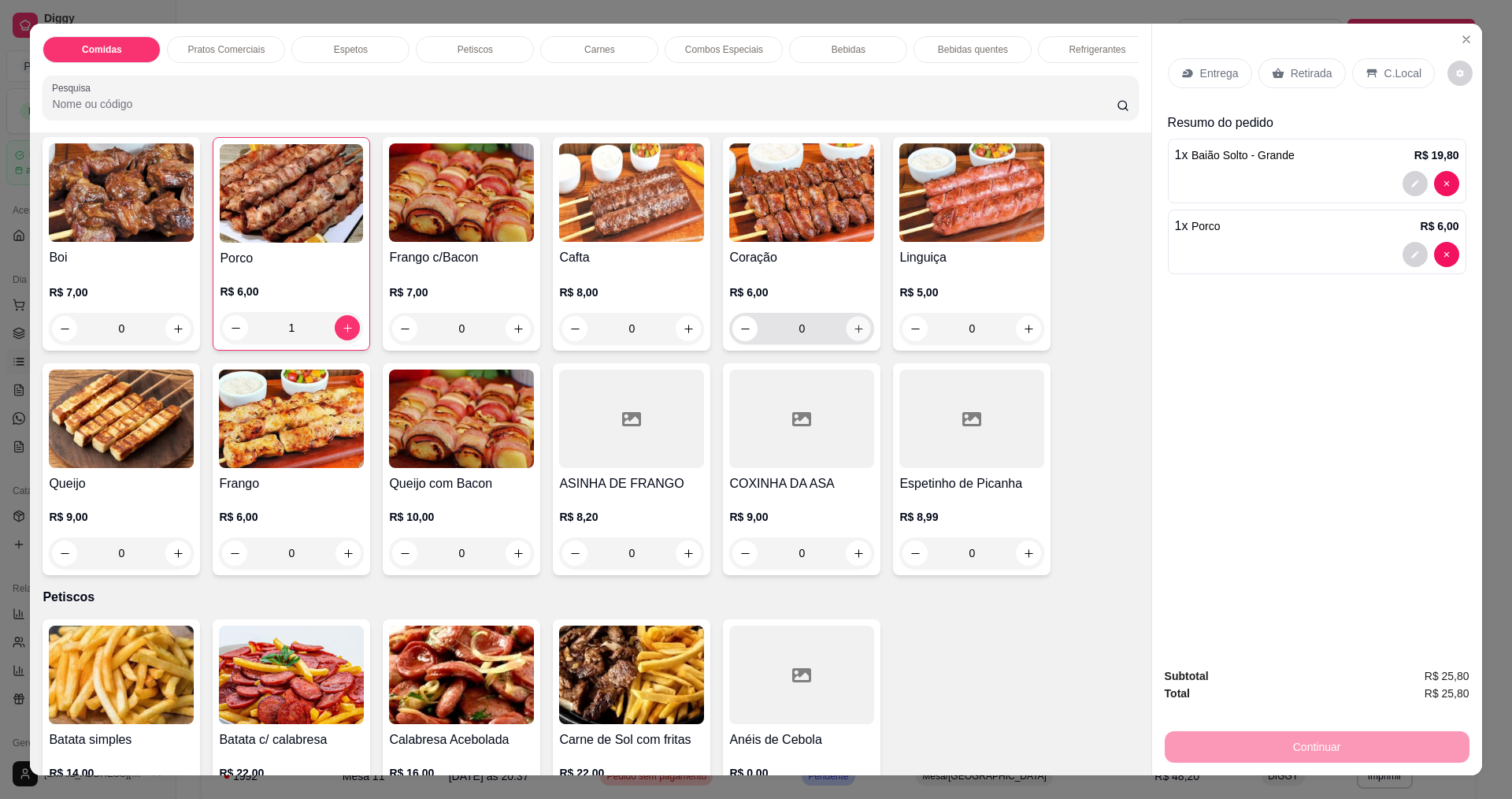
click at [854, 323] on icon "increase-product-quantity" at bounding box center [859, 329] width 11 height 11
type input "2"
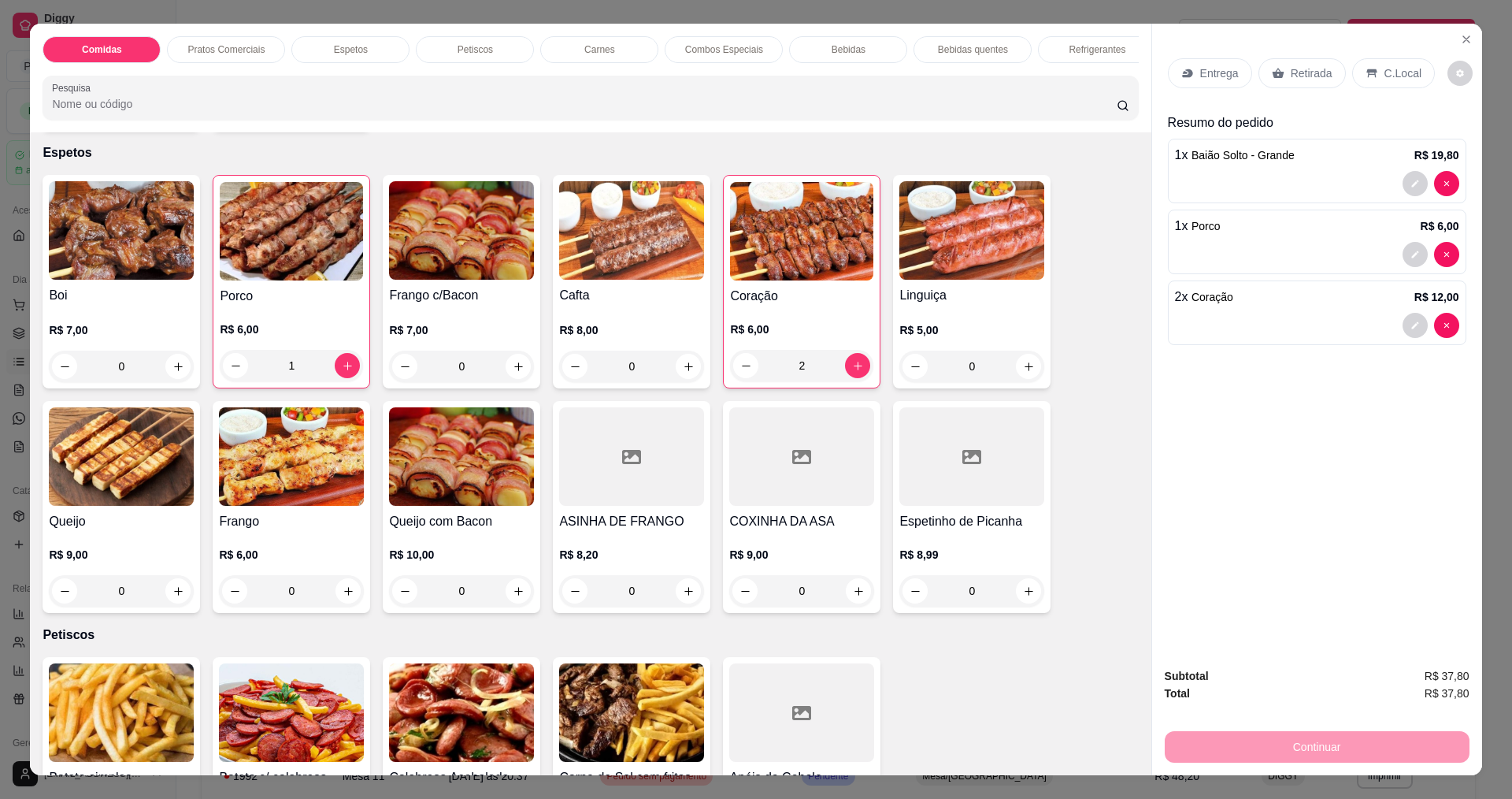
scroll to position [708, 0]
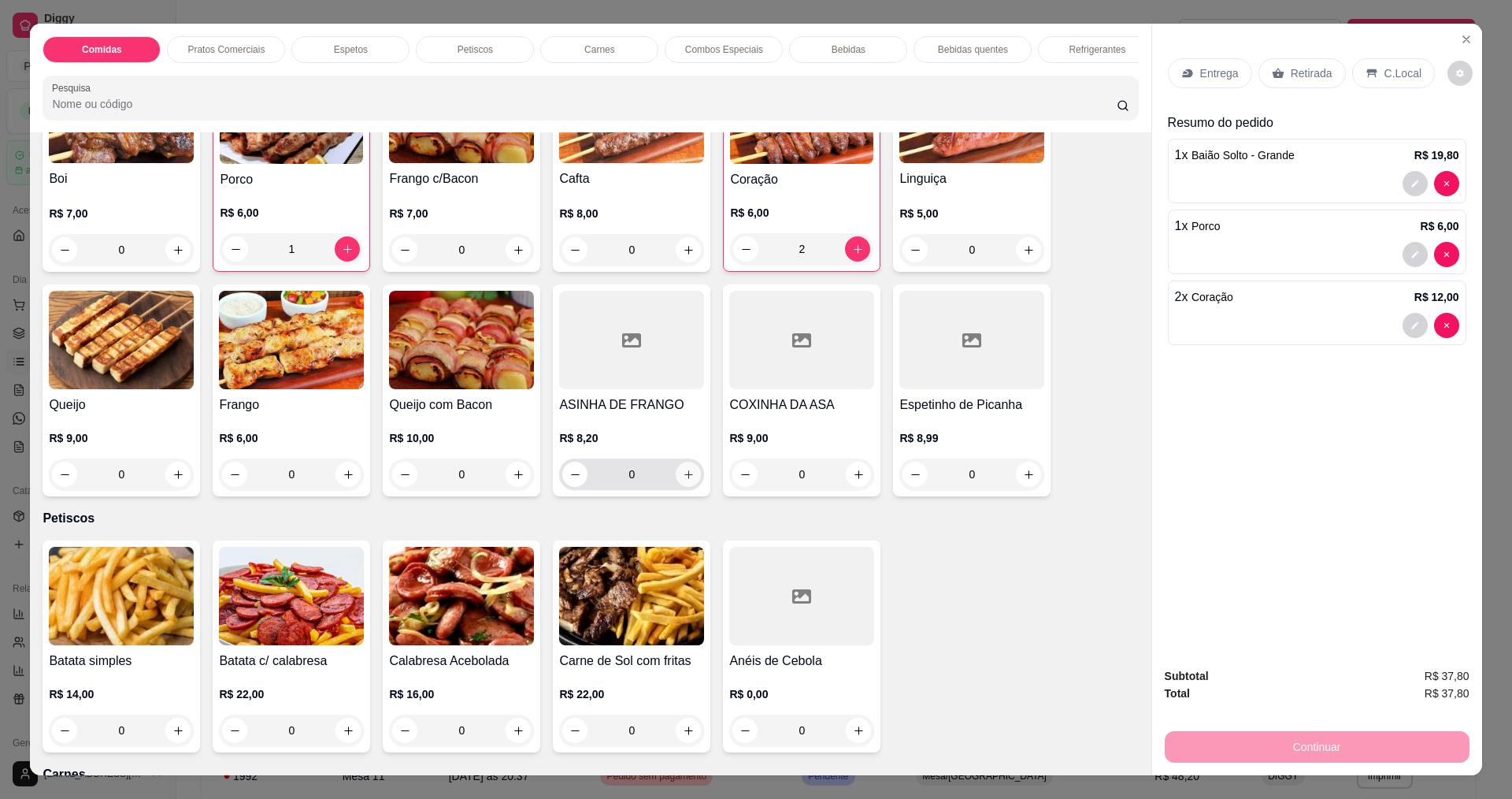
click at [683, 472] on icon "increase-product-quantity" at bounding box center [688, 474] width 11 height 11
type input "1"
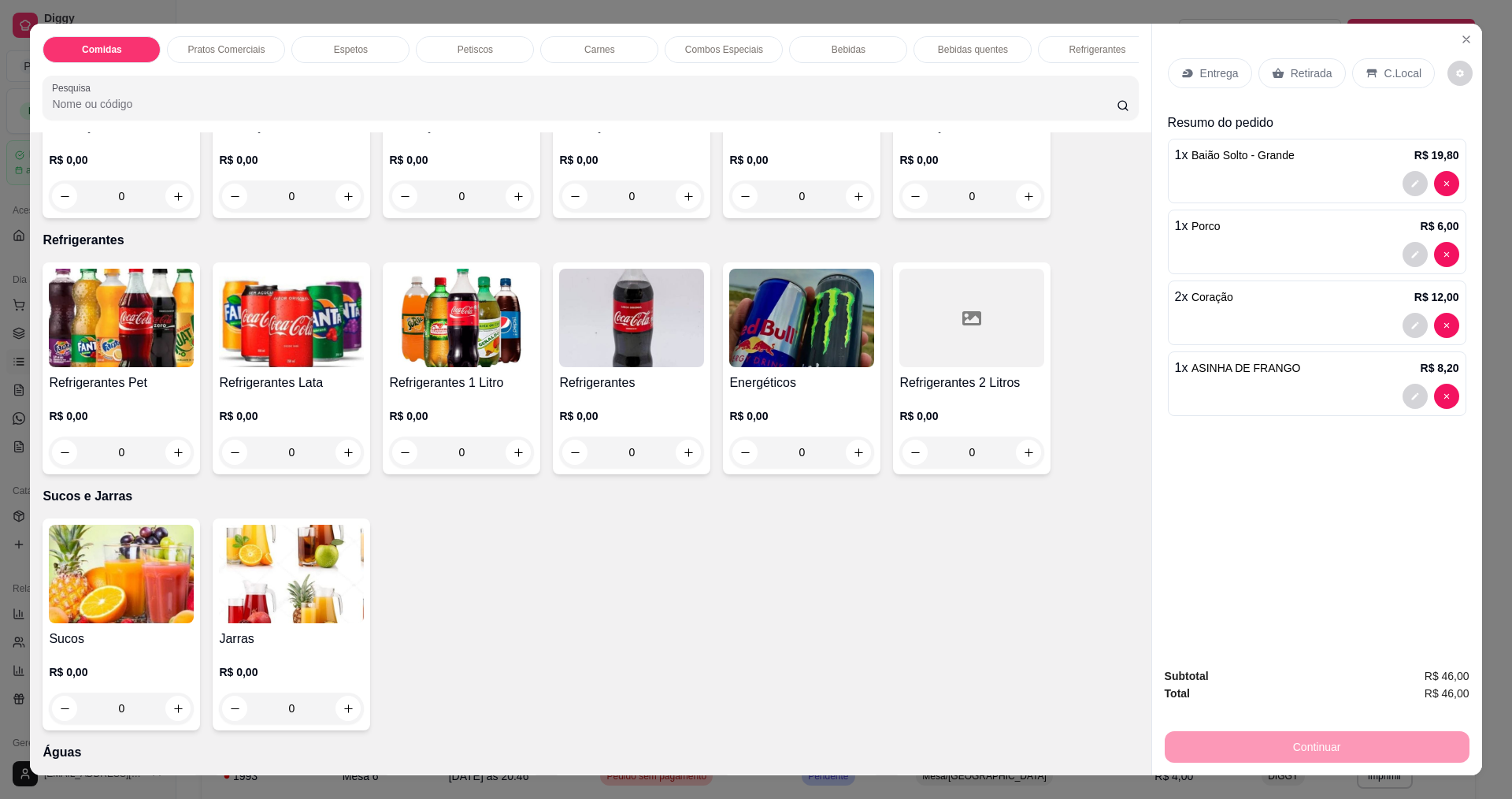
scroll to position [2836, 0]
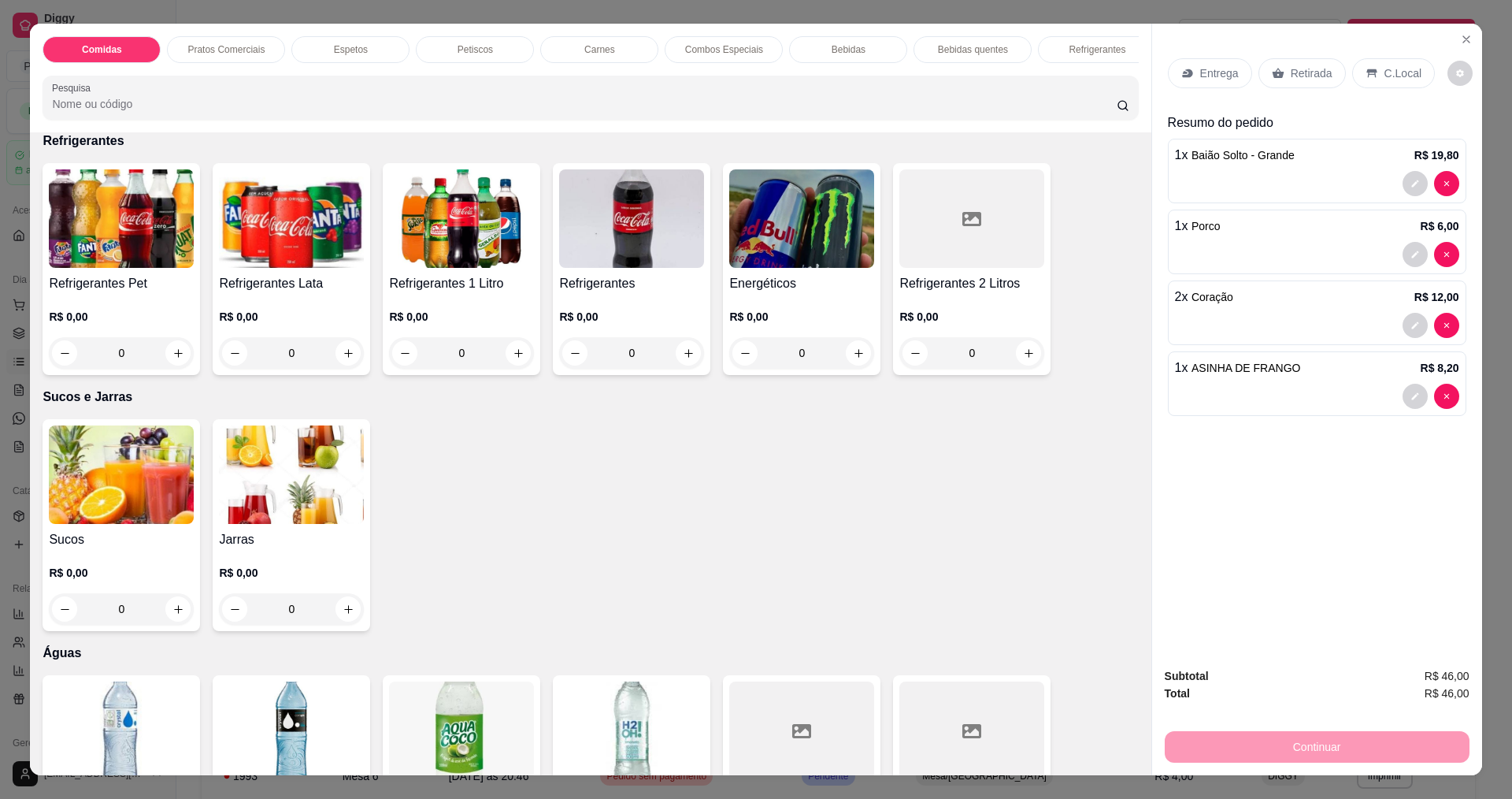
click at [177, 601] on div "0" at bounding box center [121, 608] width 145 height 31
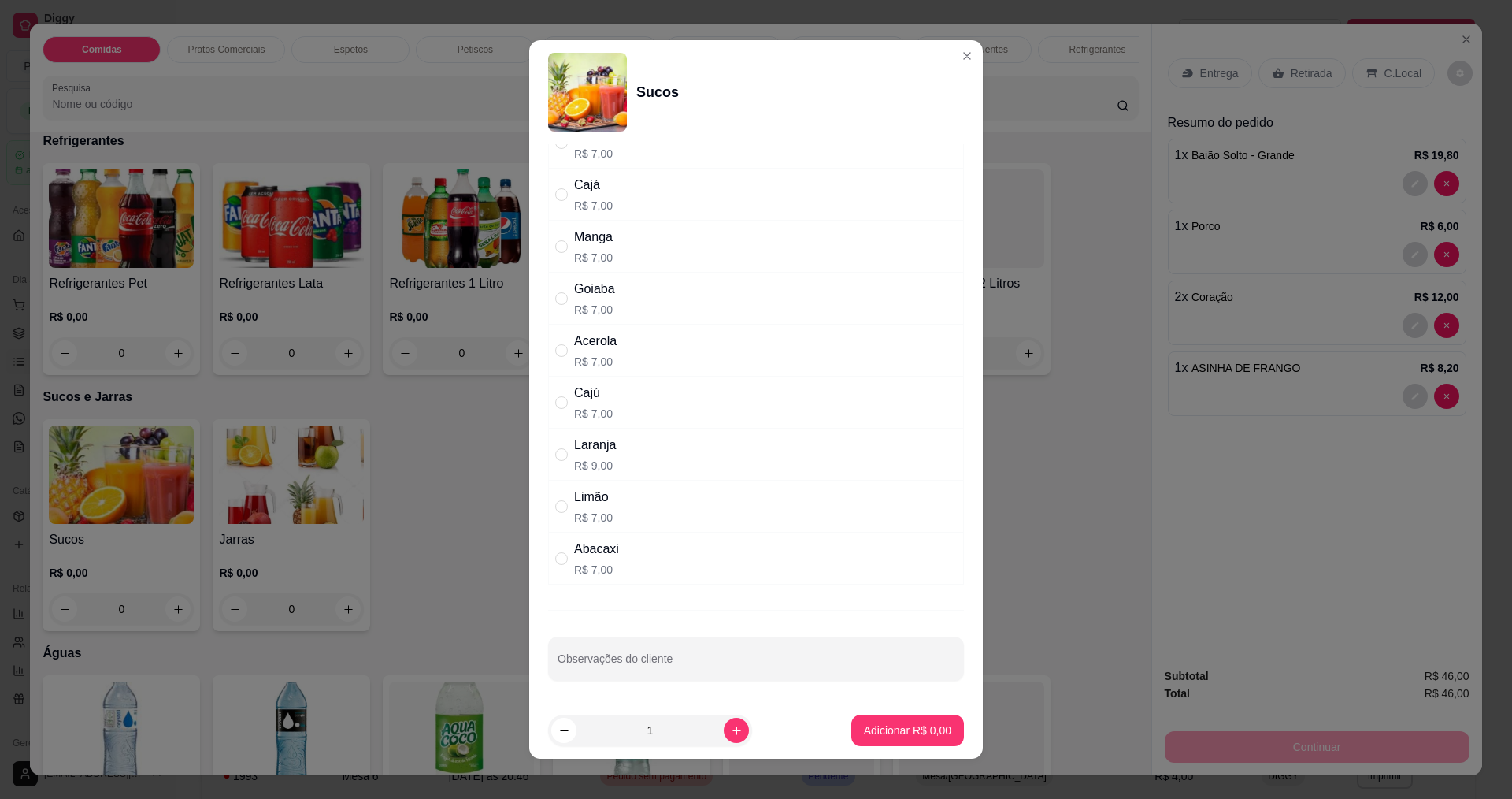
scroll to position [0, 0]
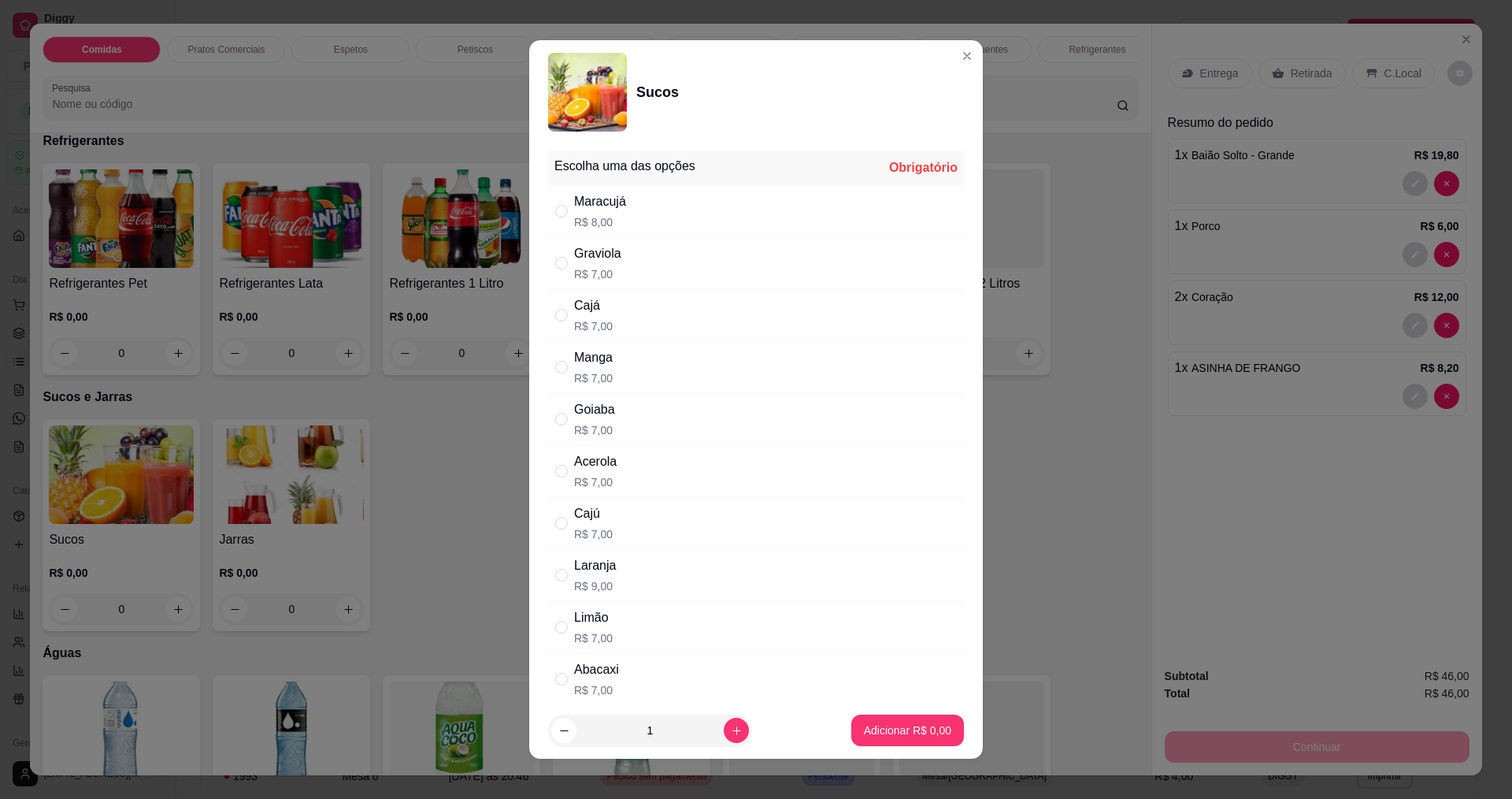
click at [603, 218] on p "R$ 8,00" at bounding box center [600, 222] width 52 height 16
radio input "true"
click at [866, 737] on p "Adicionar R$ 8,00" at bounding box center [908, 729] width 88 height 16
type input "1"
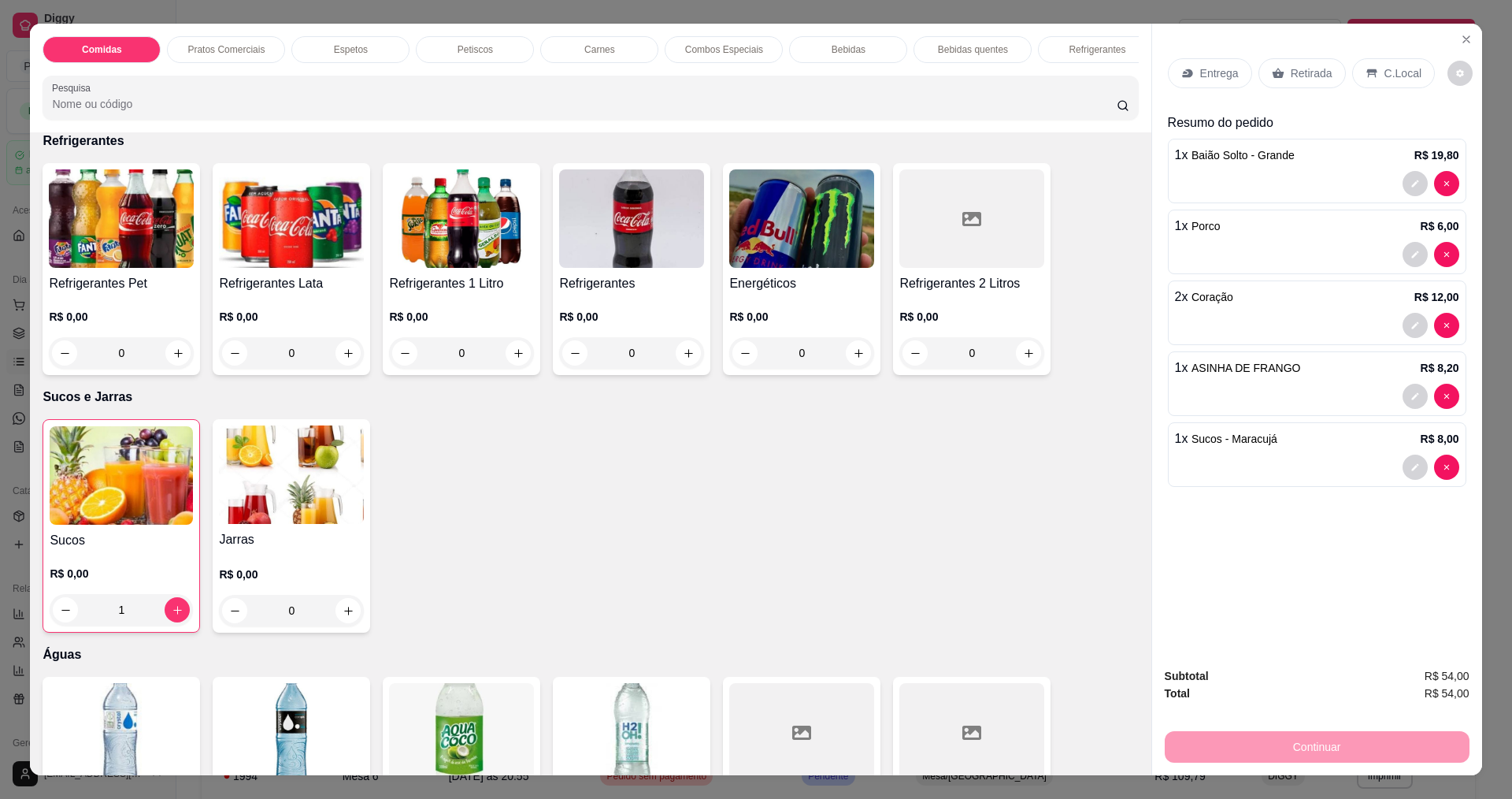
click at [1200, 68] on p "Entrega" at bounding box center [1219, 73] width 38 height 16
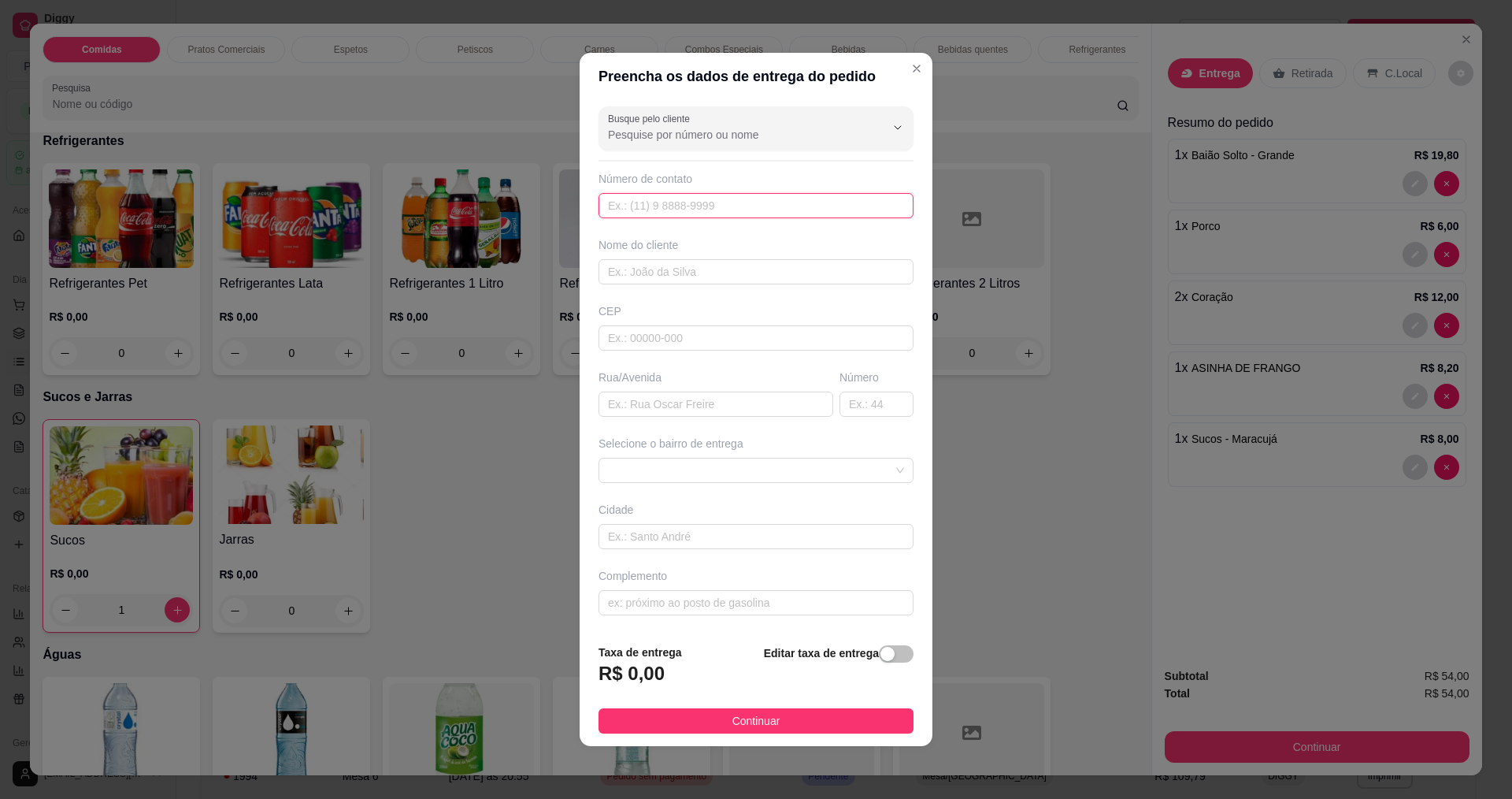
click at [715, 206] on input "text" at bounding box center [756, 205] width 315 height 25
type input "888"
click at [692, 265] on input "text" at bounding box center [756, 272] width 315 height 25
type input "ANDREA"
click at [659, 396] on input "text" at bounding box center [716, 404] width 235 height 25
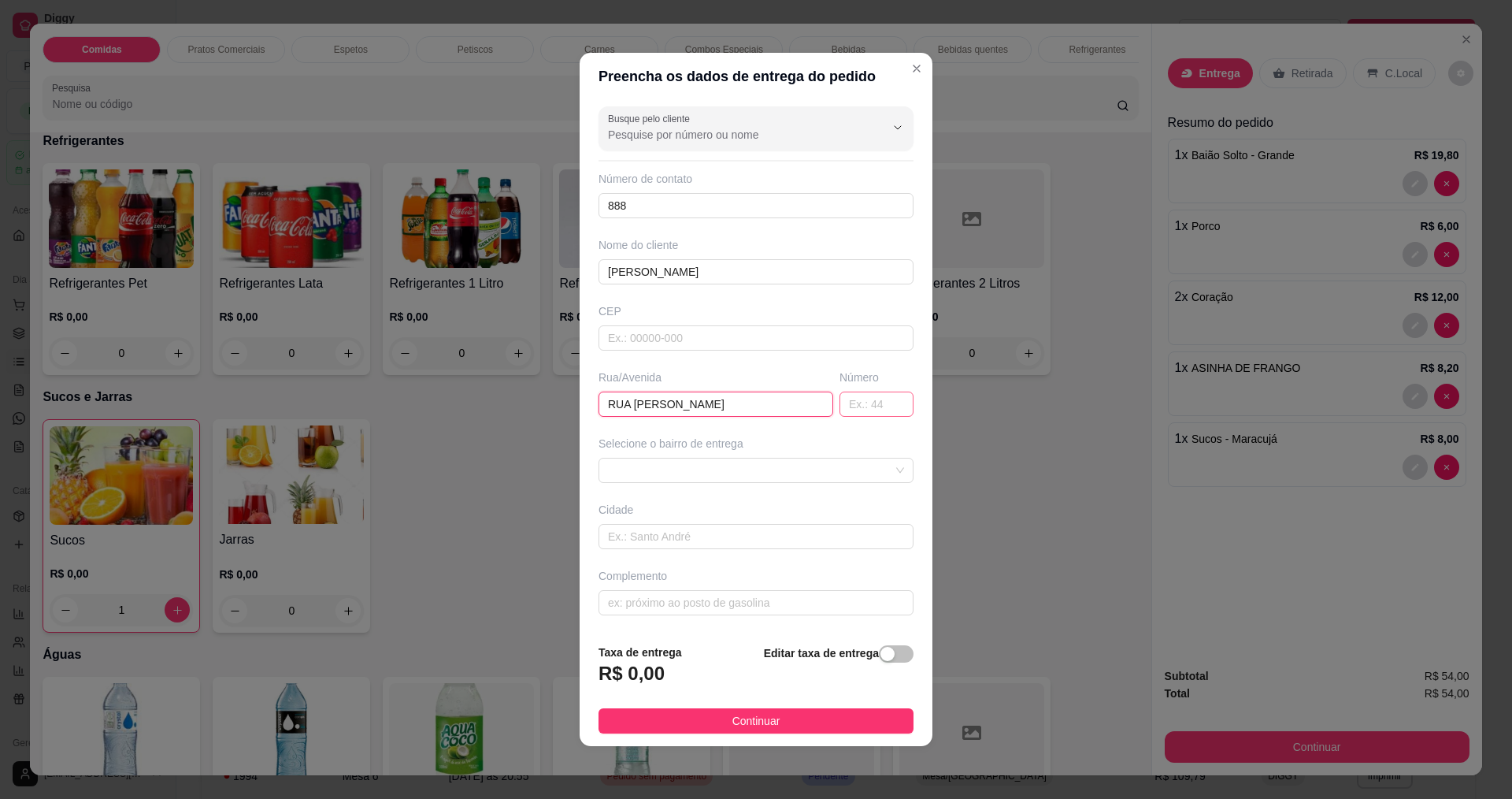
type input "RUA DJANIRA BRAGA"
click at [865, 404] on input "text" at bounding box center [877, 404] width 74 height 25
type input "110"
click at [756, 716] on span "Continuar" at bounding box center [756, 721] width 48 height 17
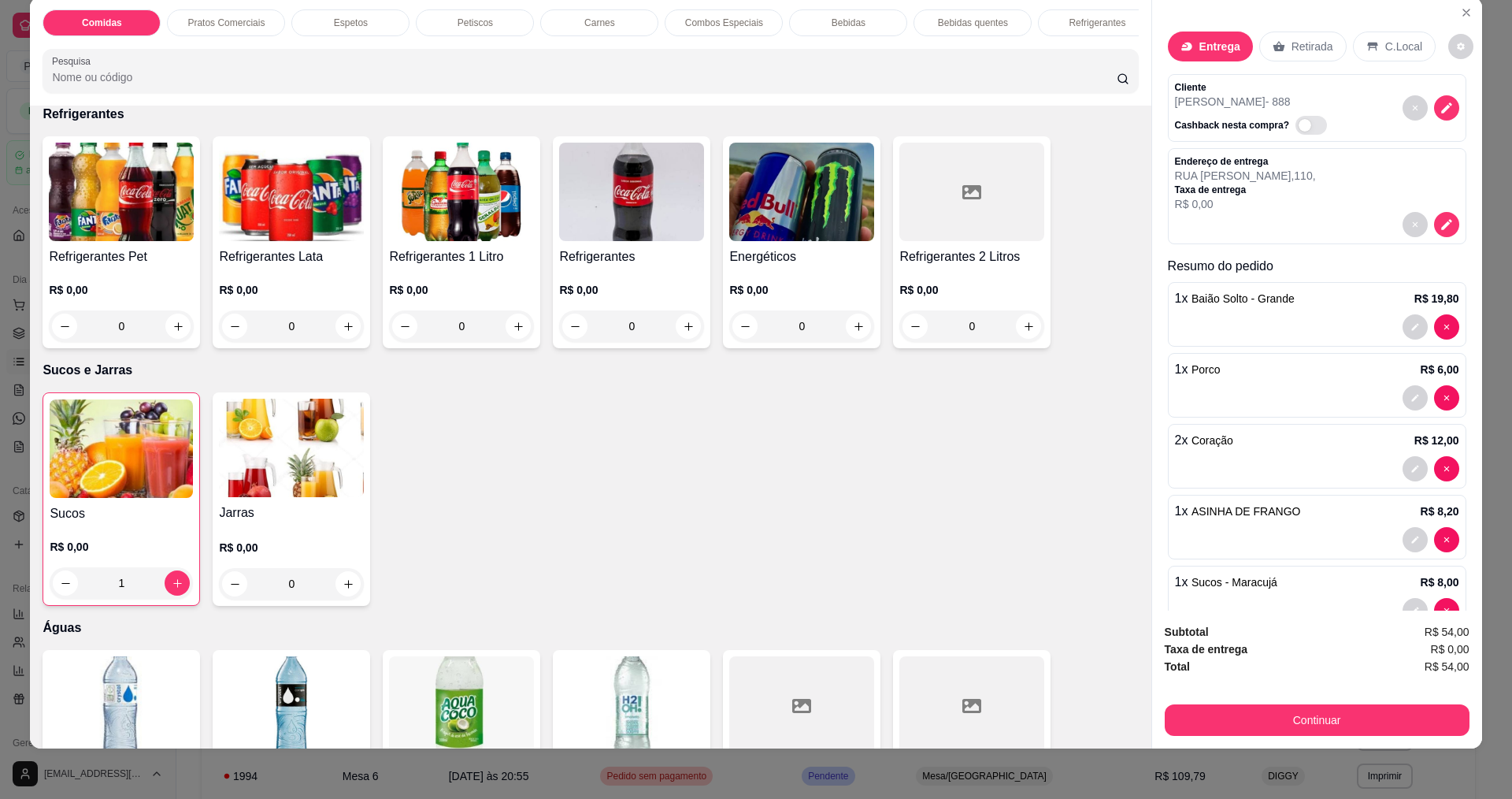
scroll to position [42, 0]
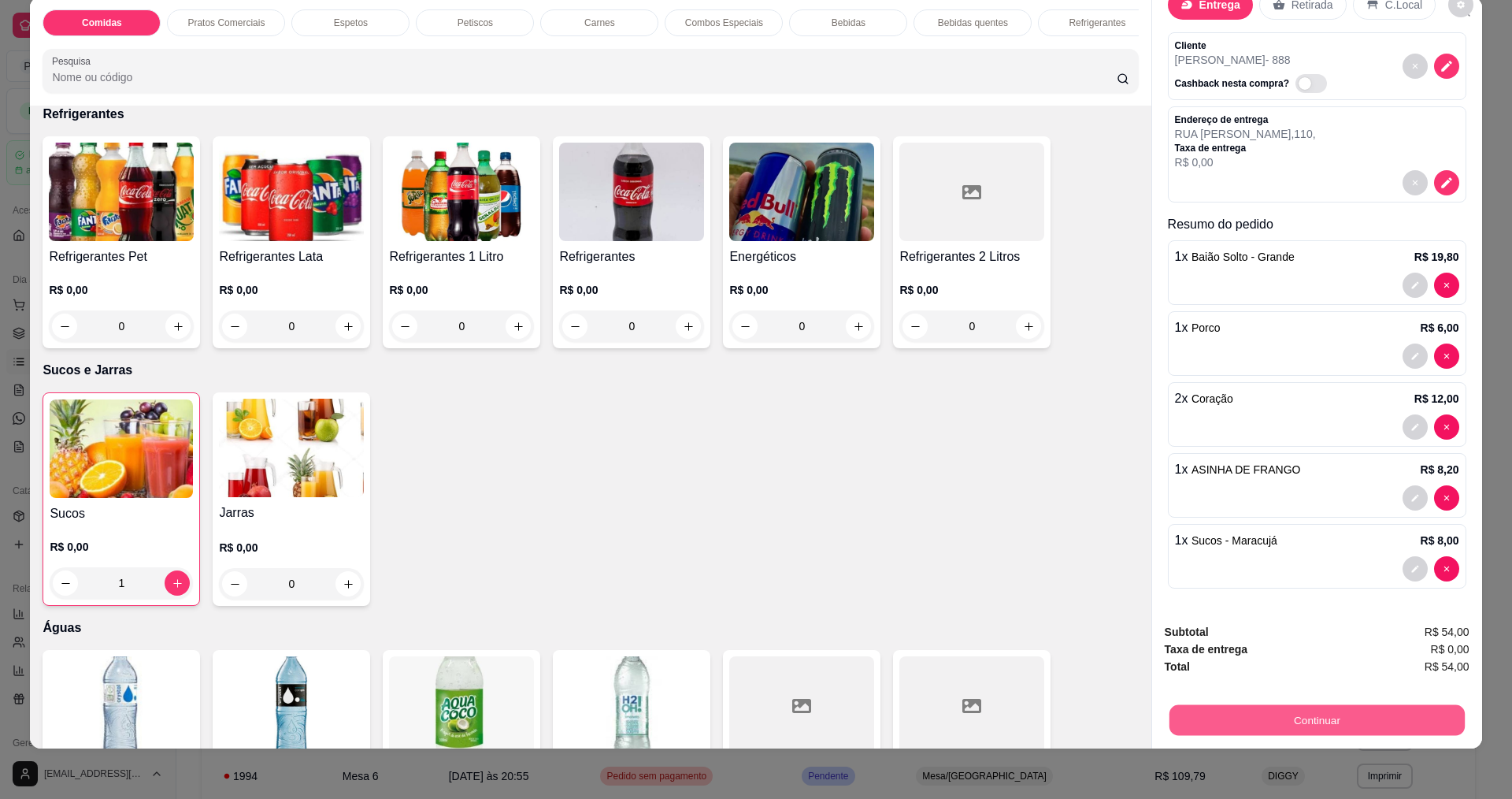
click at [1318, 722] on button "Continuar" at bounding box center [1317, 719] width 296 height 31
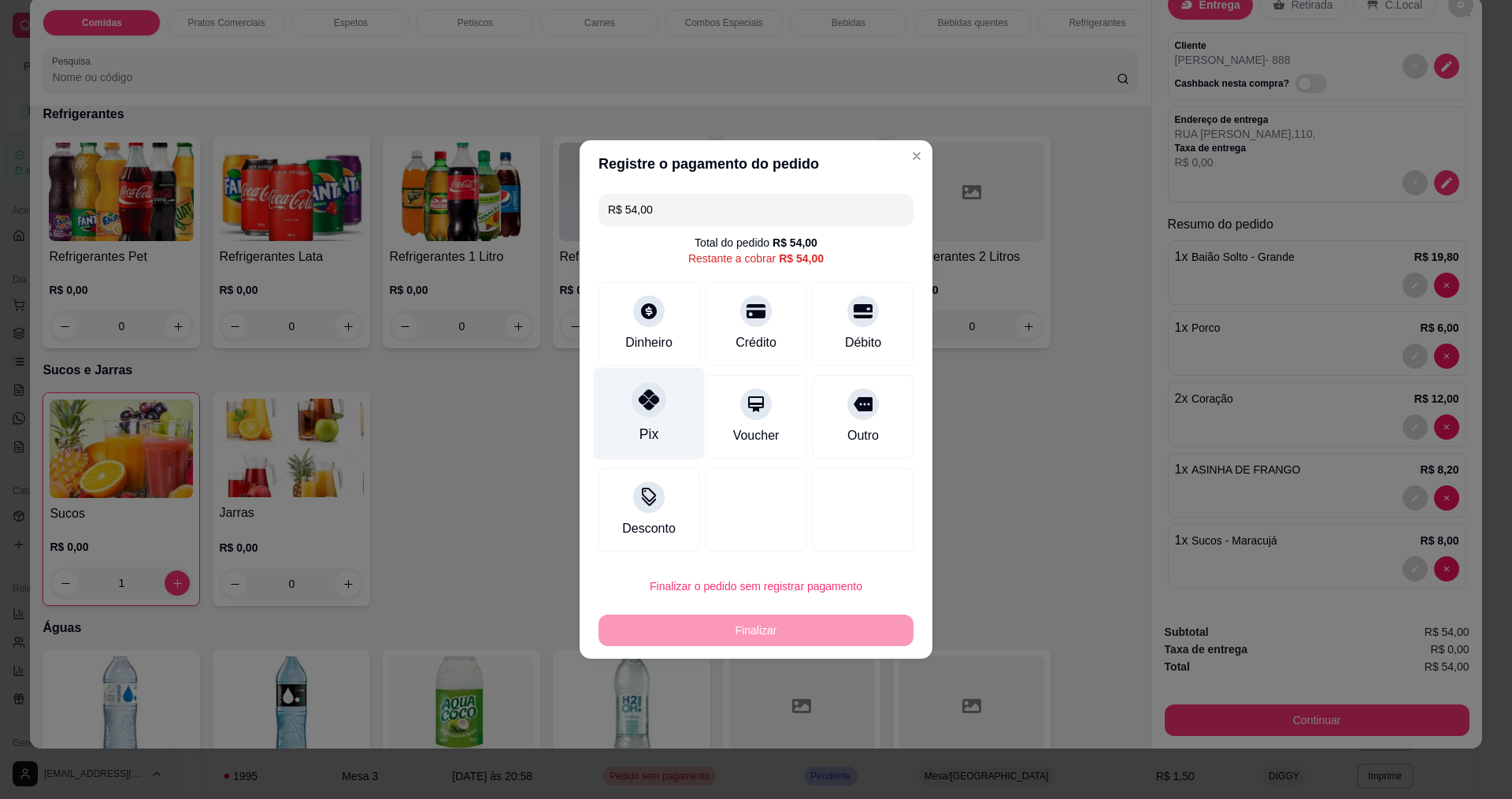
click at [650, 414] on div at bounding box center [648, 400] width 34 height 34
type input "R$ 0,00"
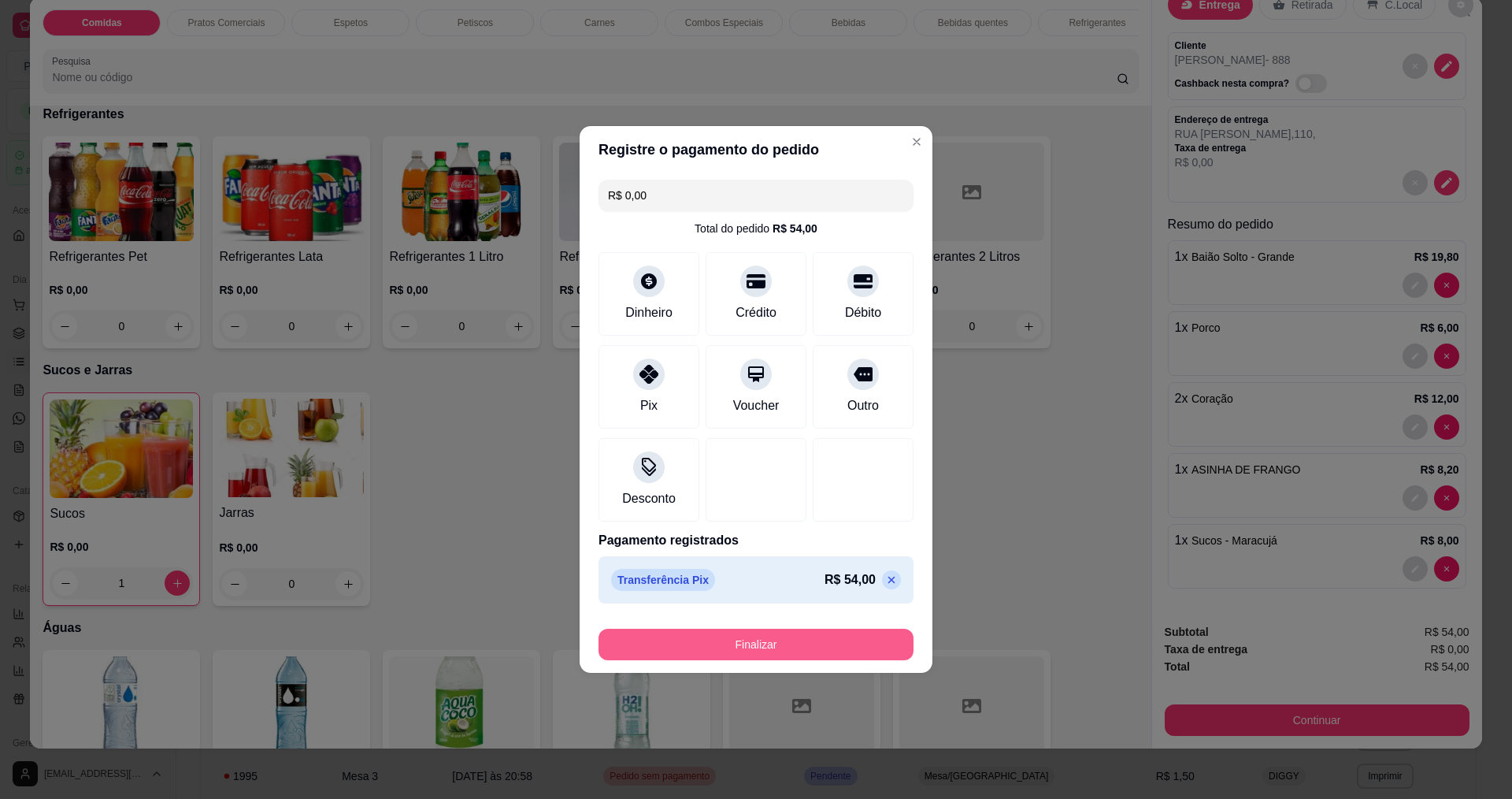
click at [691, 643] on button "Finalizar" at bounding box center [756, 644] width 315 height 31
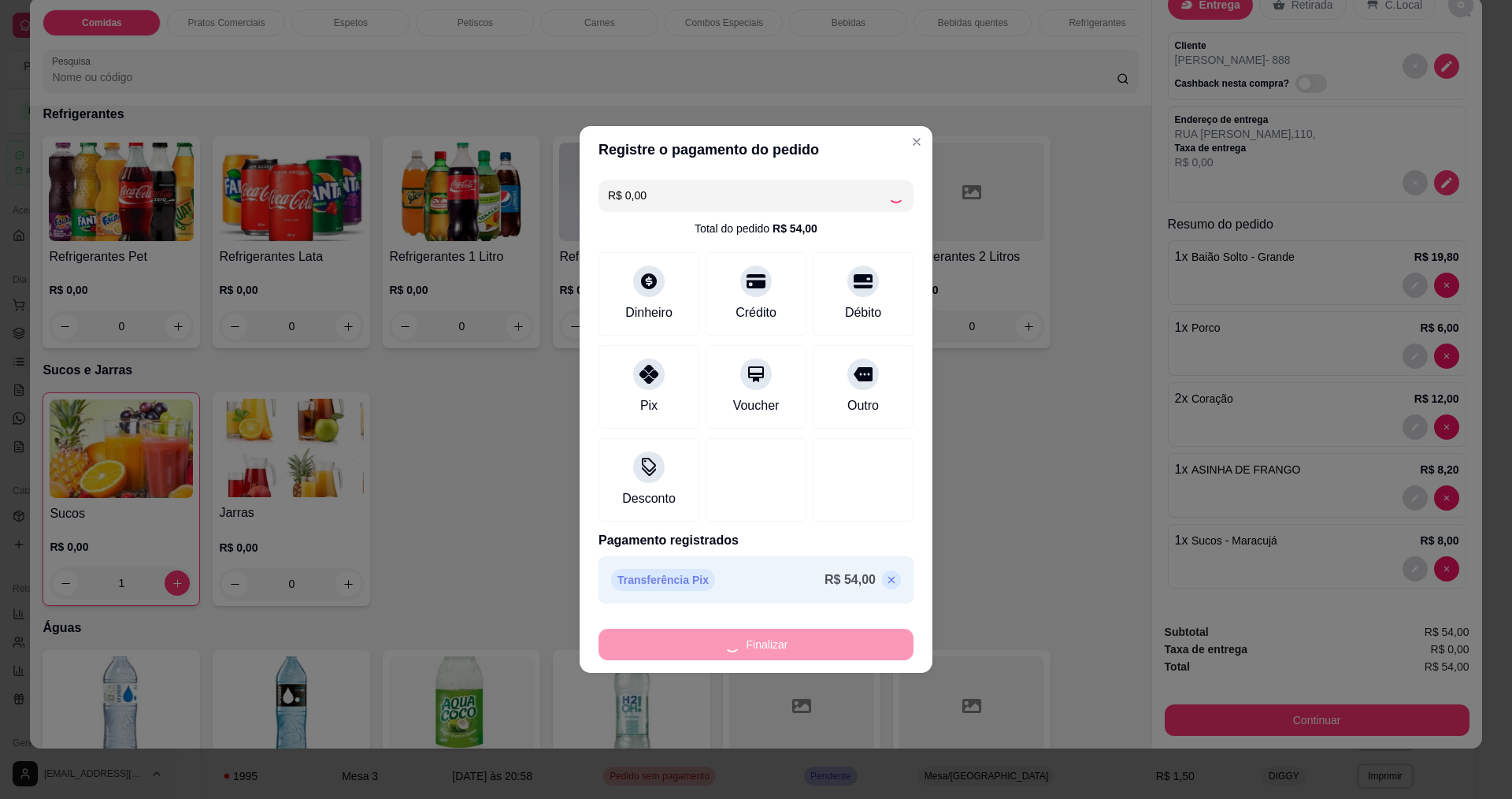
type input "0"
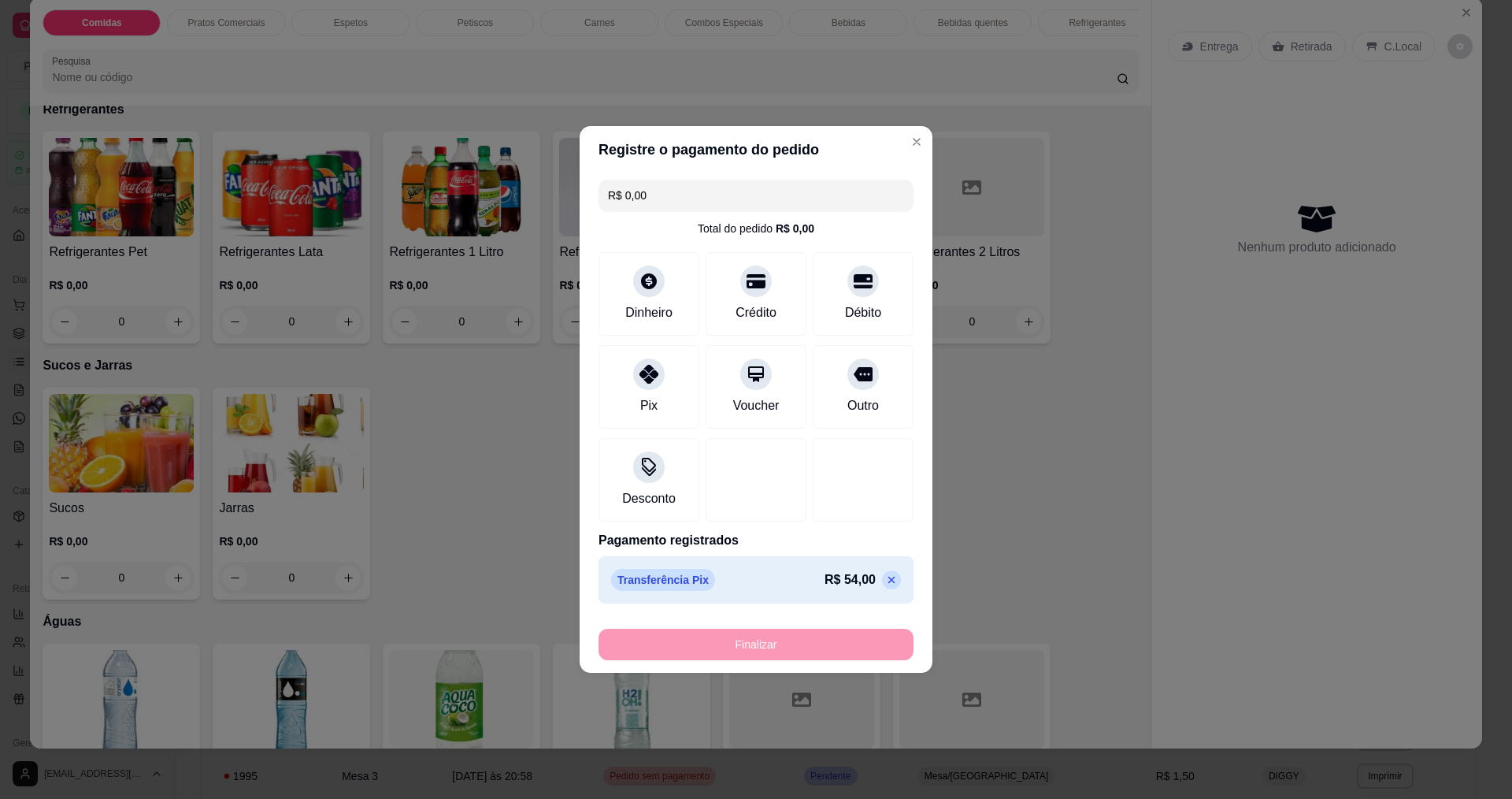
type input "-R$ 54,00"
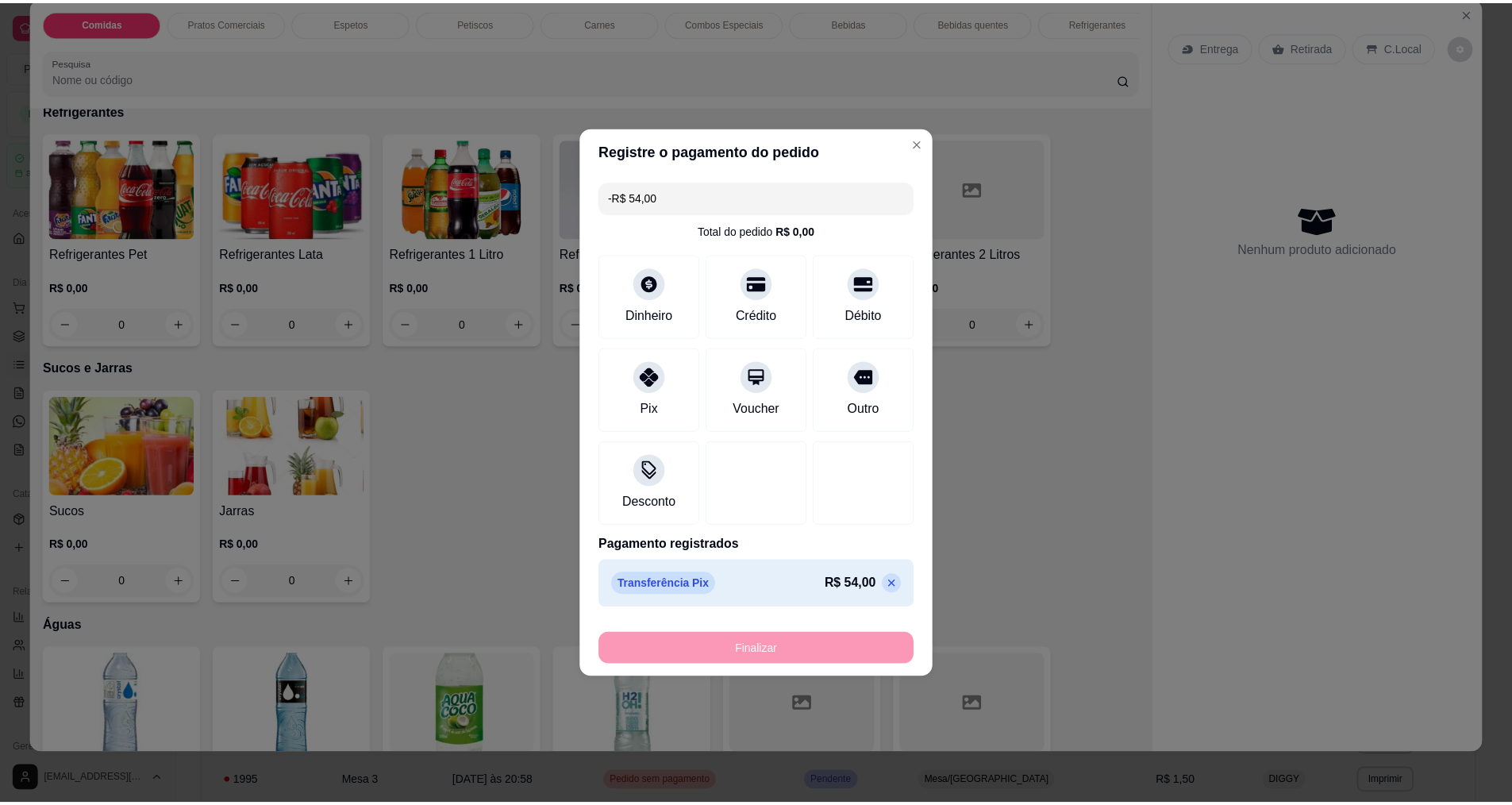
scroll to position [2852, 0]
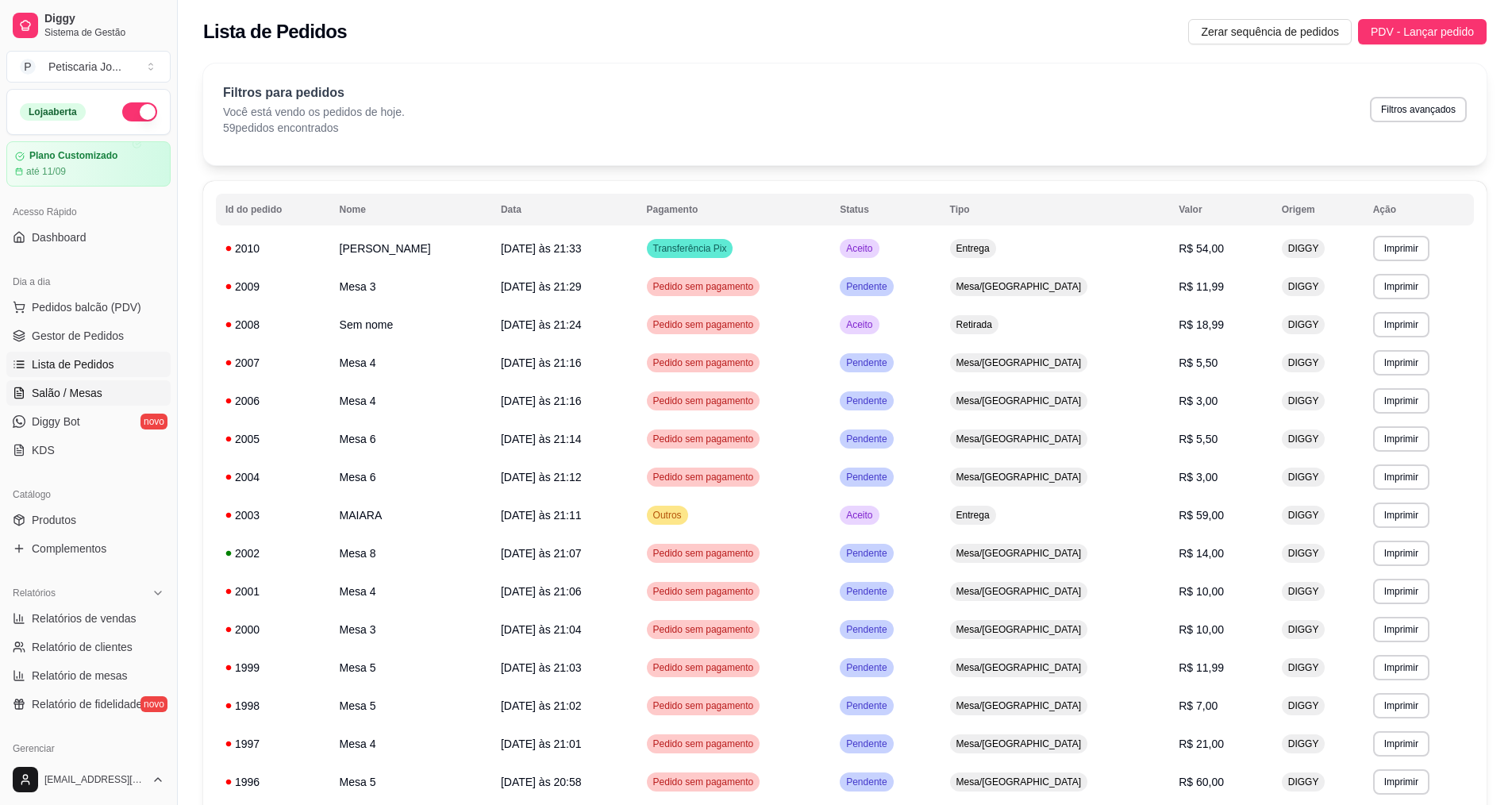
click at [83, 389] on span "Salão / Mesas" at bounding box center [67, 393] width 71 height 16
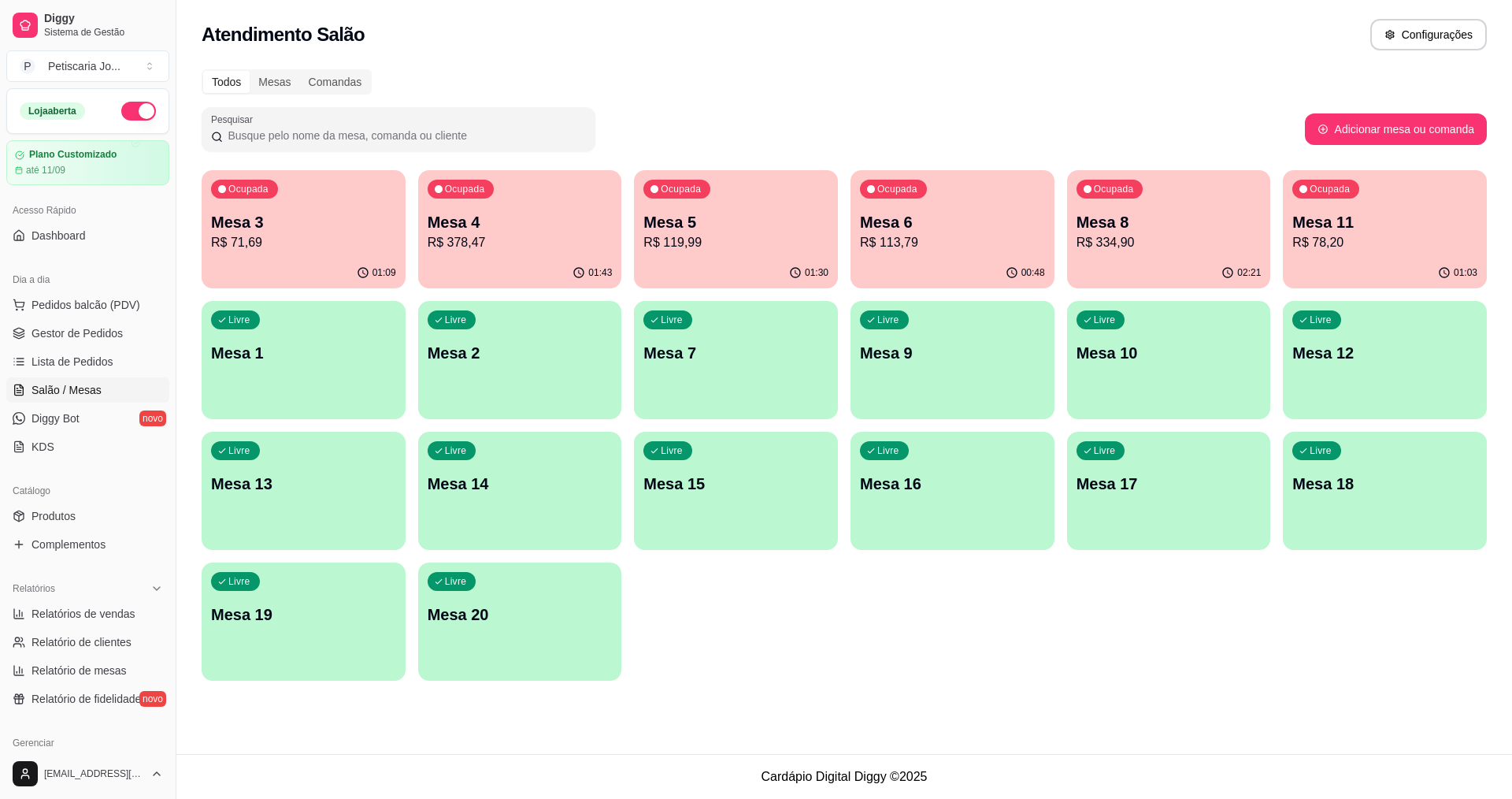
click at [295, 230] on p "Mesa 3" at bounding box center [303, 221] width 185 height 22
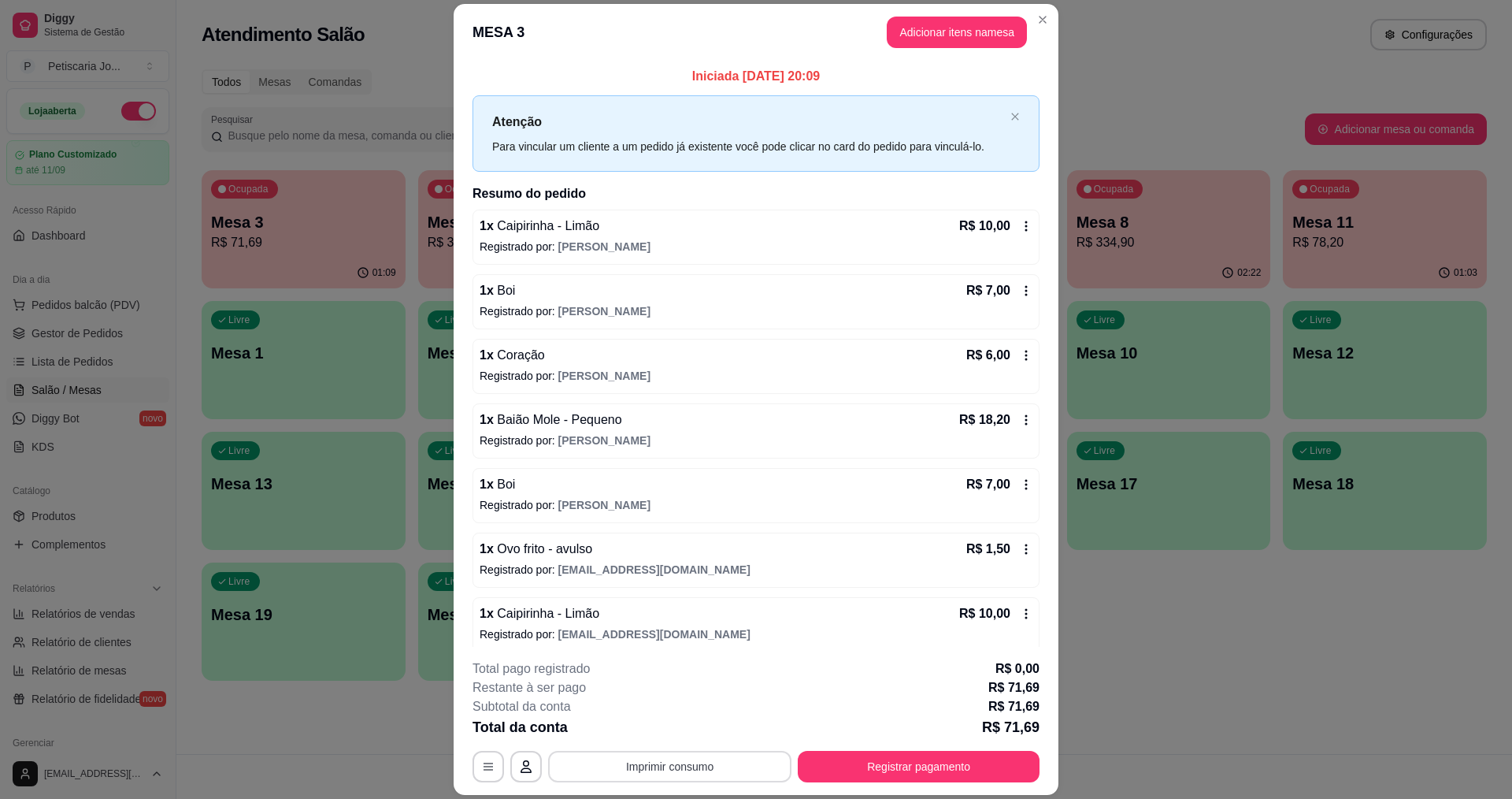
click at [695, 768] on button "Imprimir consumo" at bounding box center [669, 766] width 243 height 31
click at [622, 724] on button "IMPRESSORA" at bounding box center [669, 730] width 114 height 25
click at [889, 766] on button "Registrar pagamento" at bounding box center [919, 767] width 235 height 31
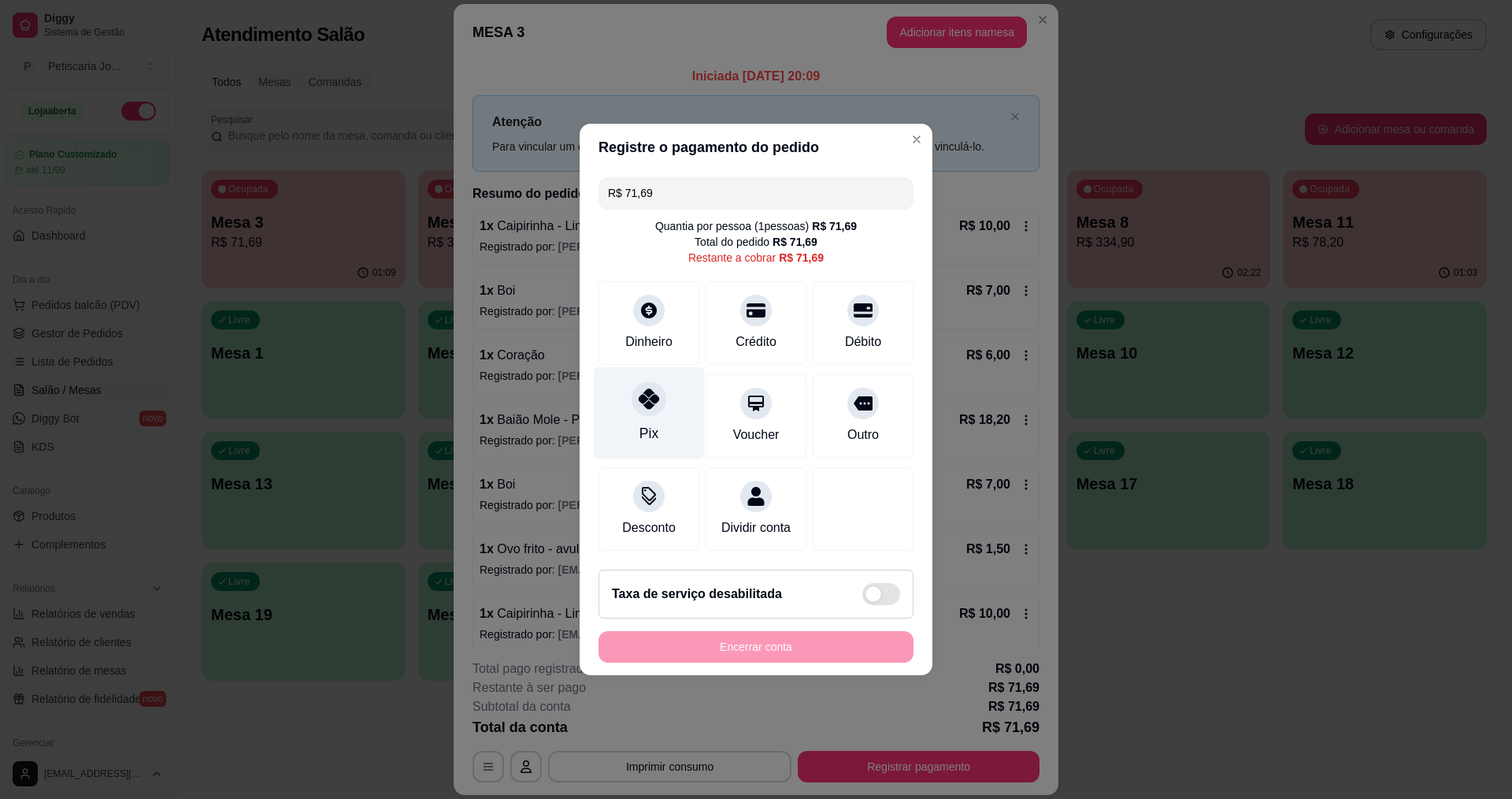
click at [640, 393] on icon at bounding box center [648, 398] width 20 height 20
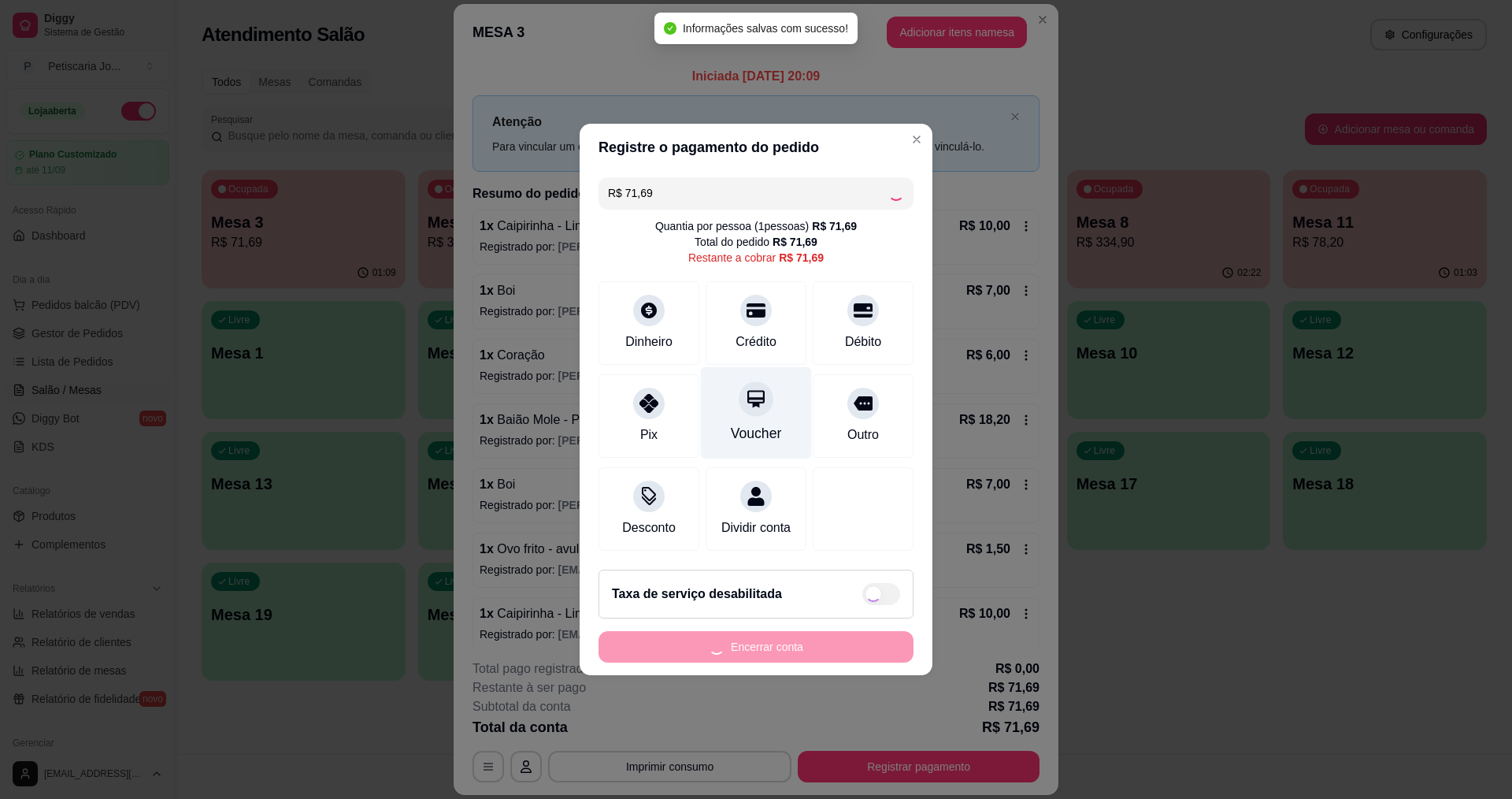
type input "R$ 0,00"
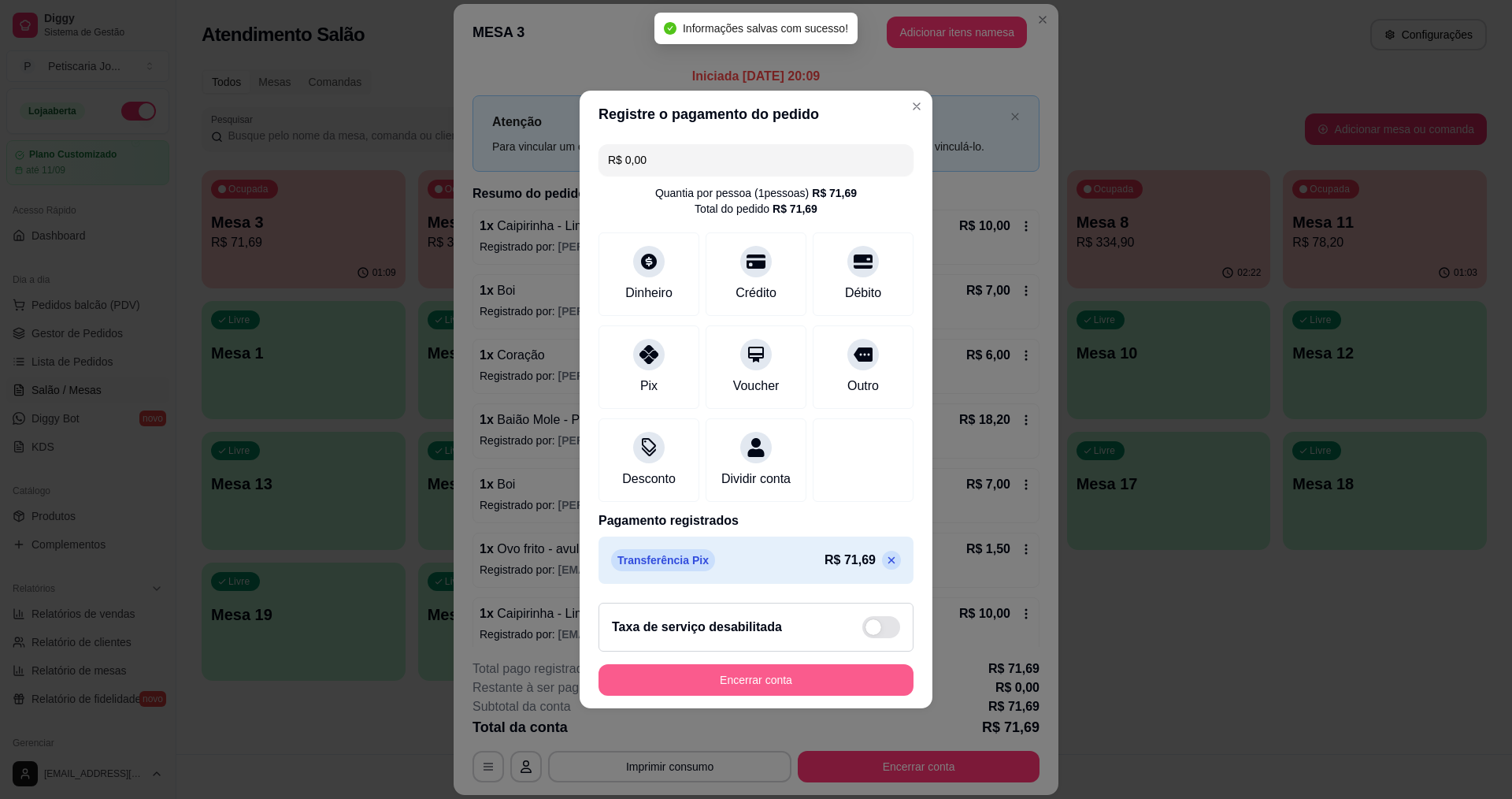
click at [796, 690] on button "Encerrar conta" at bounding box center [756, 679] width 315 height 31
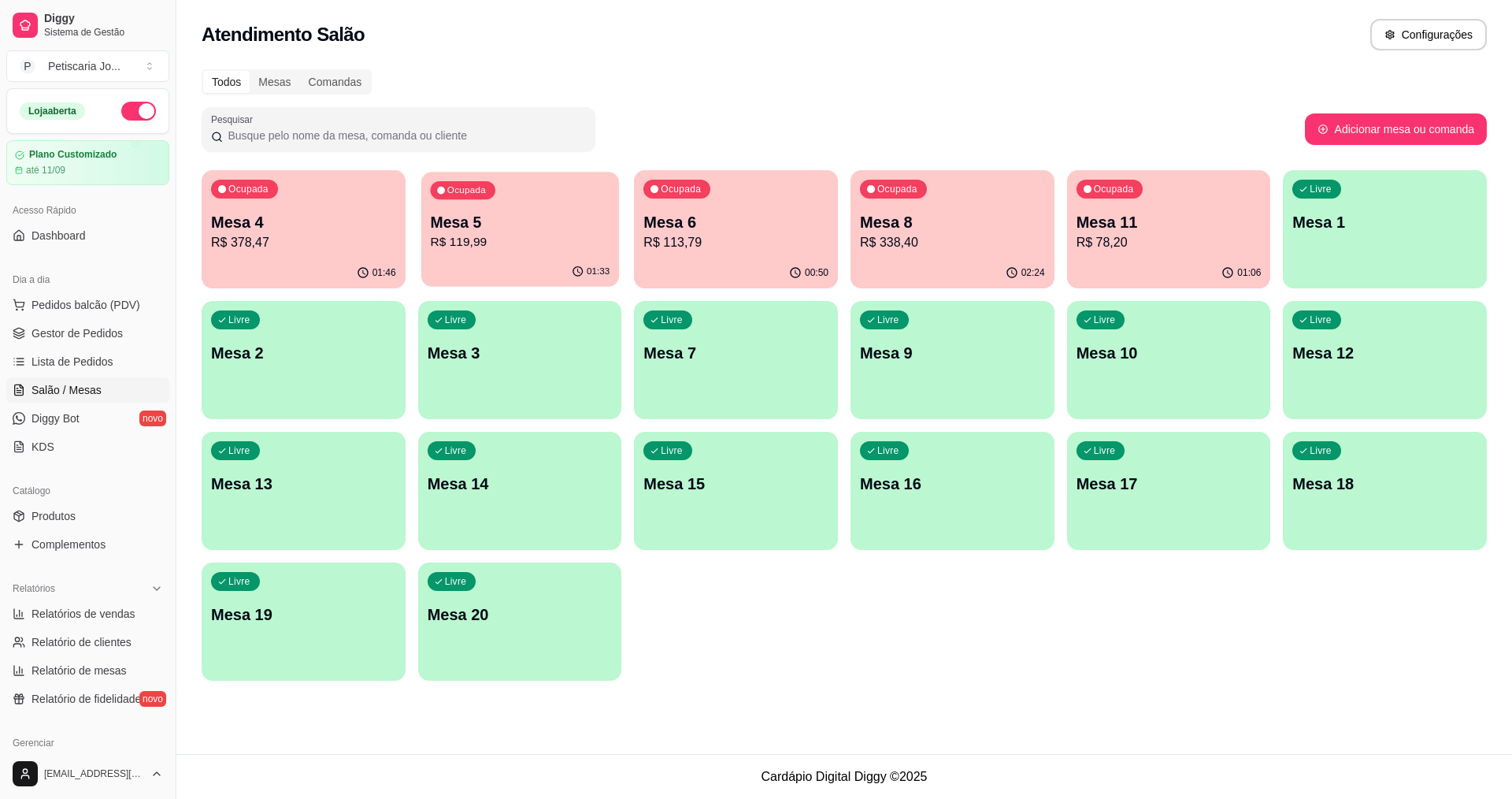
click at [534, 242] on p "R$ 119,99" at bounding box center [520, 242] width 179 height 18
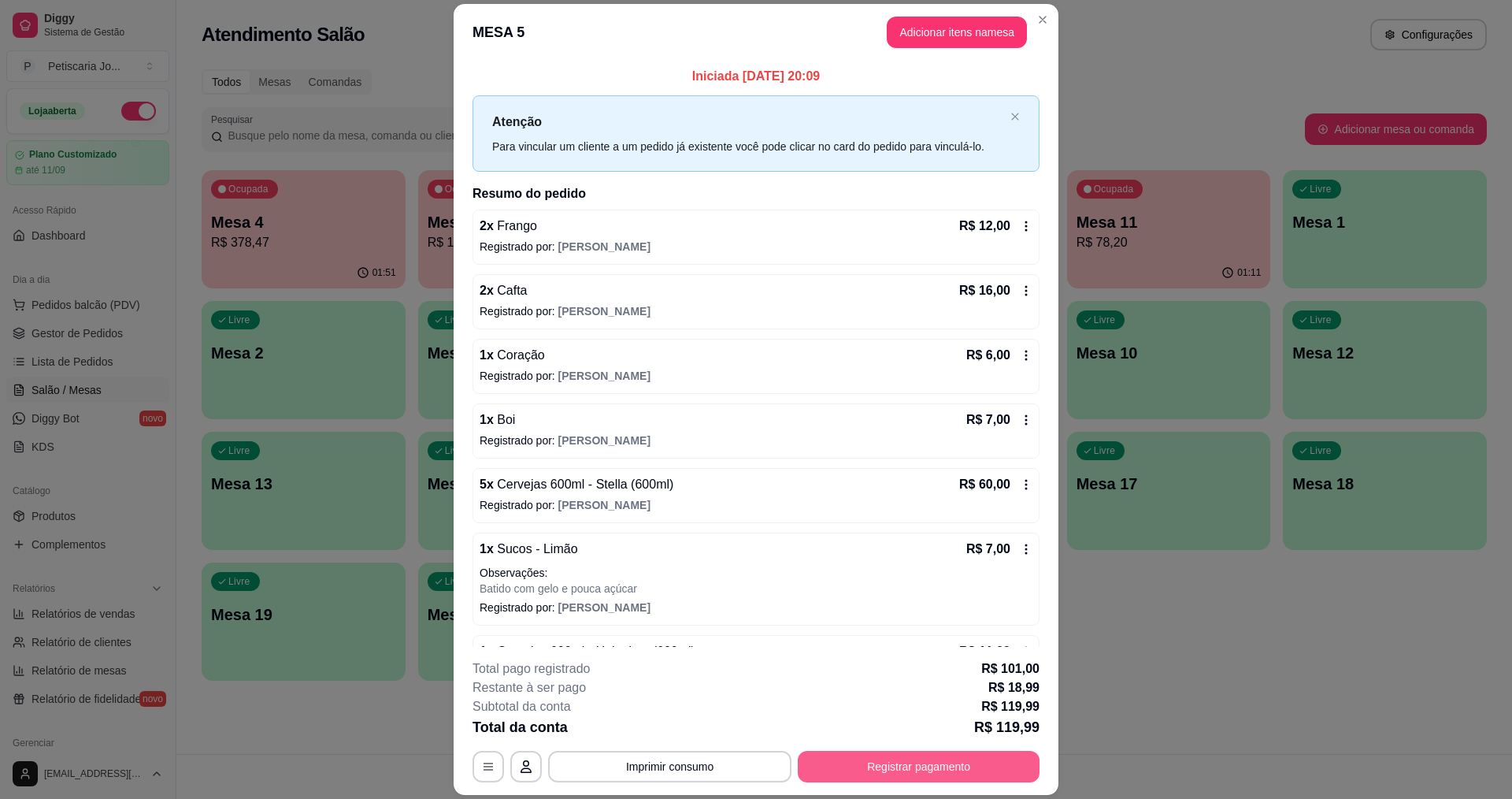
click at [926, 771] on button "Registrar pagamento" at bounding box center [919, 766] width 242 height 31
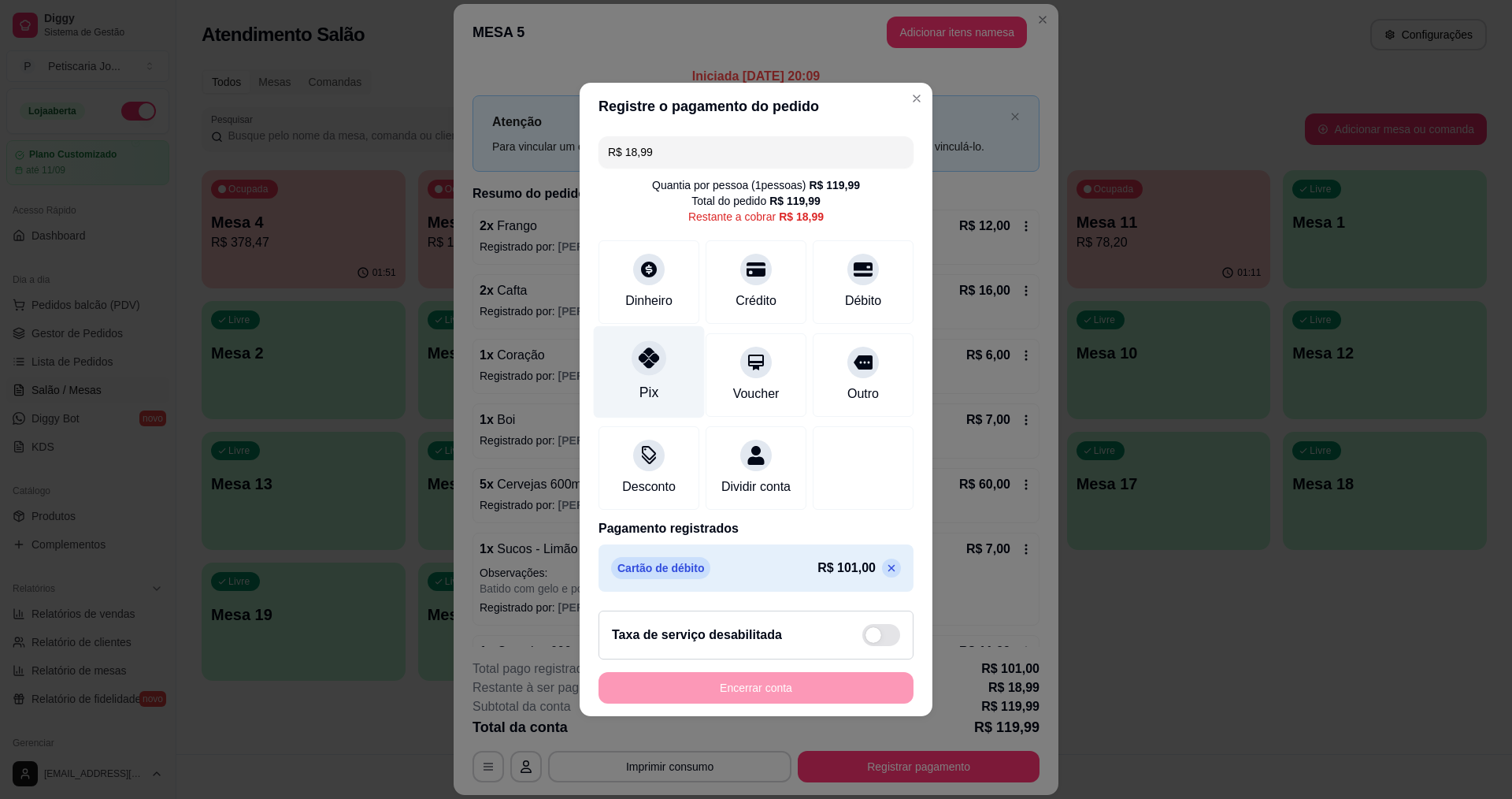
click at [638, 369] on div "Pix" at bounding box center [649, 372] width 111 height 92
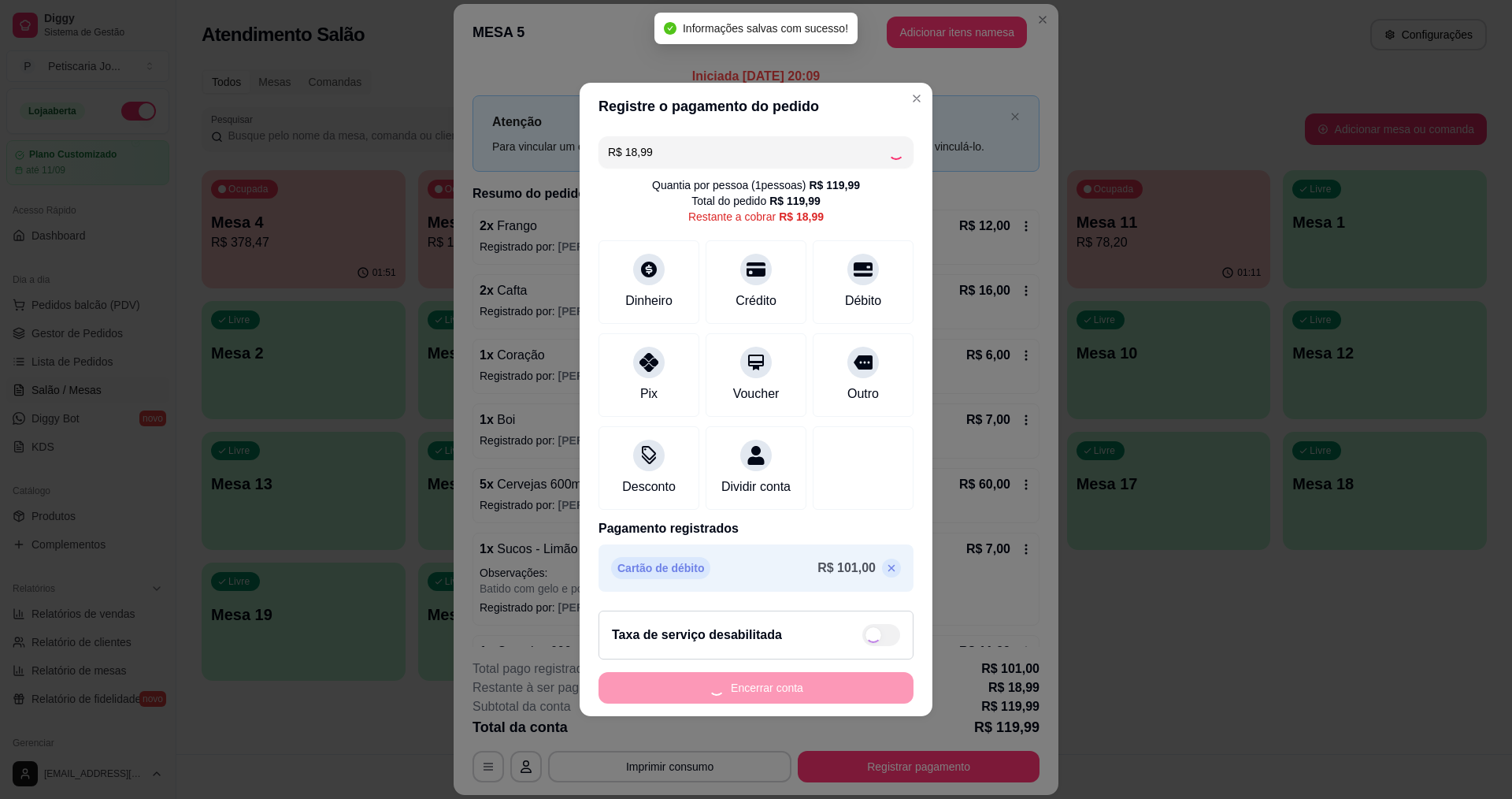
type input "R$ 0,00"
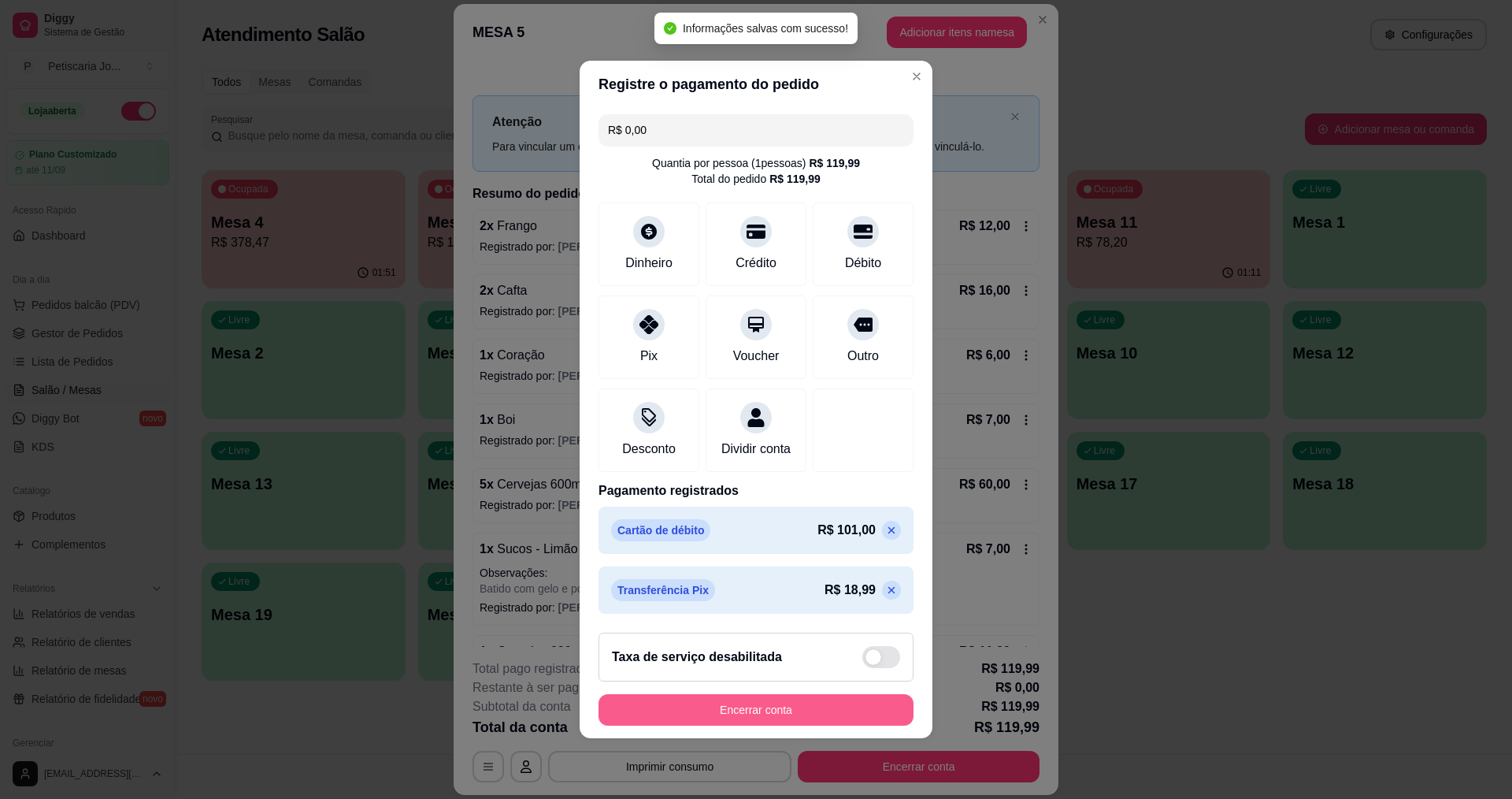
click at [795, 721] on button "Encerrar conta" at bounding box center [756, 709] width 315 height 31
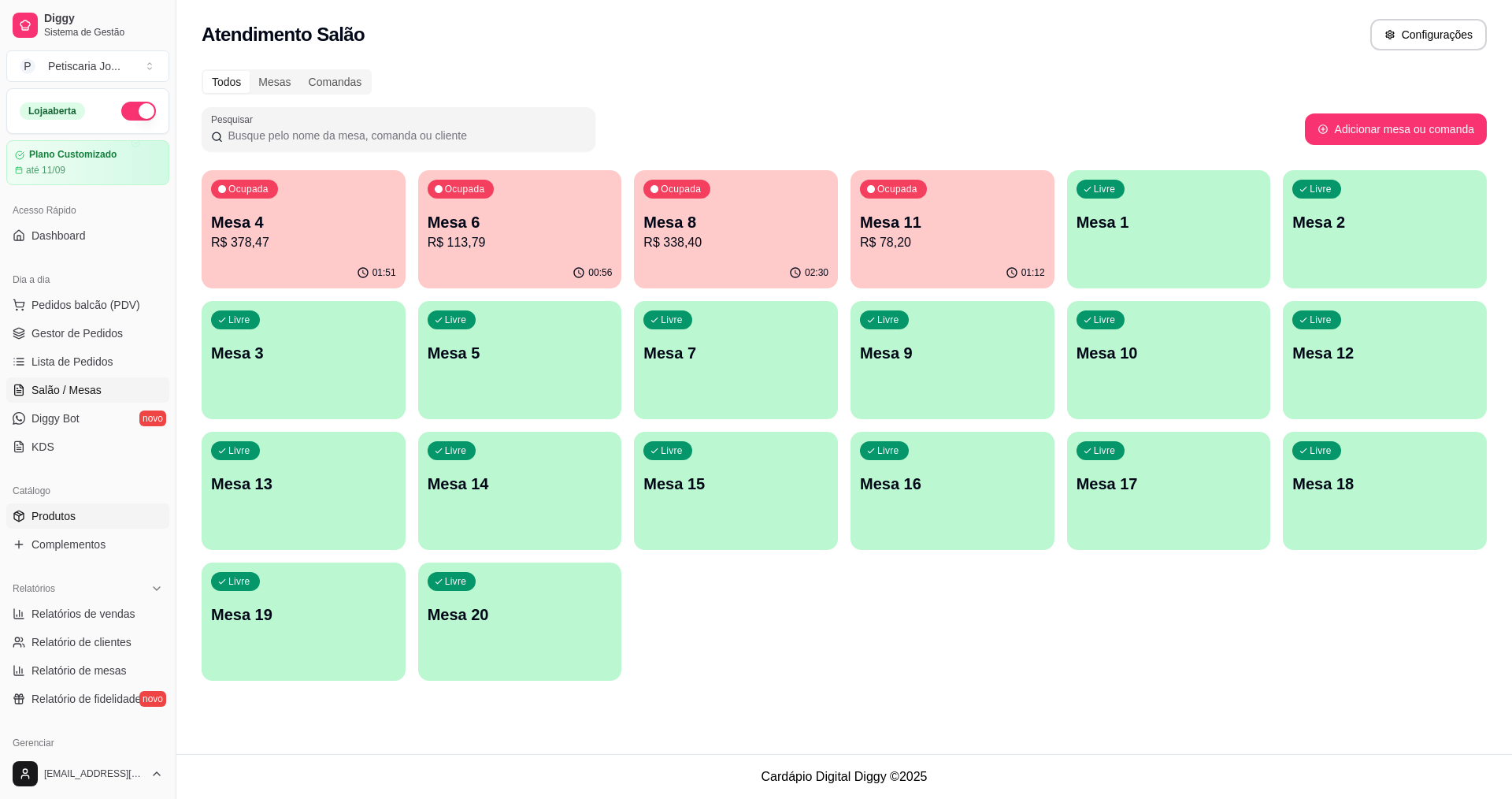
click at [64, 514] on span "Produtos" at bounding box center [53, 516] width 44 height 16
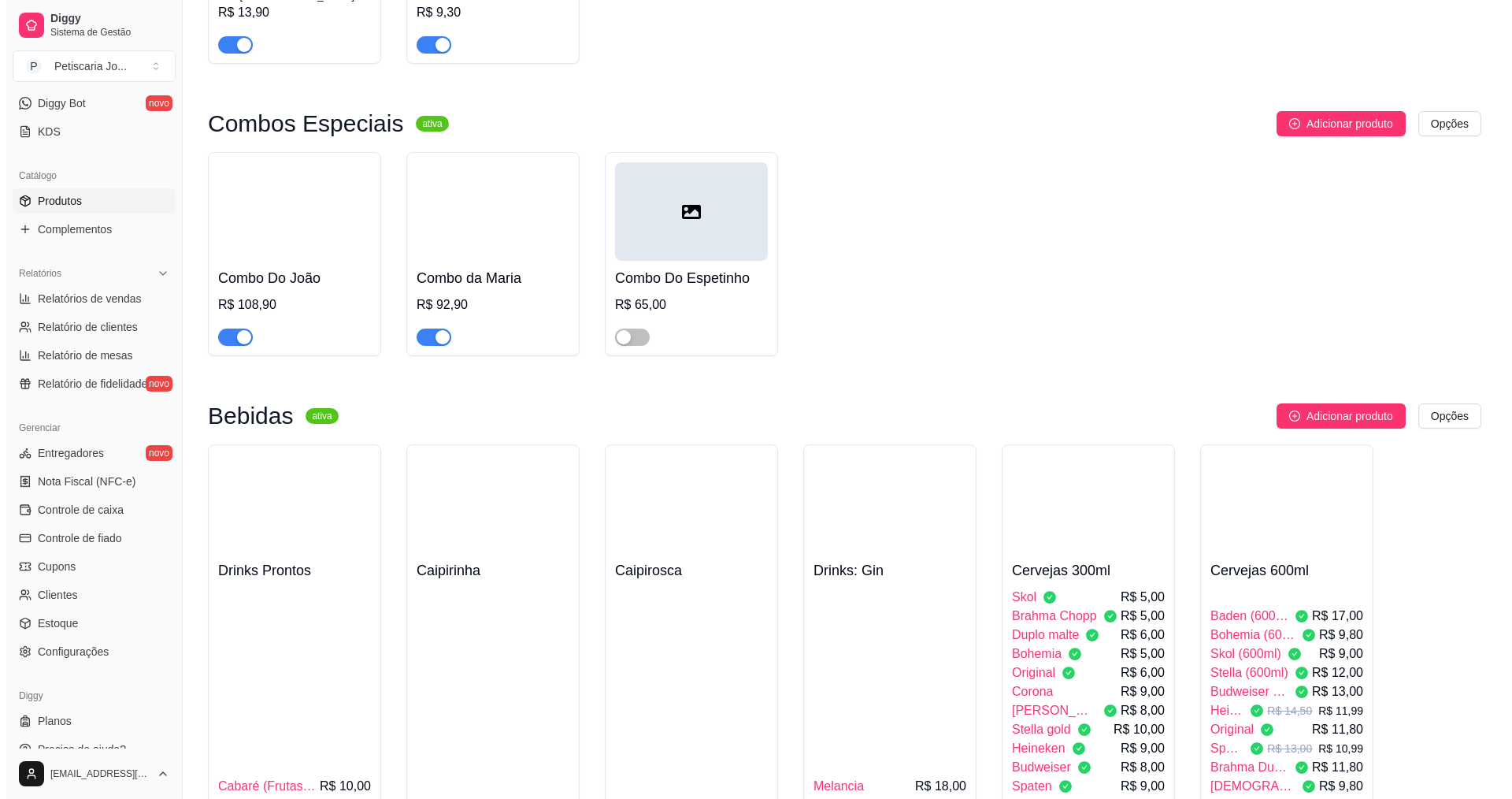
scroll to position [3072, 0]
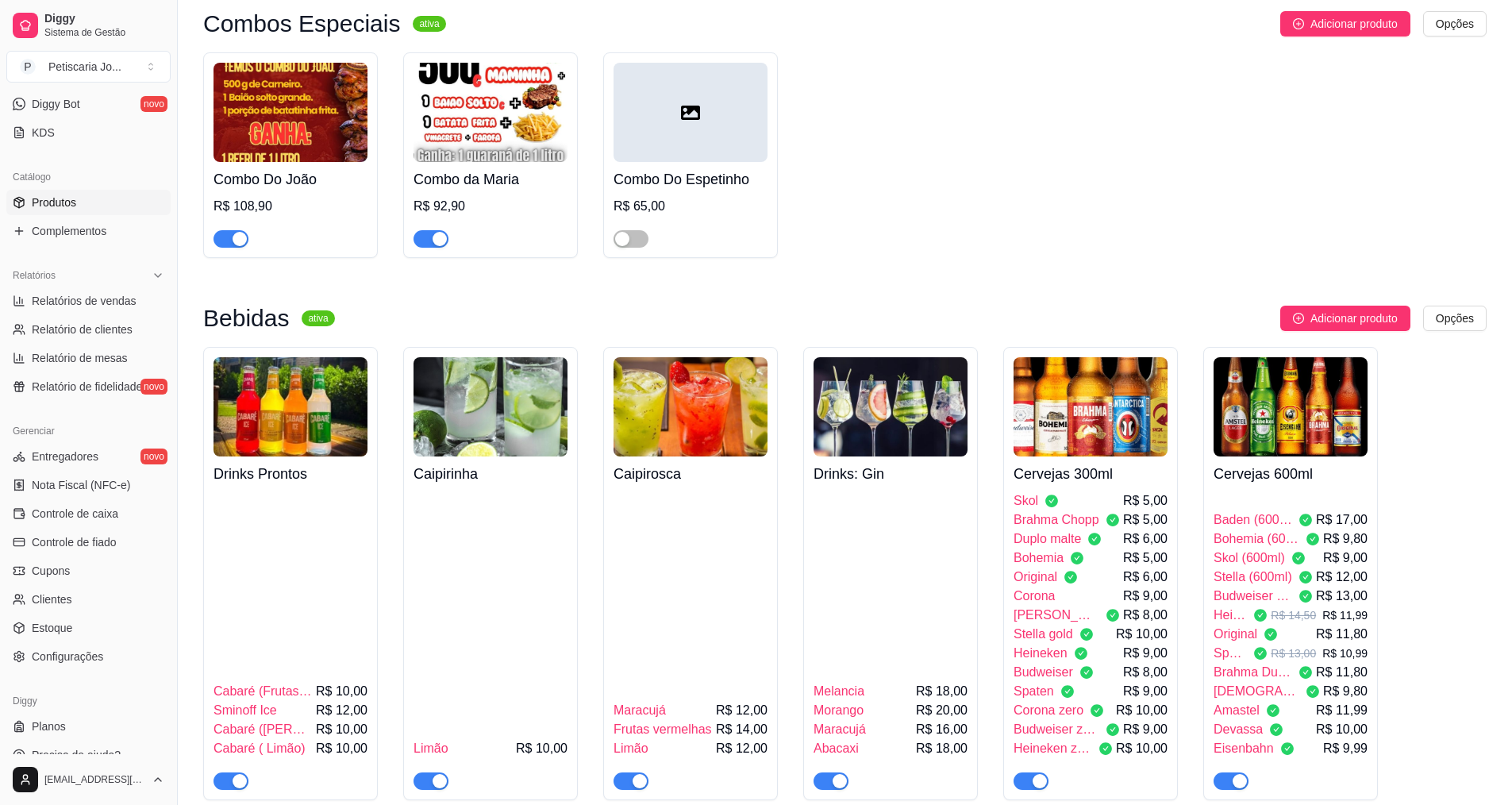
click at [1256, 357] on img at bounding box center [1290, 406] width 154 height 99
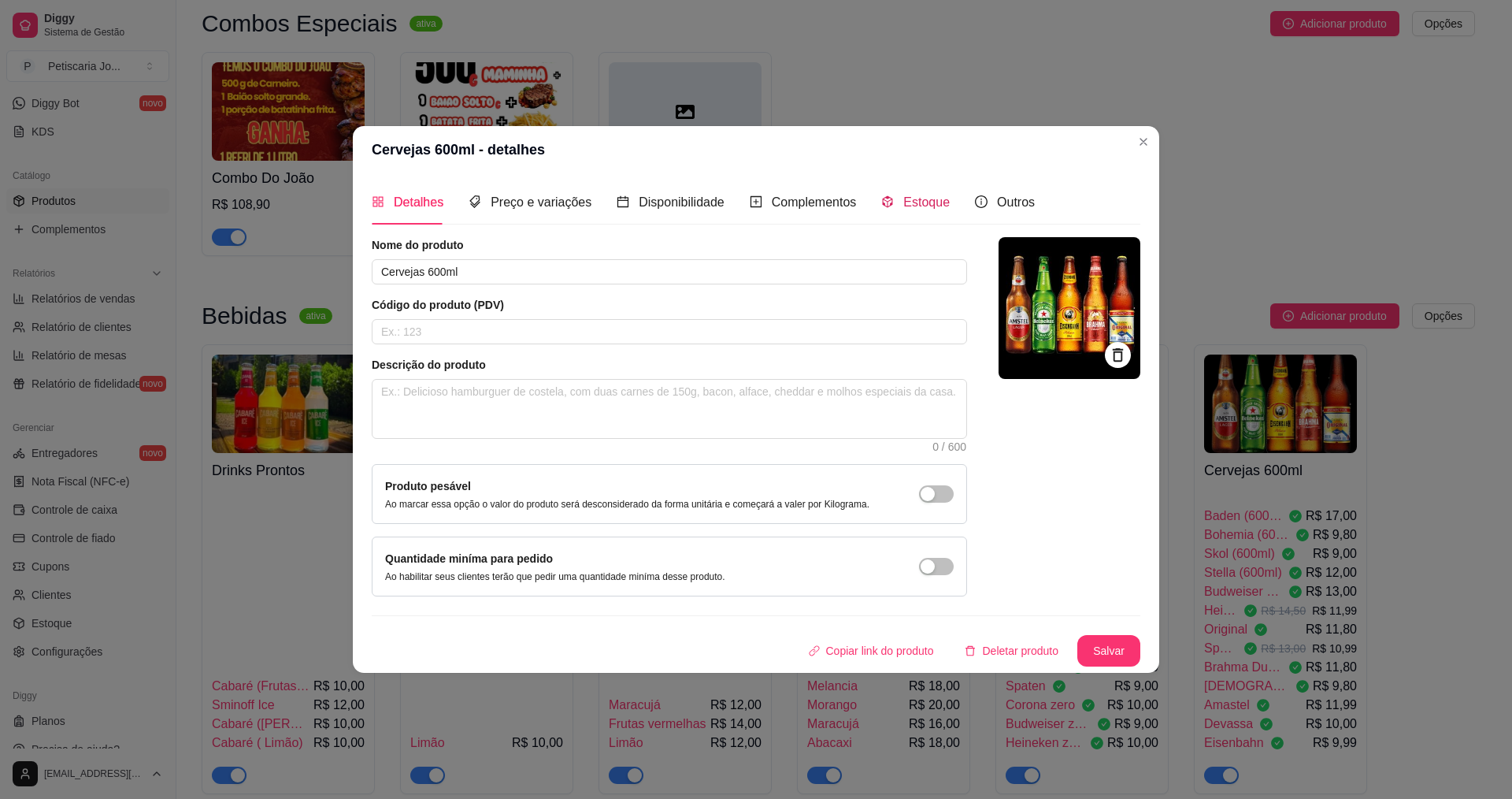
click at [925, 199] on span "Estoque" at bounding box center [926, 202] width 47 height 13
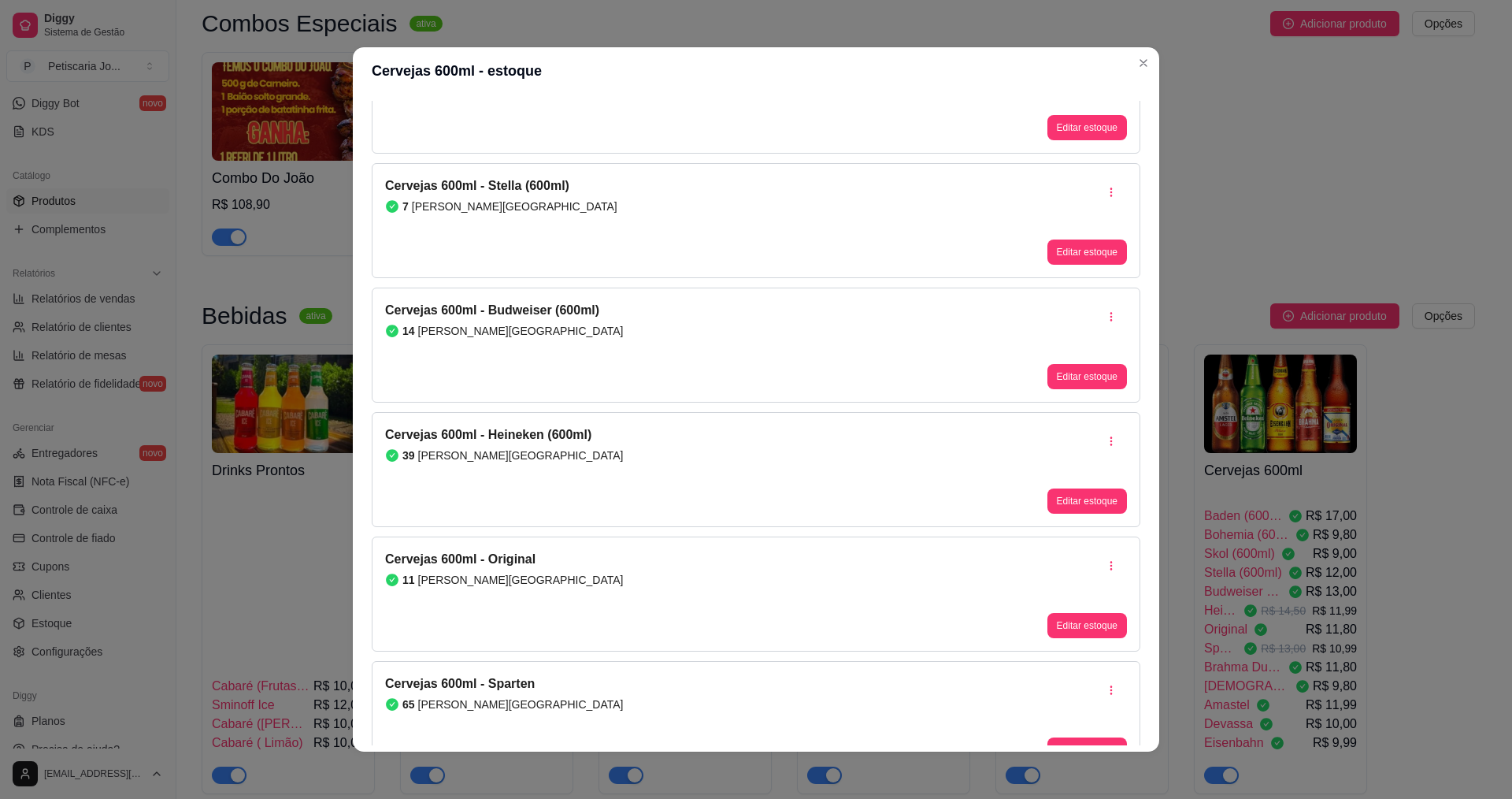
scroll to position [0, 0]
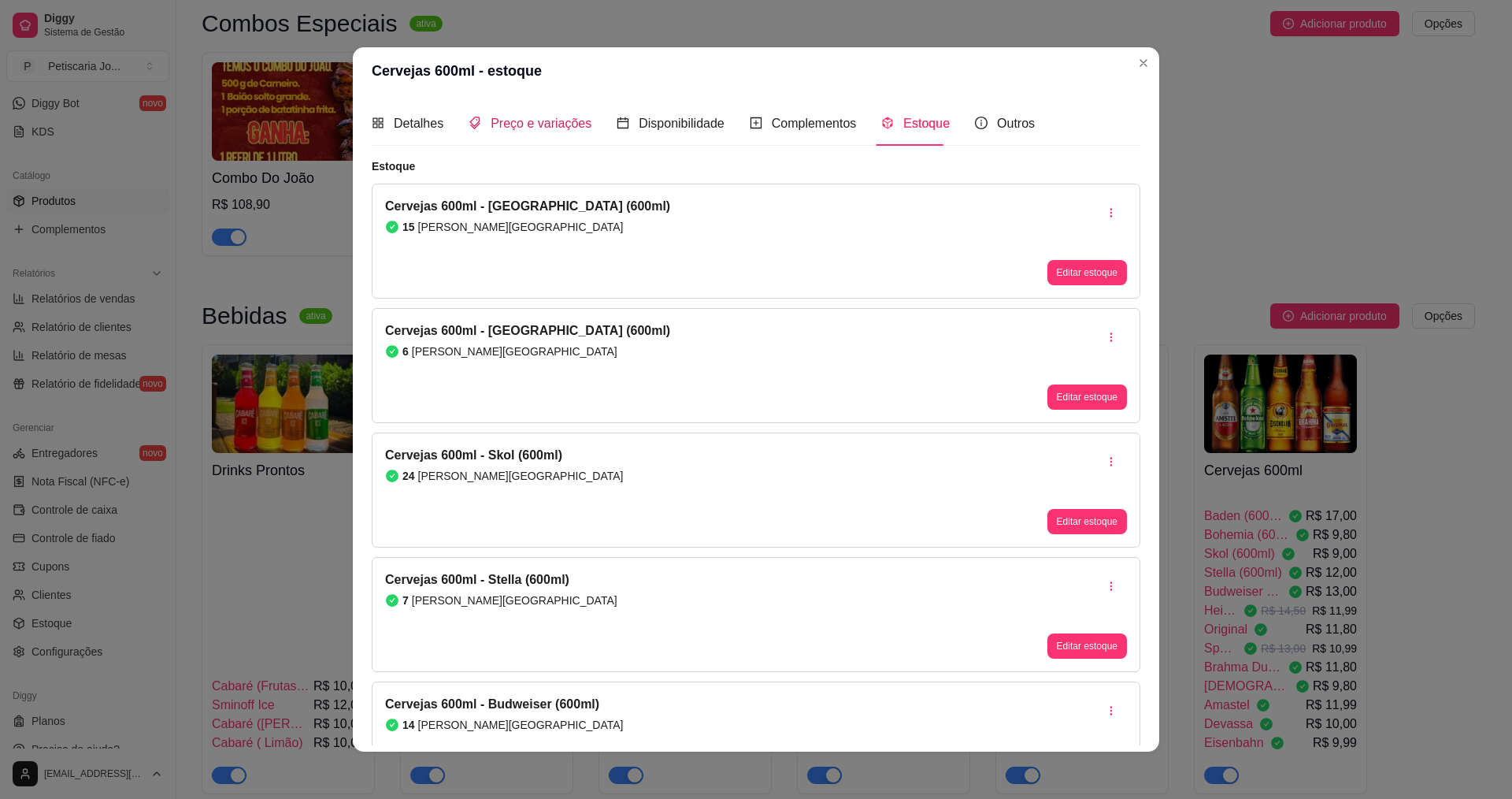
click at [552, 125] on span "Preço e variações" at bounding box center [541, 123] width 101 height 13
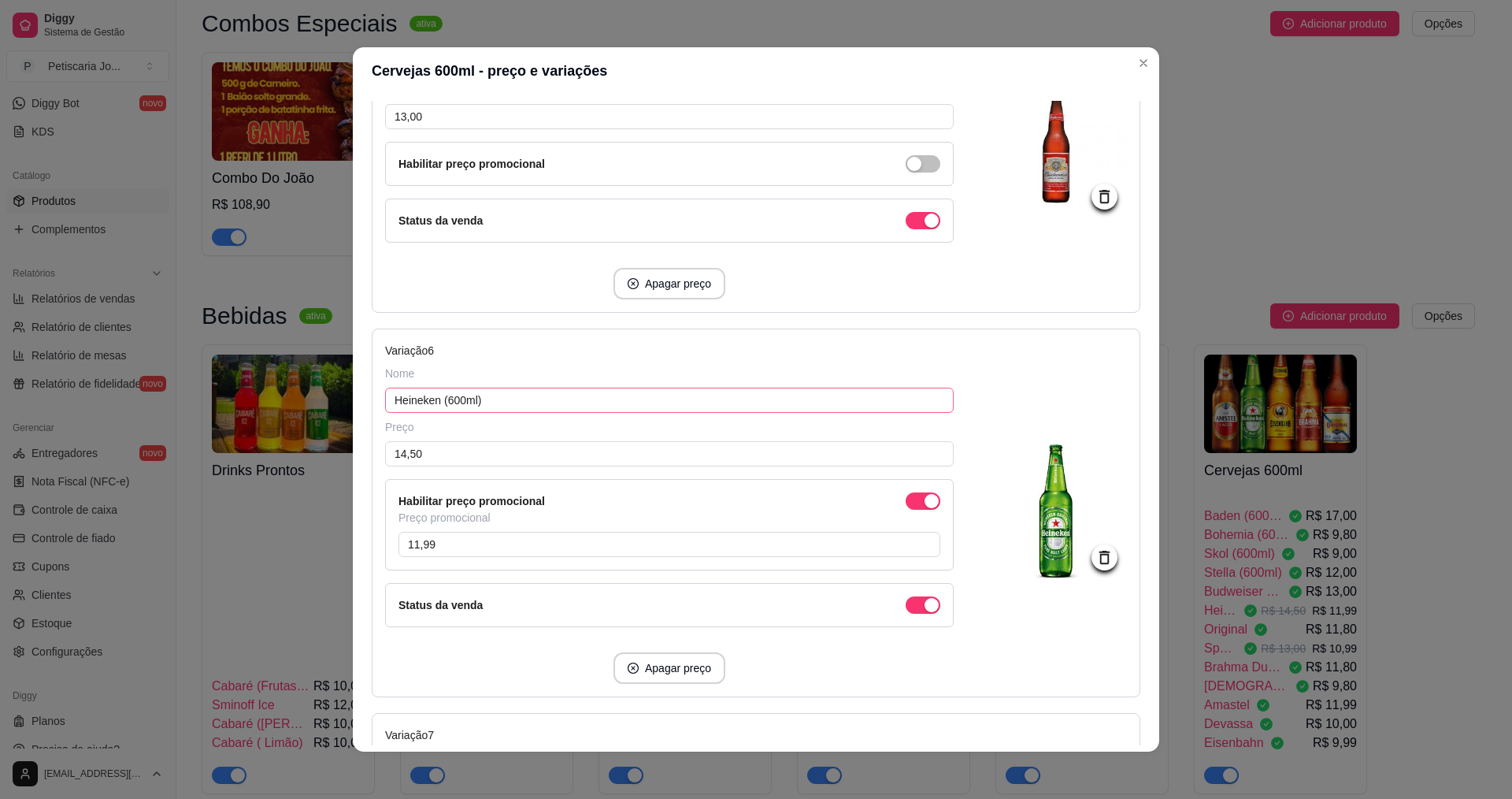
scroll to position [1890, 0]
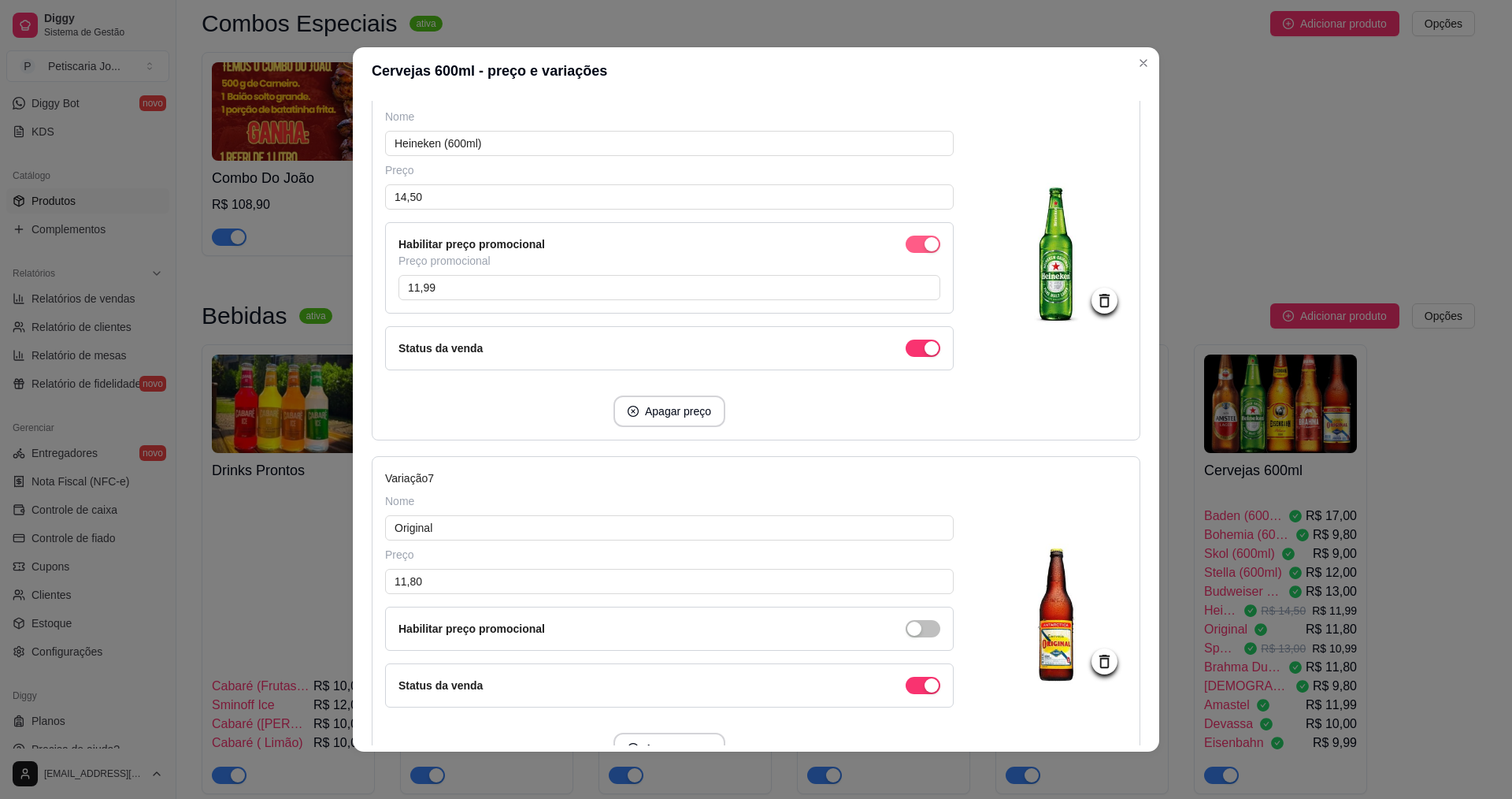
click at [925, 243] on div "button" at bounding box center [931, 244] width 14 height 14
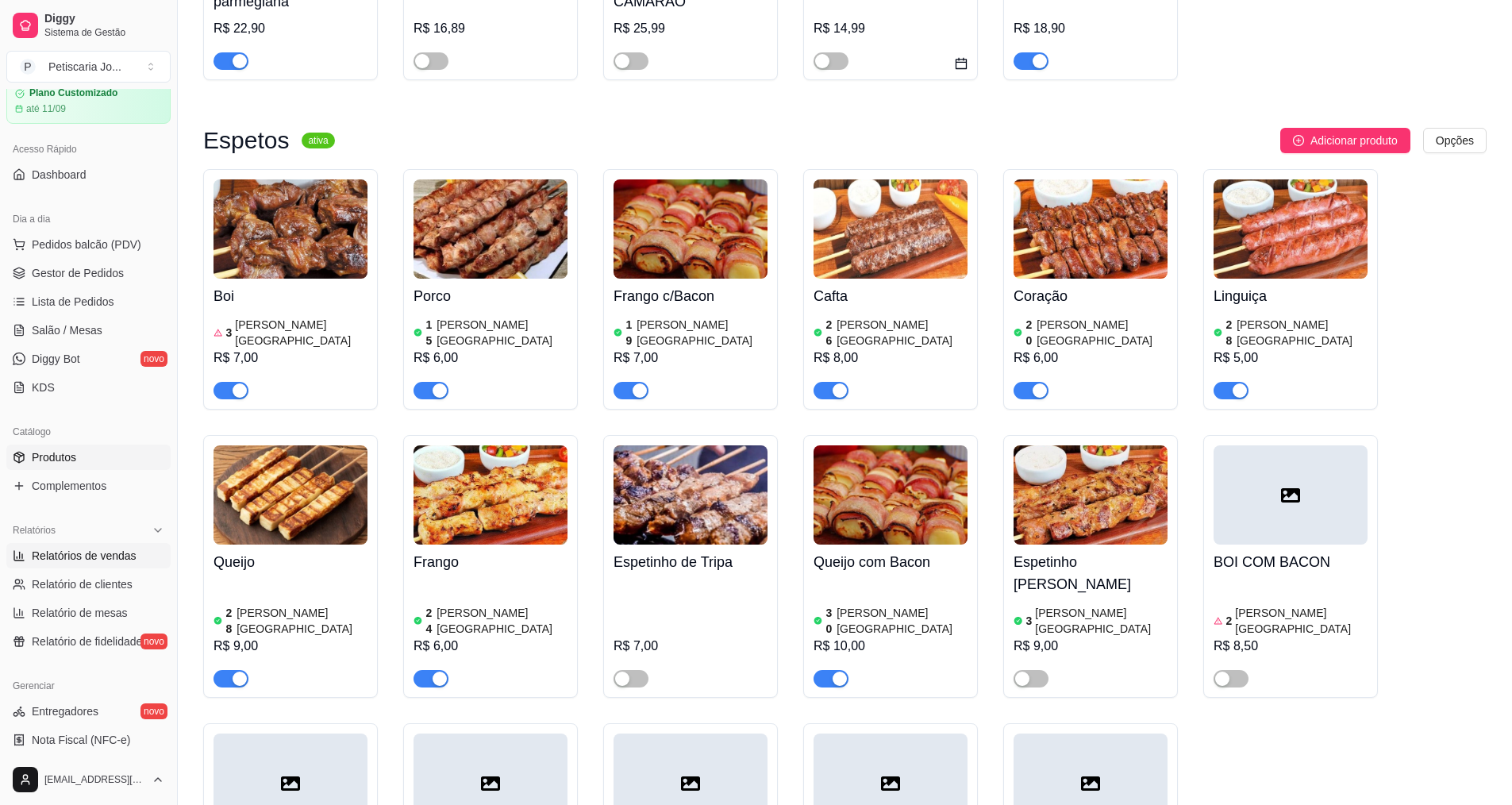
scroll to position [0, 0]
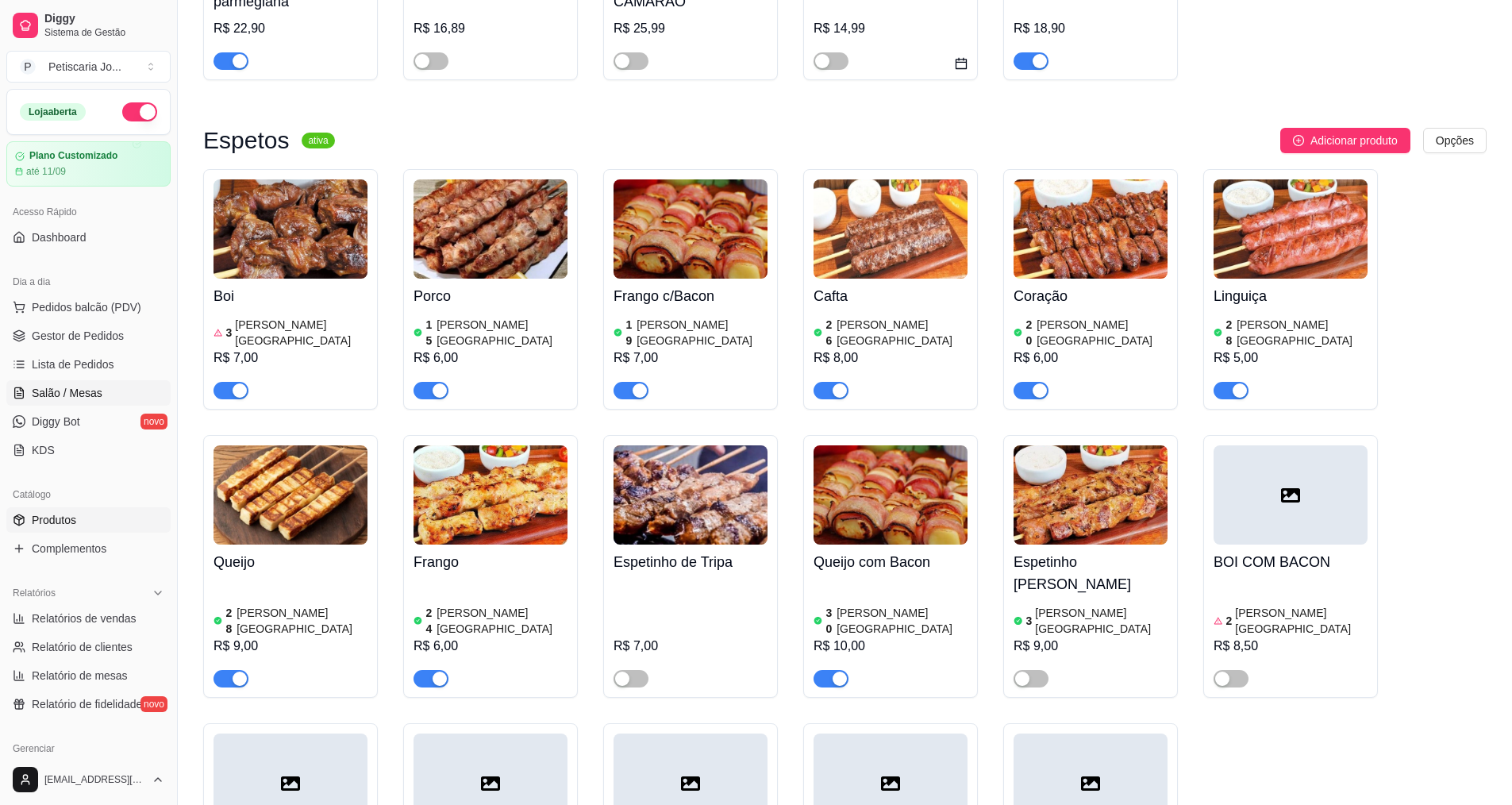
click at [60, 398] on span "Salão / Mesas" at bounding box center [67, 393] width 71 height 16
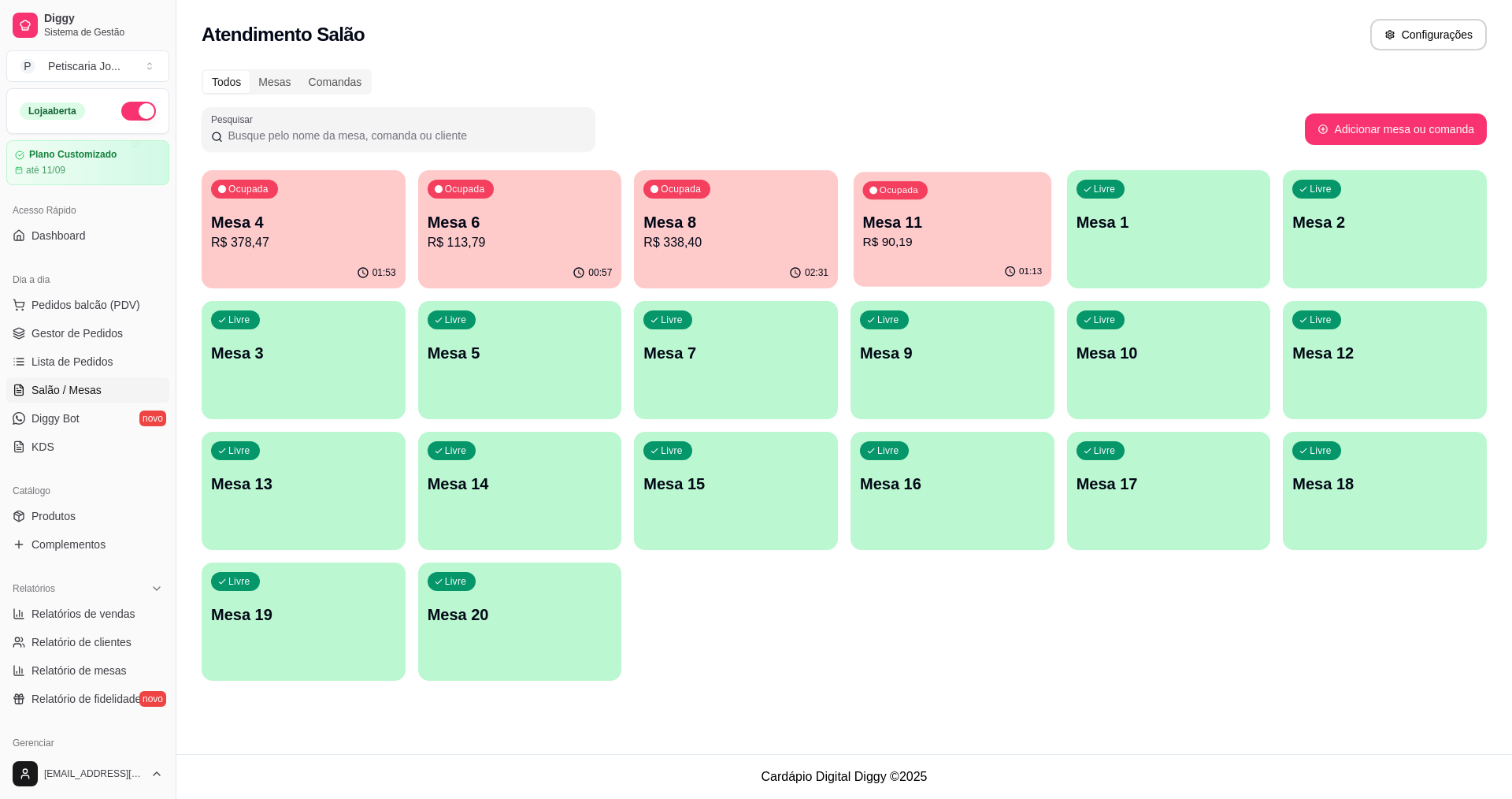
click at [939, 261] on div "01:13" at bounding box center [951, 271] width 197 height 30
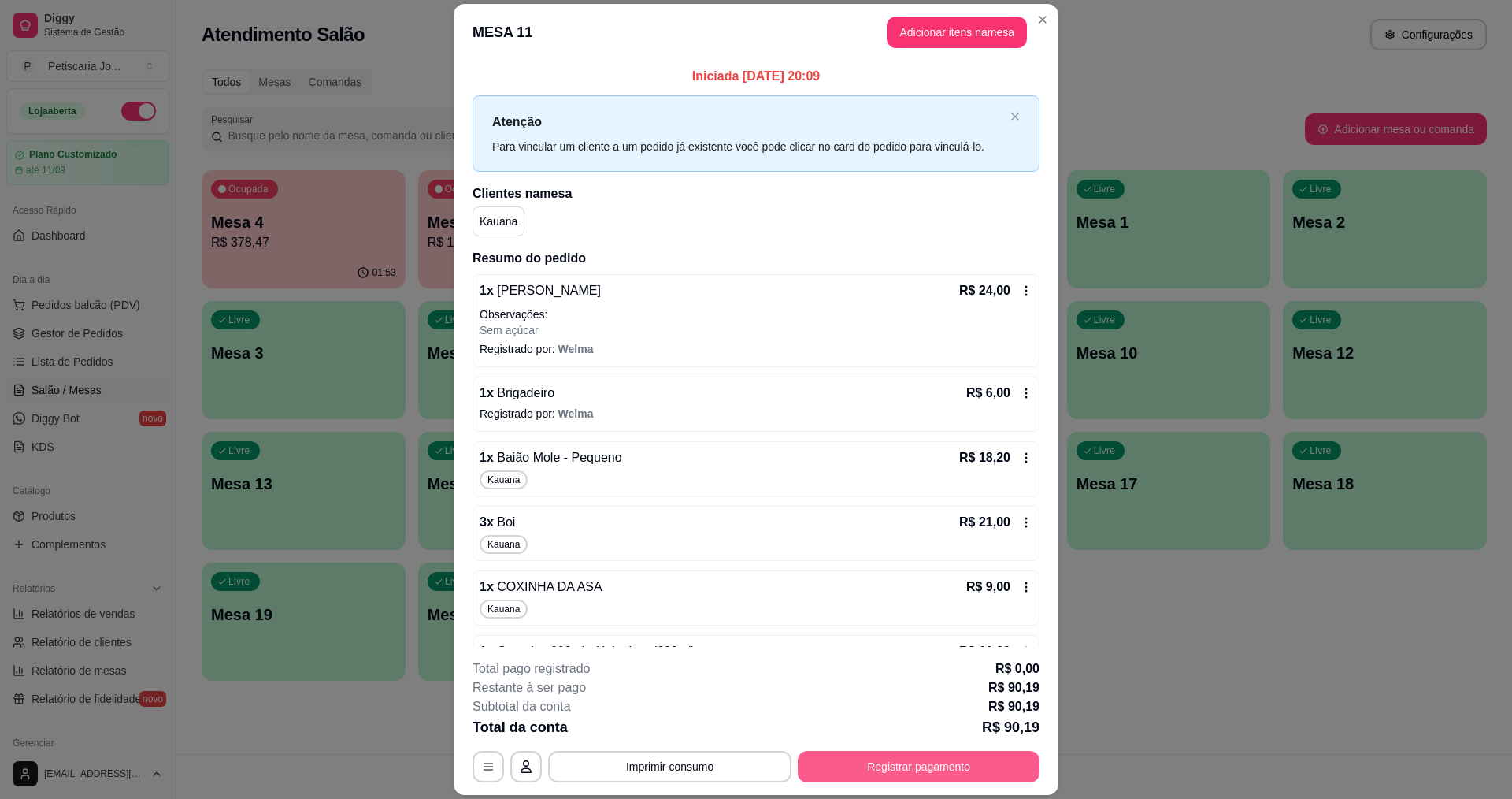
click at [906, 763] on button "Registrar pagamento" at bounding box center [919, 766] width 242 height 31
click at [671, 772] on button "Imprimir consumo" at bounding box center [670, 767] width 236 height 31
click at [667, 722] on button "IMPRESSORA" at bounding box center [668, 730] width 111 height 25
click at [945, 763] on button "Registrar pagamento" at bounding box center [919, 767] width 235 height 31
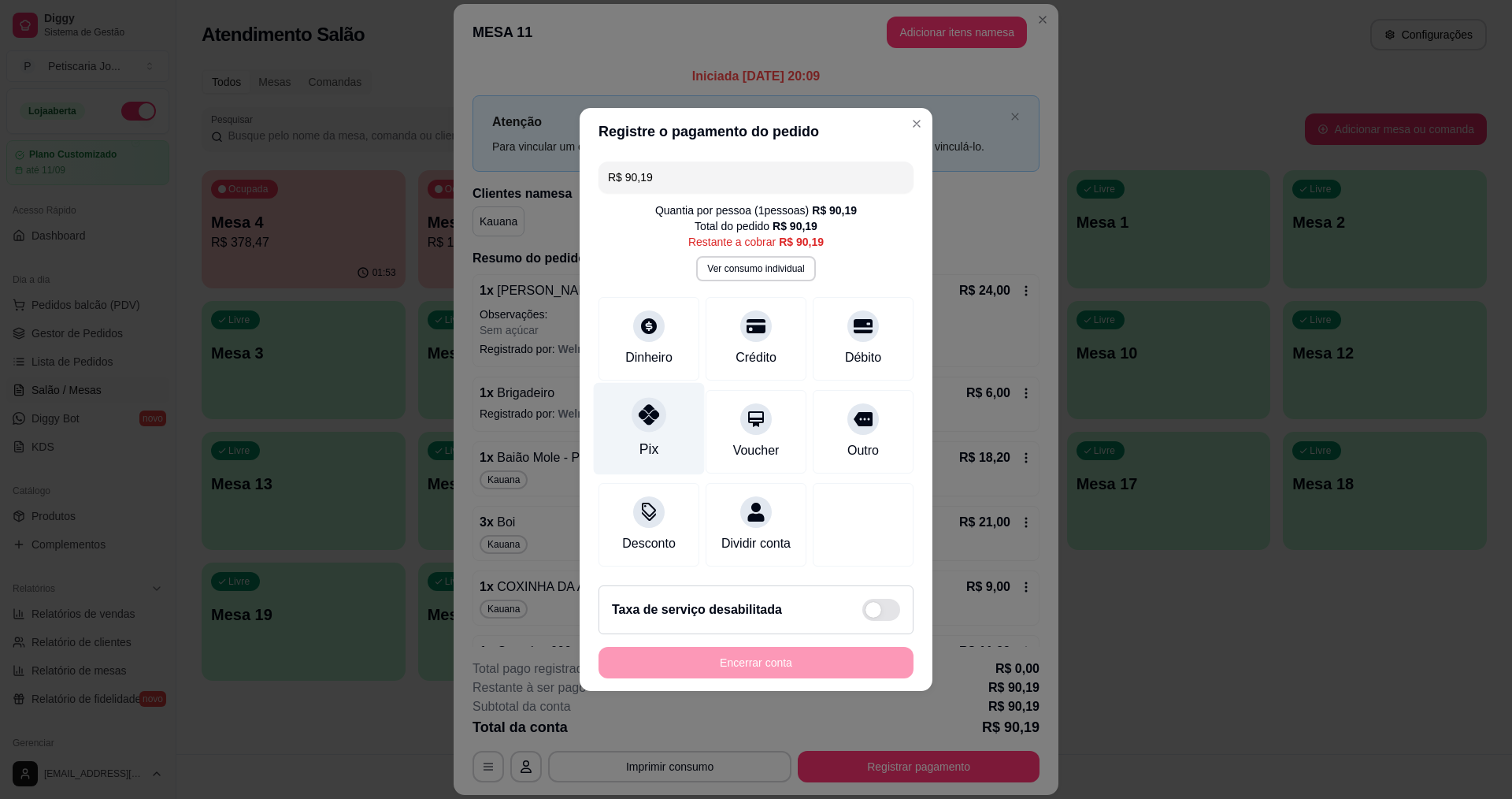
click at [649, 420] on div at bounding box center [648, 414] width 34 height 34
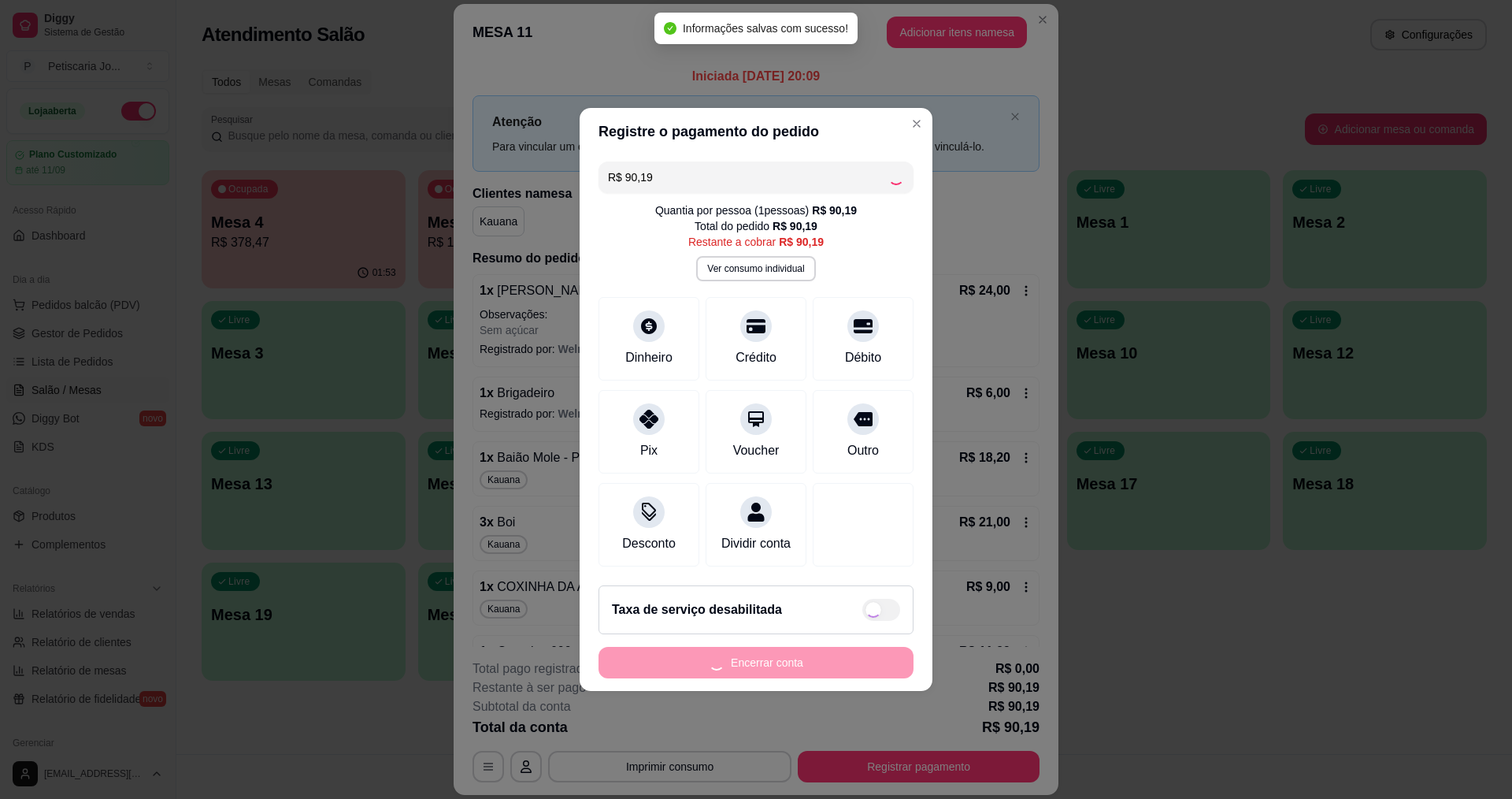
type input "R$ 0,00"
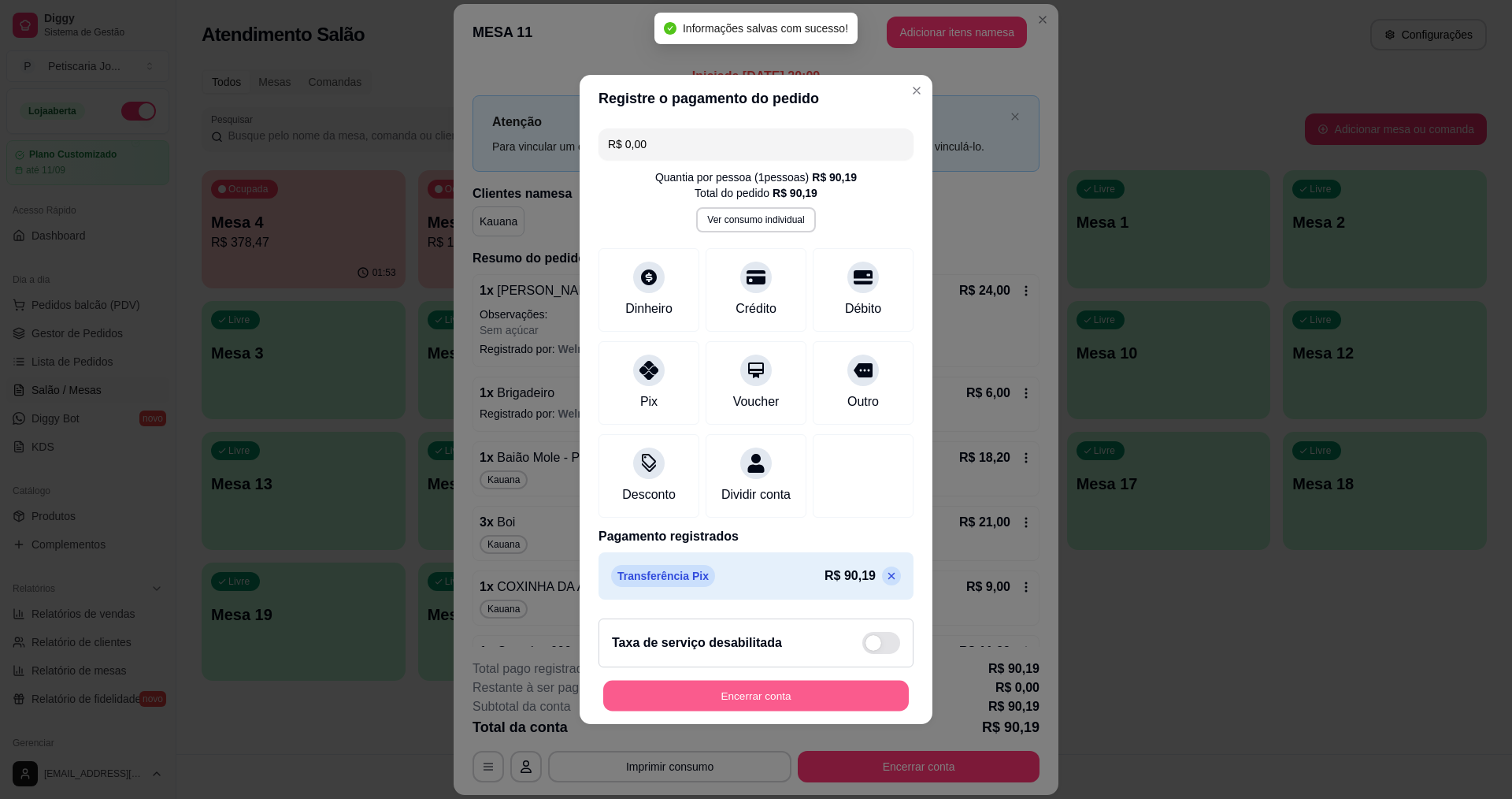
click at [769, 702] on button "Encerrar conta" at bounding box center [756, 696] width 306 height 31
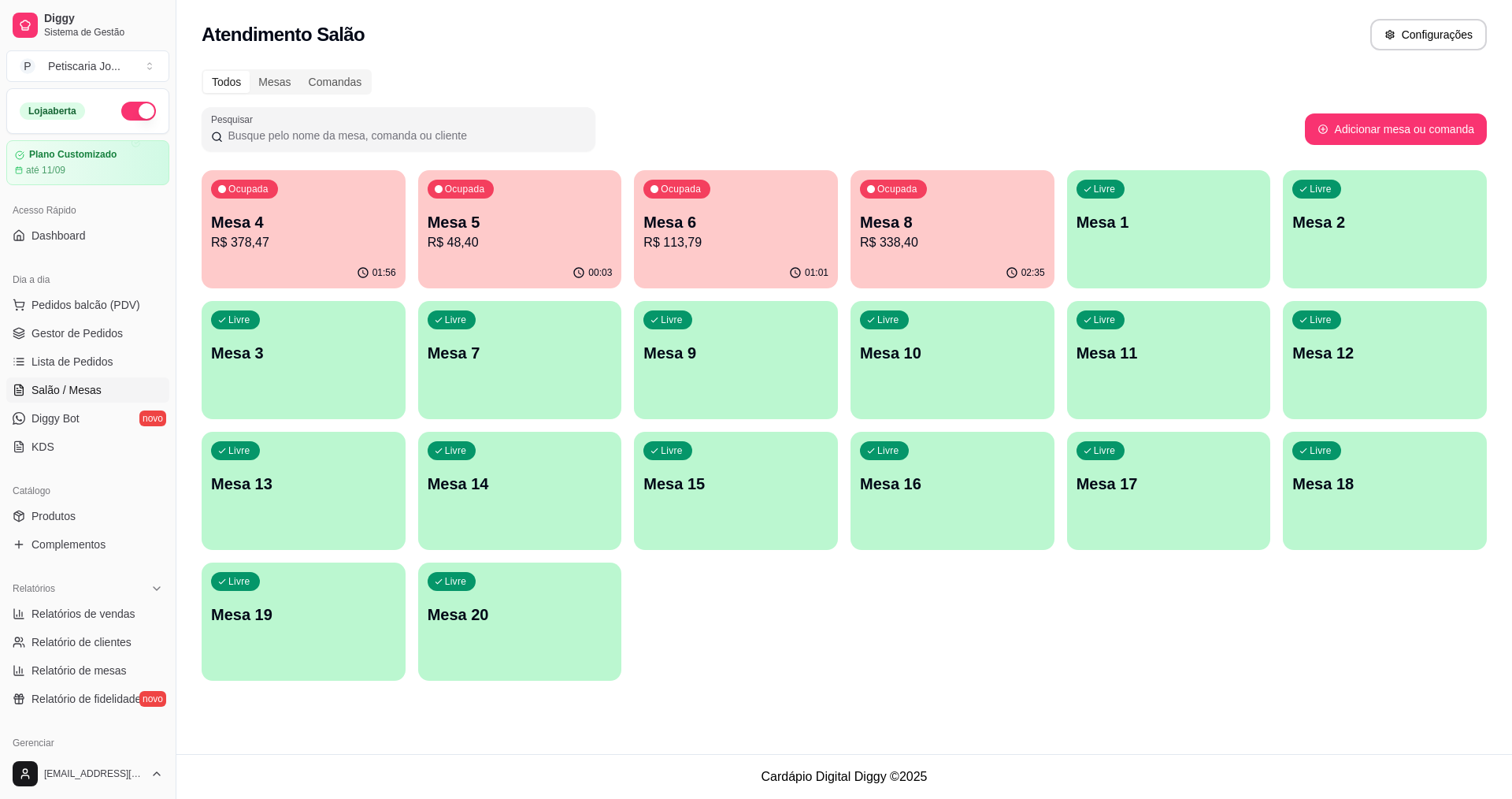
click at [718, 183] on div "Ocupada Mesa 6 R$ 113,79" at bounding box center [736, 214] width 204 height 88
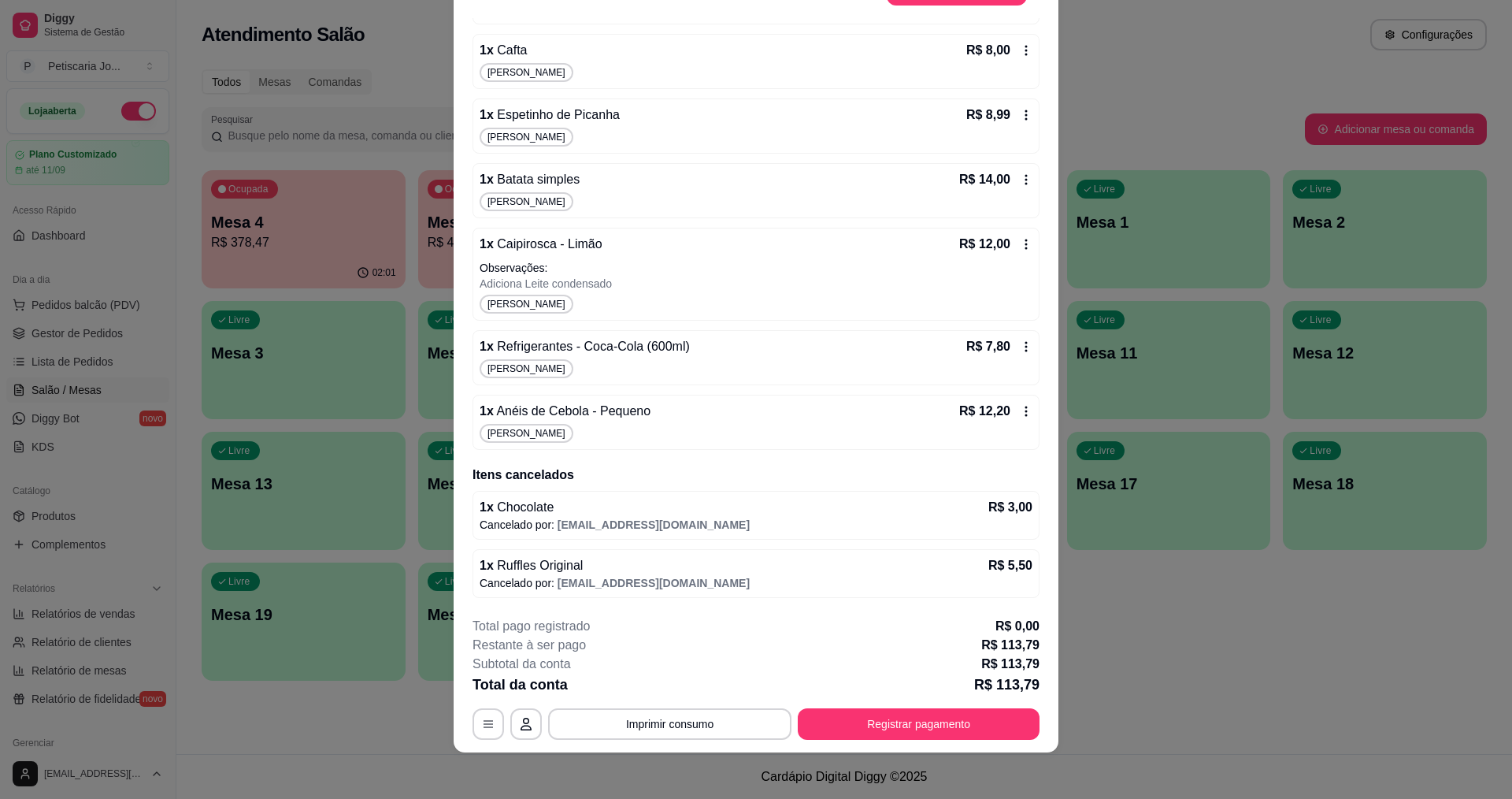
scroll to position [47, 0]
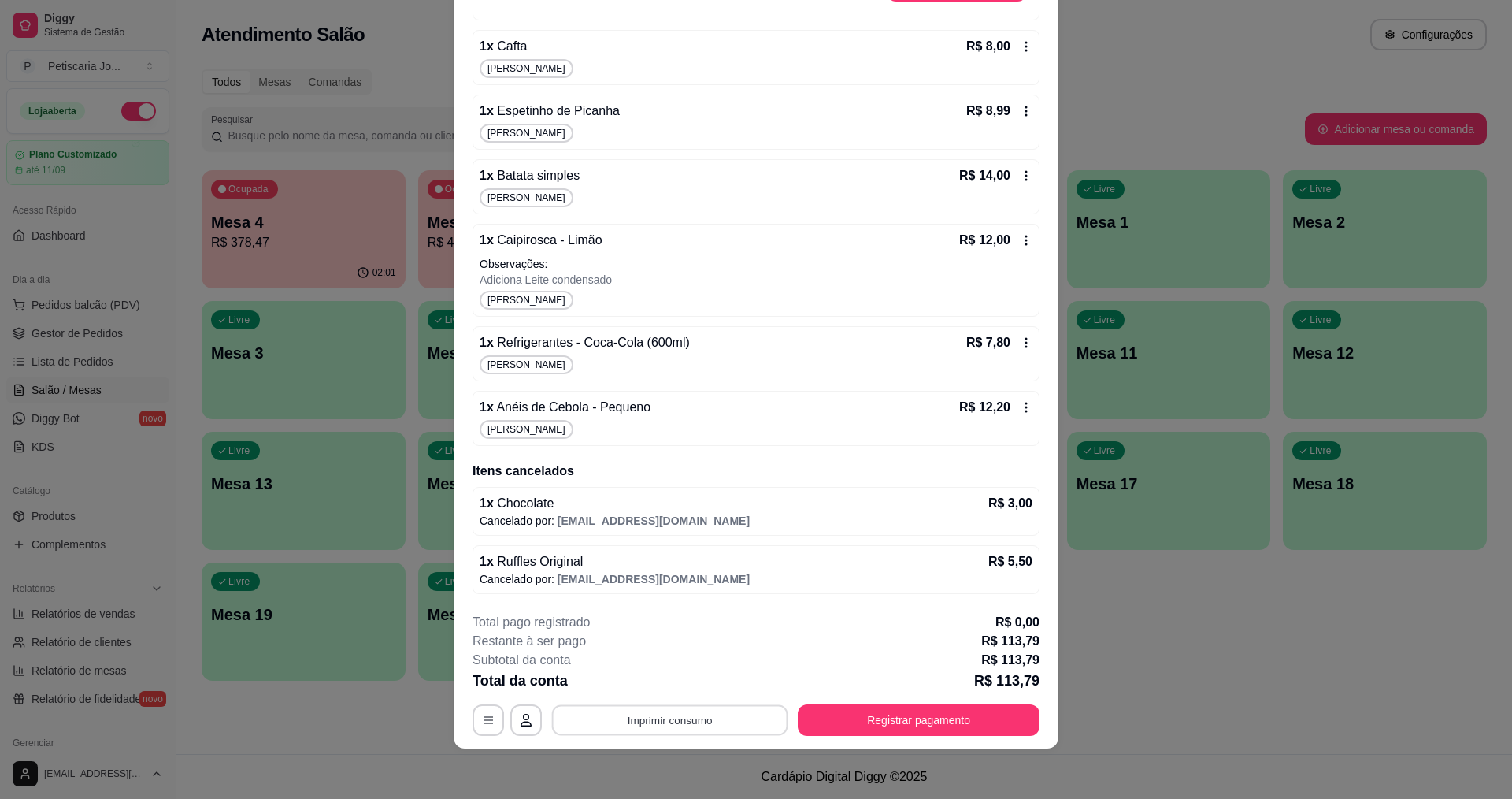
click at [722, 713] on button "Imprimir consumo" at bounding box center [670, 720] width 236 height 31
click at [704, 687] on button "IMPRESSORA" at bounding box center [669, 684] width 114 height 25
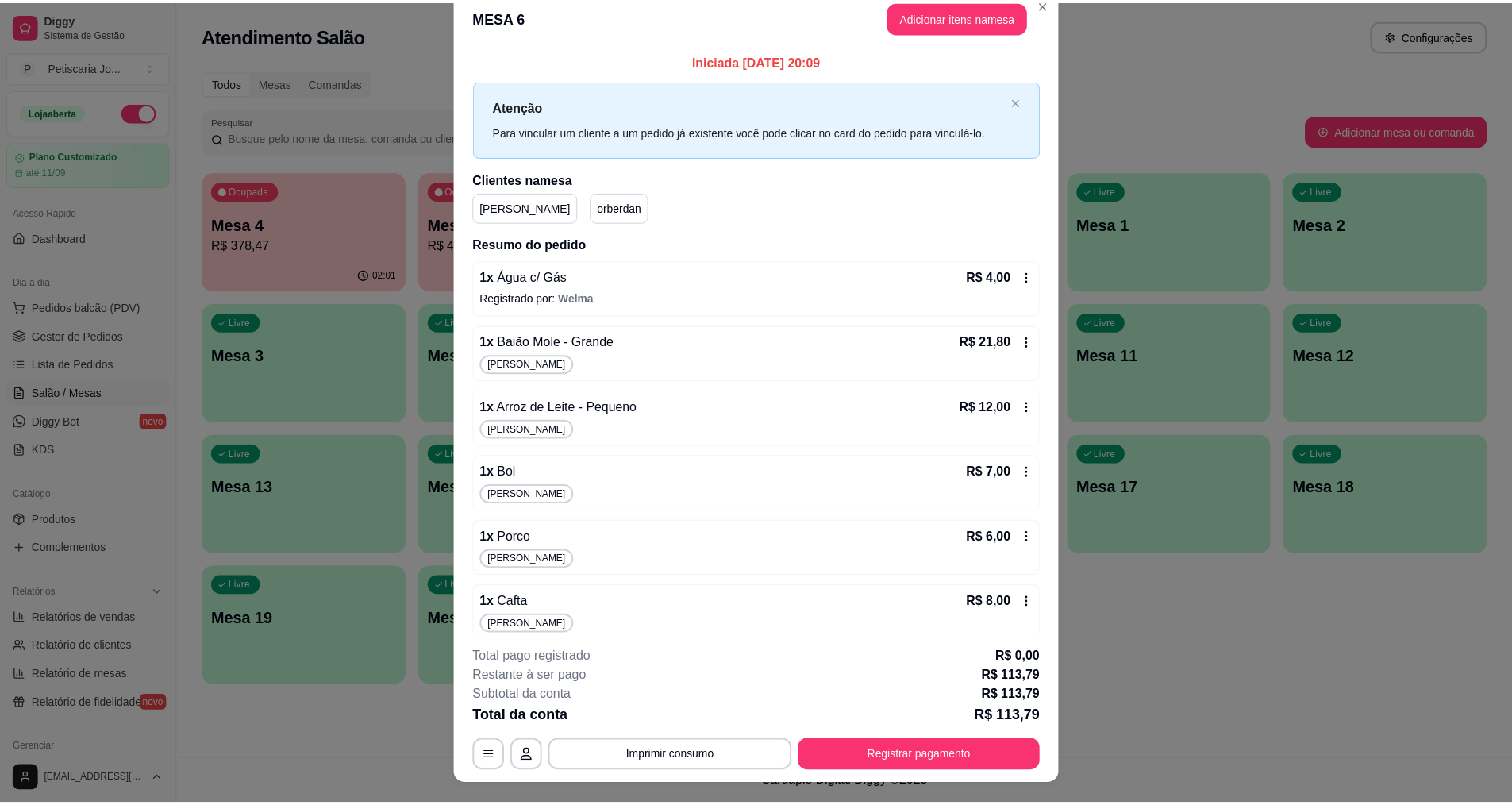
scroll to position [0, 0]
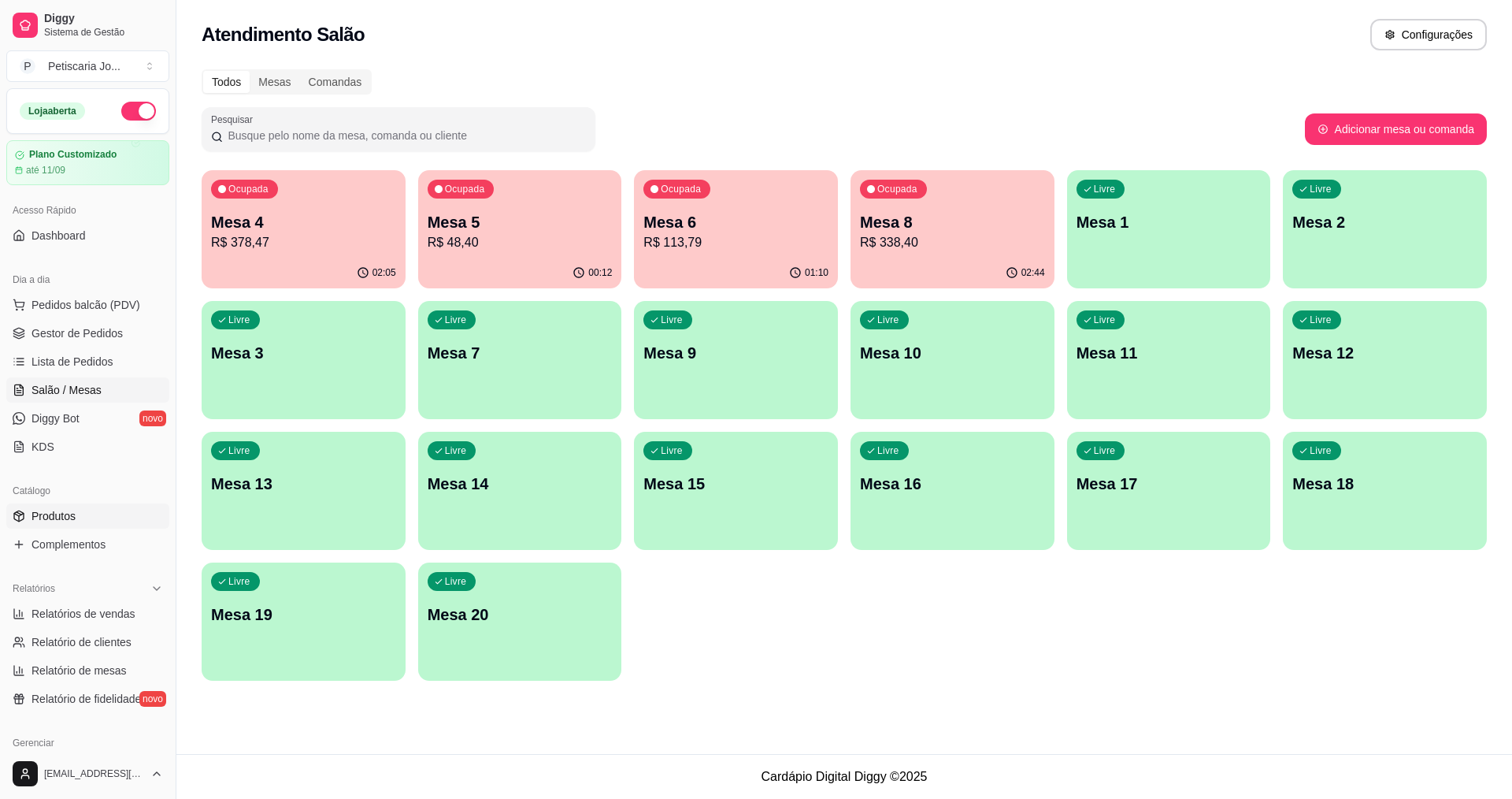
click at [43, 521] on span "Produtos" at bounding box center [53, 516] width 44 height 16
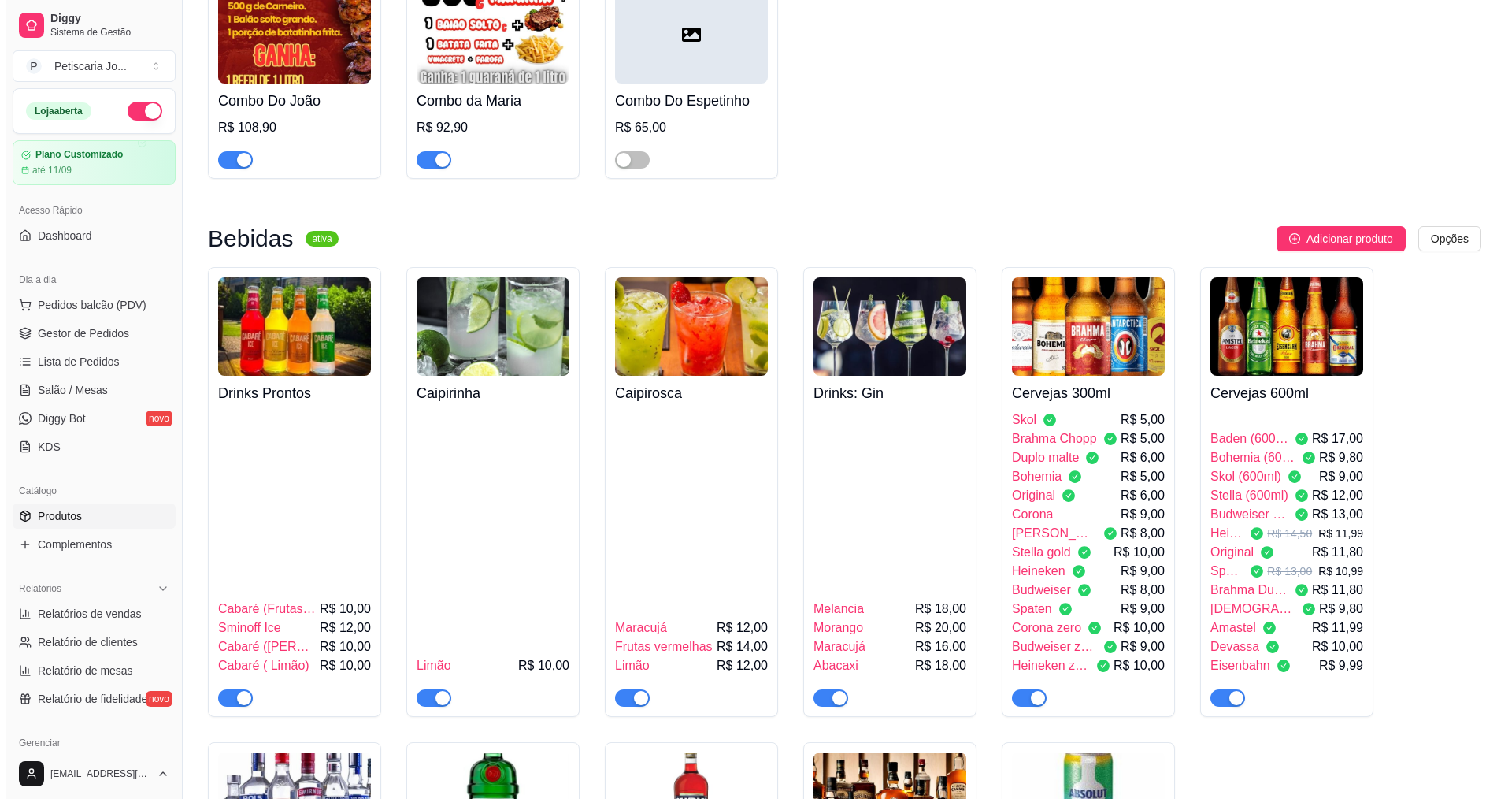
scroll to position [3150, 0]
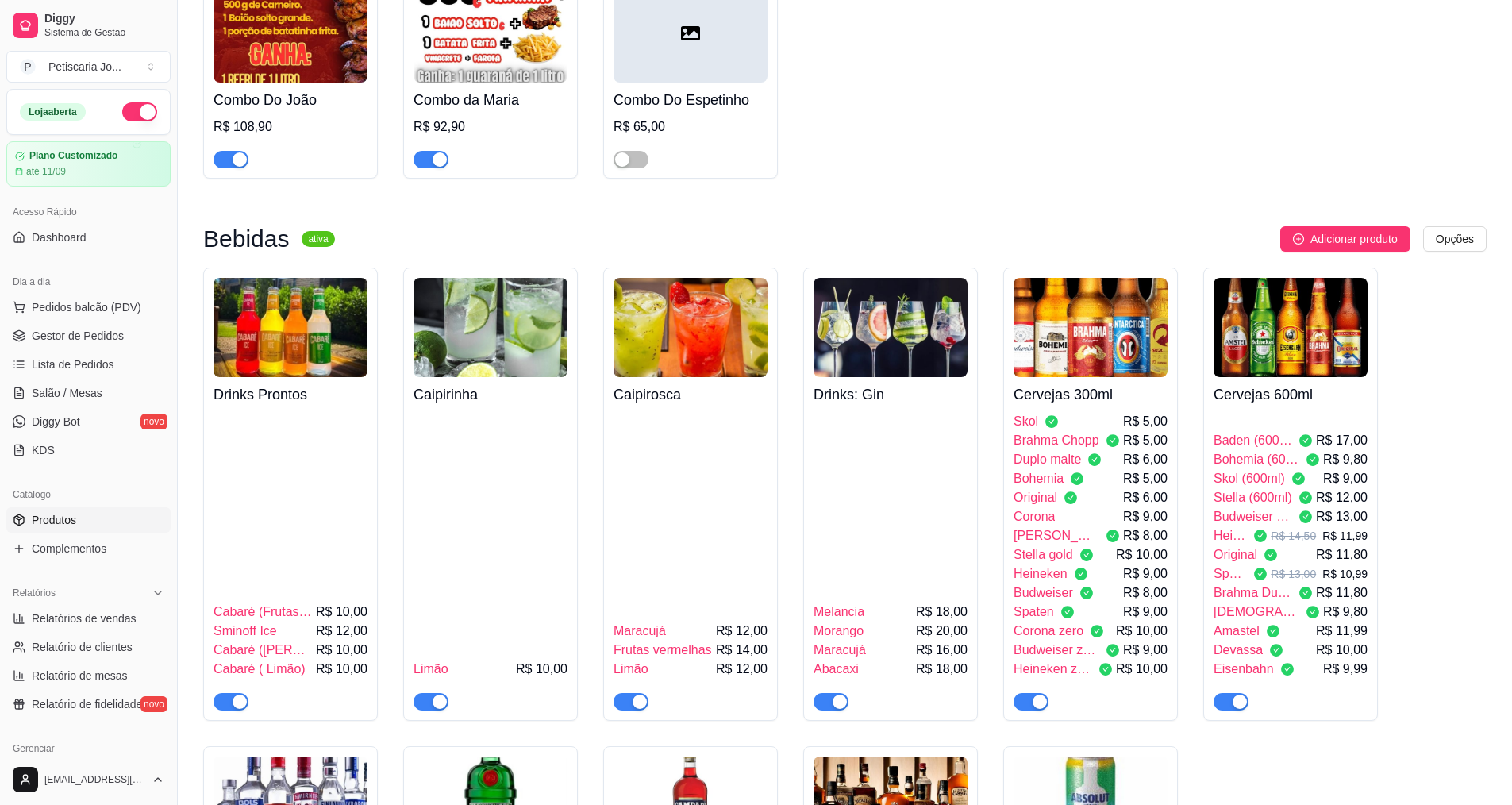
click at [1280, 278] on img at bounding box center [1290, 327] width 154 height 99
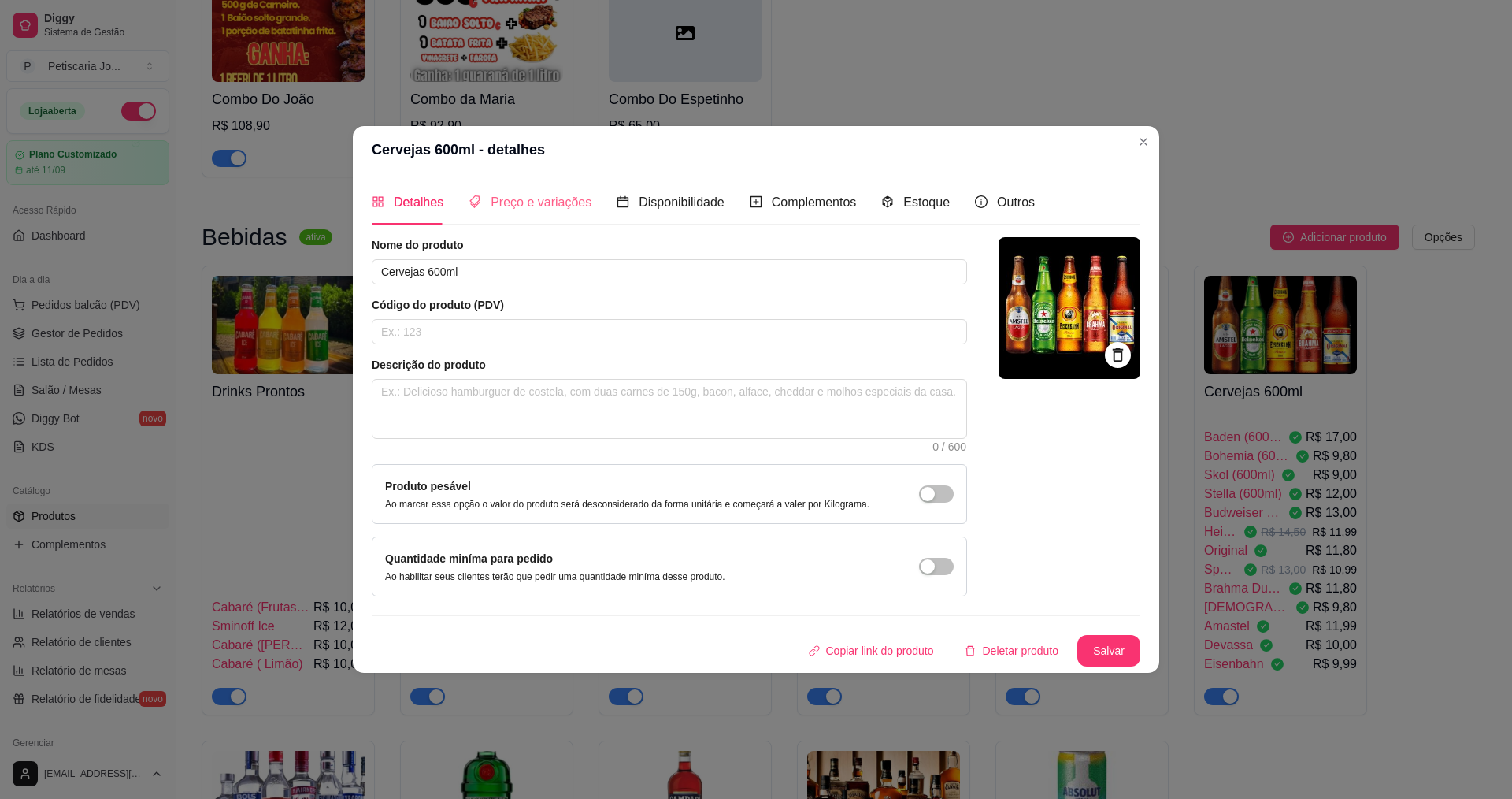
click at [519, 189] on div "Preço e variações" at bounding box center [529, 201] width 123 height 45
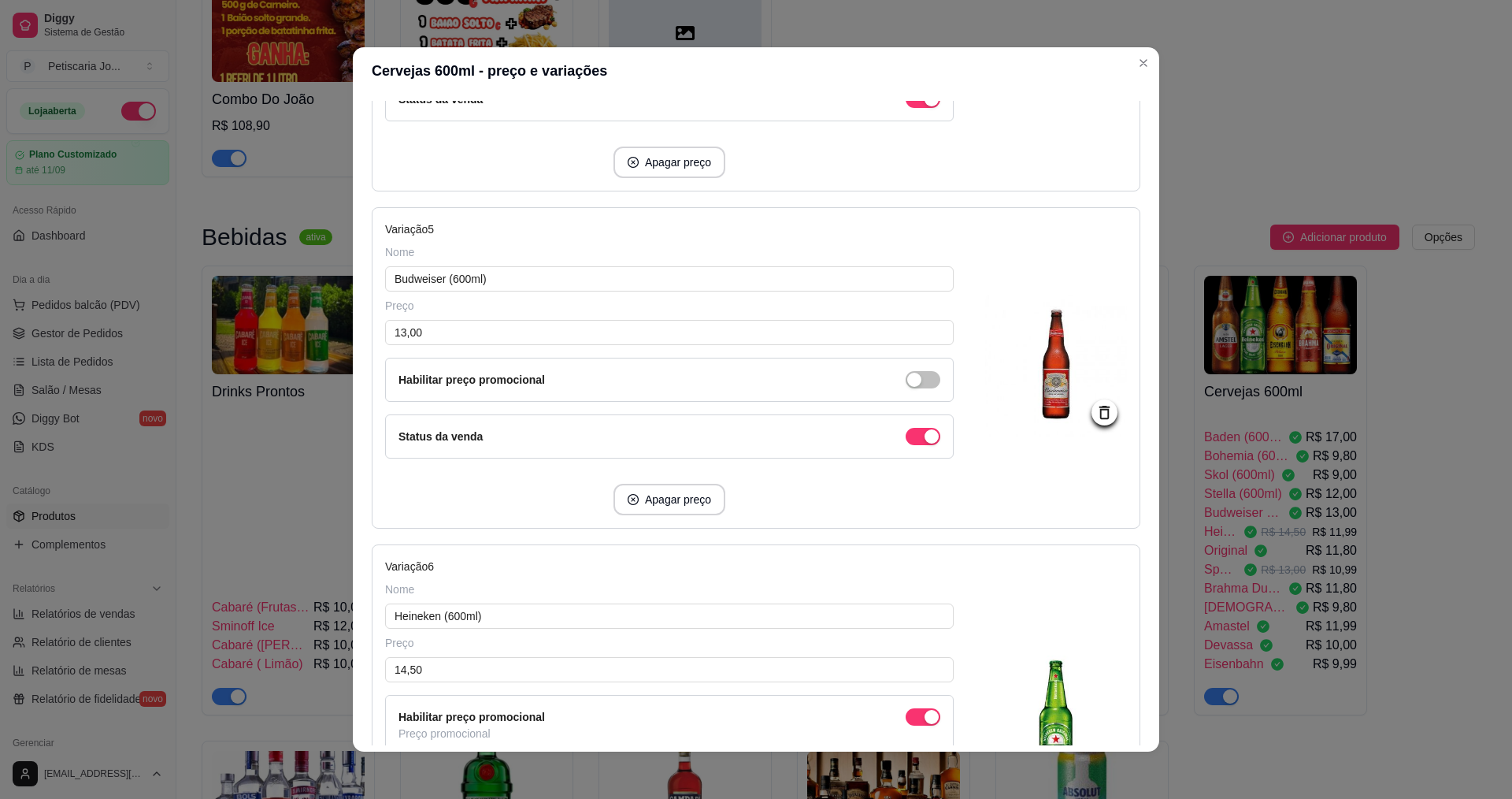
scroll to position [1732, 0]
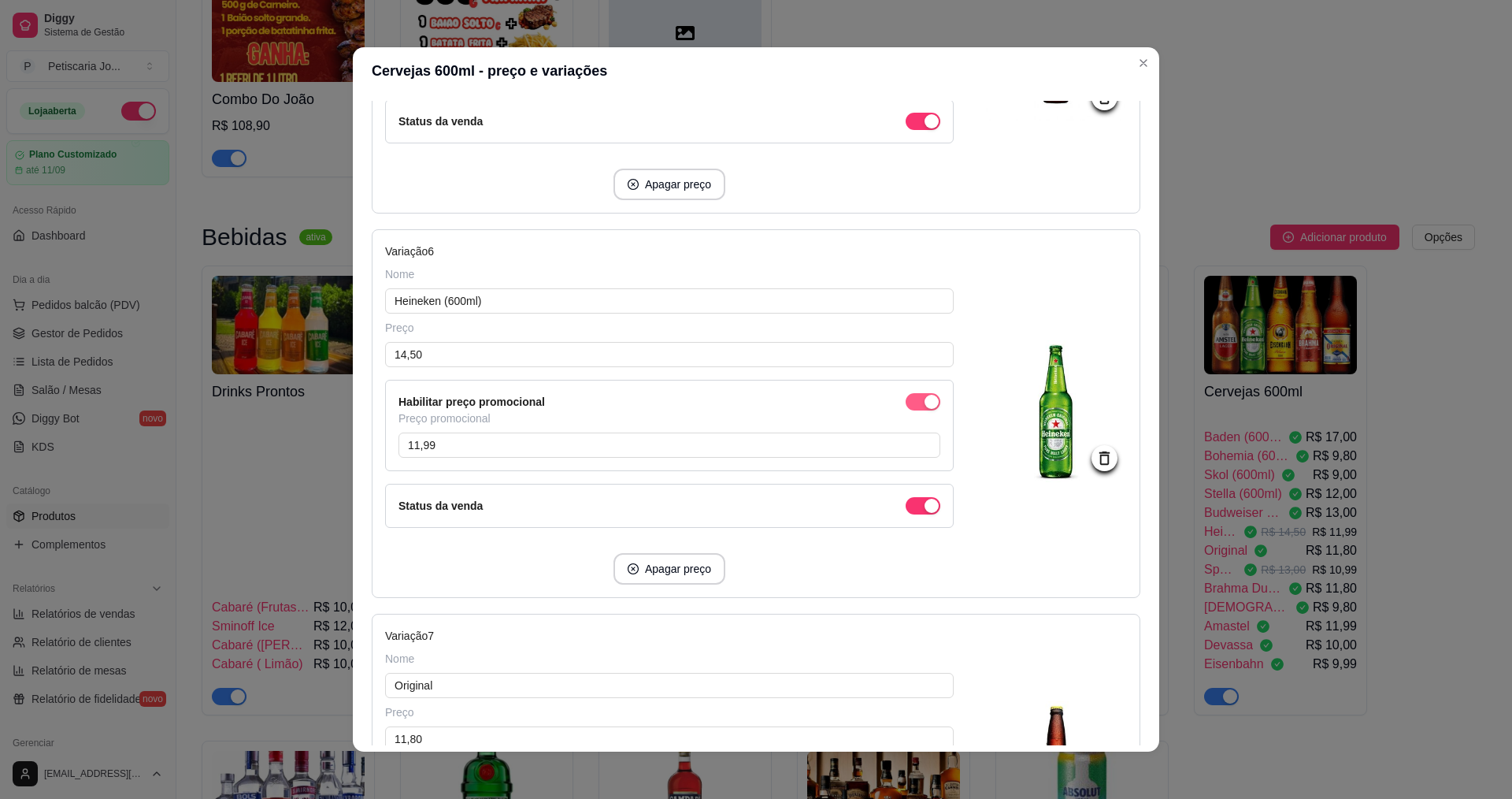
click at [906, 398] on span "button" at bounding box center [923, 401] width 34 height 17
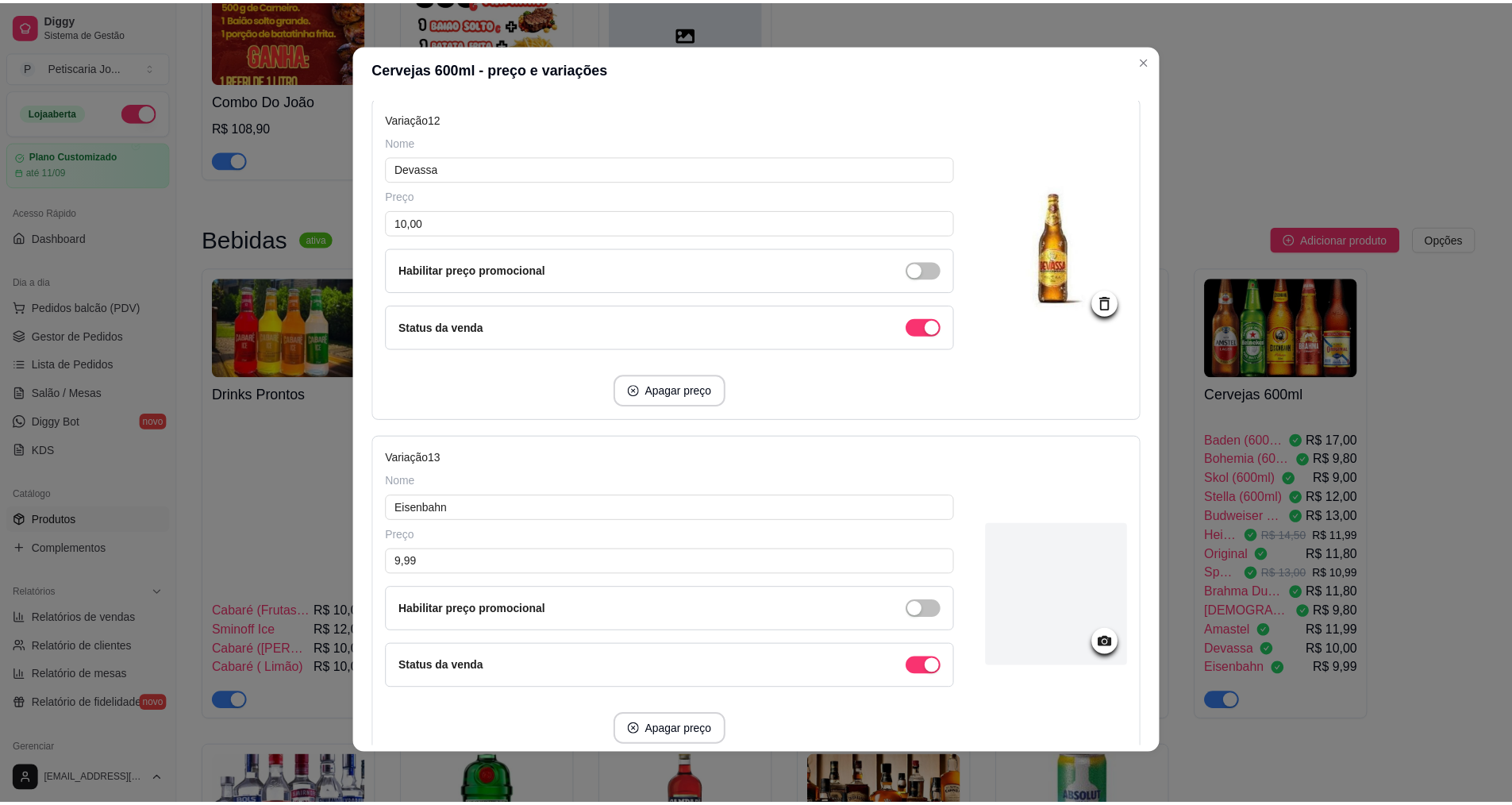
scroll to position [4089, 0]
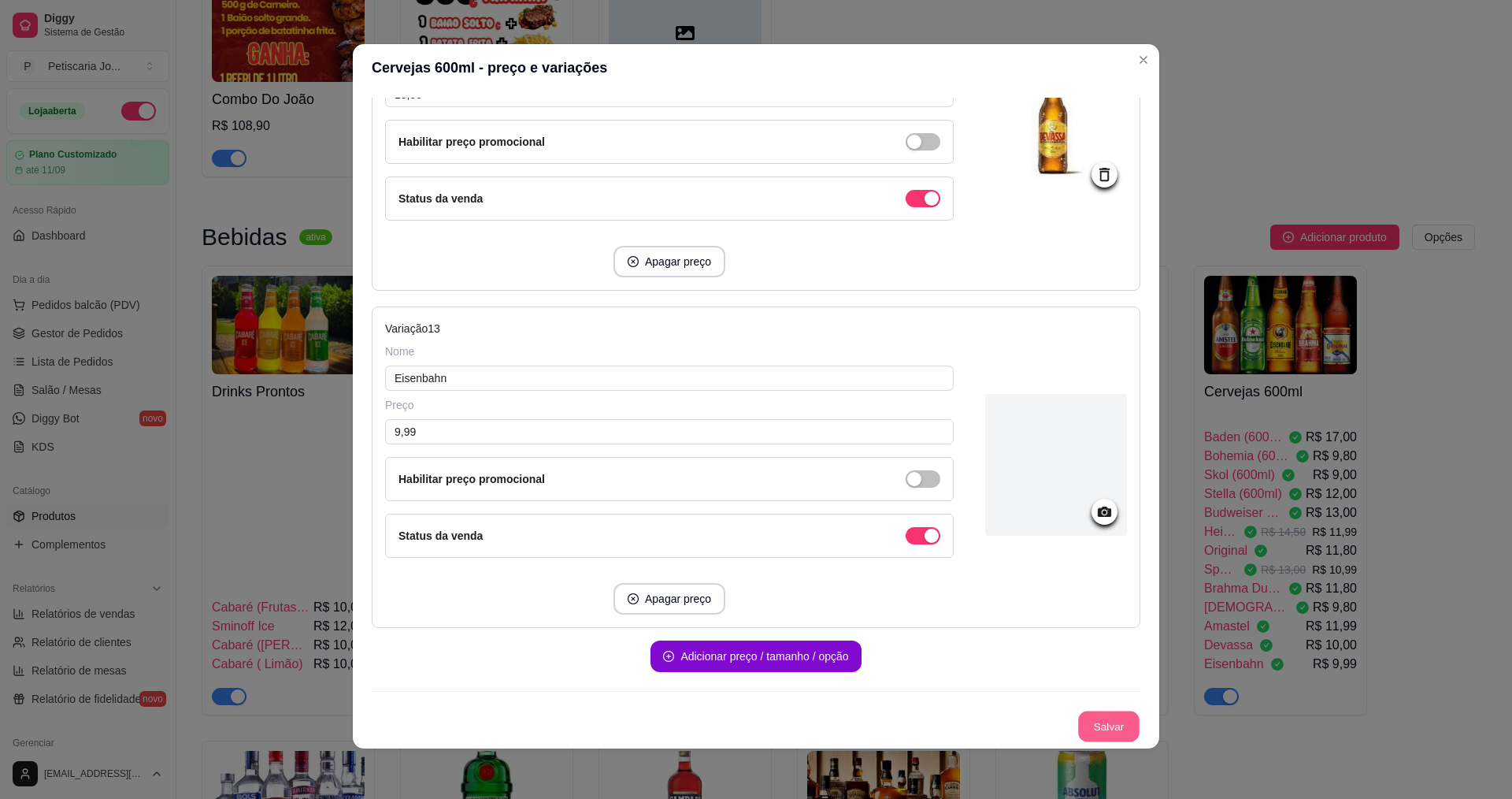
click at [1107, 725] on button "Salvar" at bounding box center [1109, 727] width 61 height 31
click at [1105, 732] on button "Salvar" at bounding box center [1109, 726] width 63 height 31
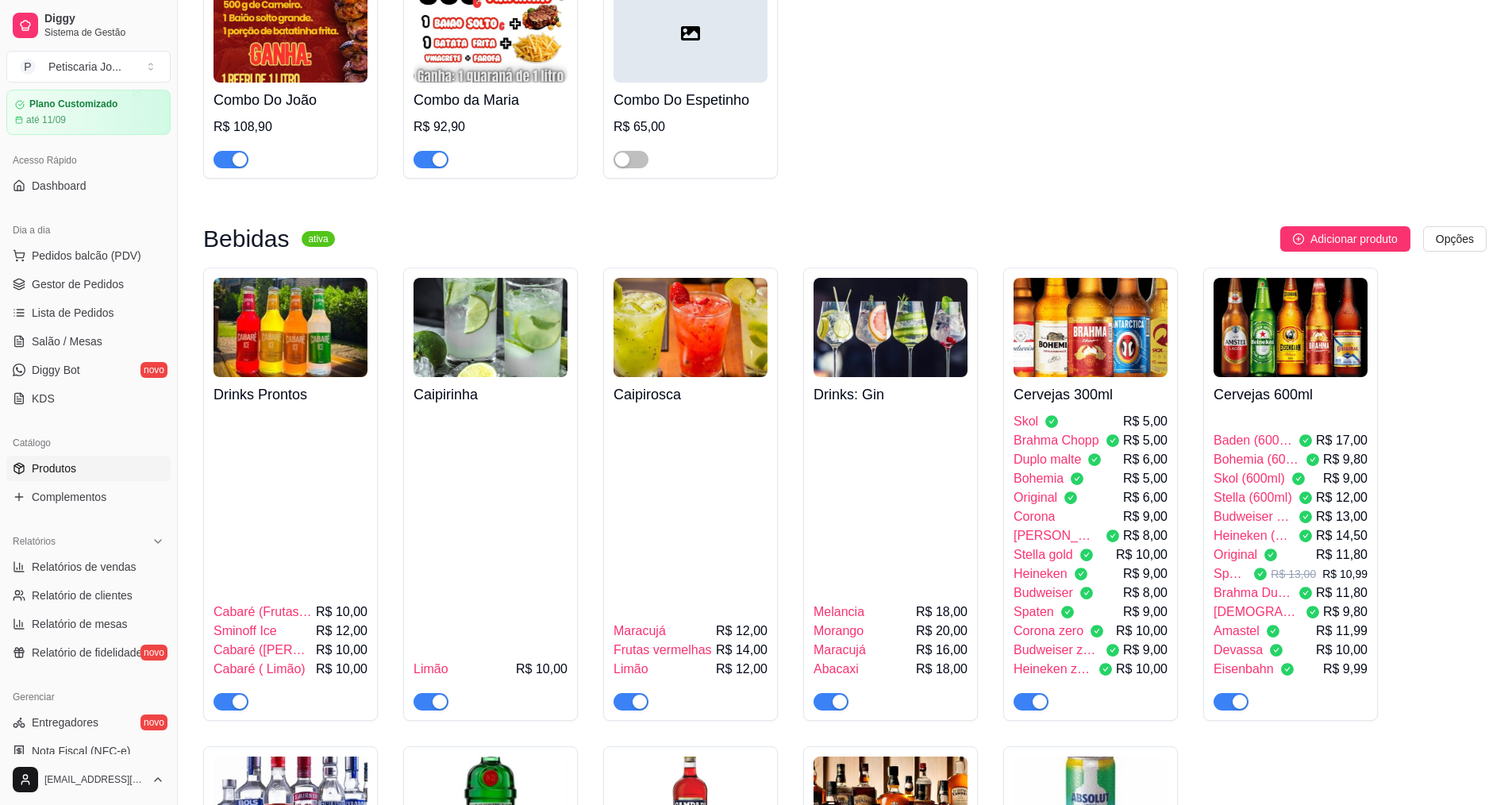
scroll to position [80, 0]
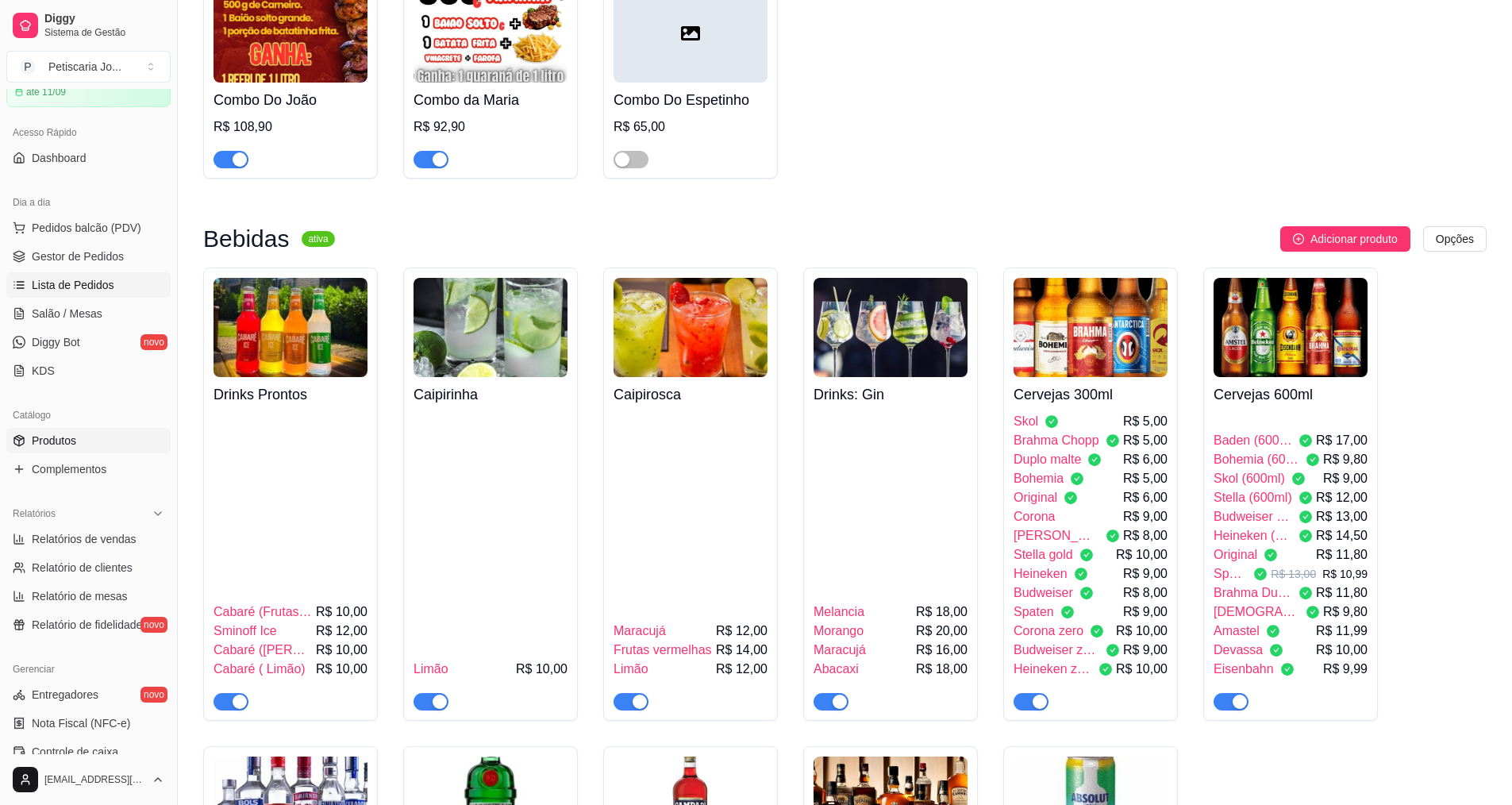
click at [73, 281] on span "Lista de Pedidos" at bounding box center [73, 284] width 83 height 16
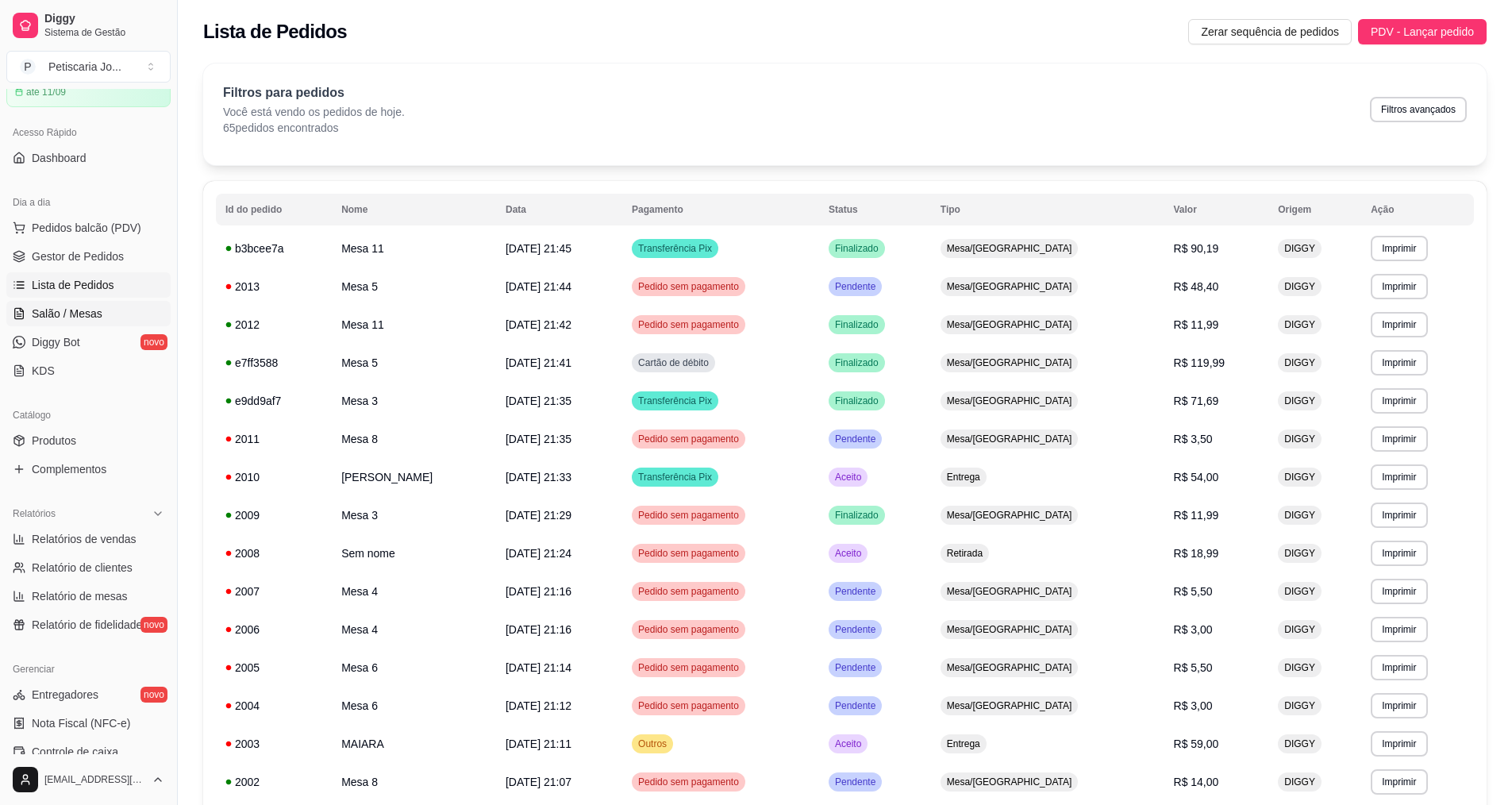
click at [104, 312] on link "Salão / Mesas" at bounding box center [88, 313] width 164 height 25
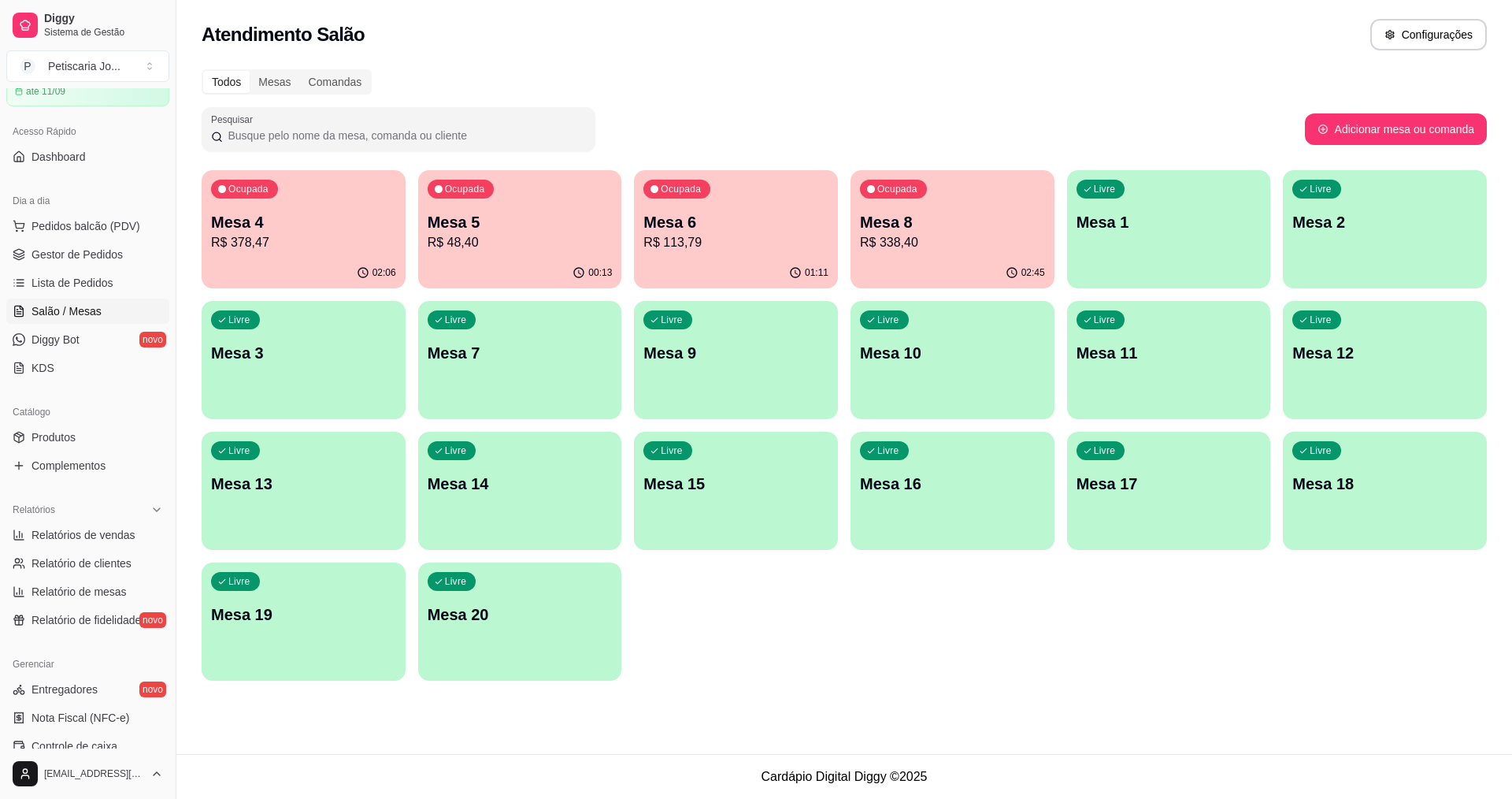
click at [695, 209] on div "Ocupada Mesa 6 R$ 113,79" at bounding box center [736, 214] width 204 height 88
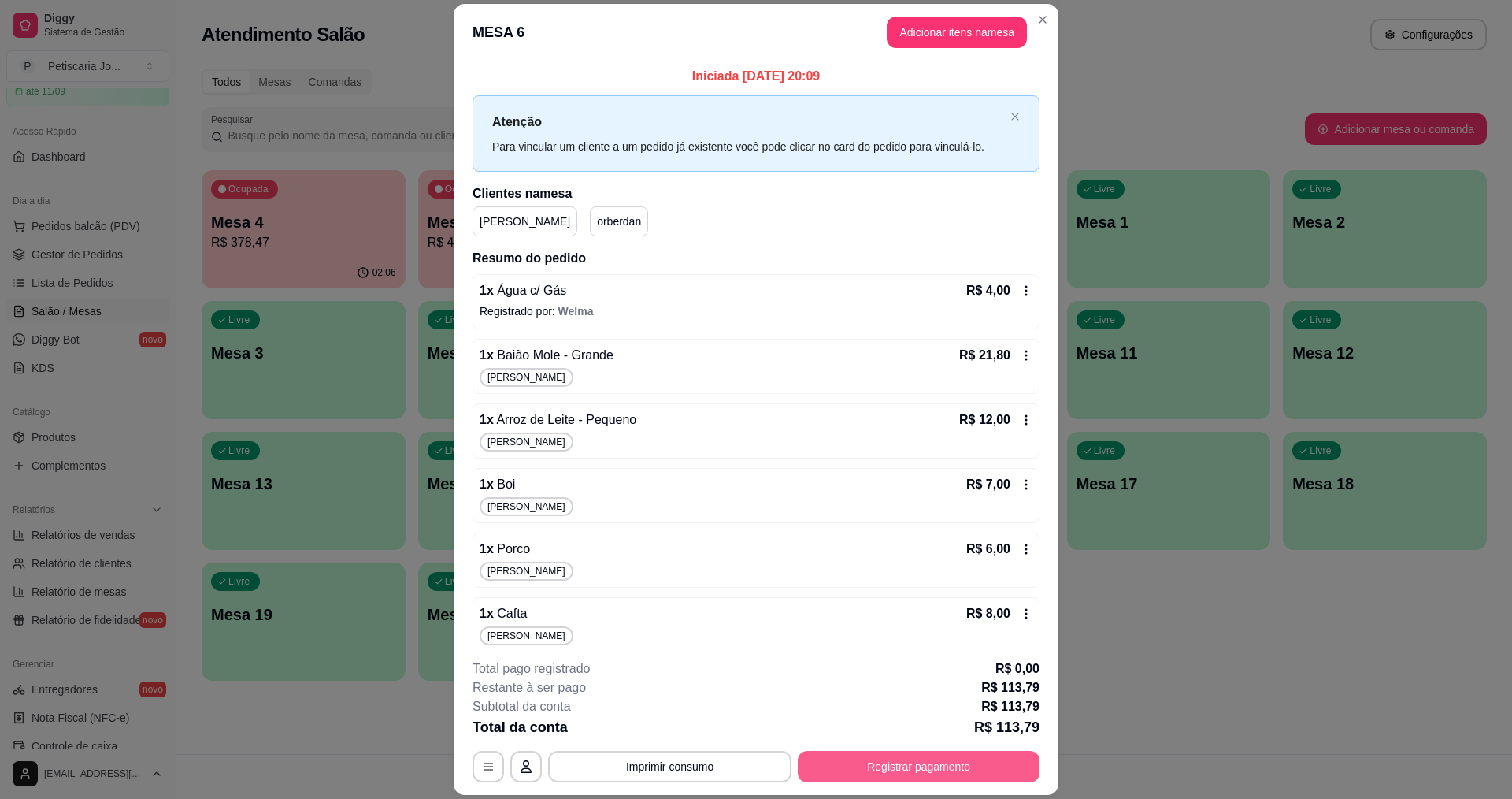
click at [908, 763] on button "Registrar pagamento" at bounding box center [919, 766] width 242 height 31
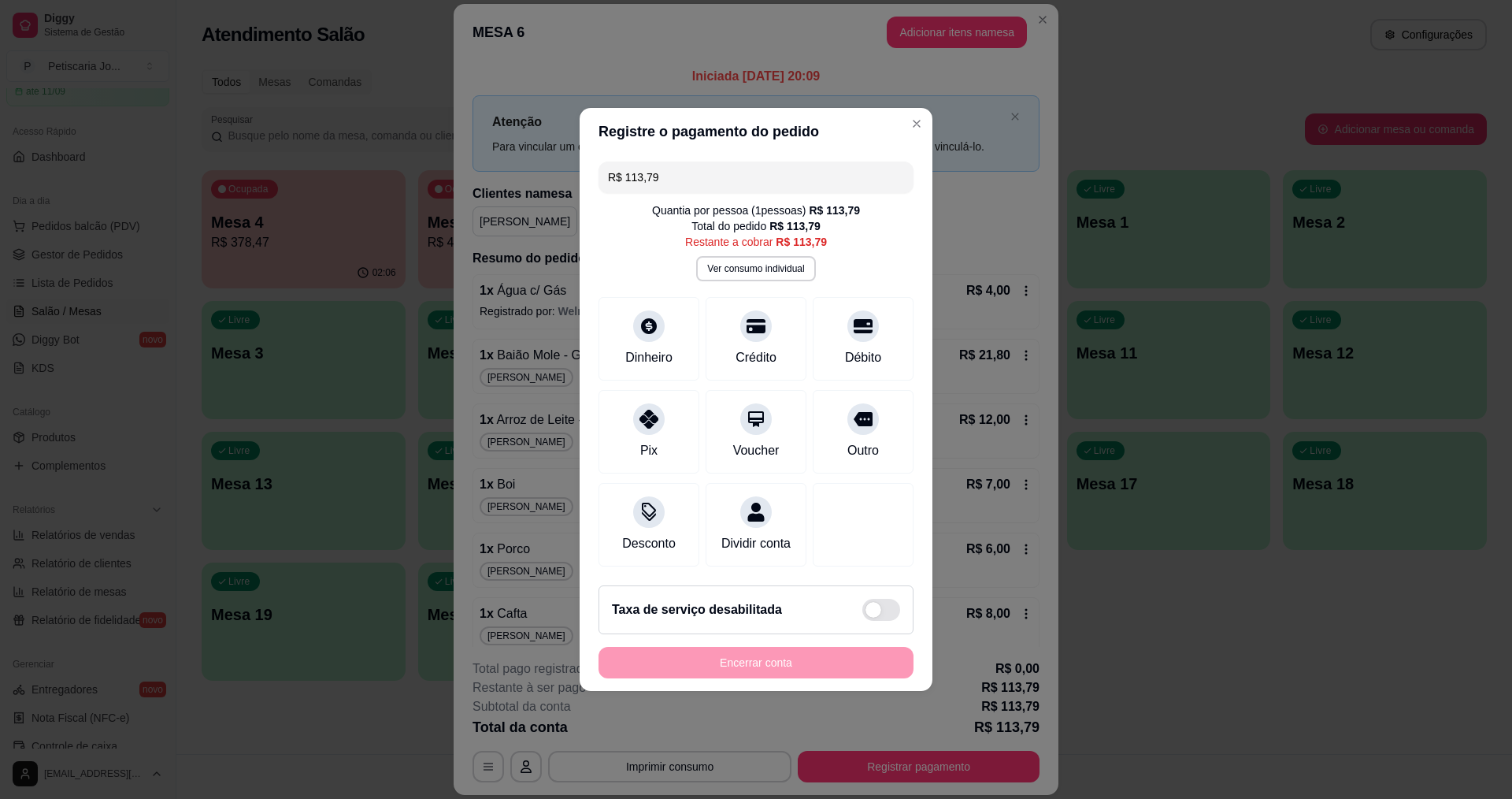
drag, startPoint x: 732, startPoint y: 174, endPoint x: 464, endPoint y: 224, distance: 272.6
click at [464, 224] on div "Registre o pagamento do pedido R$ 113,79 Quantia por pessoa ( 1 pessoas) R$ 113…" at bounding box center [756, 400] width 1512 height 799
click at [749, 404] on icon at bounding box center [755, 414] width 20 height 20
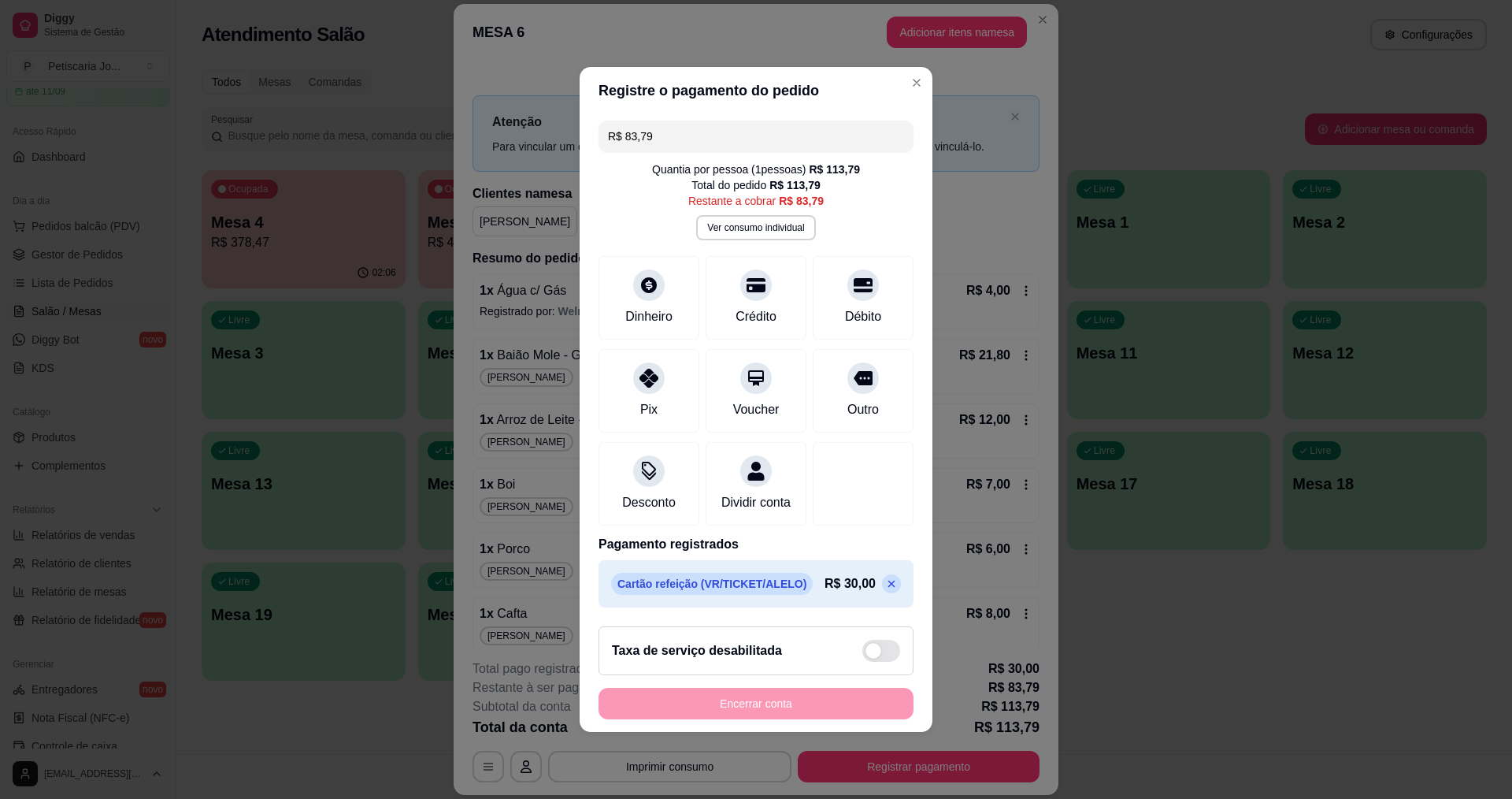
drag, startPoint x: 693, startPoint y: 132, endPoint x: 622, endPoint y: 161, distance: 76.7
click at [622, 161] on div "R$ 83,79 Quantia por pessoa ( 1 pessoas) R$ 113,79 Total do pedido R$ 113,79 Re…" at bounding box center [756, 364] width 353 height 500
click at [863, 292] on div "Débito" at bounding box center [864, 295] width 111 height 92
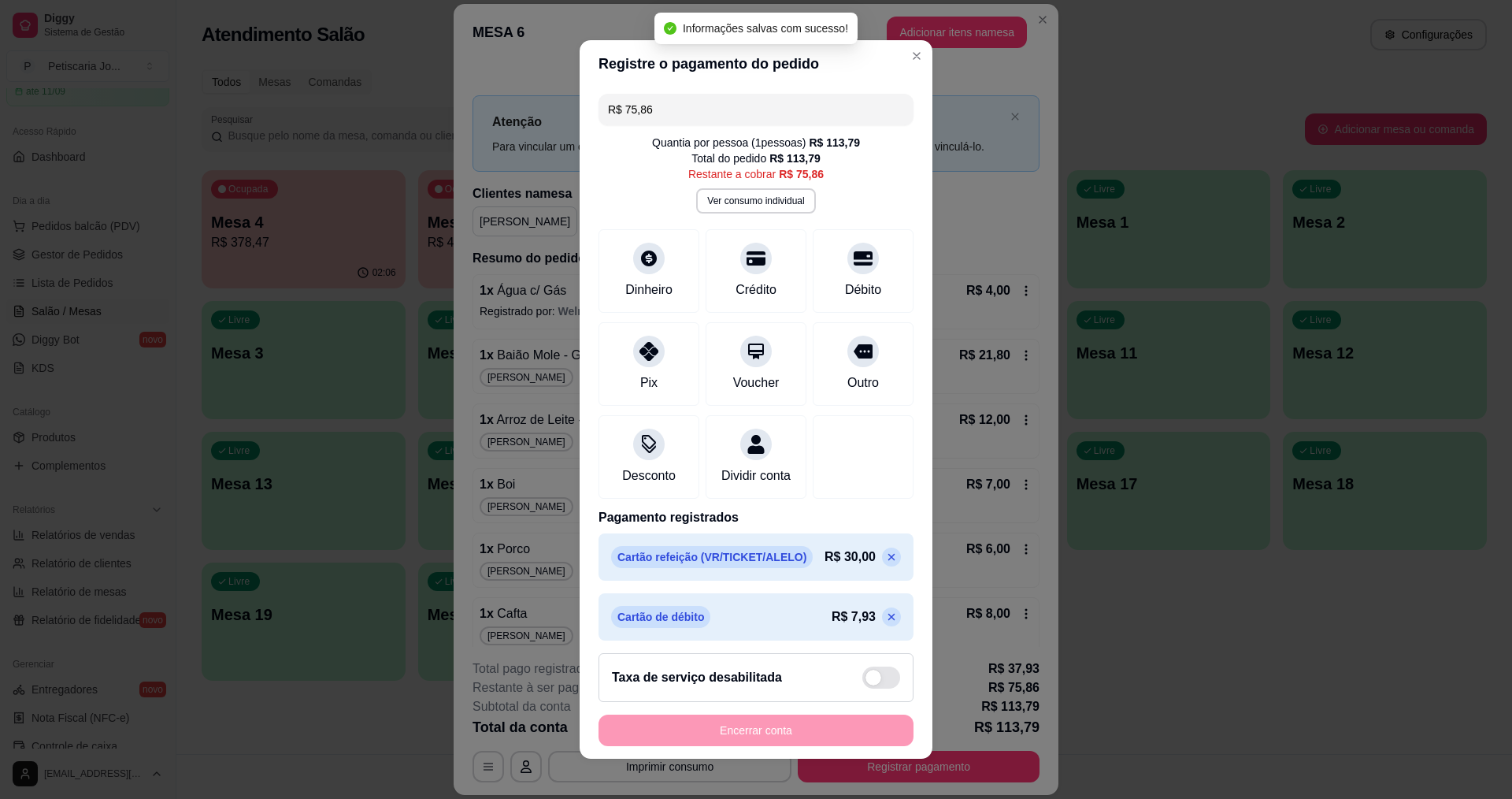
drag, startPoint x: 738, startPoint y: 107, endPoint x: 284, endPoint y: 179, distance: 459.7
click at [284, 179] on div "Registre o pagamento do pedido R$ 75,86 Quantia por pessoa ( 1 pessoas) R$ 113,…" at bounding box center [756, 400] width 1512 height 799
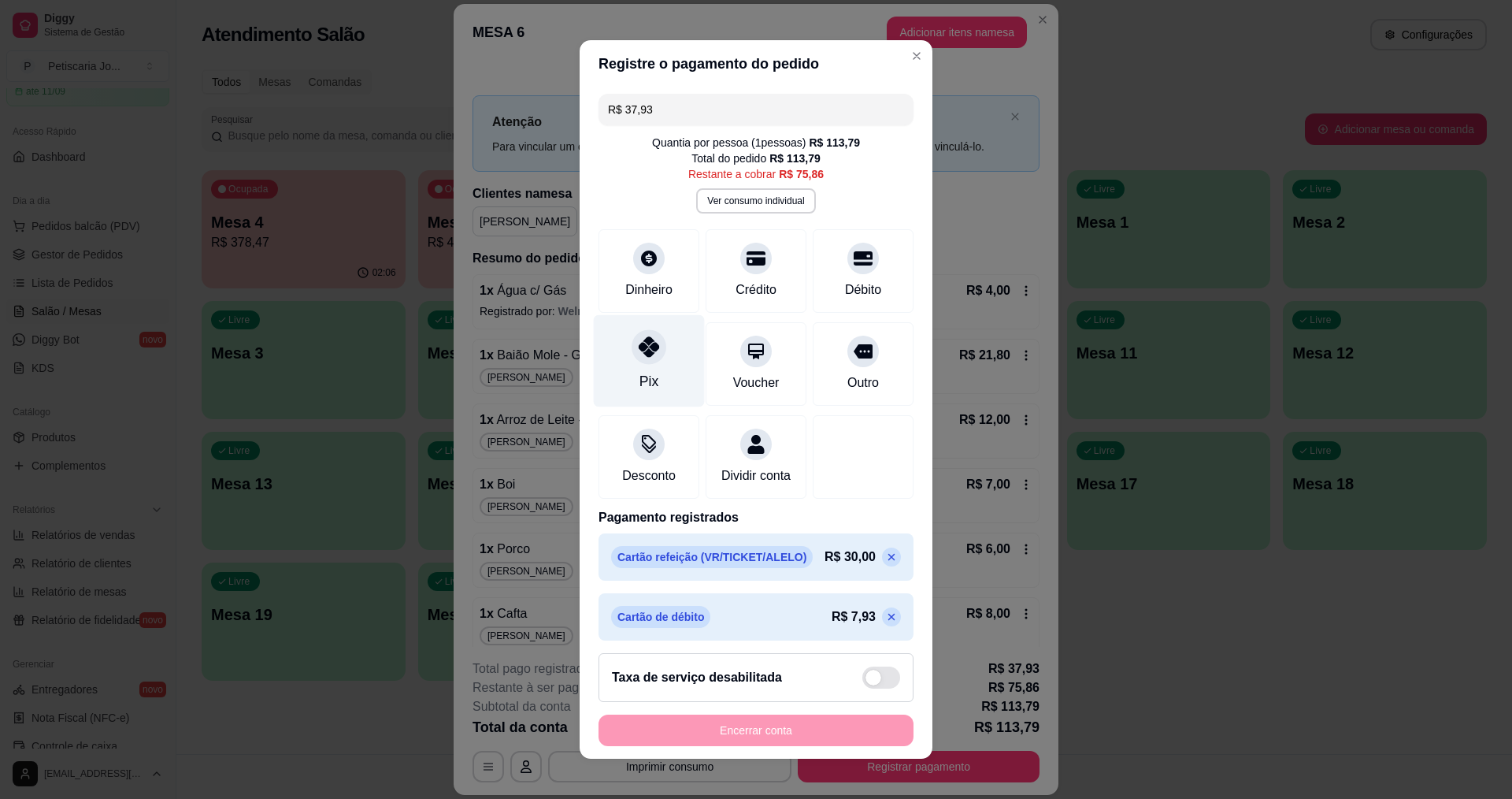
click at [627, 377] on div "Pix" at bounding box center [649, 360] width 111 height 92
click at [639, 340] on icon at bounding box center [648, 346] width 20 height 20
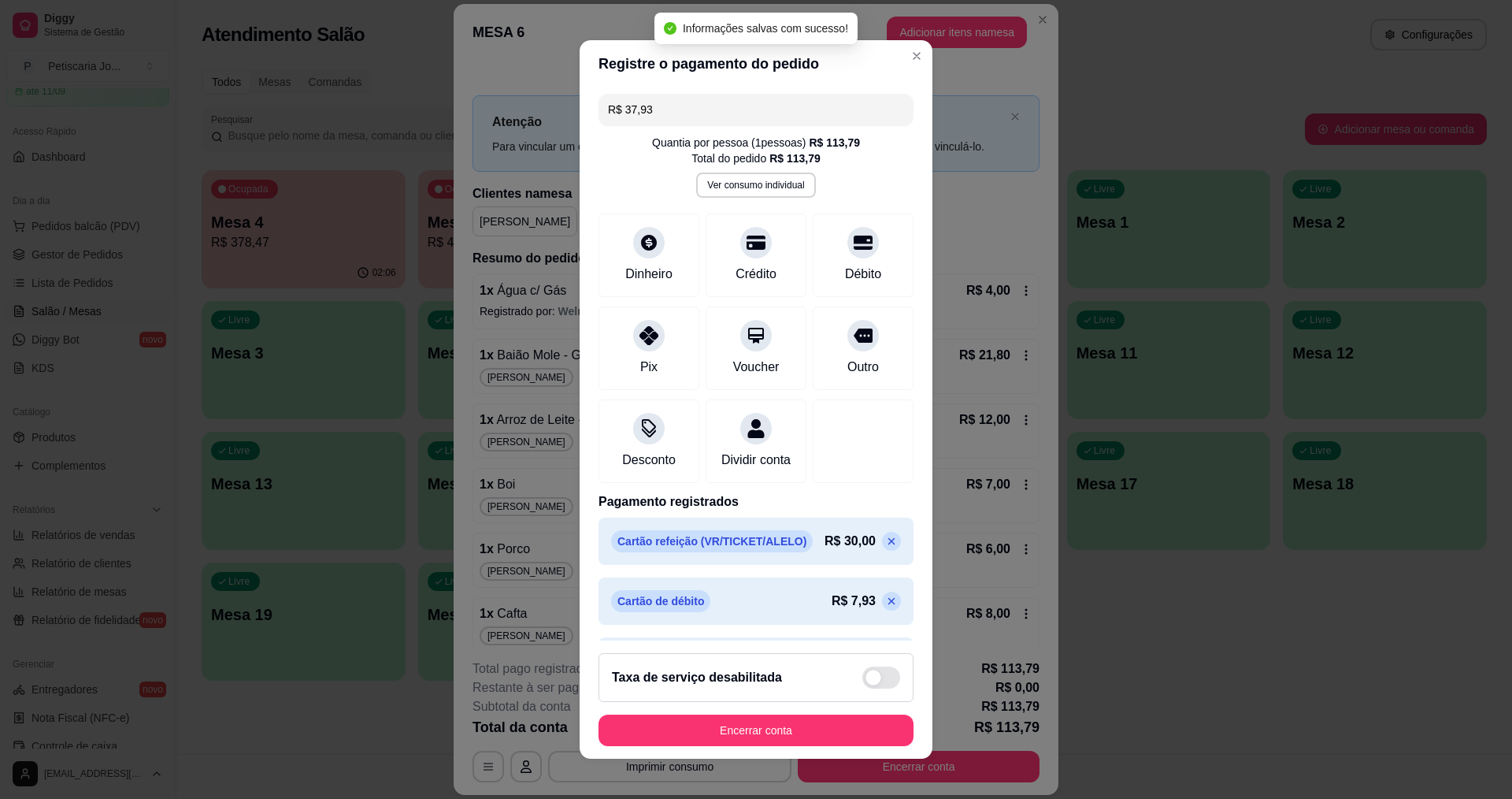
type input "R$ 0,00"
click at [775, 723] on button "Encerrar conta" at bounding box center [756, 730] width 306 height 31
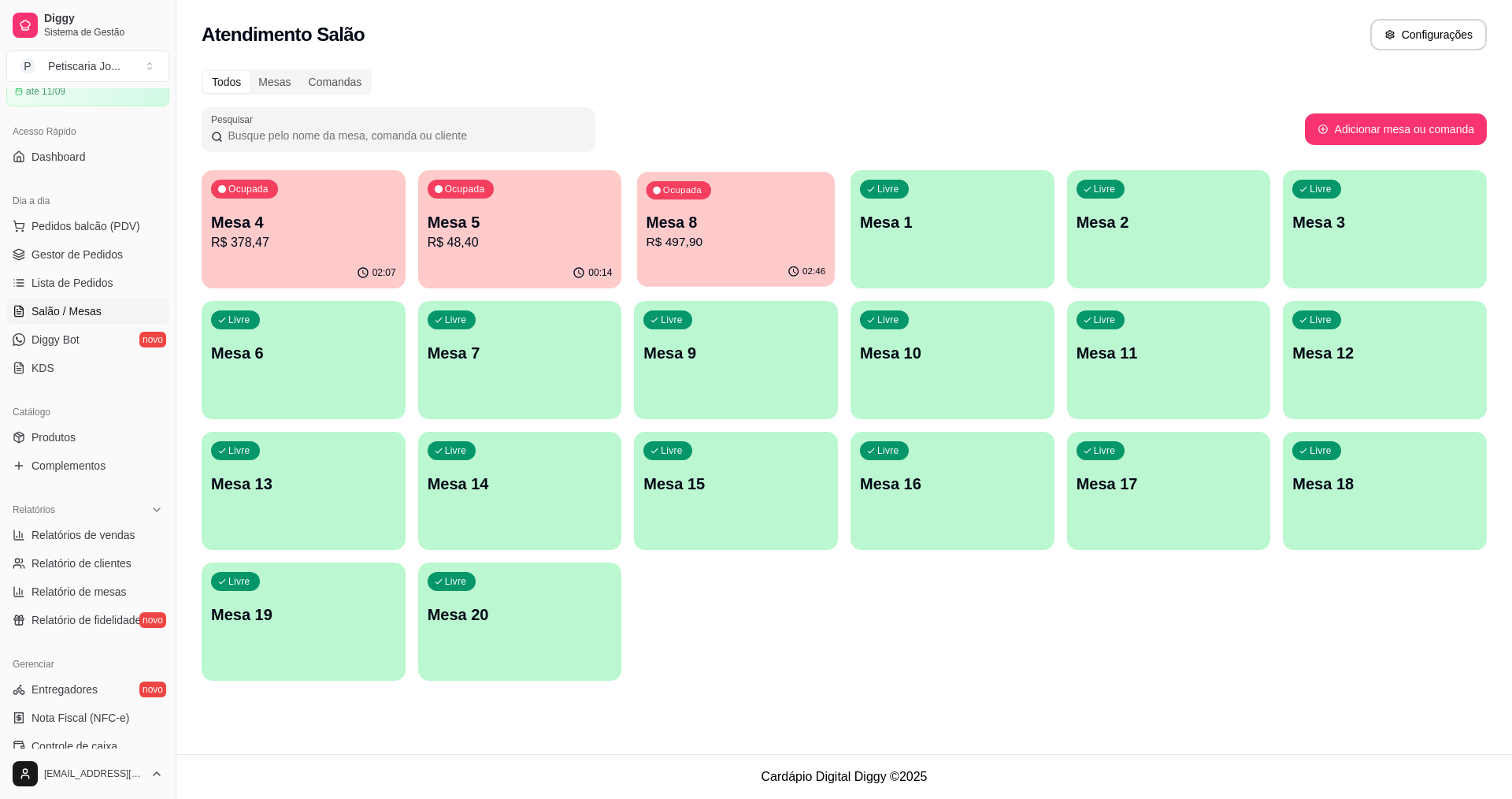
click at [740, 219] on p "Mesa 8" at bounding box center [736, 222] width 179 height 21
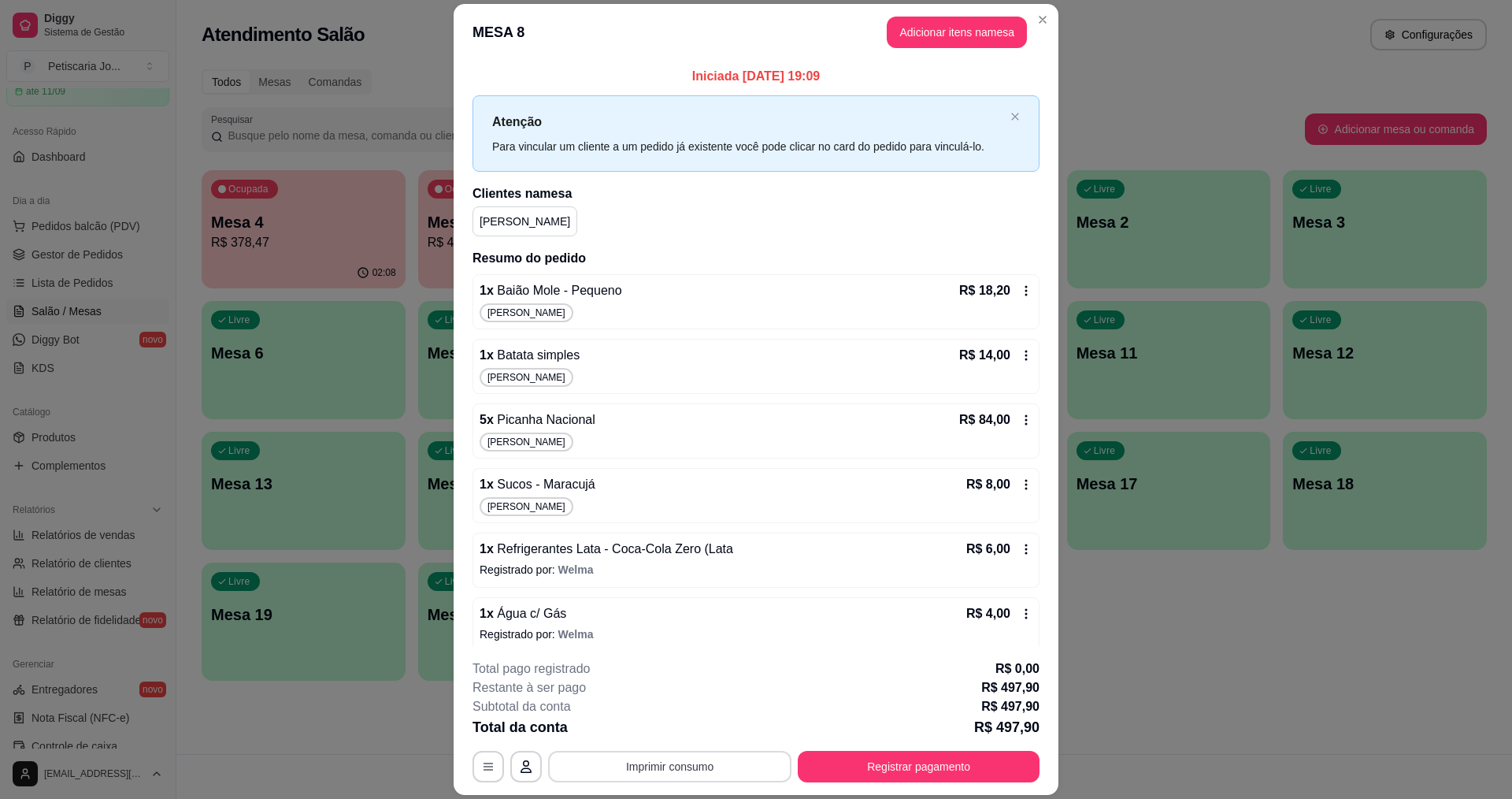
click at [667, 766] on button "Imprimir consumo" at bounding box center [669, 766] width 243 height 31
click at [649, 738] on button "IMPRESSORA" at bounding box center [669, 730] width 114 height 25
click at [877, 763] on button "Registrar pagamento" at bounding box center [919, 767] width 235 height 31
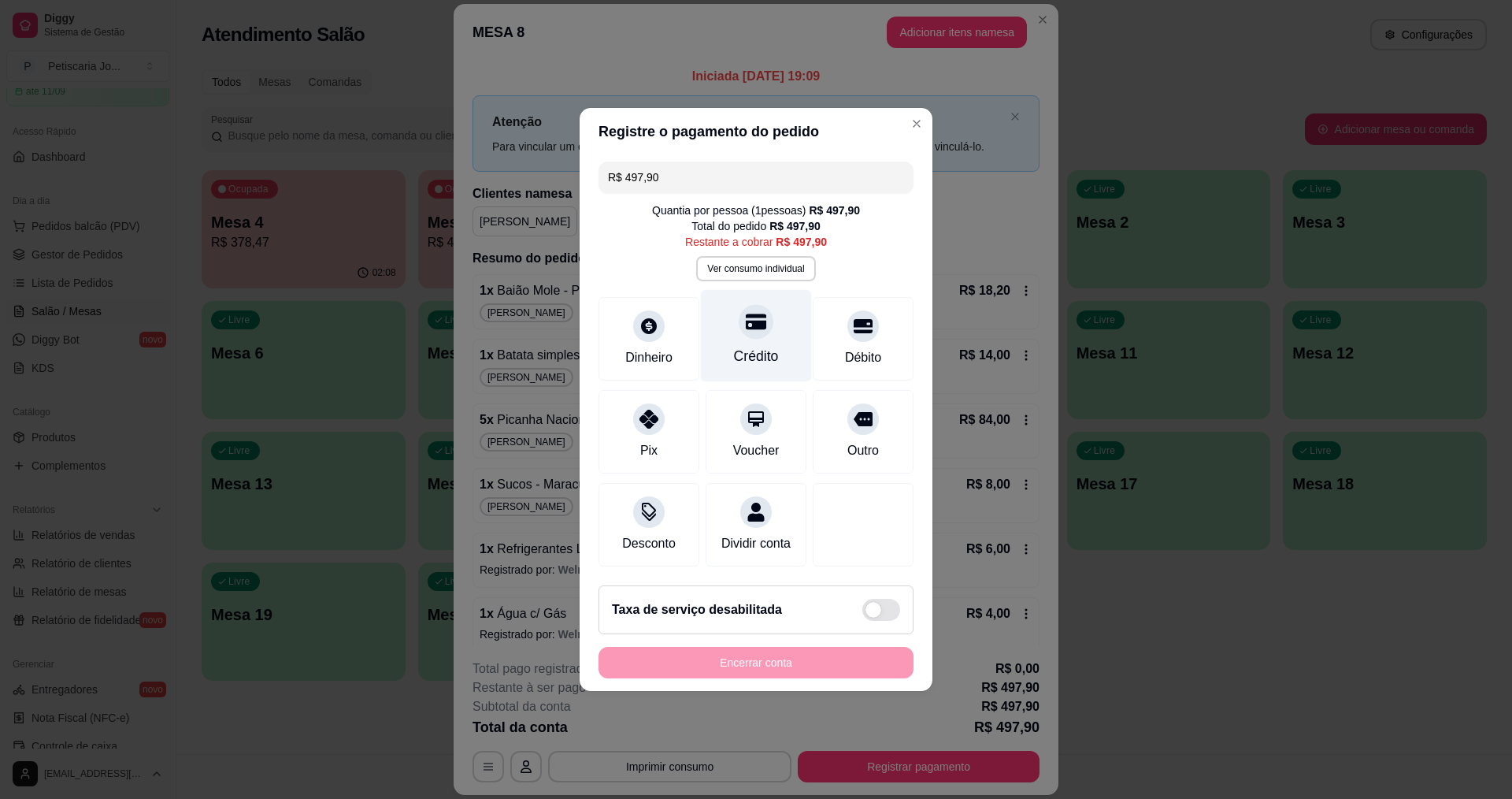
click at [772, 346] on div "Crédito" at bounding box center [756, 356] width 45 height 20
type input "R$ 0,00"
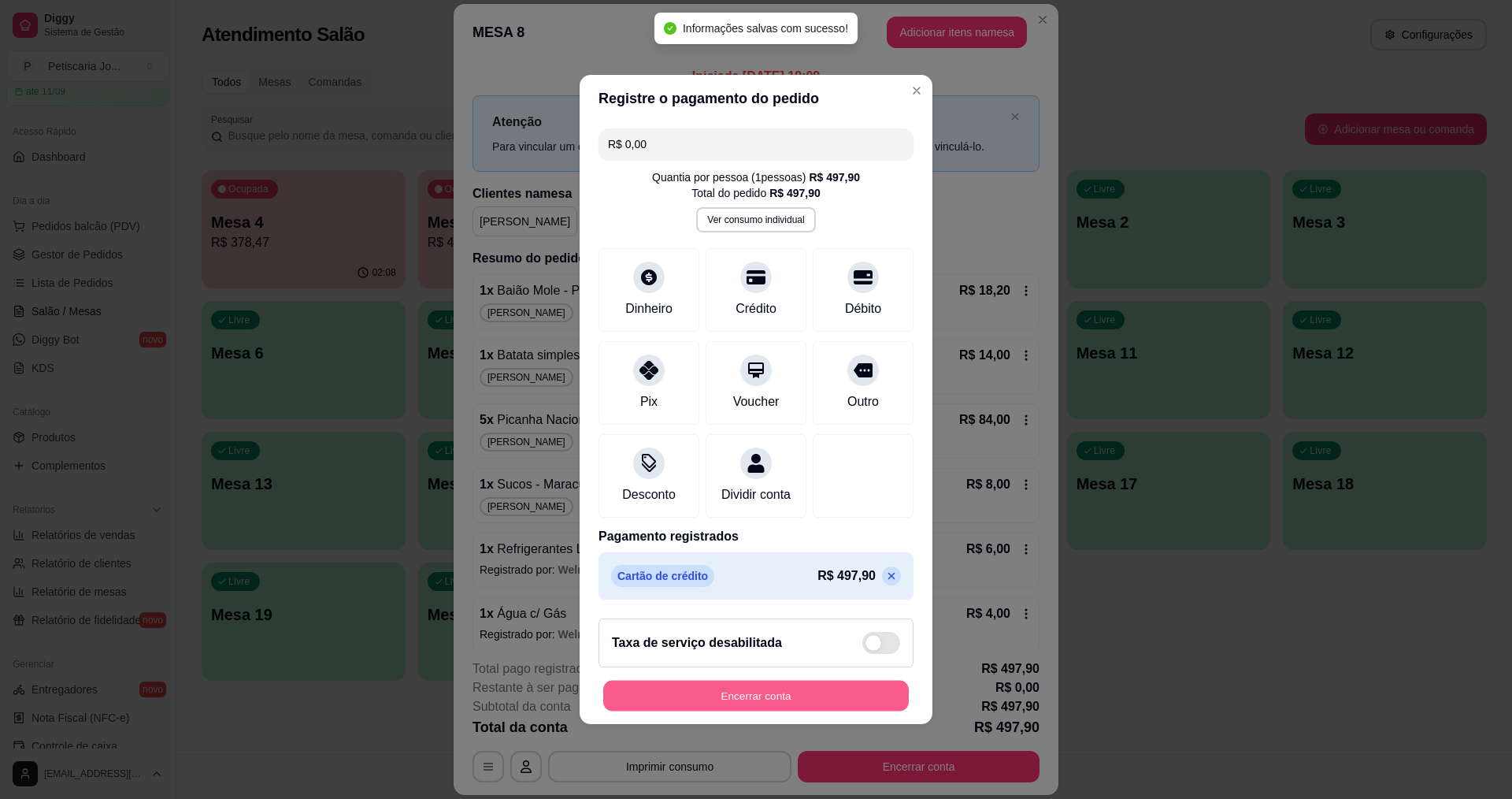
click at [739, 698] on button "Encerrar conta" at bounding box center [756, 696] width 306 height 31
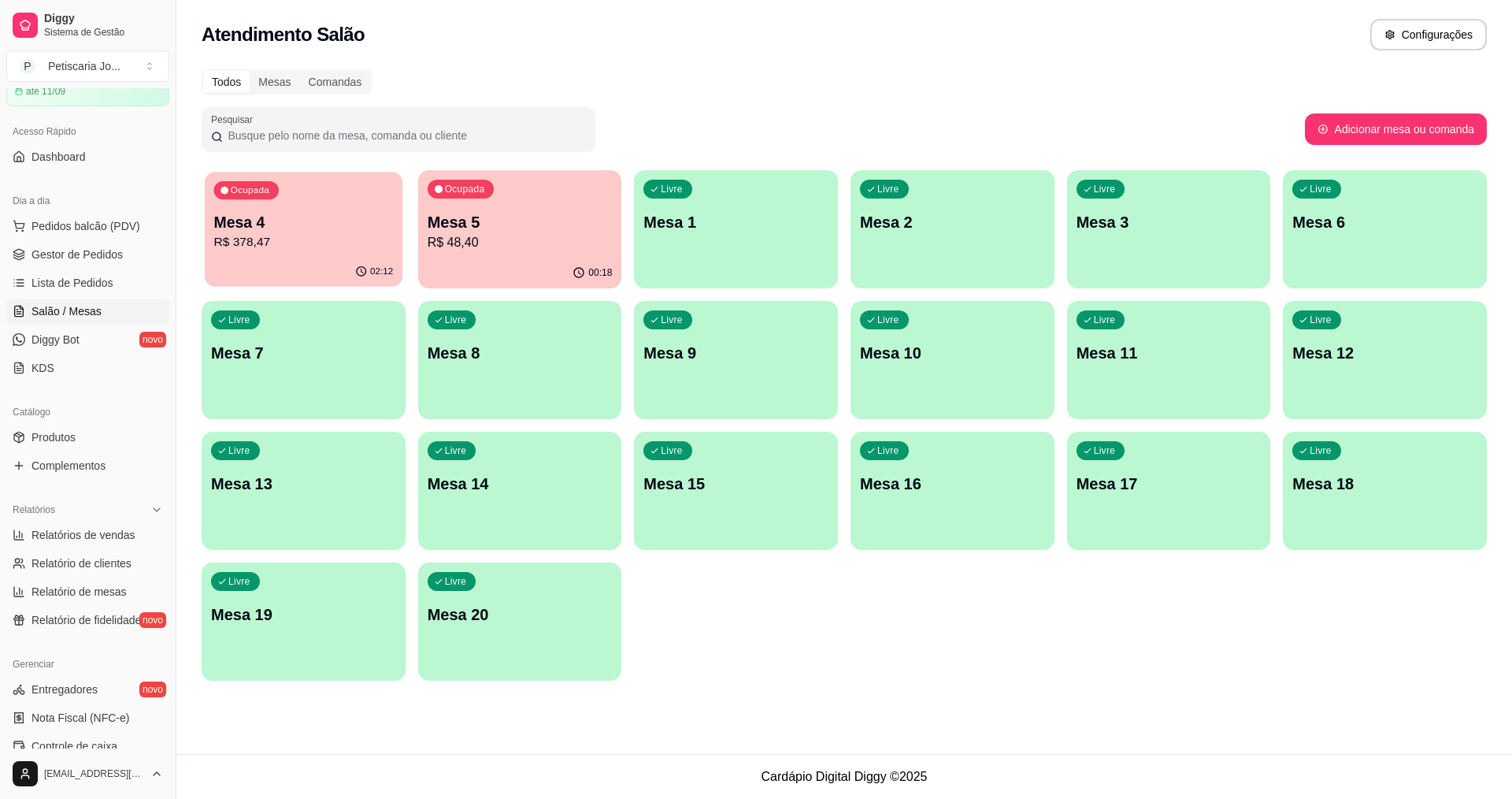
click at [245, 266] on div "02:12" at bounding box center [303, 271] width 197 height 30
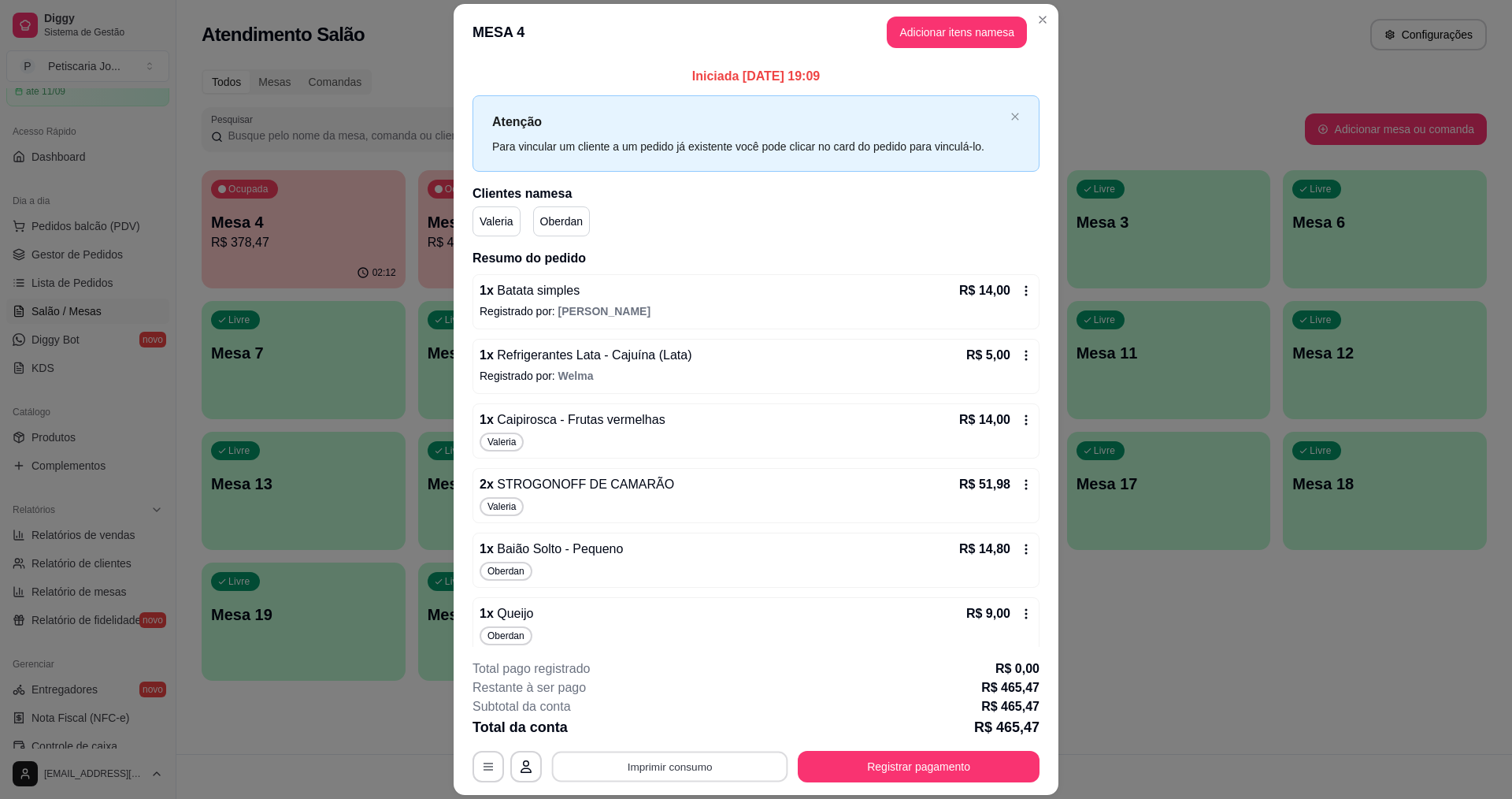
click at [644, 758] on button "Imprimir consumo" at bounding box center [670, 767] width 236 height 31
click at [650, 729] on button "IMPRESSORA" at bounding box center [668, 730] width 111 height 25
click at [807, 763] on button "Registrar pagamento" at bounding box center [919, 767] width 235 height 31
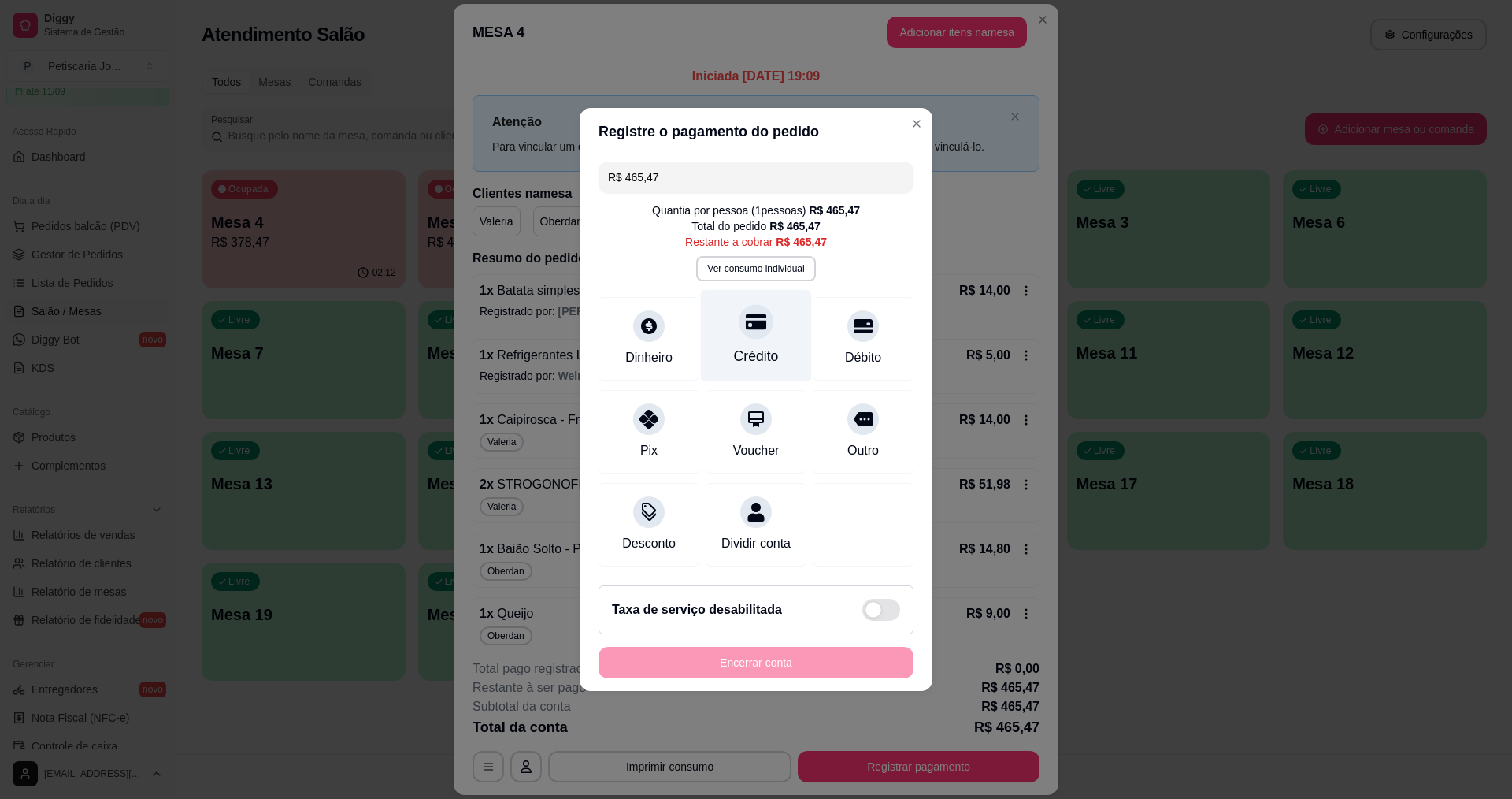
click at [756, 356] on div "Crédito" at bounding box center [756, 356] width 45 height 20
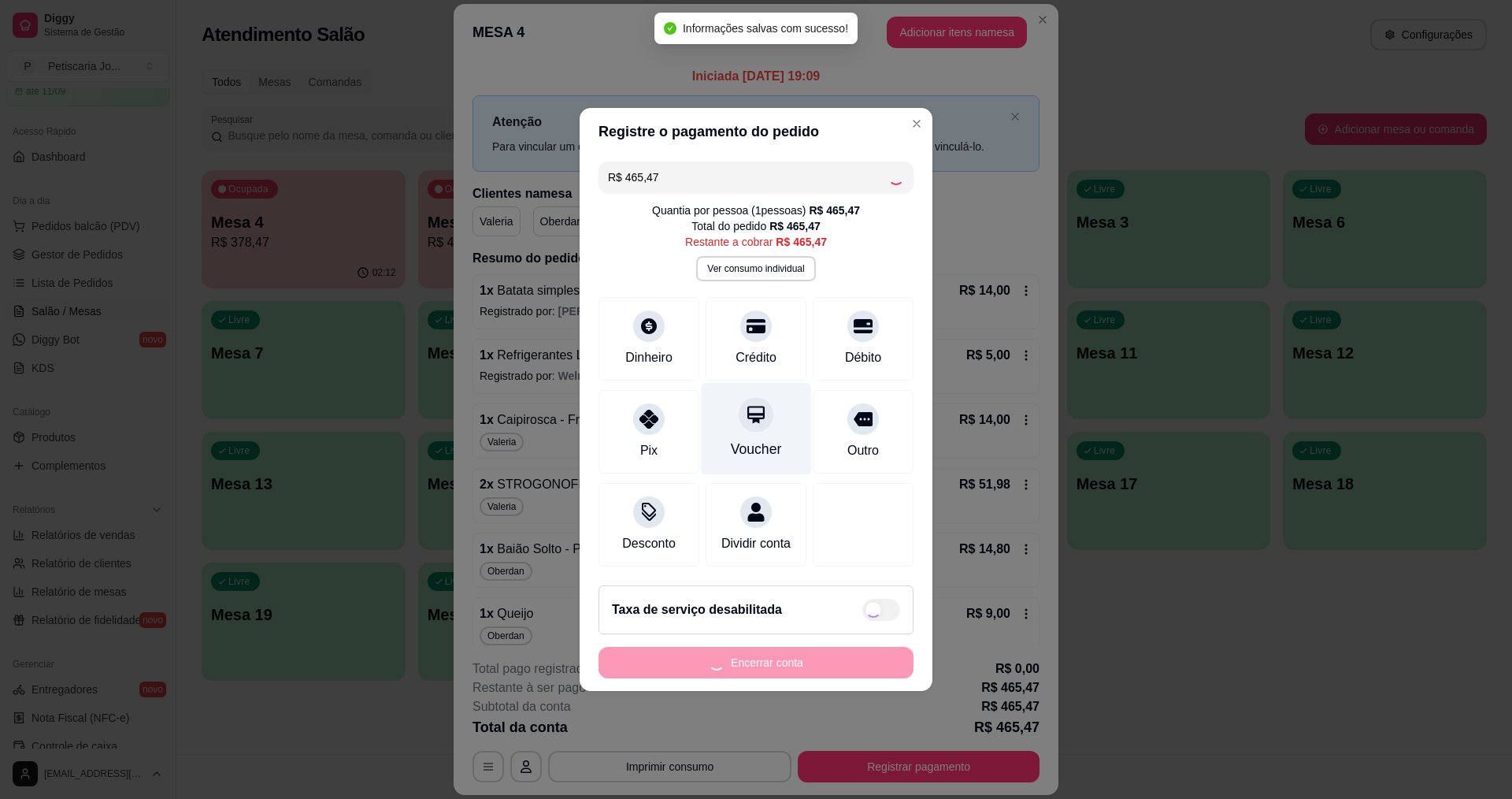
type input "R$ 0,00"
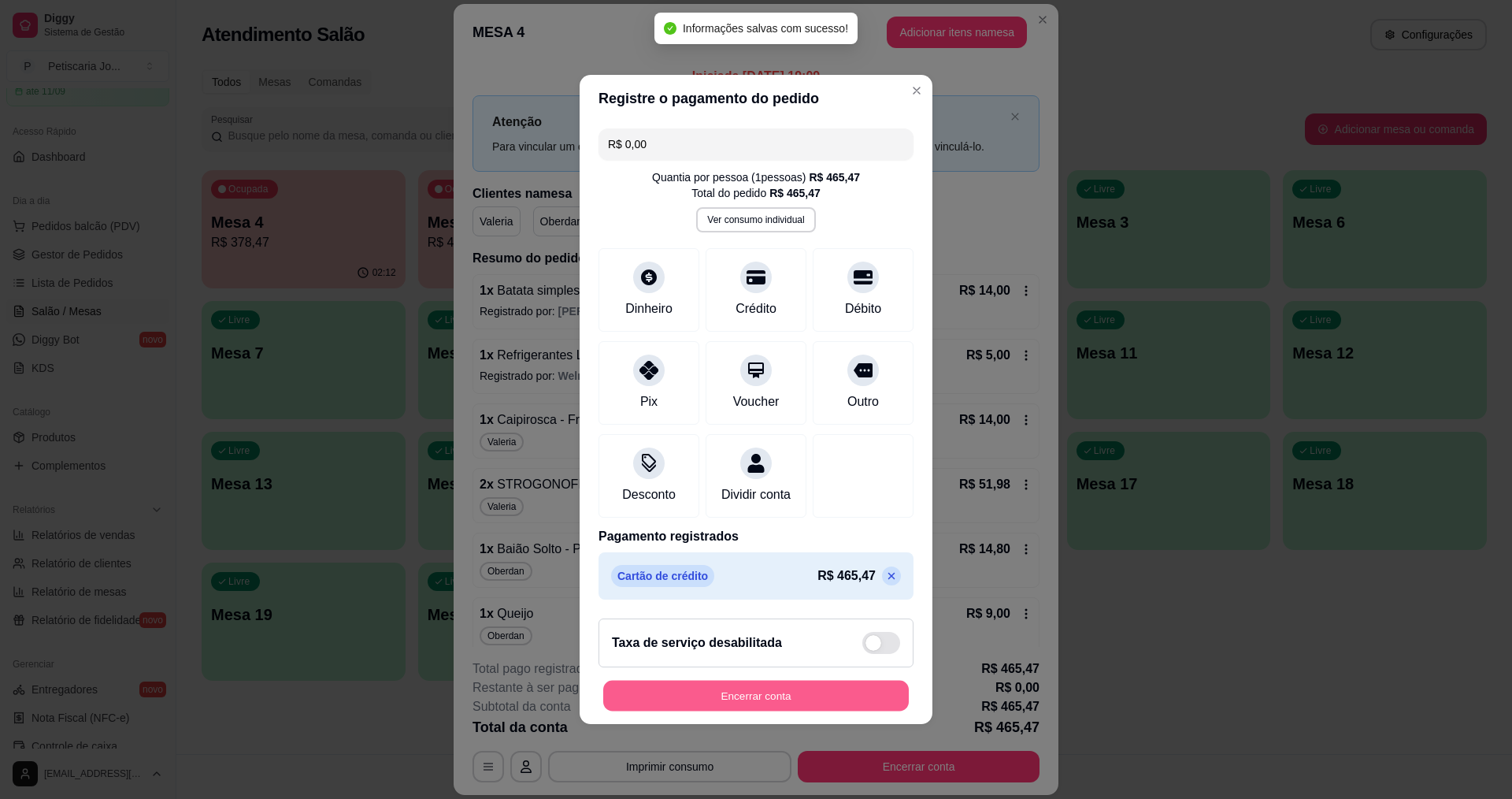
click at [713, 704] on button "Encerrar conta" at bounding box center [756, 696] width 306 height 31
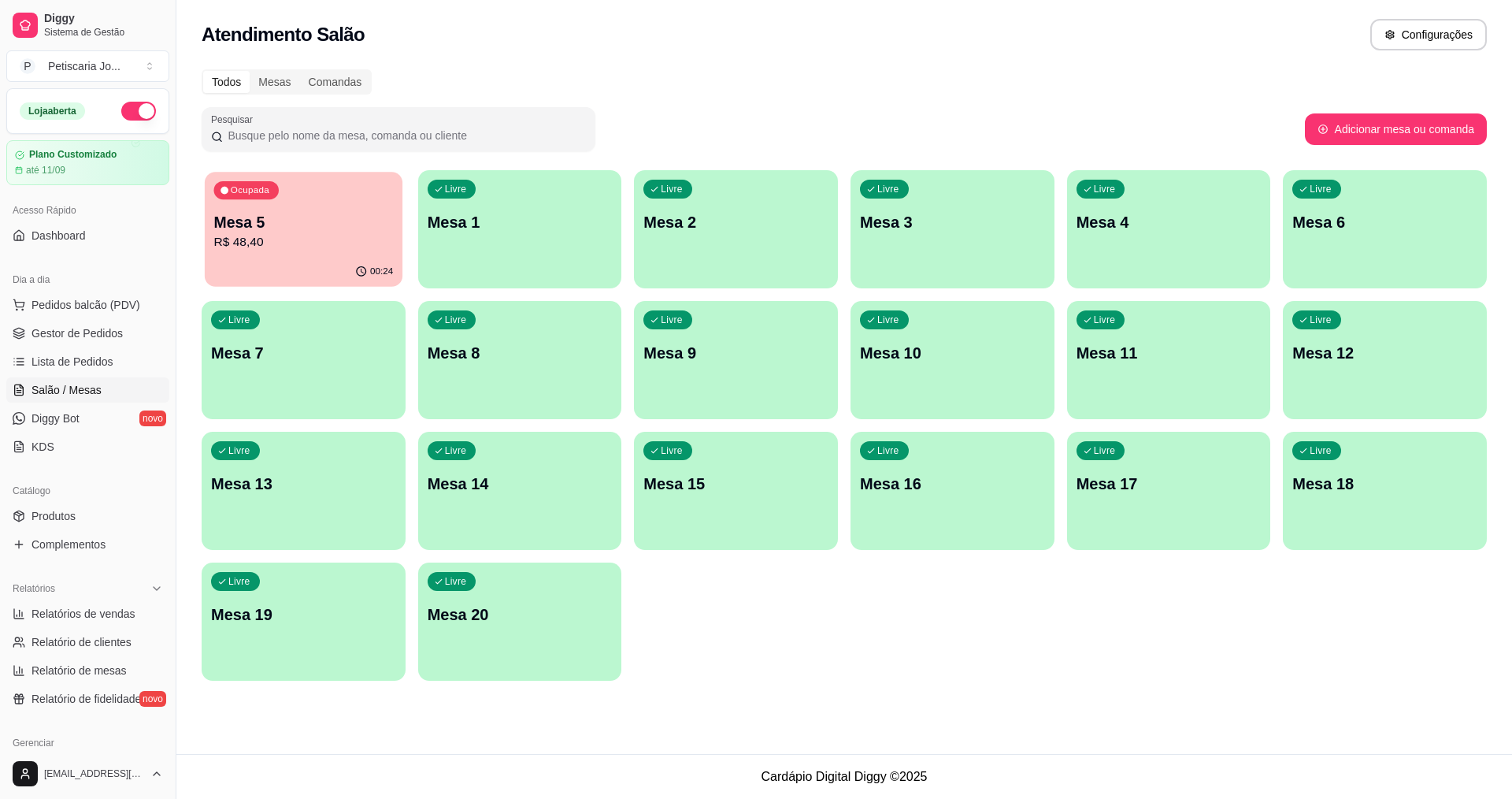
click at [290, 254] on div "Ocupada Mesa 5 R$ 48,40" at bounding box center [303, 214] width 197 height 85
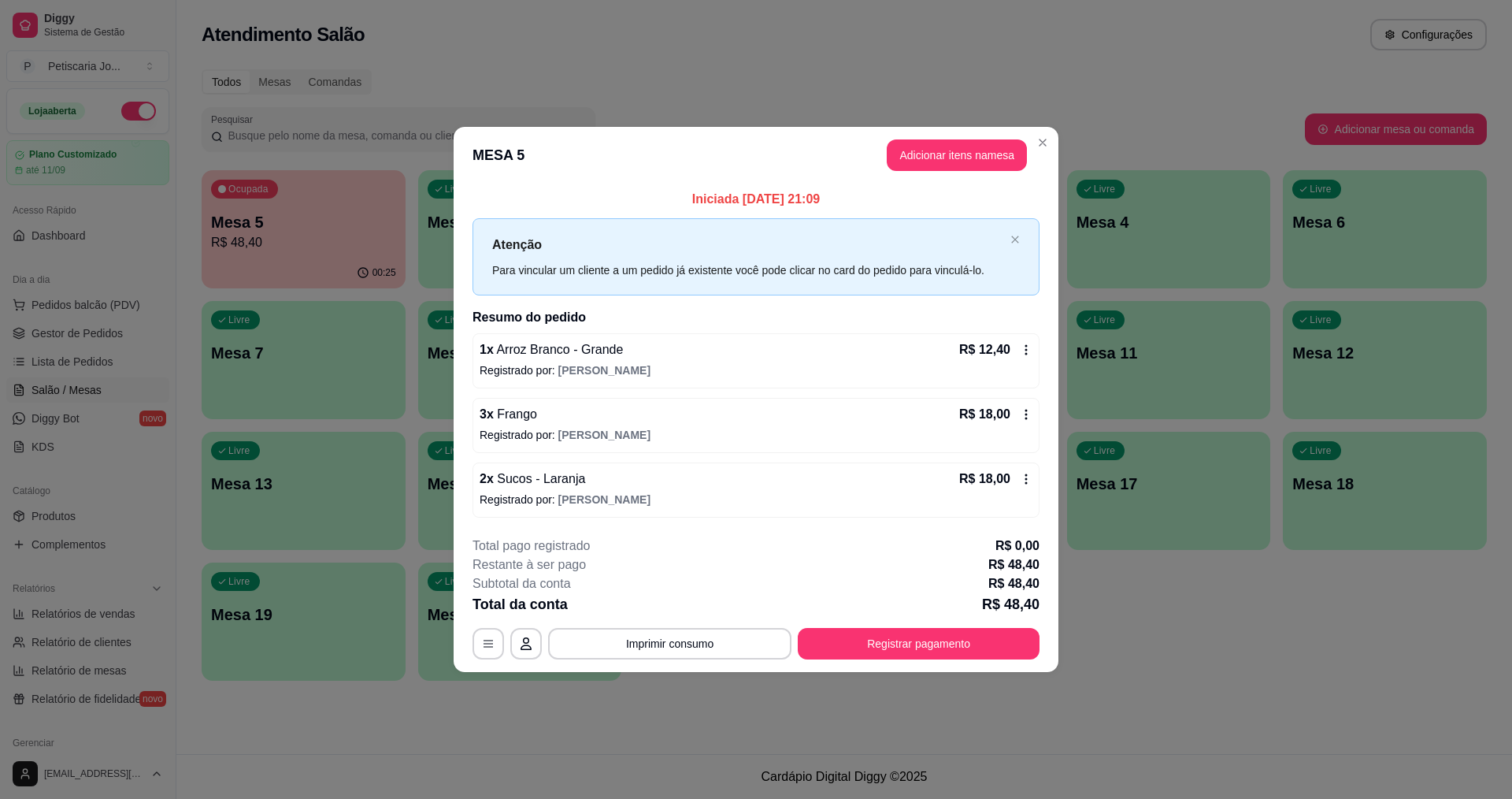
click at [640, 661] on footer "**********" at bounding box center [756, 597] width 604 height 148
click at [640, 654] on button "Imprimir consumo" at bounding box center [670, 643] width 236 height 31
click at [637, 610] on button "IMPRESSORA" at bounding box center [675, 607] width 111 height 25
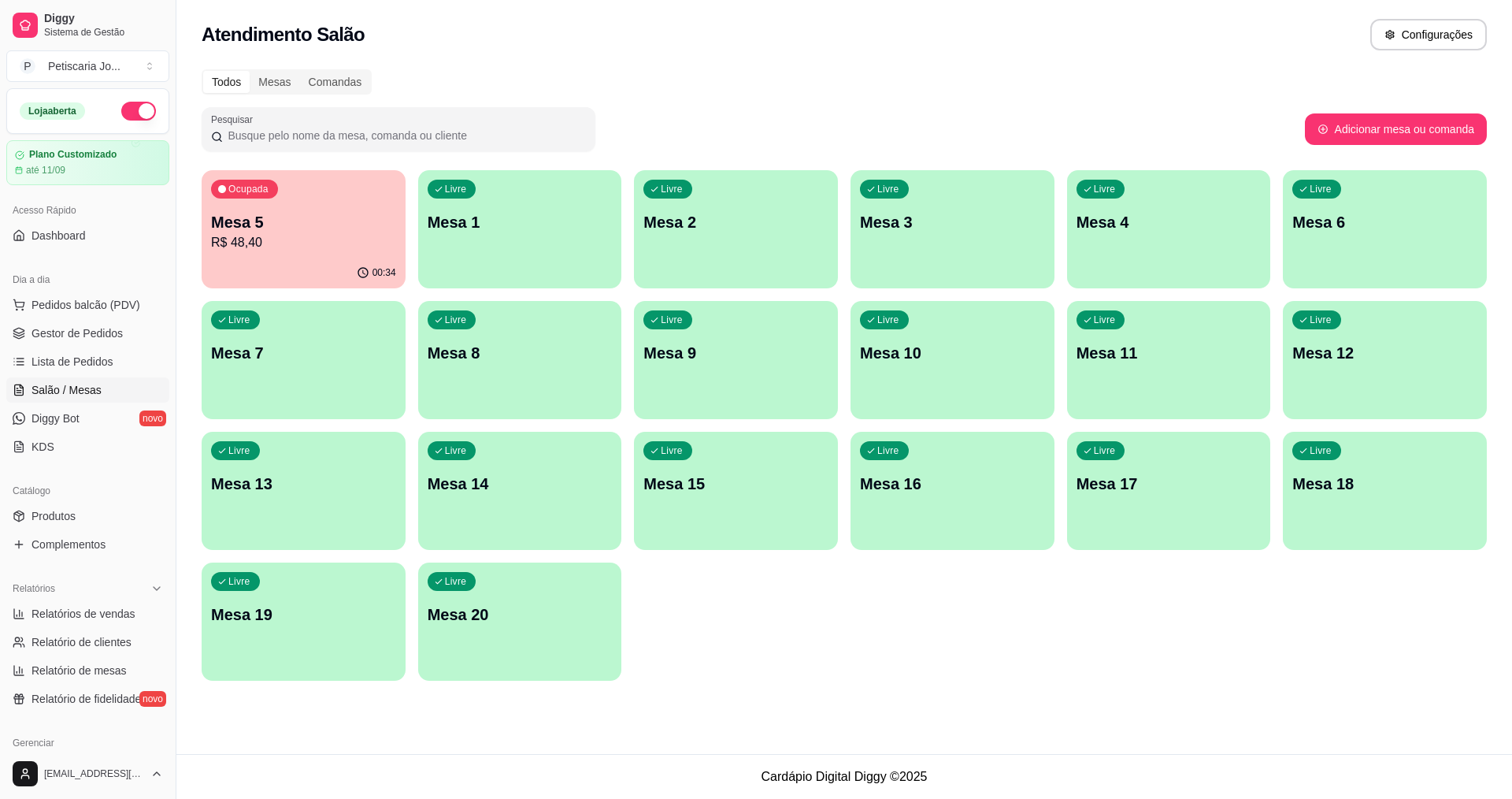
click at [260, 215] on p "Mesa 5" at bounding box center [303, 221] width 185 height 22
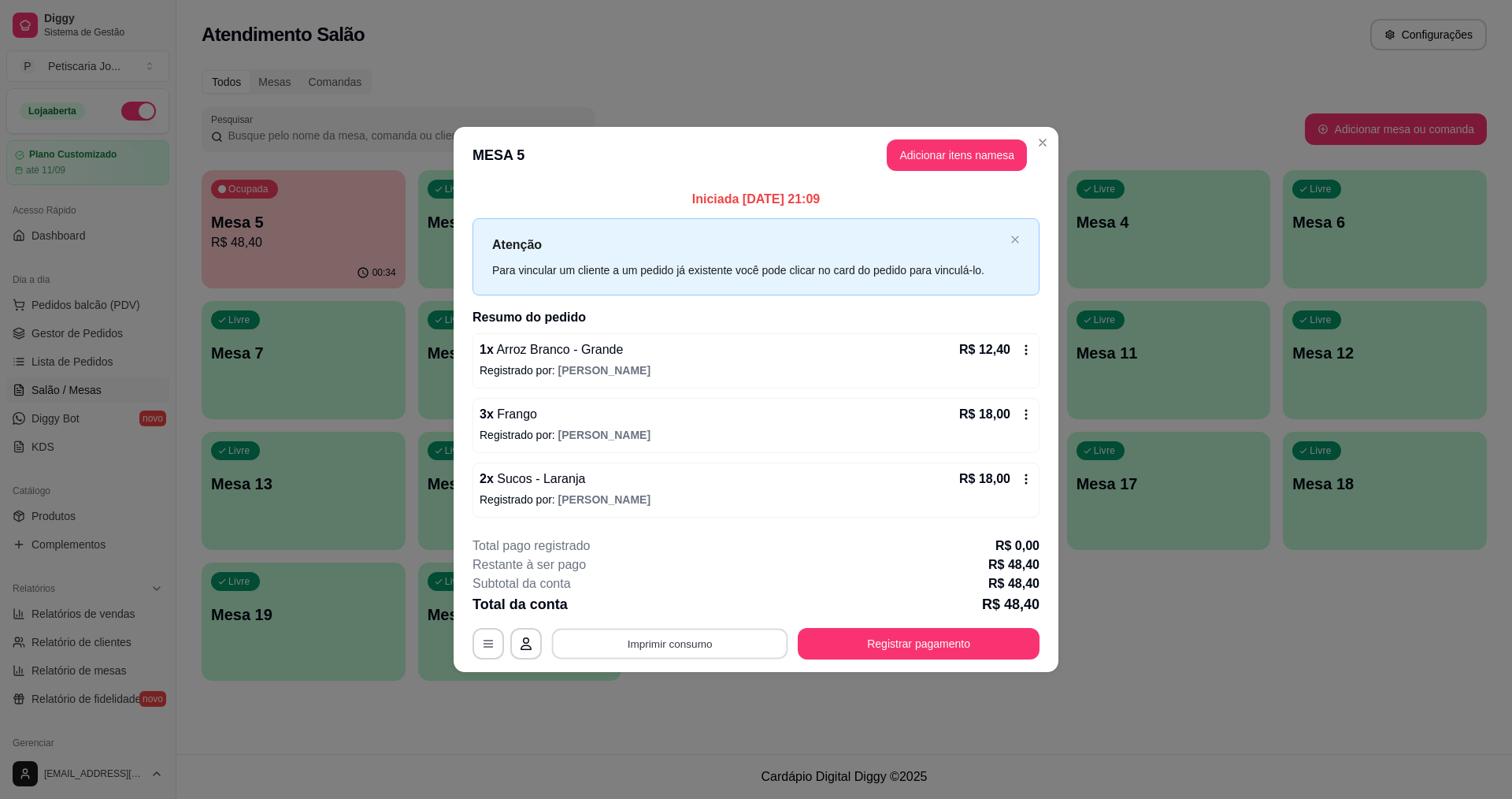
click at [628, 658] on button "Imprimir consumo" at bounding box center [670, 643] width 236 height 31
click at [634, 604] on button "IMPRESSORA" at bounding box center [675, 607] width 111 height 25
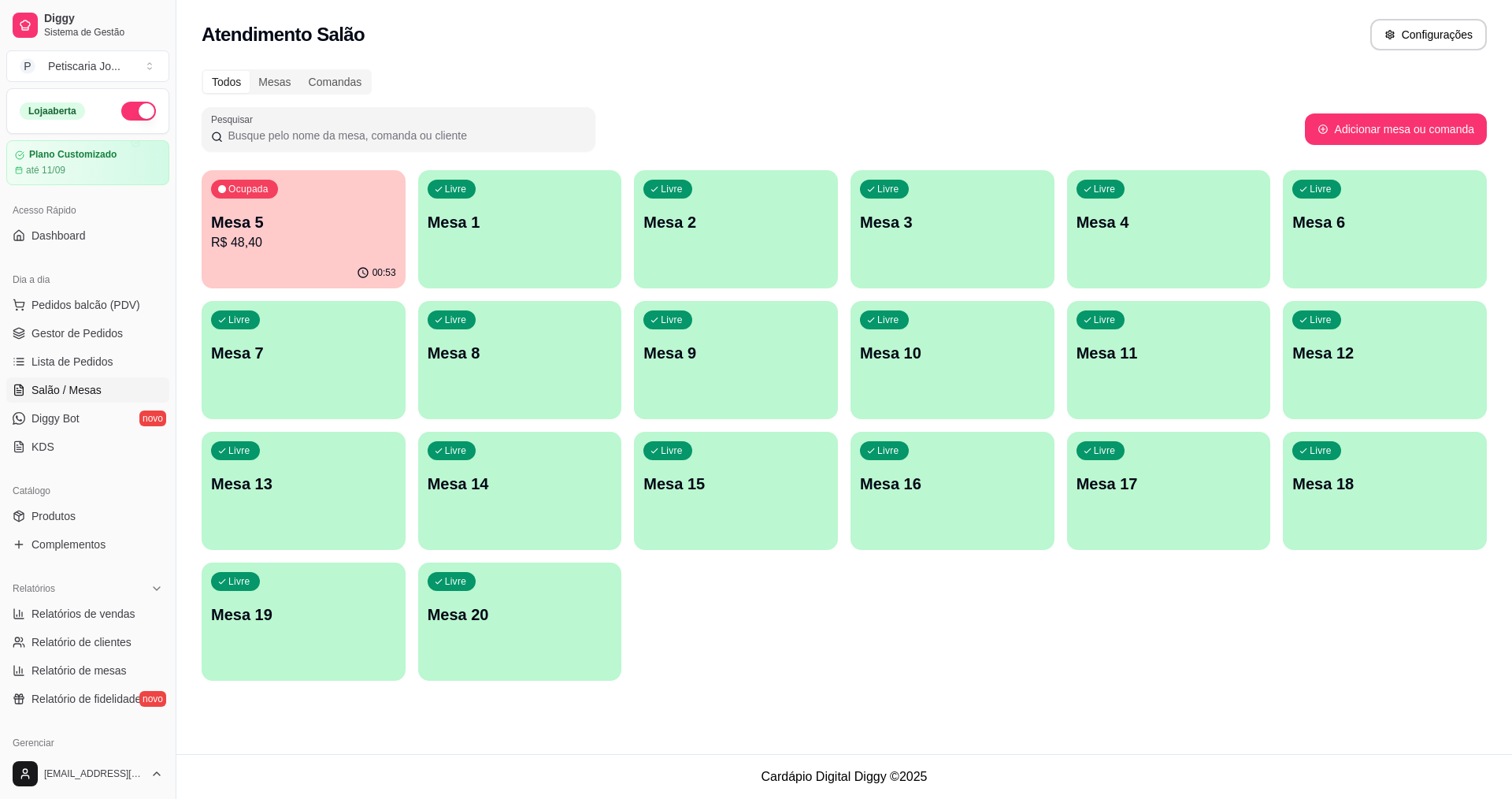
click at [322, 211] on div "Ocupada Mesa 5 R$ 48,40" at bounding box center [303, 214] width 204 height 88
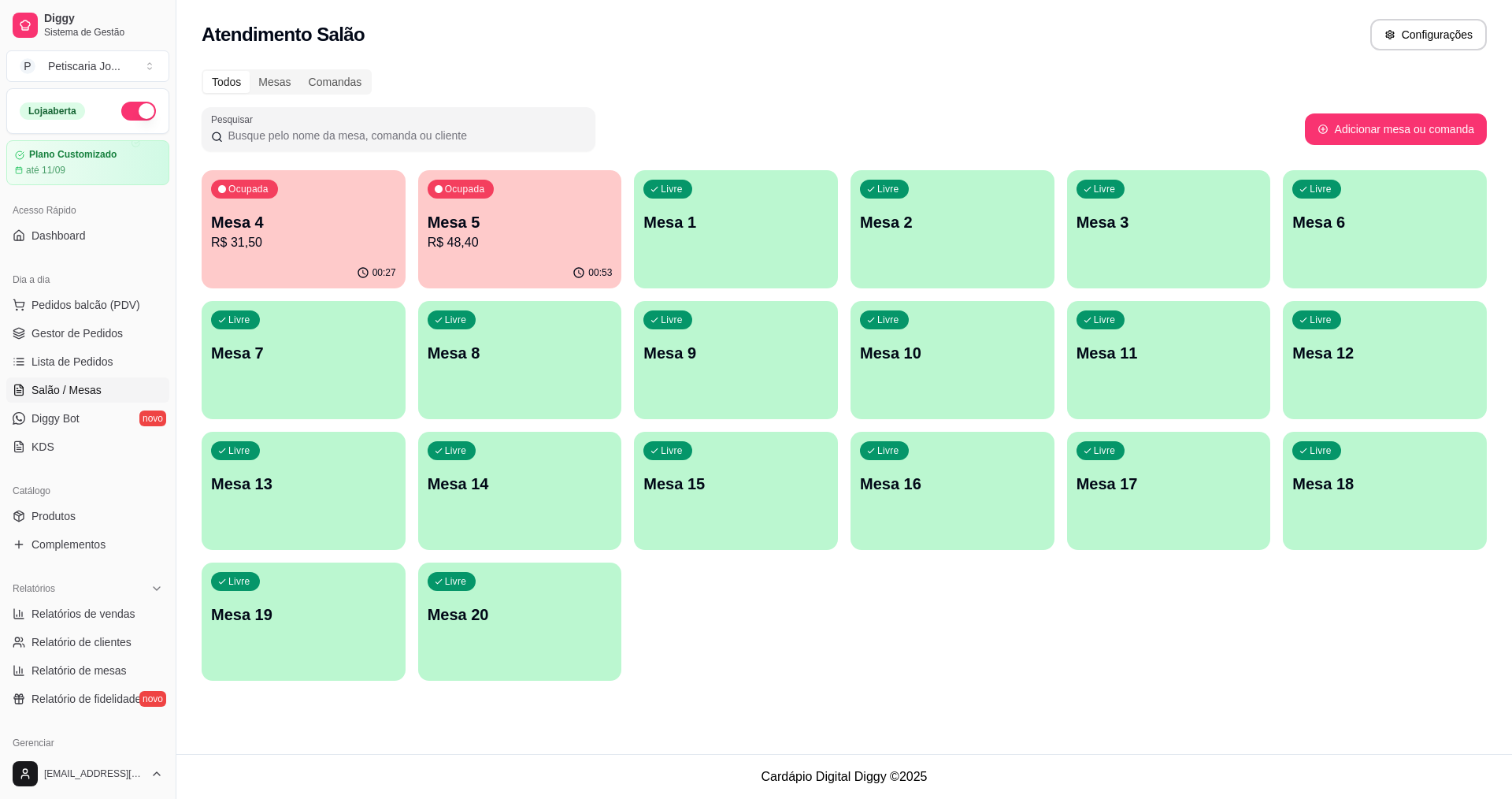
click at [338, 225] on p "Mesa 4" at bounding box center [303, 221] width 185 height 22
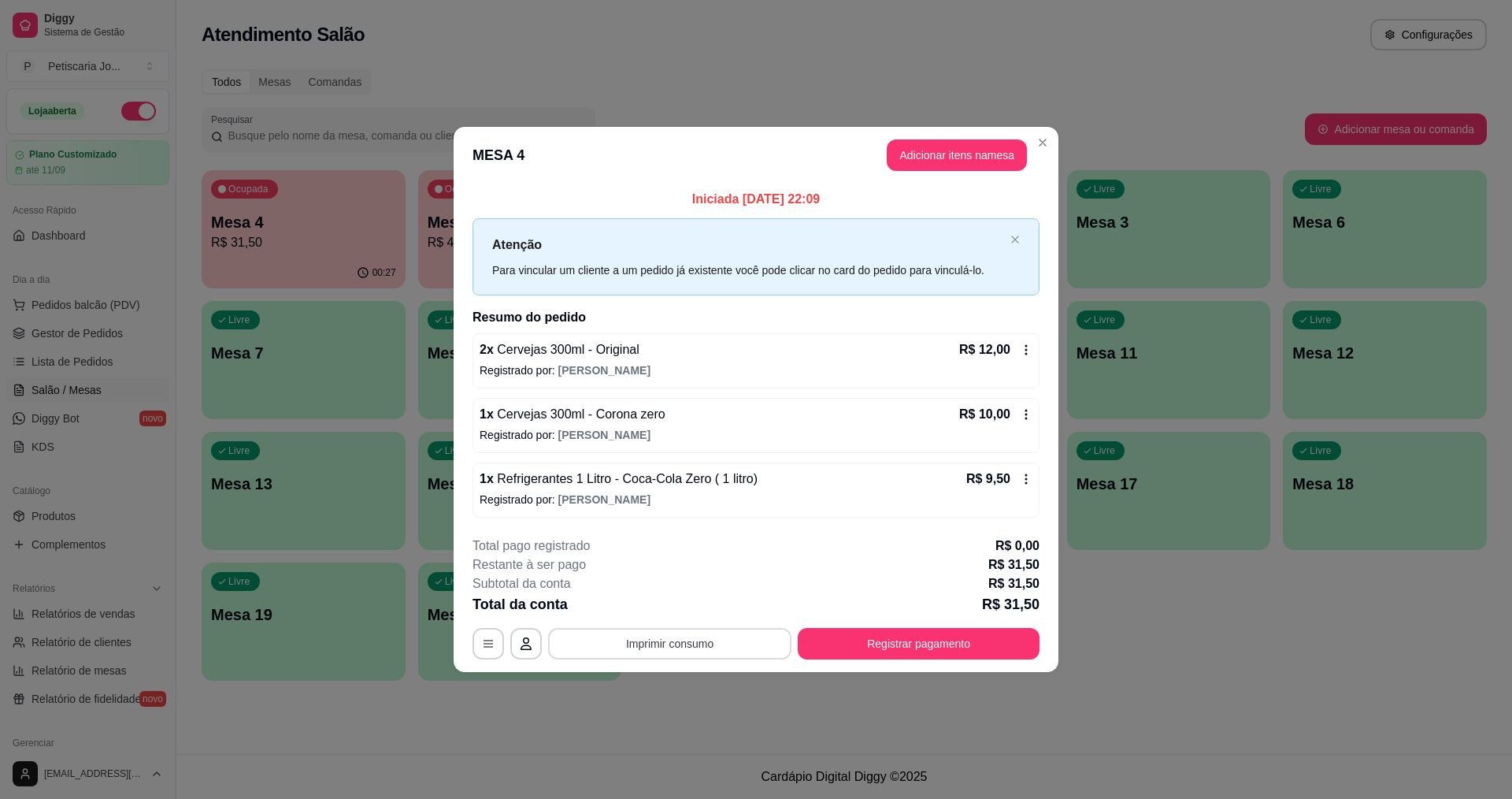
click at [715, 635] on button "Imprimir consumo" at bounding box center [669, 643] width 243 height 31
click at [700, 604] on button "IMPRESSORA" at bounding box center [675, 606] width 111 height 25
click at [915, 631] on button "Registrar pagamento" at bounding box center [919, 643] width 242 height 31
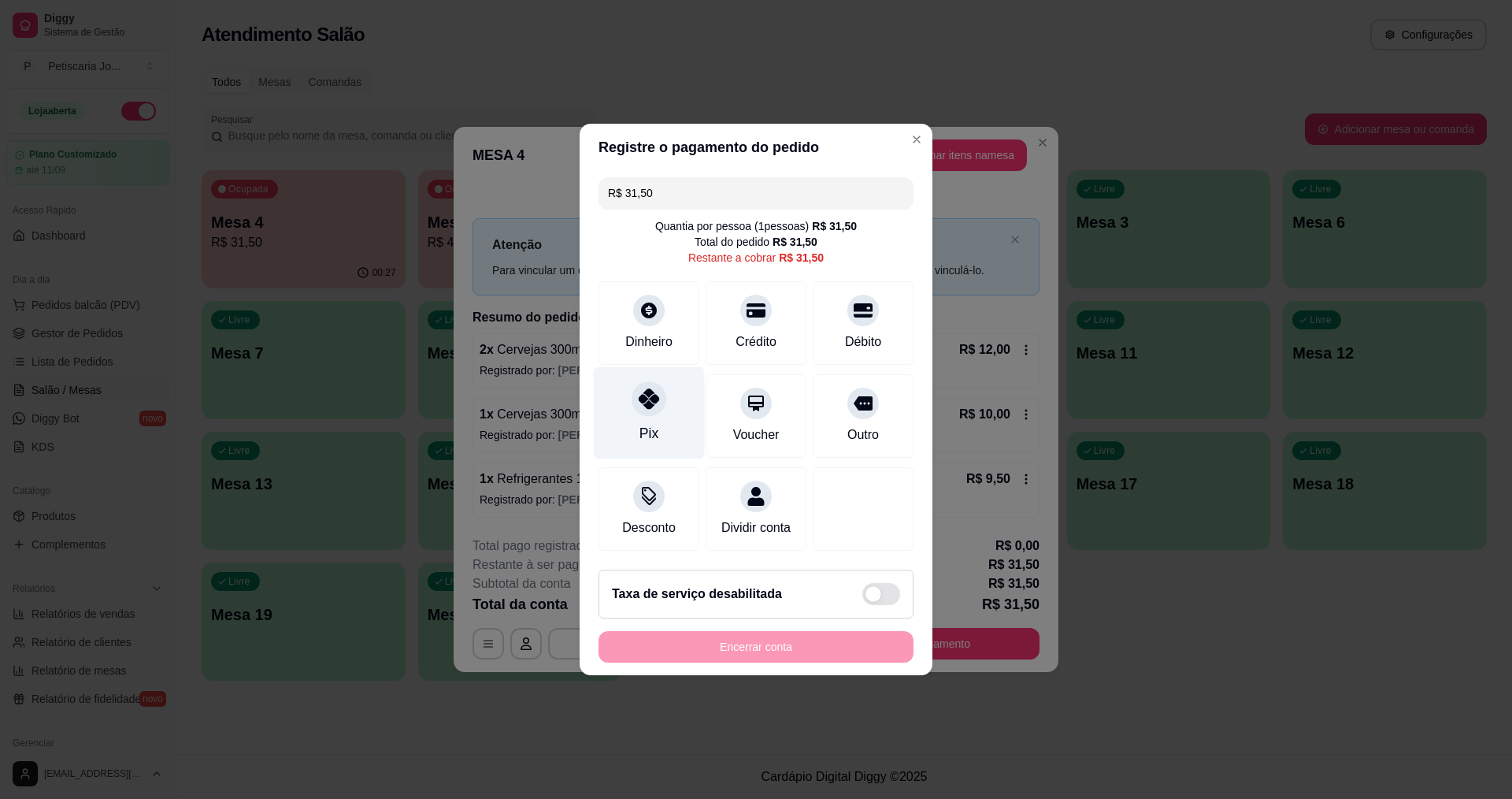
click at [637, 419] on div "Pix" at bounding box center [649, 413] width 111 height 92
type input "R$ 0,00"
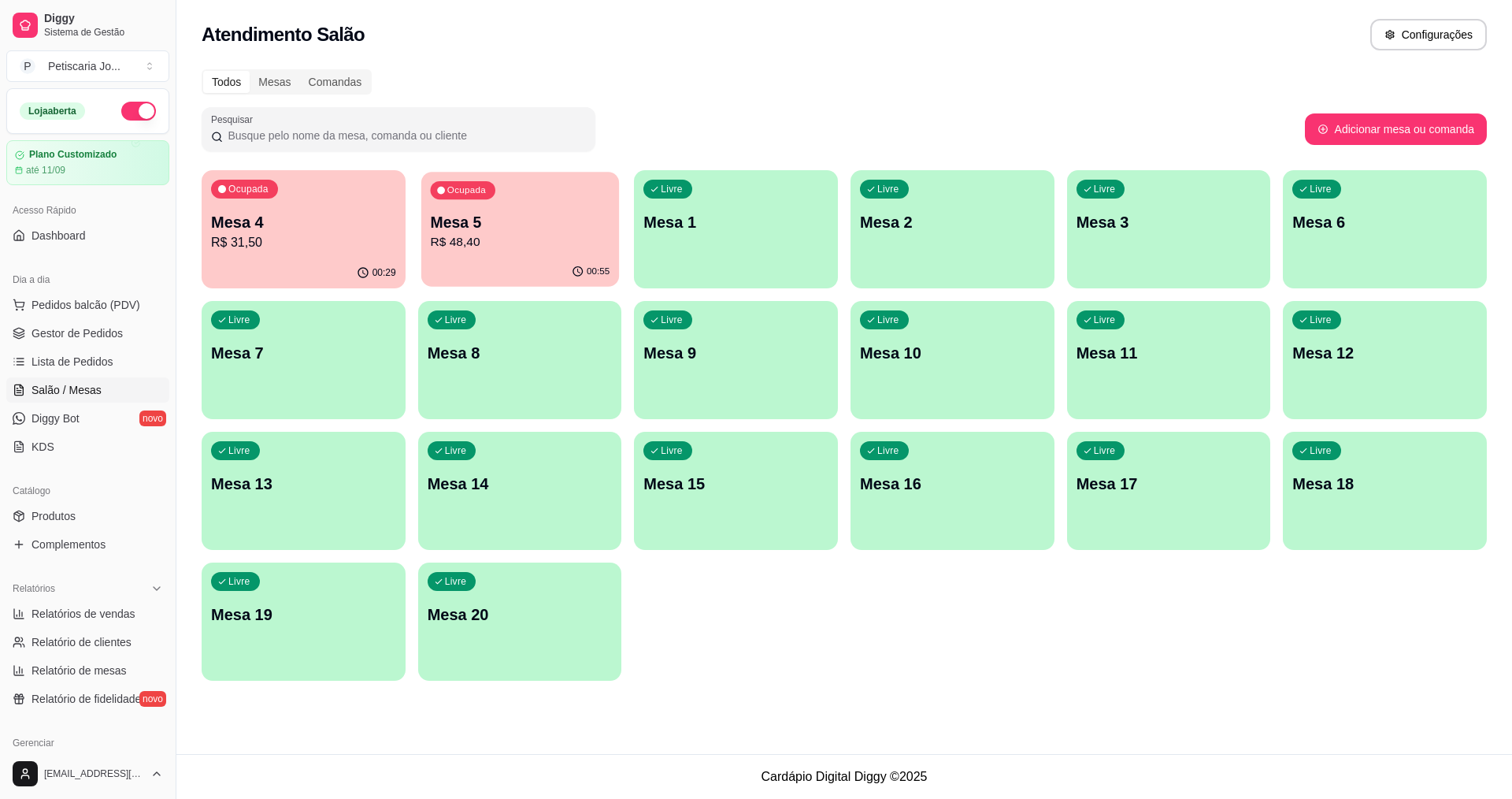
click at [583, 234] on p "R$ 48,40" at bounding box center [520, 242] width 179 height 18
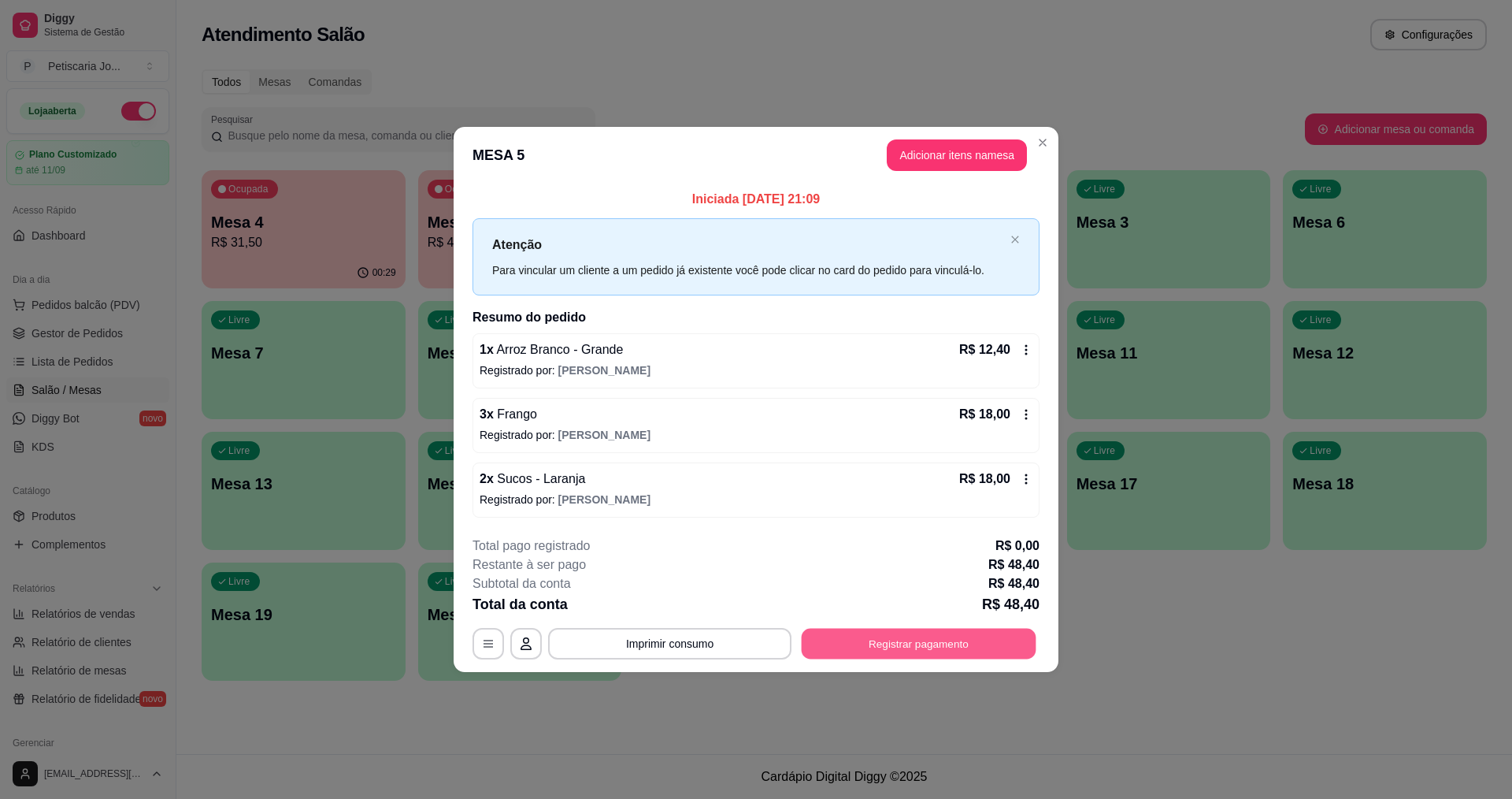
click at [856, 648] on button "Registrar pagamento" at bounding box center [919, 643] width 235 height 31
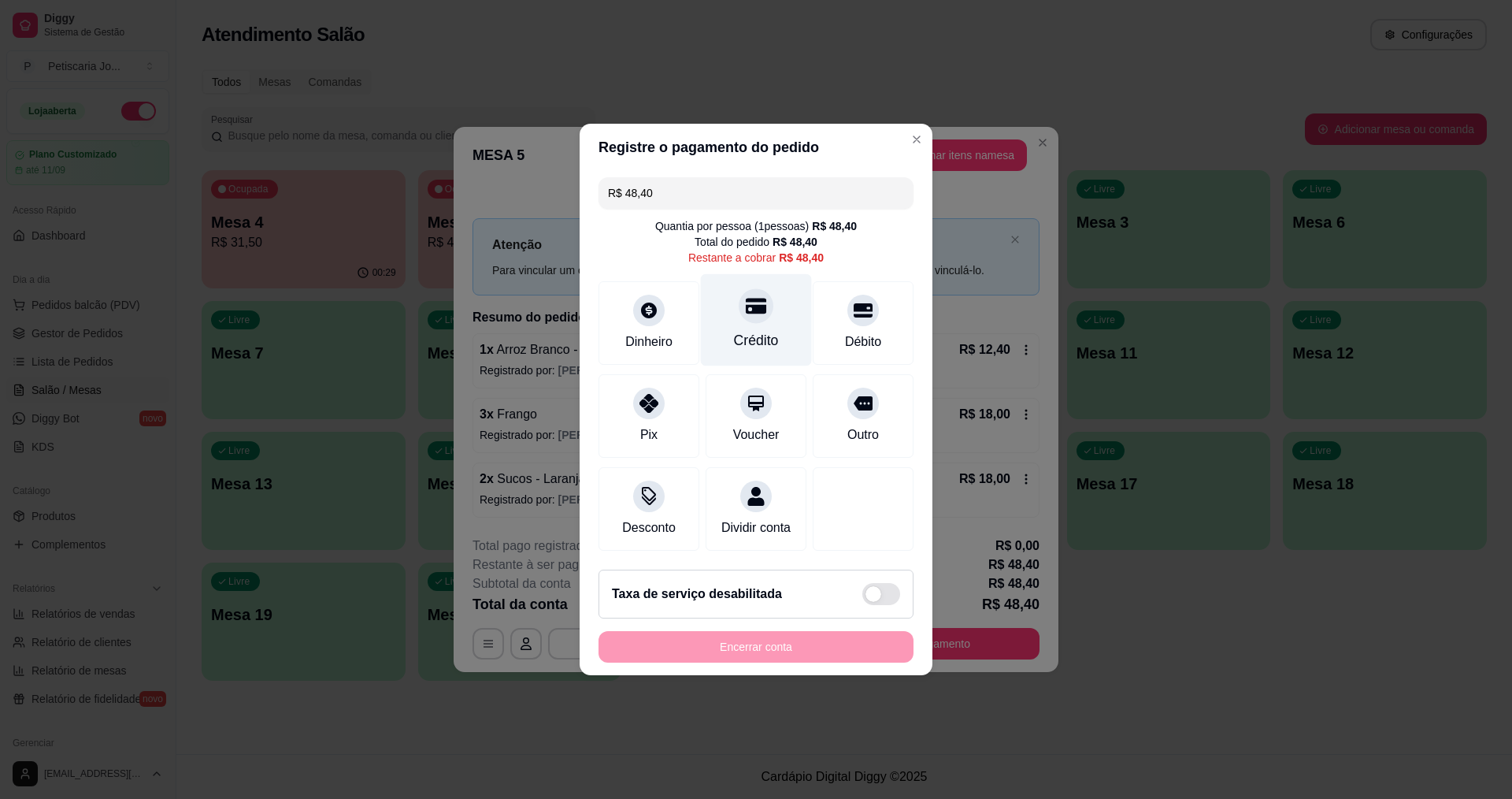
click at [763, 330] on div "Crédito" at bounding box center [756, 339] width 45 height 20
type input "R$ 0,00"
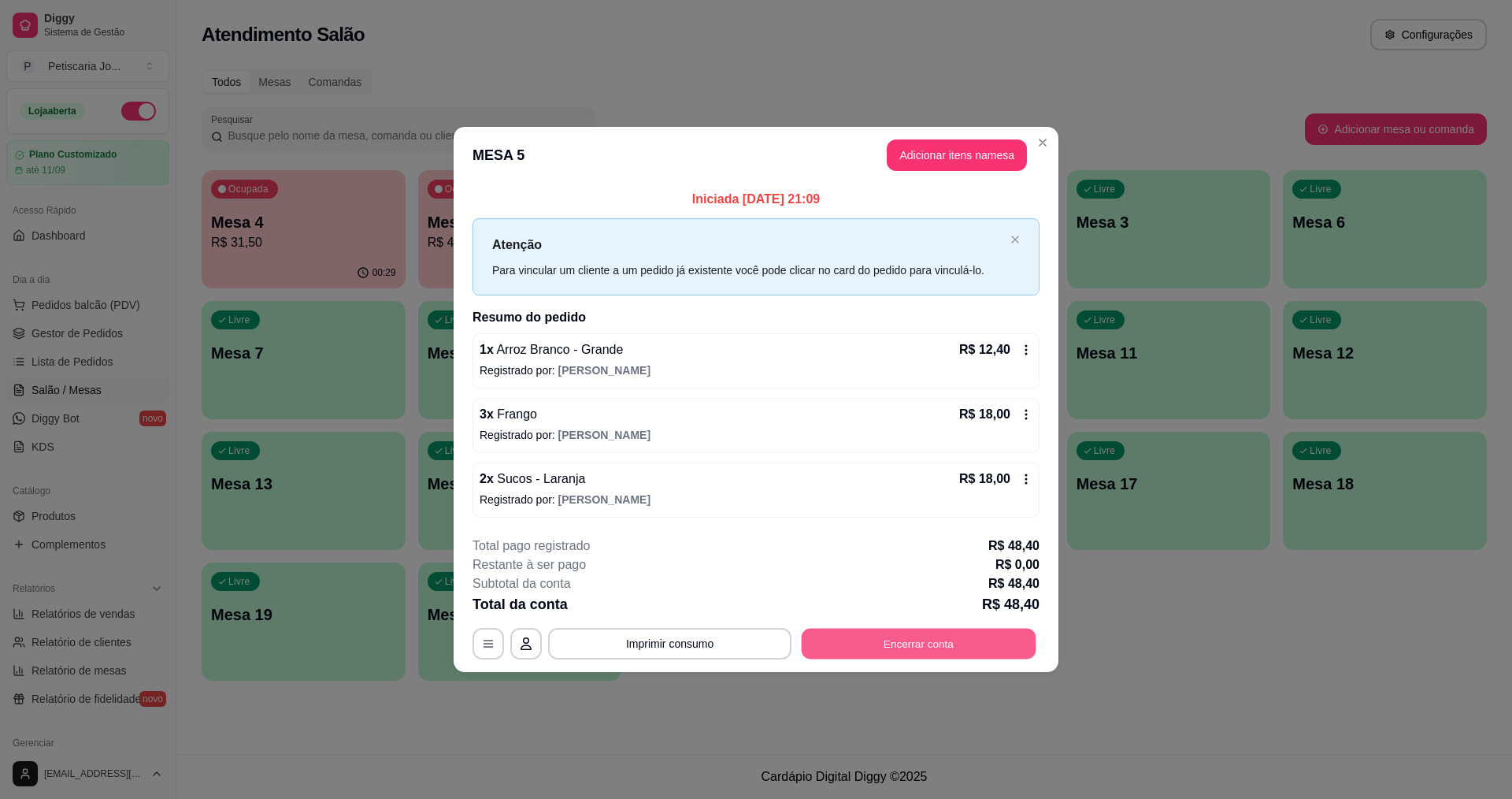
click at [894, 646] on button "Encerrar conta" at bounding box center [919, 643] width 235 height 31
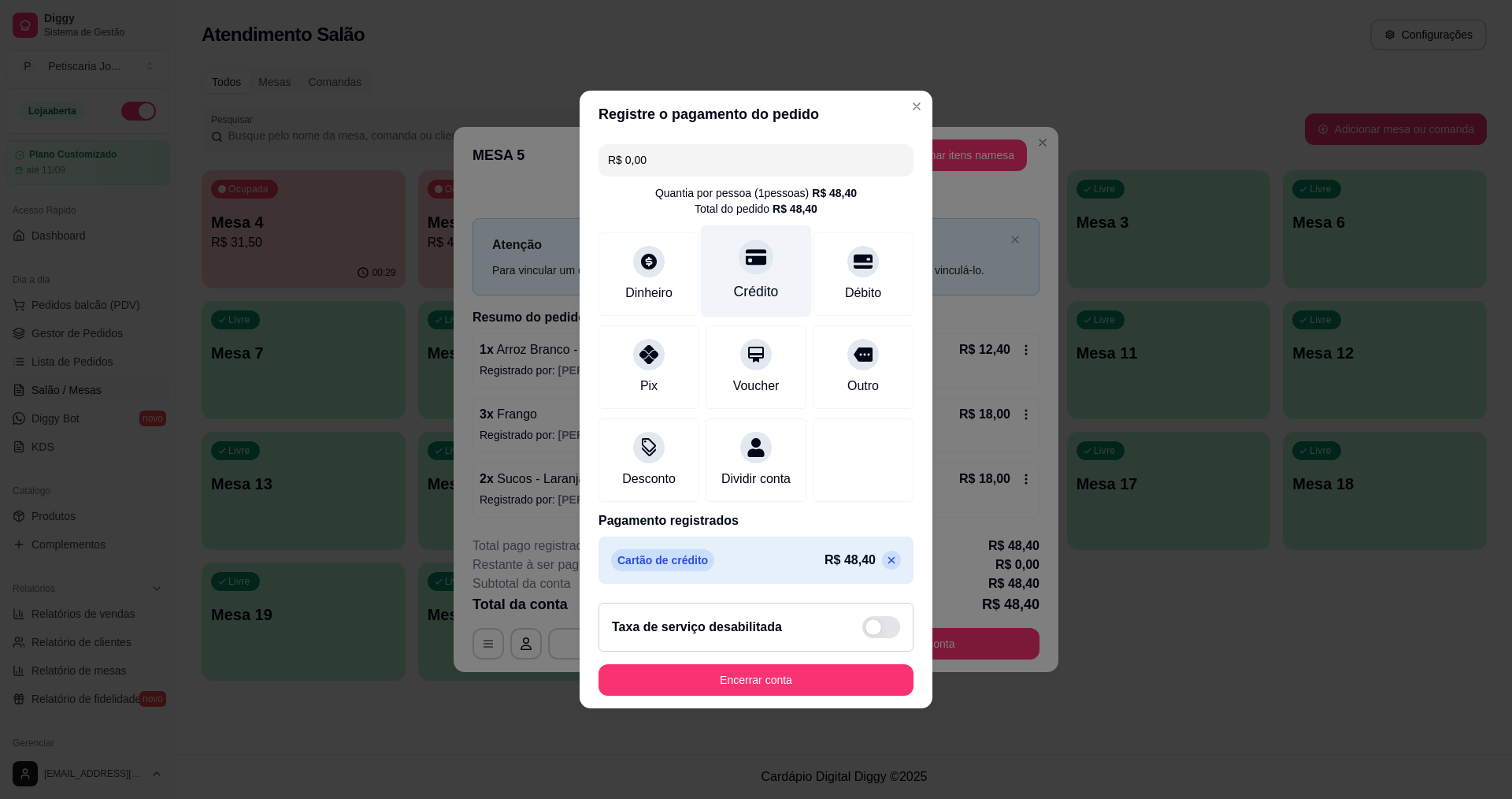
click at [768, 268] on div "Crédito" at bounding box center [756, 271] width 111 height 92
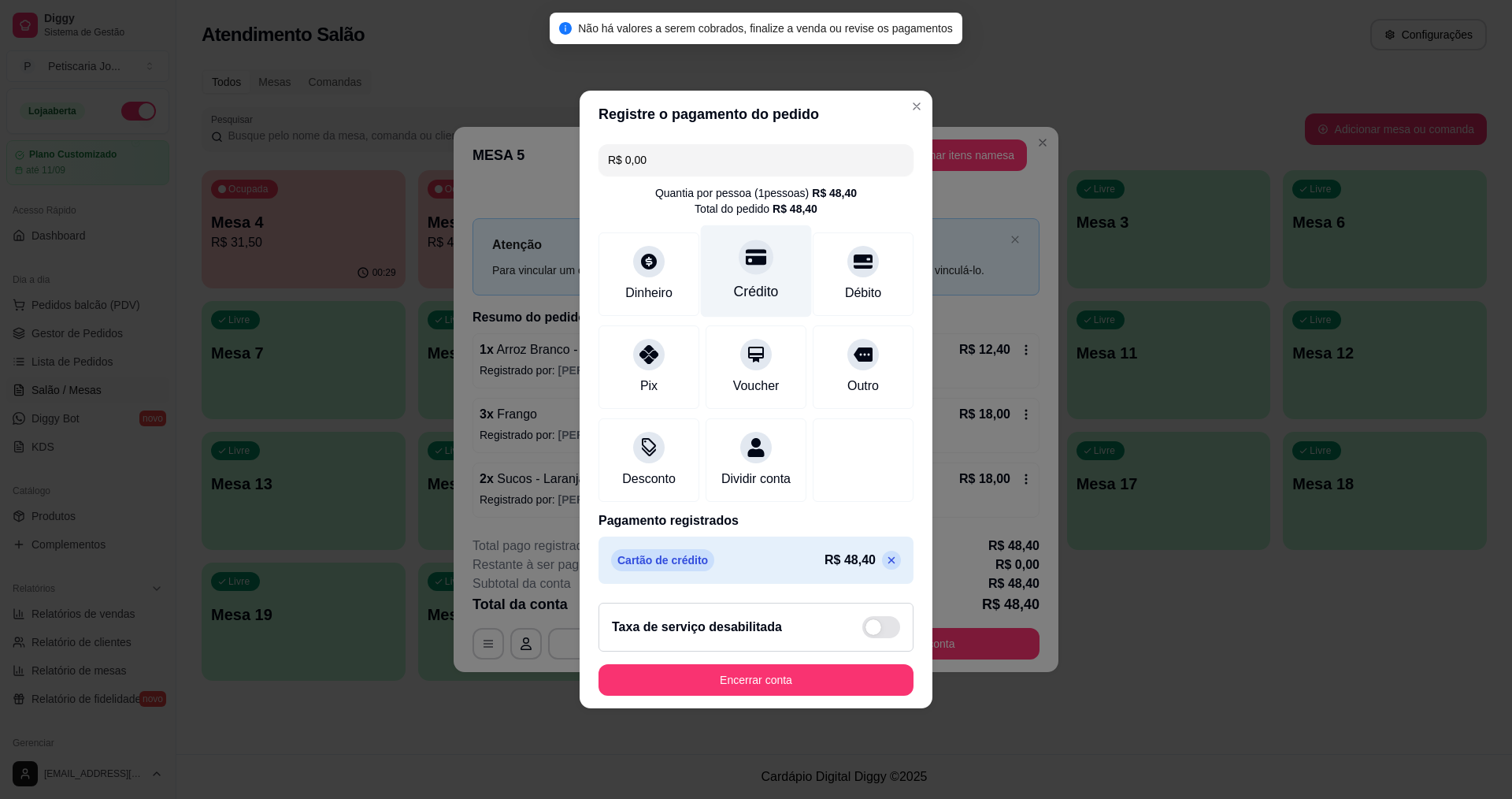
click at [749, 283] on div "Crédito" at bounding box center [756, 291] width 45 height 20
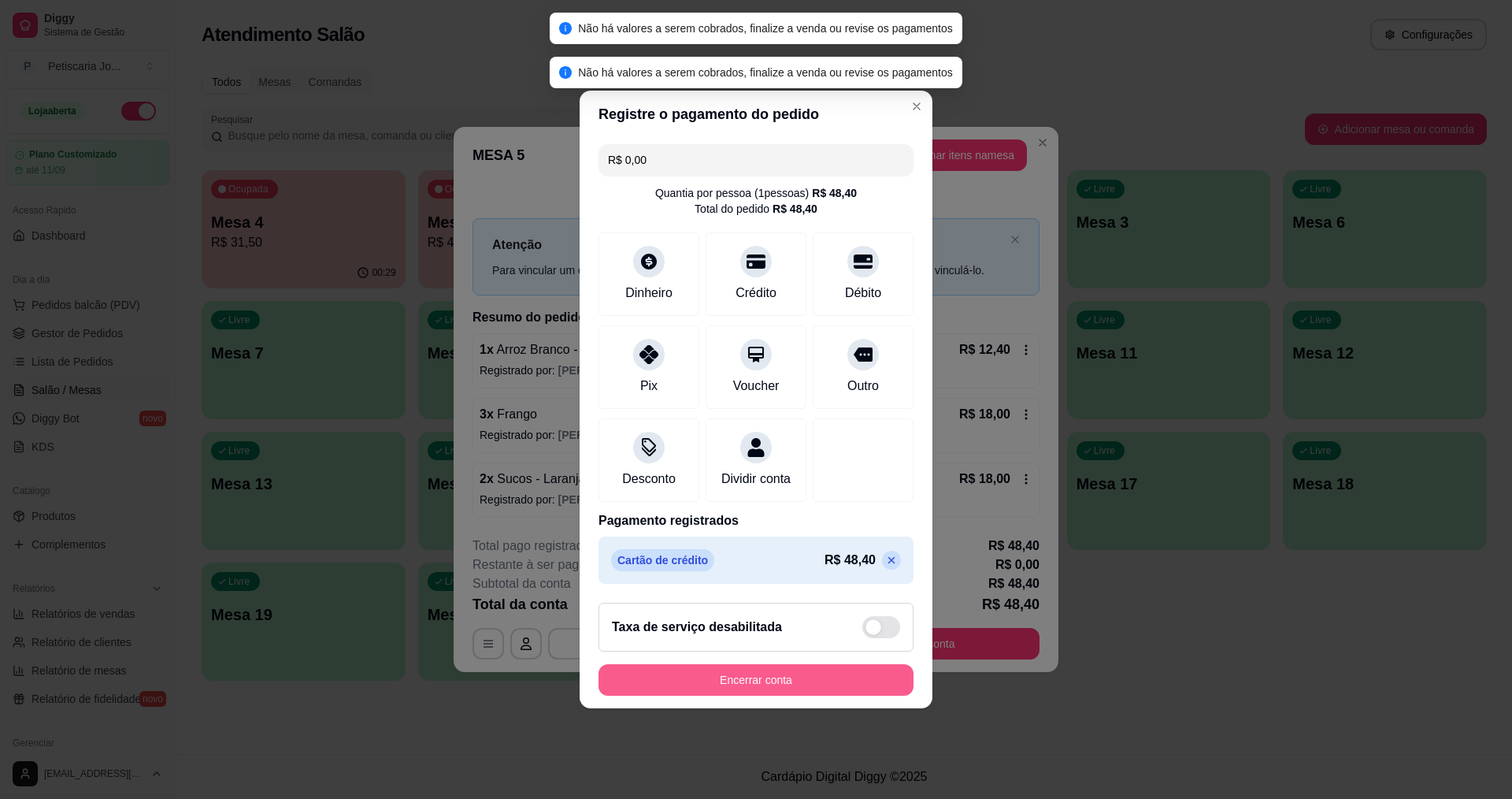
click at [752, 691] on button "Encerrar conta" at bounding box center [756, 679] width 315 height 31
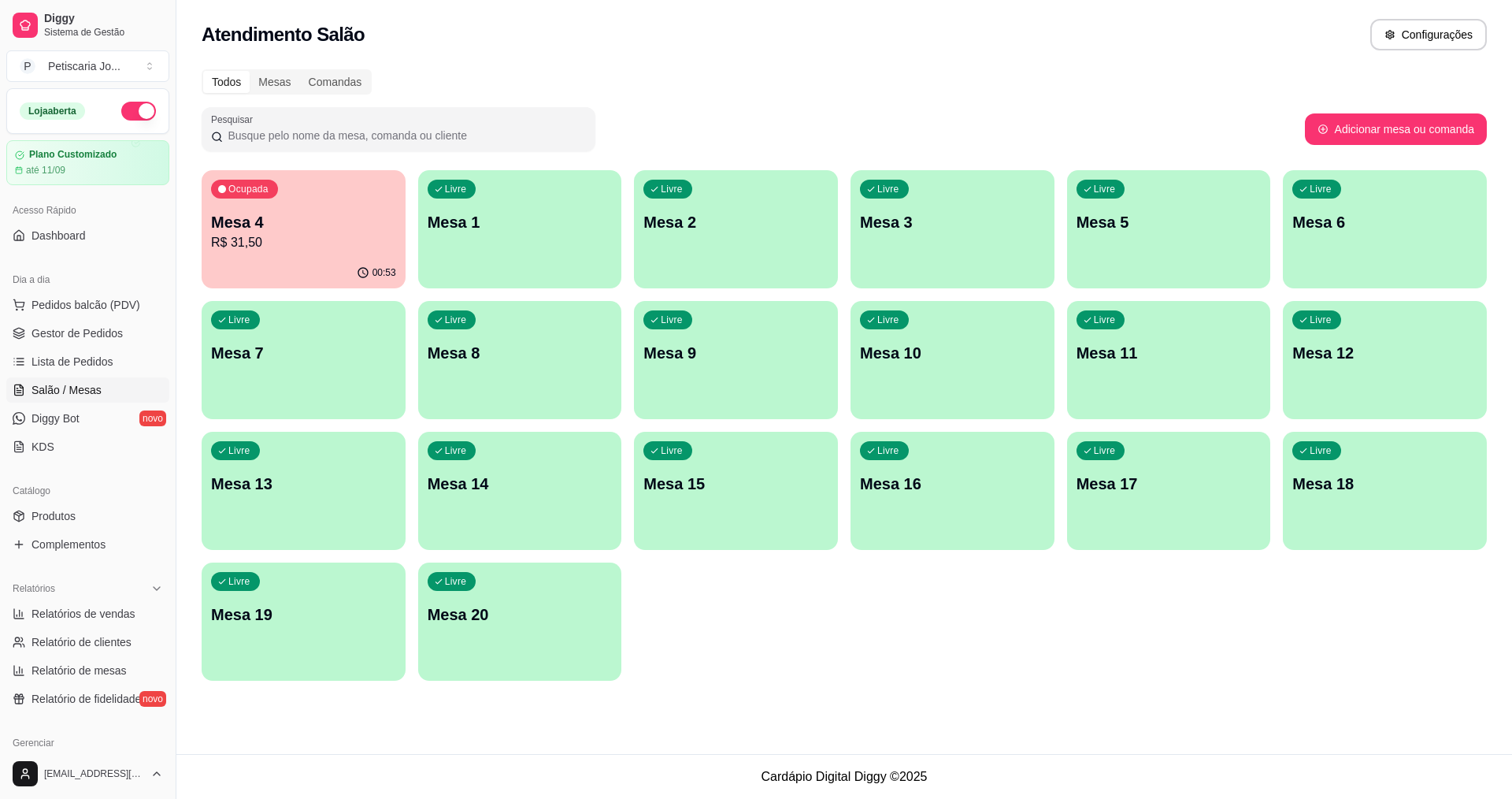
click at [295, 253] on div "Ocupada Mesa 4 R$ 31,50" at bounding box center [303, 214] width 204 height 88
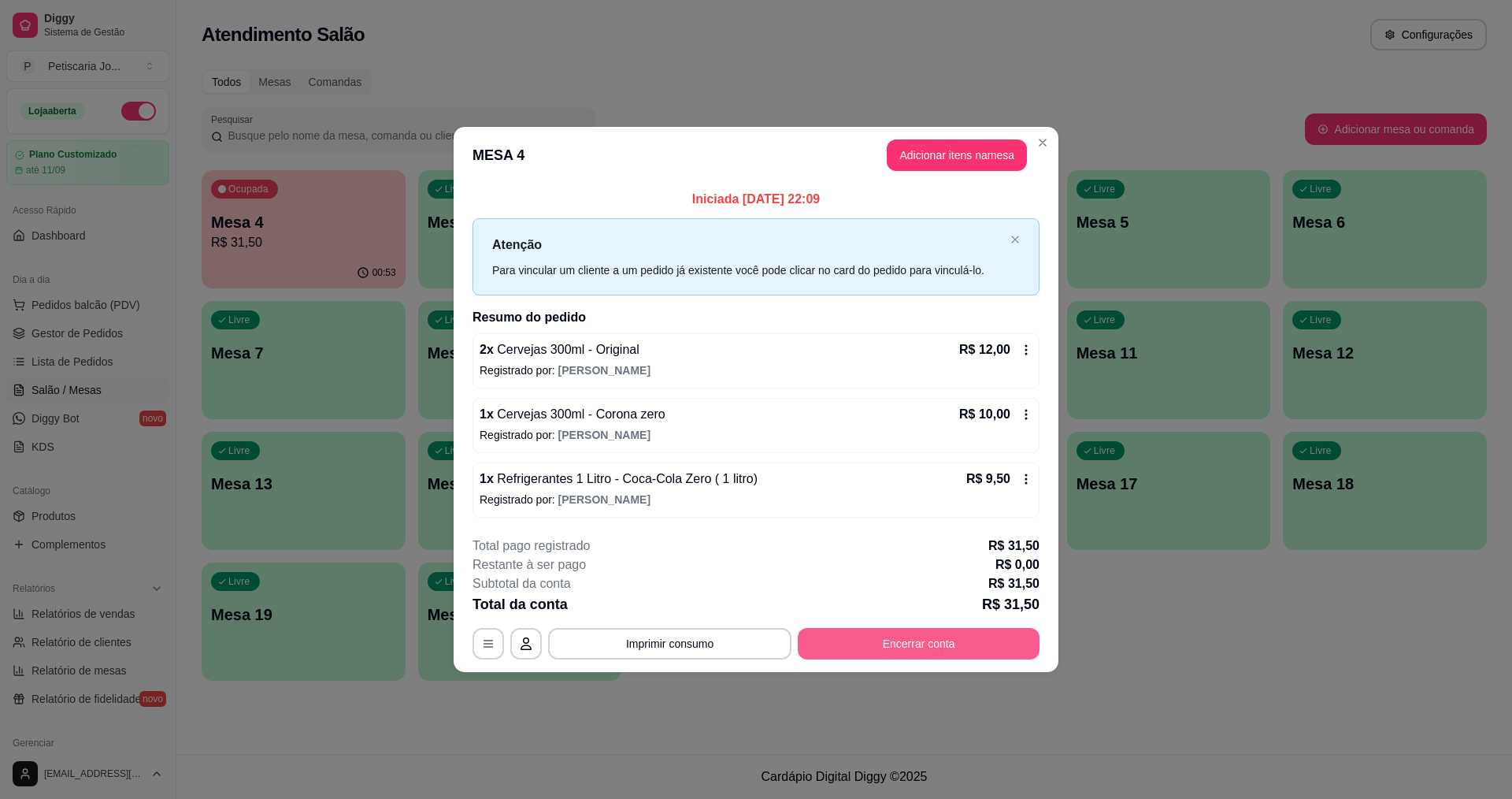
click at [898, 640] on button "Encerrar conta" at bounding box center [919, 643] width 242 height 31
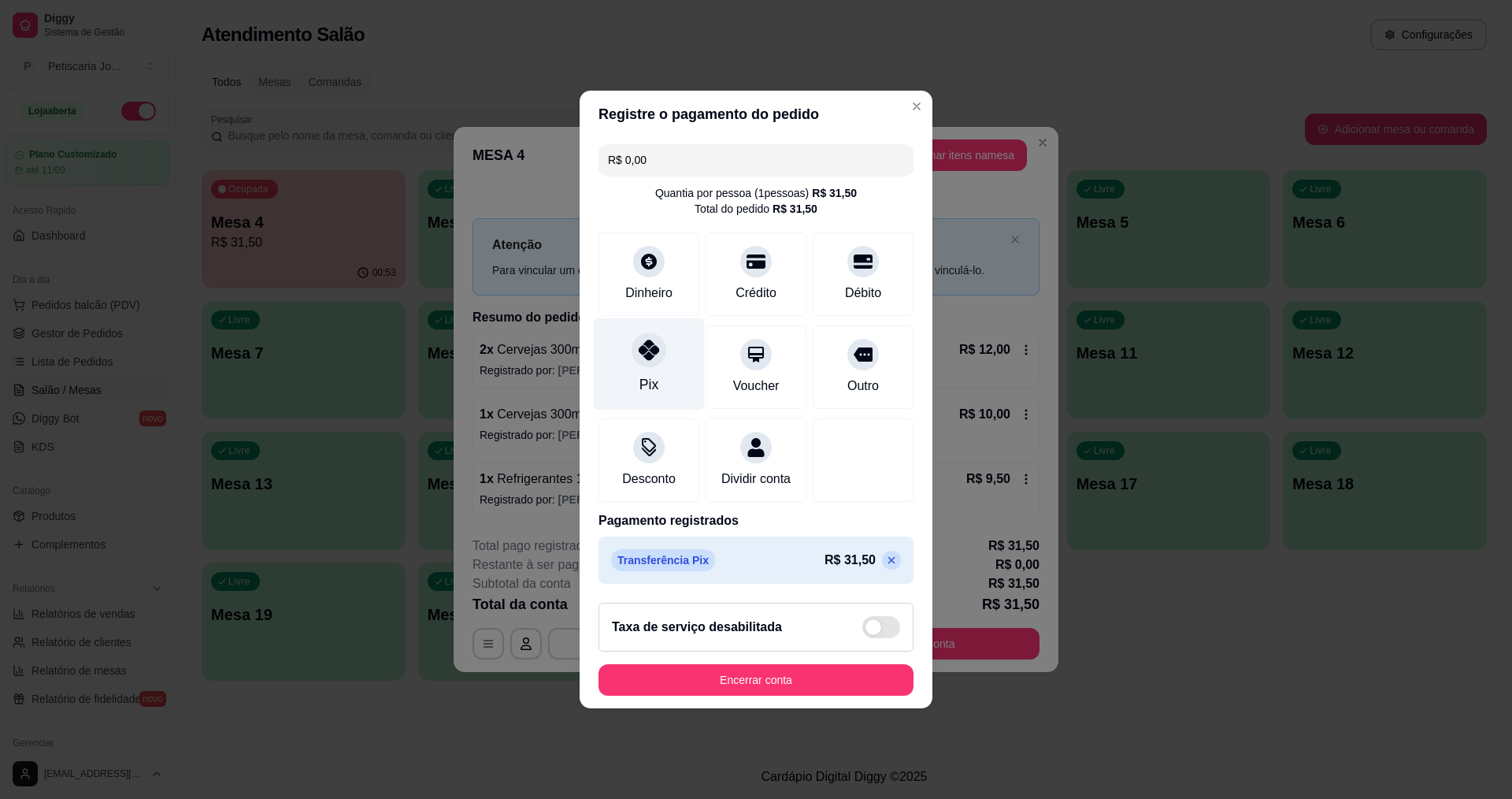
click at [647, 360] on div "Pix" at bounding box center [649, 364] width 111 height 92
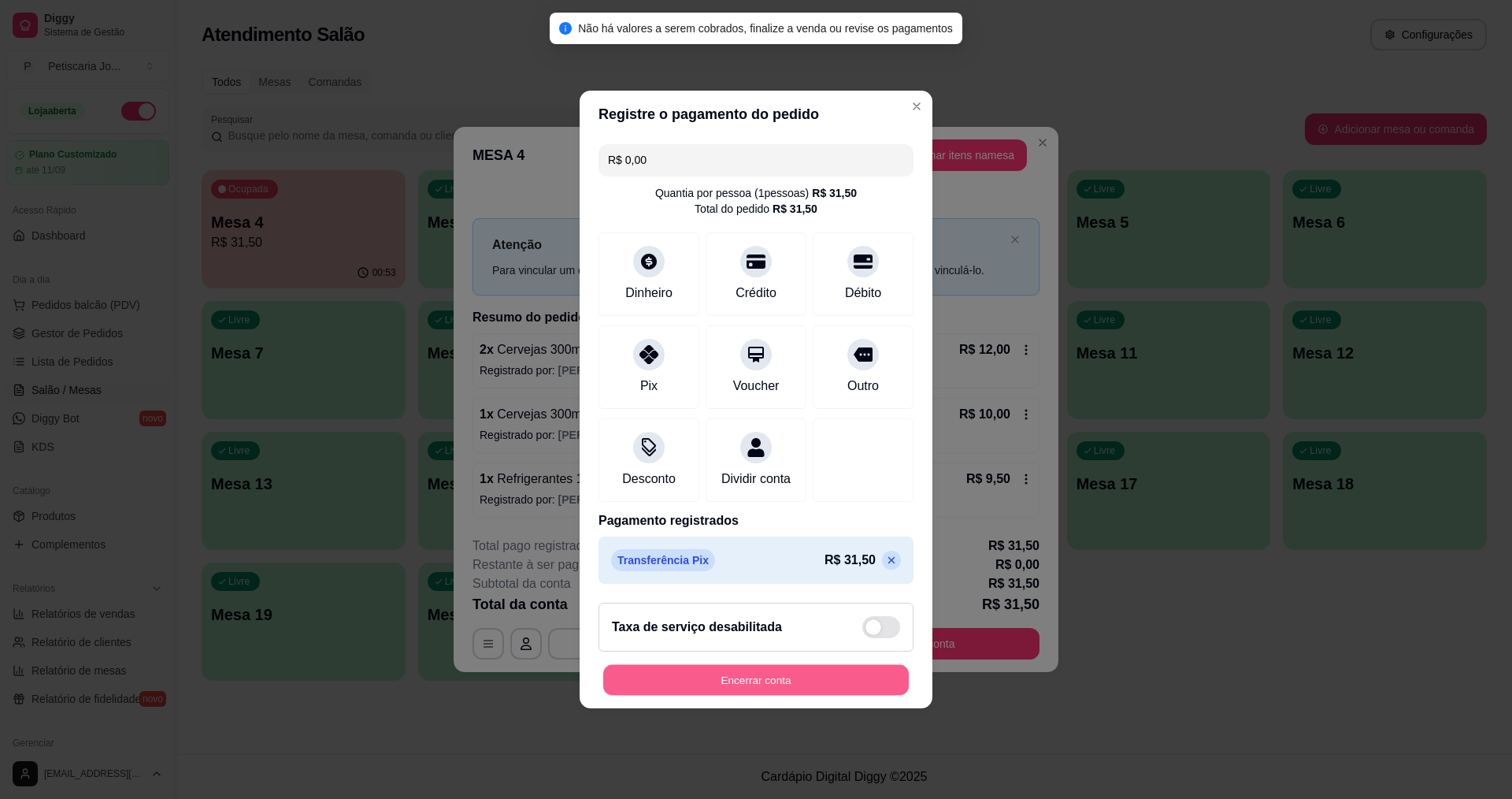
click at [755, 686] on button "Encerrar conta" at bounding box center [756, 680] width 306 height 31
